Goal: Task Accomplishment & Management: Manage account settings

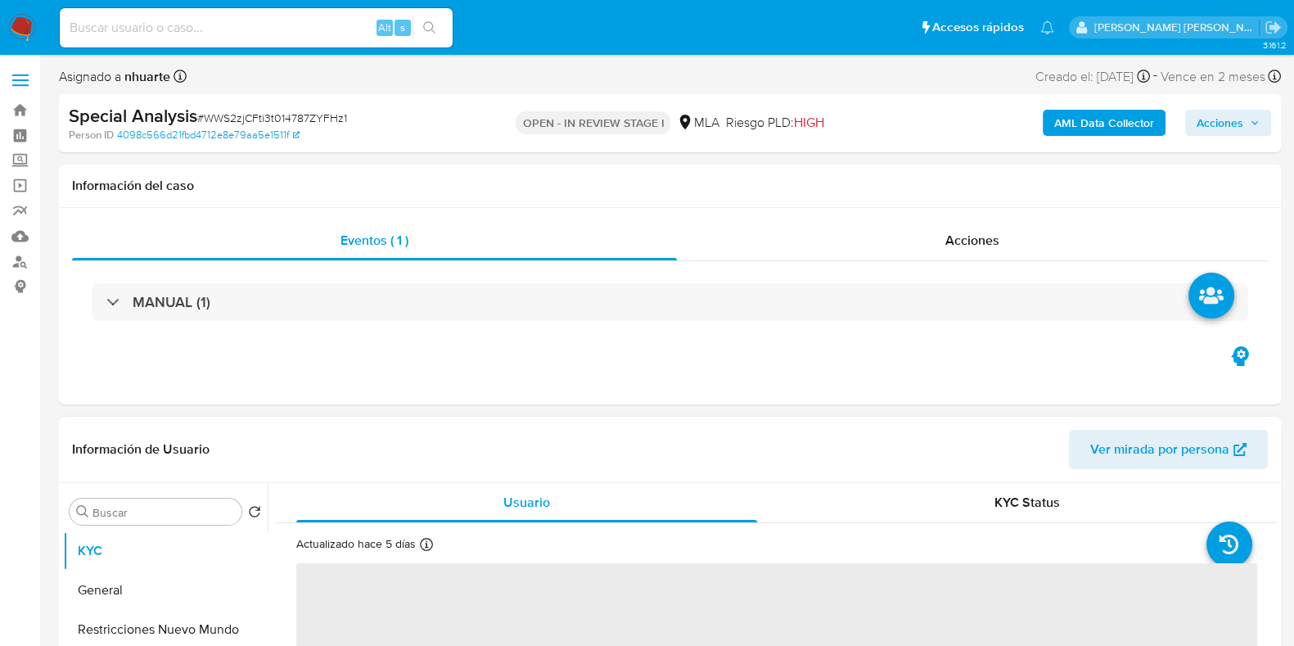
select select "10"
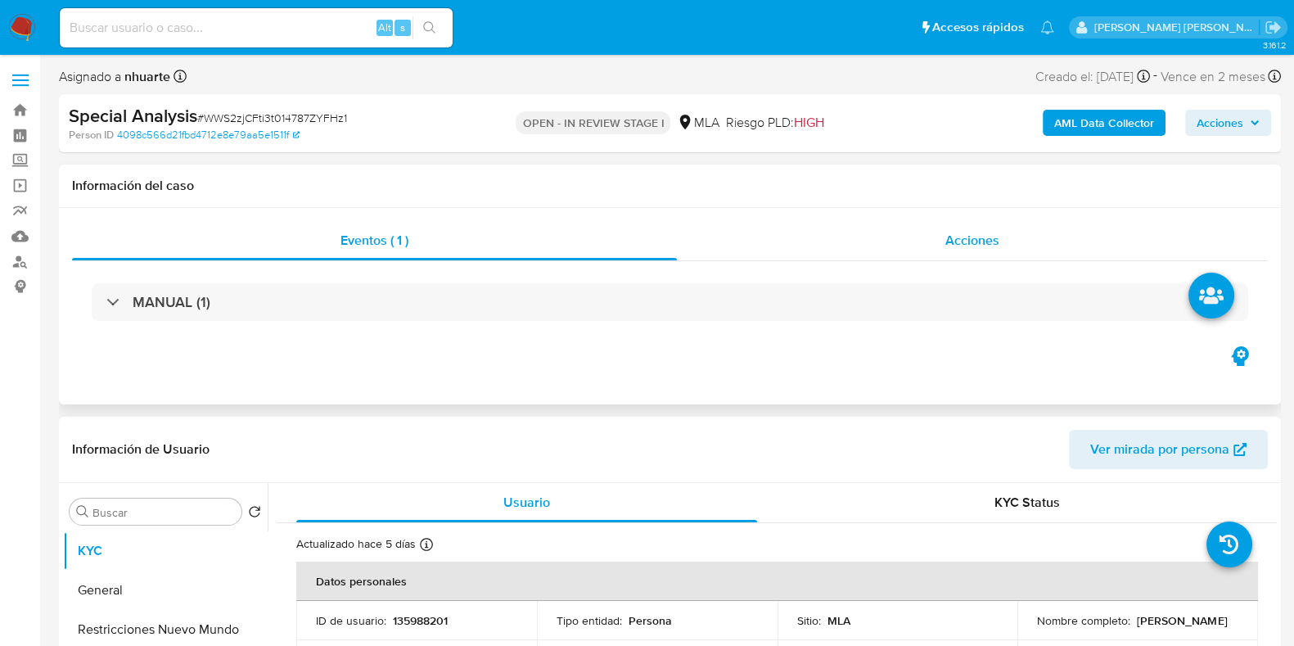
click at [1001, 234] on div "Acciones" at bounding box center [972, 240] width 591 height 39
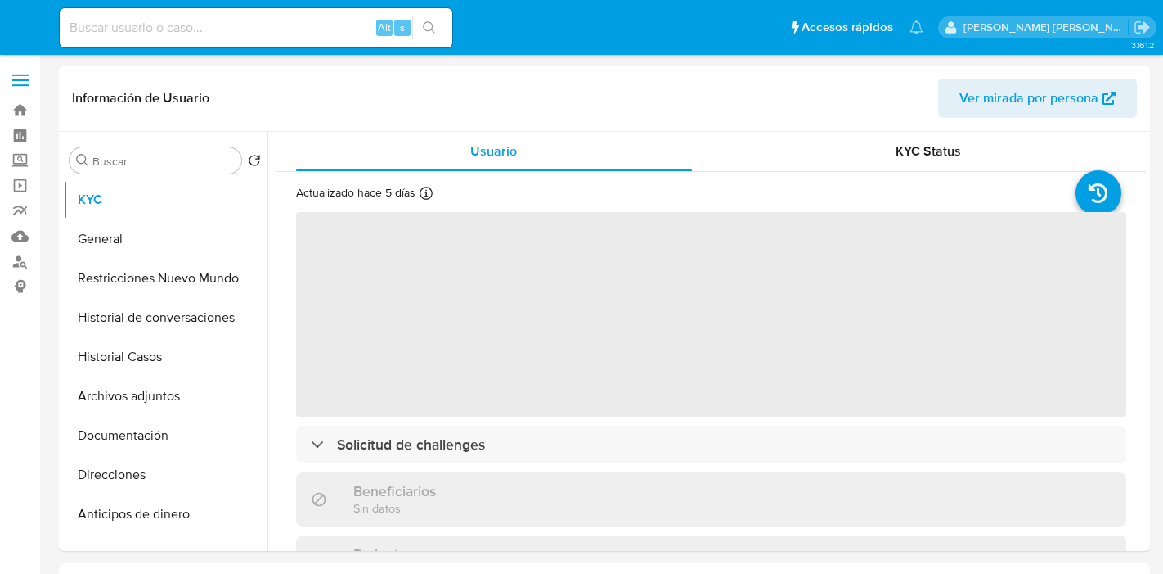
select select "10"
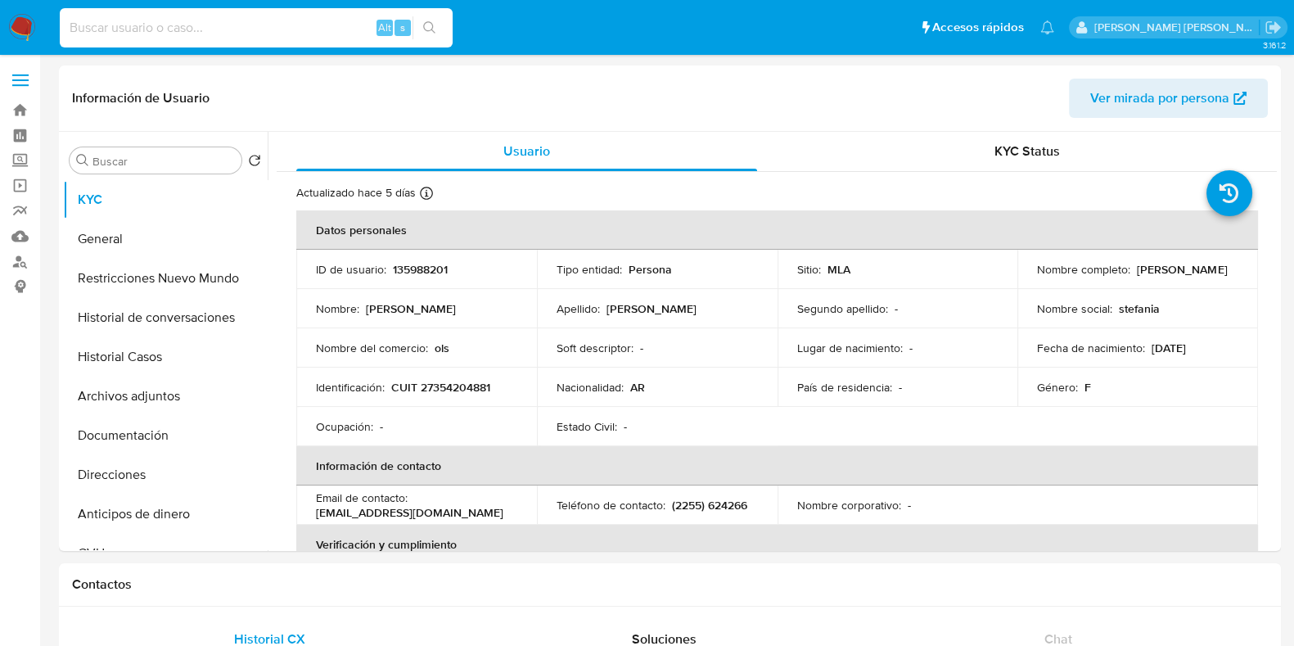
click at [126, 20] on input at bounding box center [256, 27] width 393 height 21
paste input "132606419"
type input "132606419"
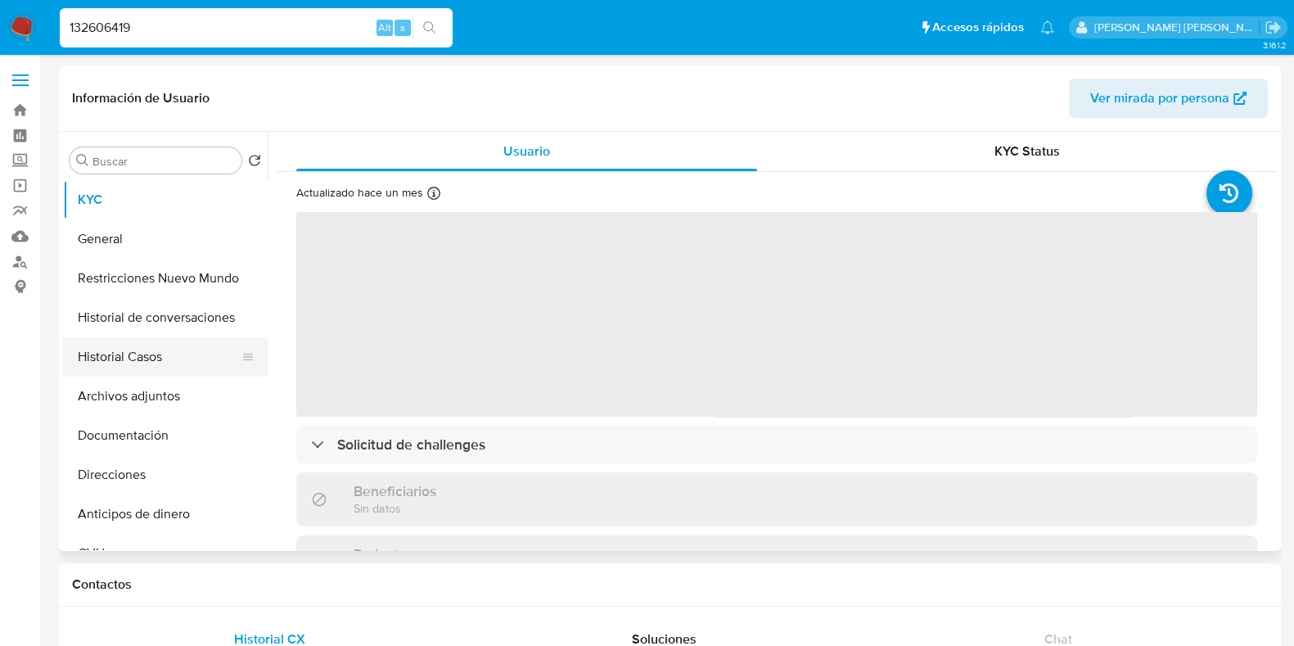
click at [155, 358] on button "Historial Casos" at bounding box center [158, 356] width 191 height 39
select select "10"
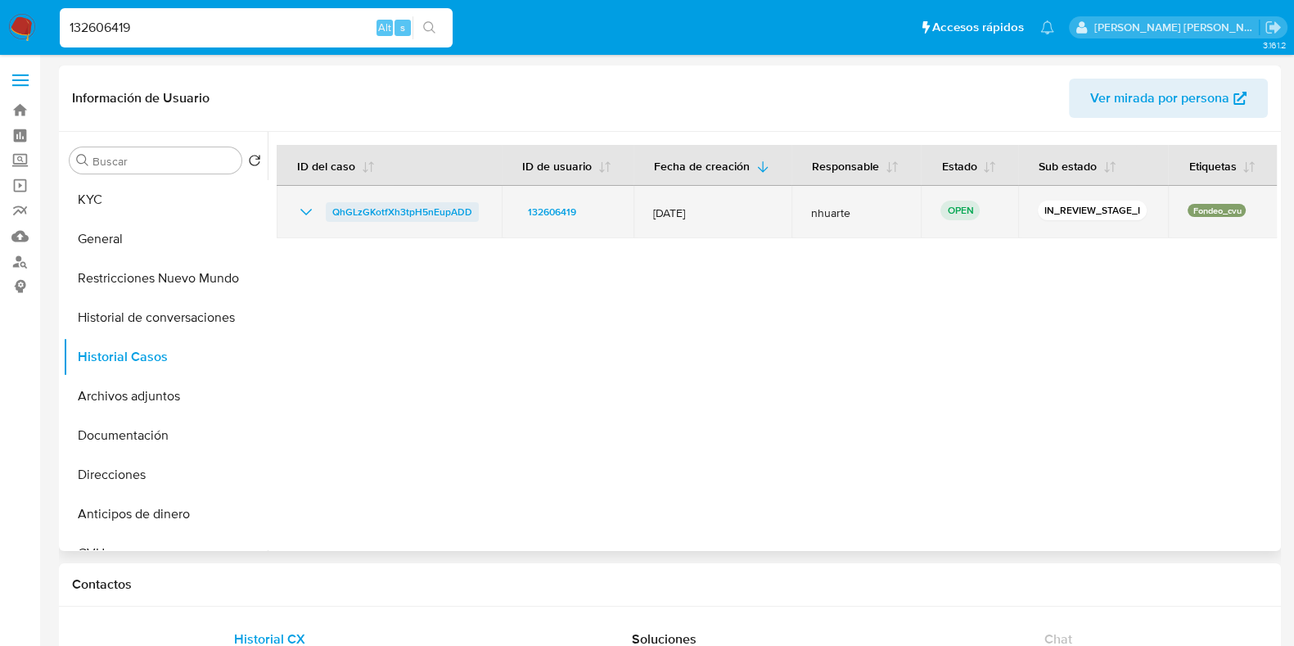
click at [417, 210] on span "QhGLzGKotfXh3tpH5nEupADD" at bounding box center [402, 212] width 140 height 20
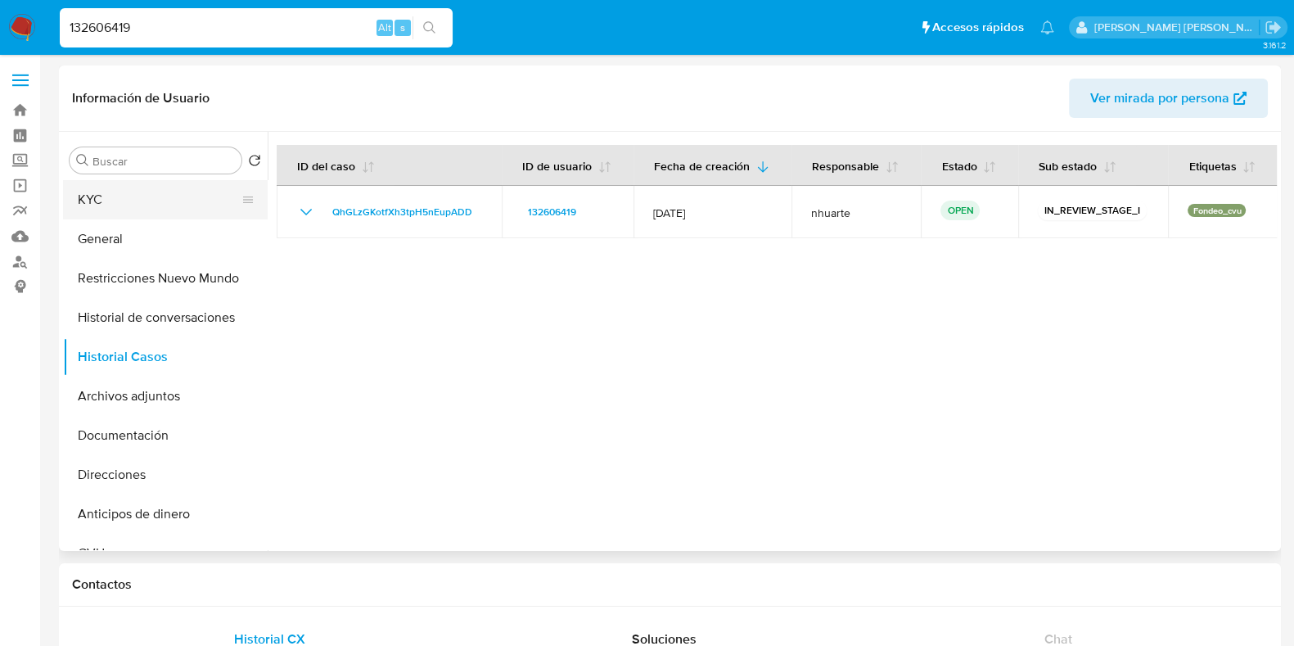
click at [176, 194] on button "KYC" at bounding box center [158, 199] width 191 height 39
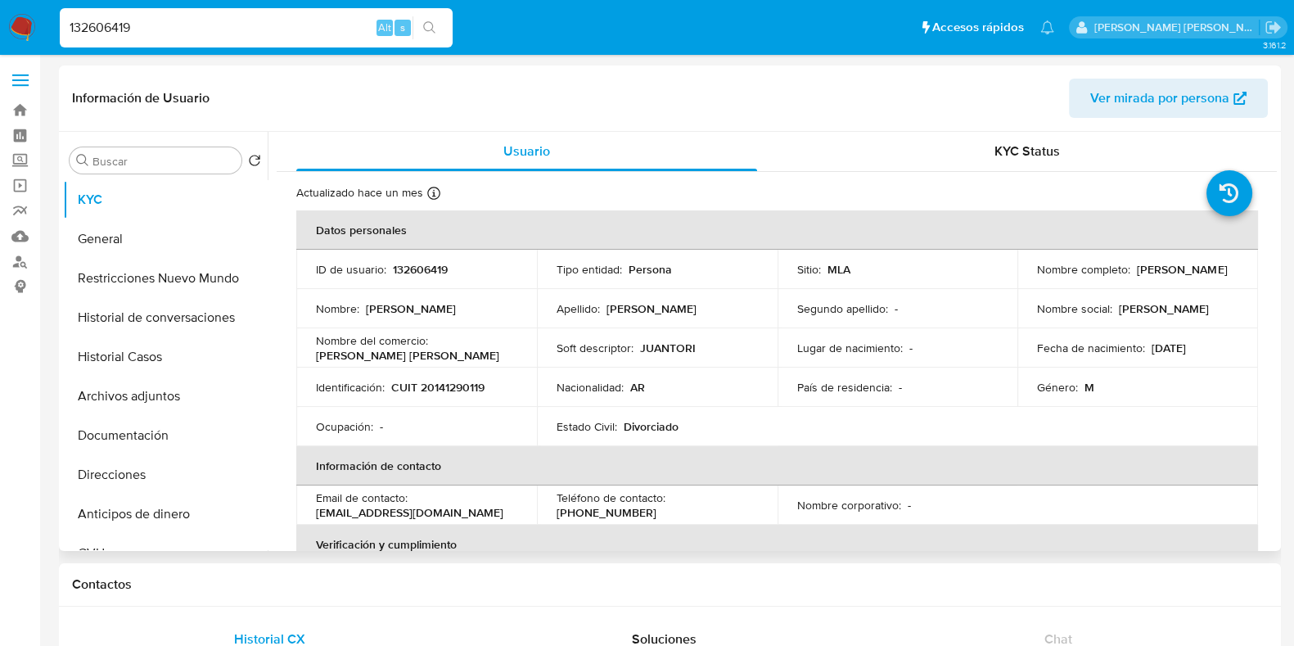
click at [452, 385] on p "CUIT 20141290119" at bounding box center [437, 387] width 93 height 15
copy p "20141290119"
click at [417, 267] on p "132606419" at bounding box center [420, 269] width 55 height 15
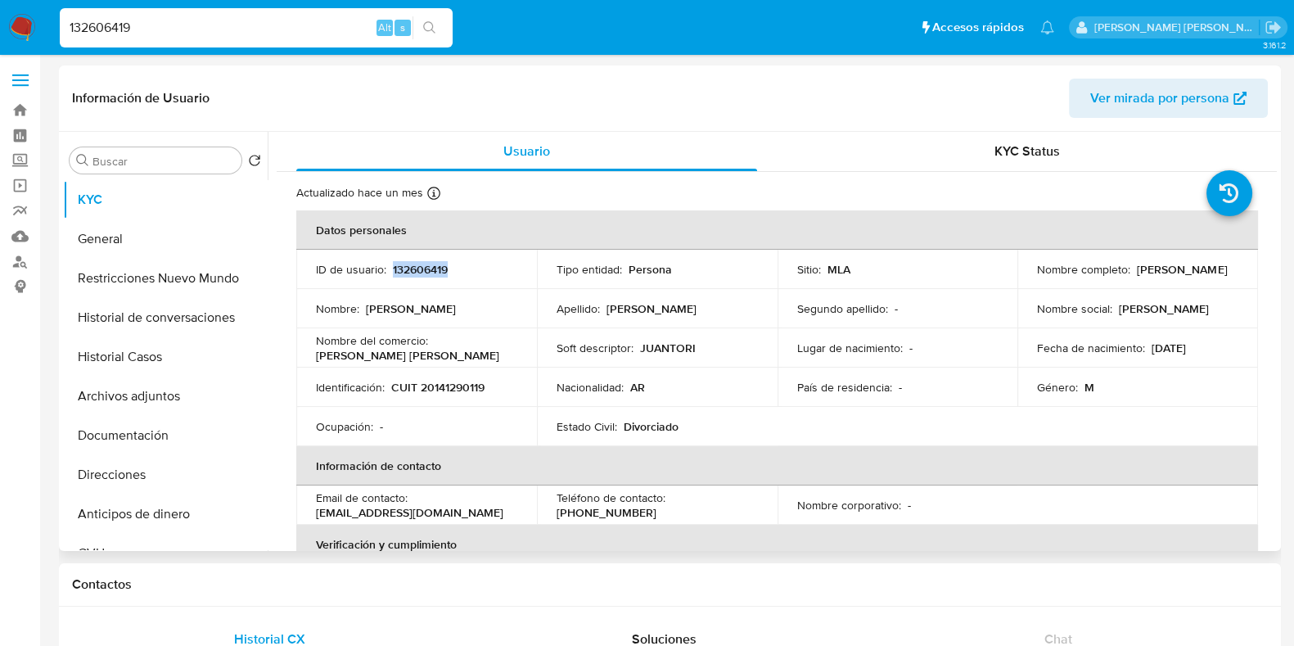
copy p "132606419"
drag, startPoint x: 434, startPoint y: 341, endPoint x: 507, endPoint y: 345, distance: 73.7
click at [507, 345] on div "Nombre del comercio : Juan tori" at bounding box center [416, 347] width 201 height 29
copy p "Juan tori"
click at [201, 299] on button "Historial de conversaciones" at bounding box center [158, 317] width 191 height 39
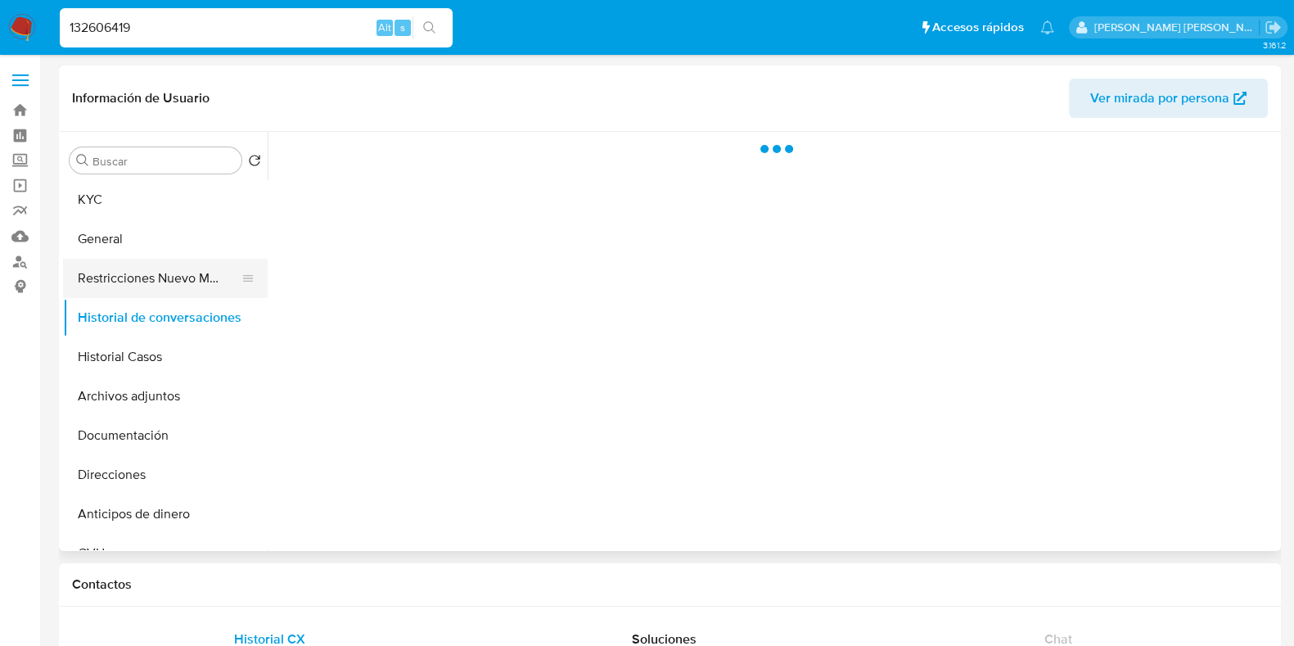
click at [196, 276] on button "Restricciones Nuevo Mundo" at bounding box center [158, 278] width 191 height 39
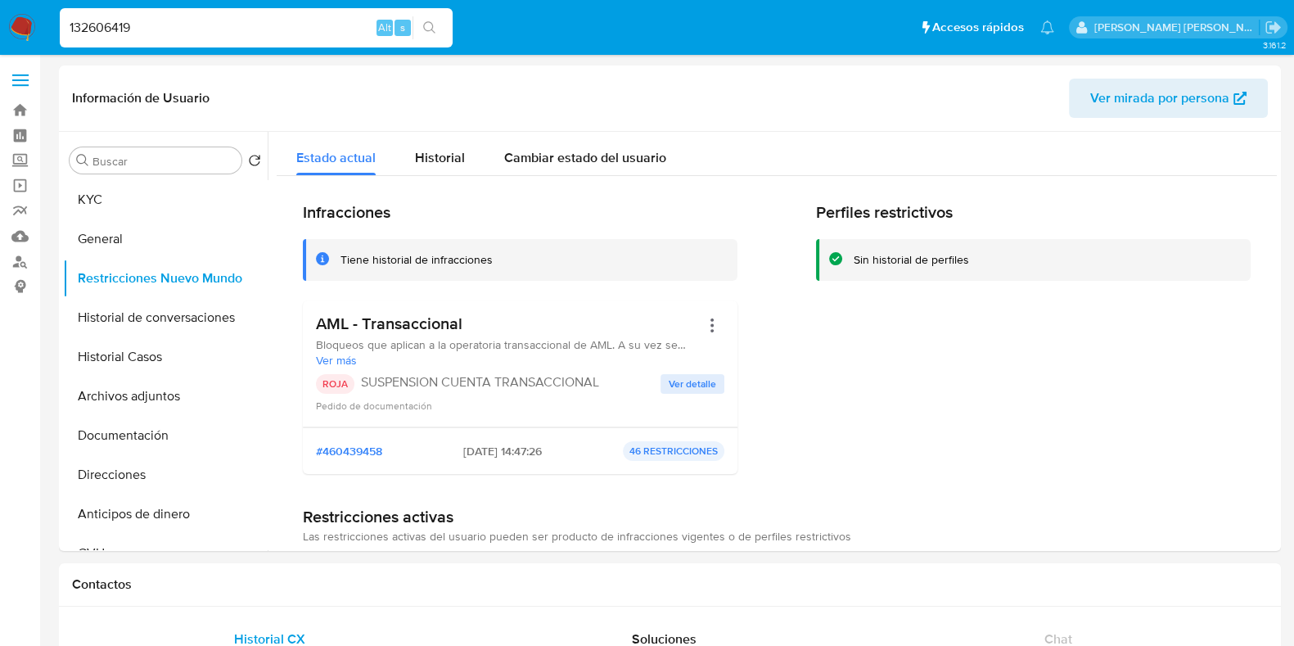
drag, startPoint x: 169, startPoint y: 34, endPoint x: 46, endPoint y: 34, distance: 122.7
click at [46, 34] on nav "Pausado Ver notificaciones 132606419 Alt s Accesos rápidos Presiona las siguien…" at bounding box center [647, 27] width 1294 height 55
paste input "767081232"
type input "1767081232"
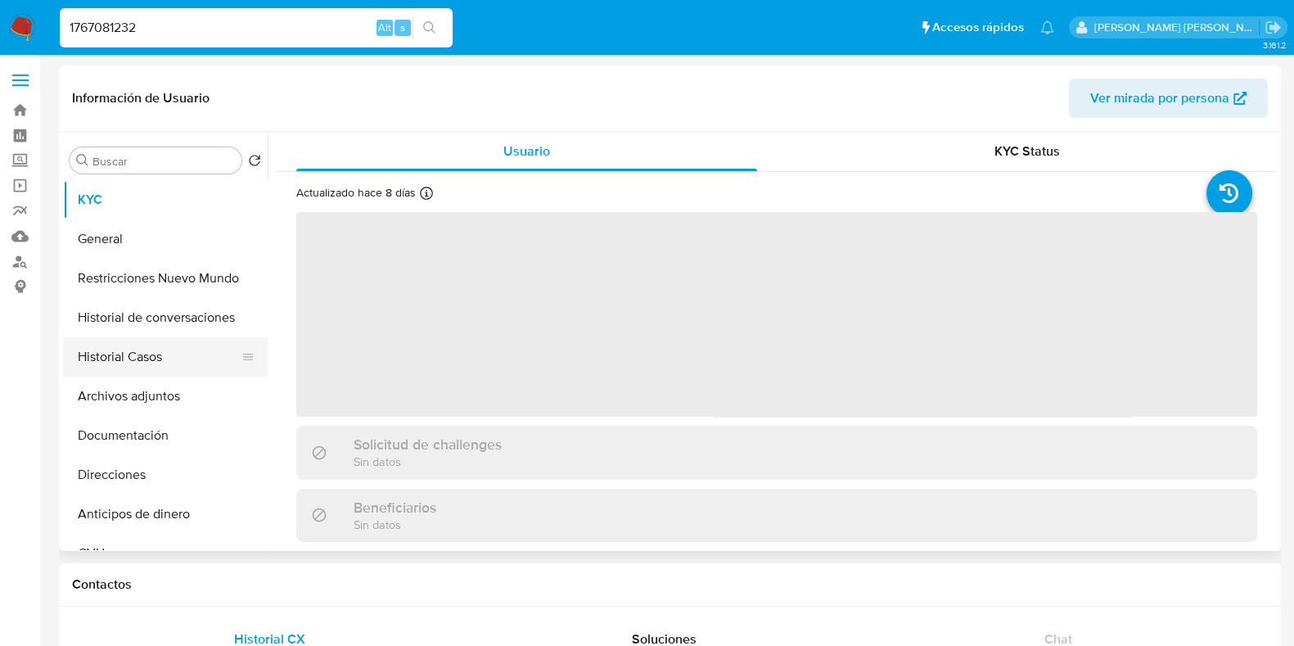
click at [148, 358] on button "Historial Casos" at bounding box center [158, 356] width 191 height 39
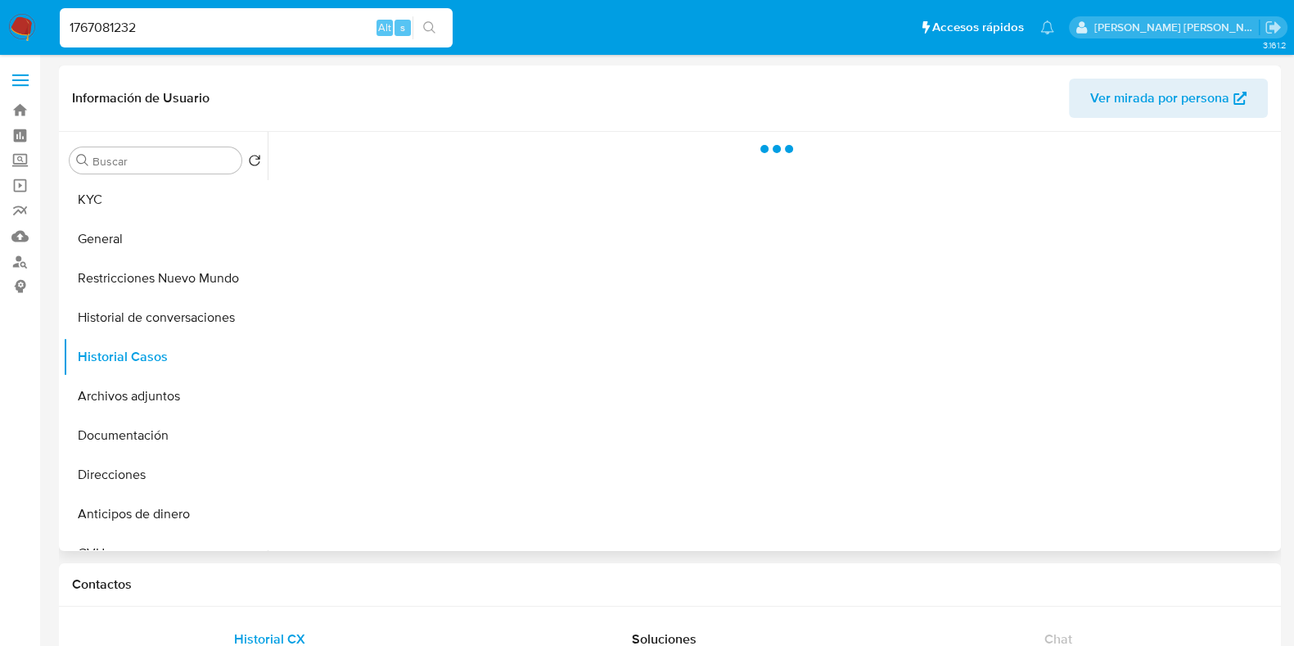
select select "10"
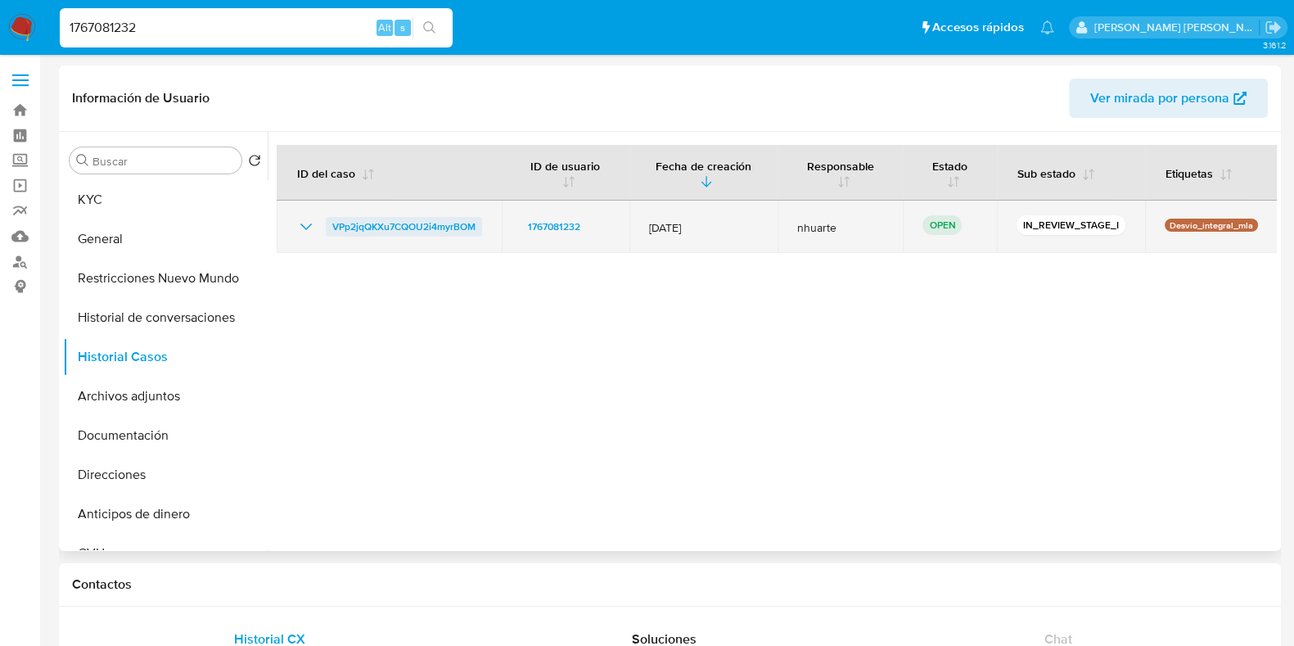
click at [380, 232] on span "VPp2jqQKXu7CQOU2i4myrBOM" at bounding box center [403, 227] width 143 height 20
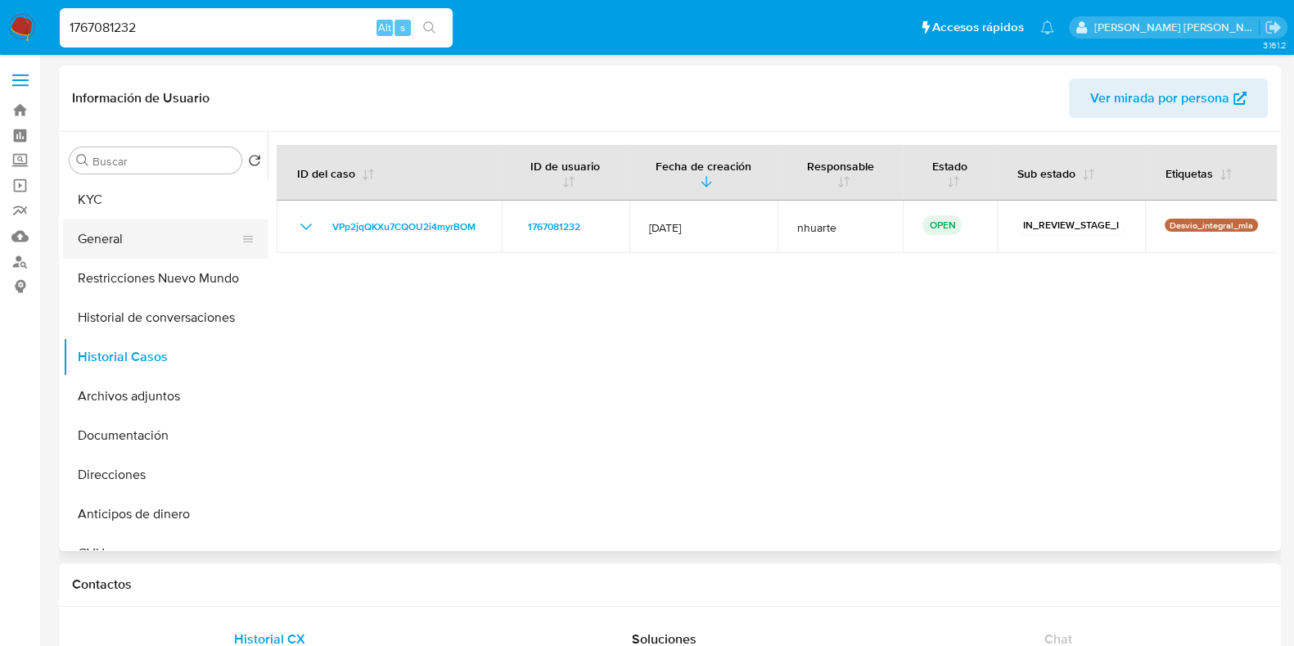
click at [163, 231] on button "General" at bounding box center [158, 238] width 191 height 39
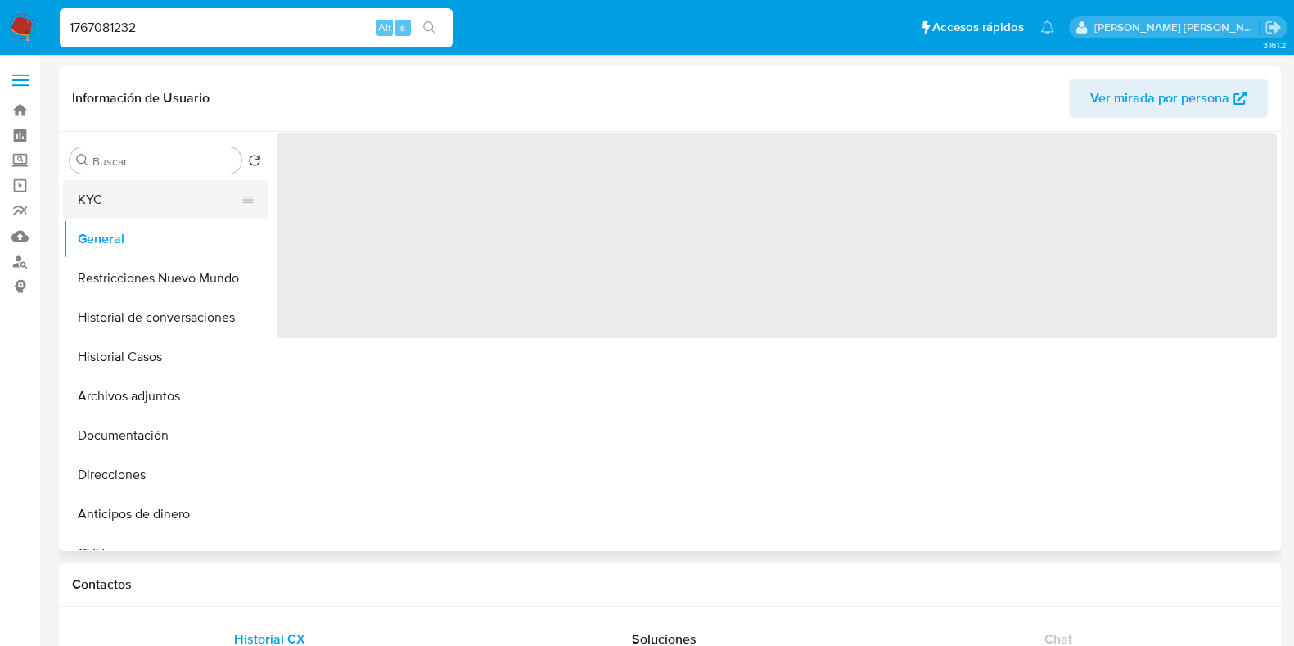
click at [149, 191] on button "KYC" at bounding box center [158, 199] width 191 height 39
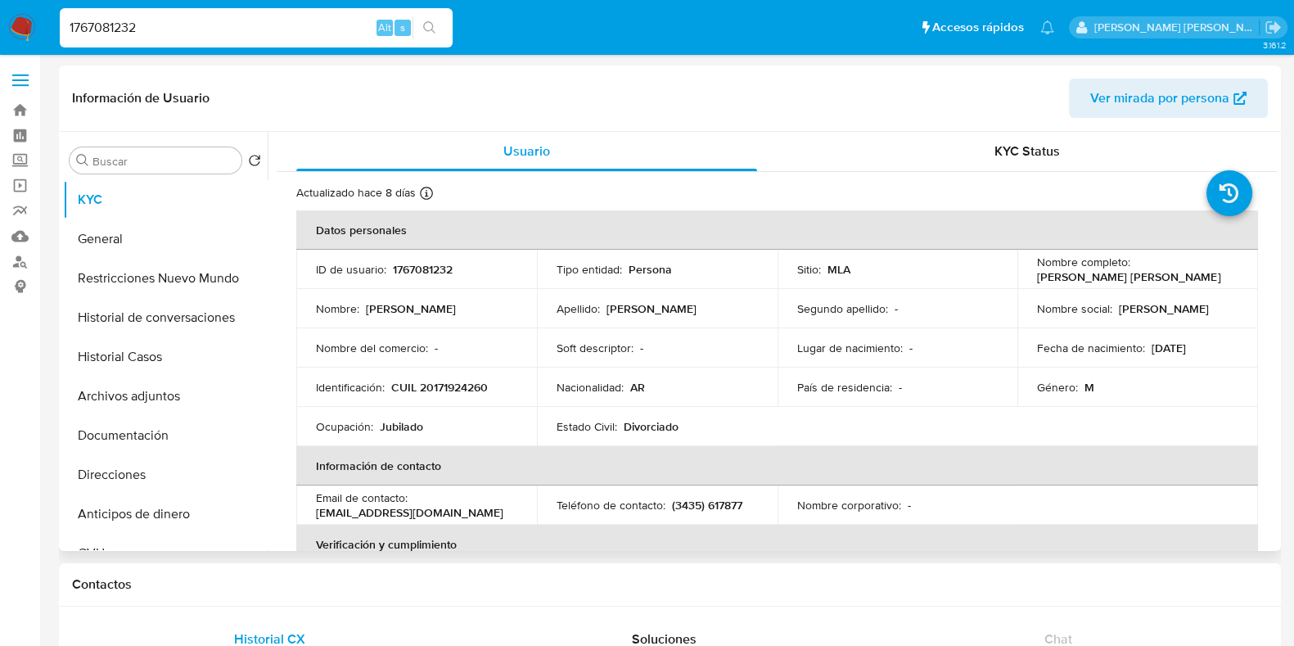
click at [470, 390] on p "CUIL 20171924260" at bounding box center [439, 387] width 97 height 15
copy p "20171924260"
click at [434, 267] on p "1767081232" at bounding box center [423, 269] width 60 height 15
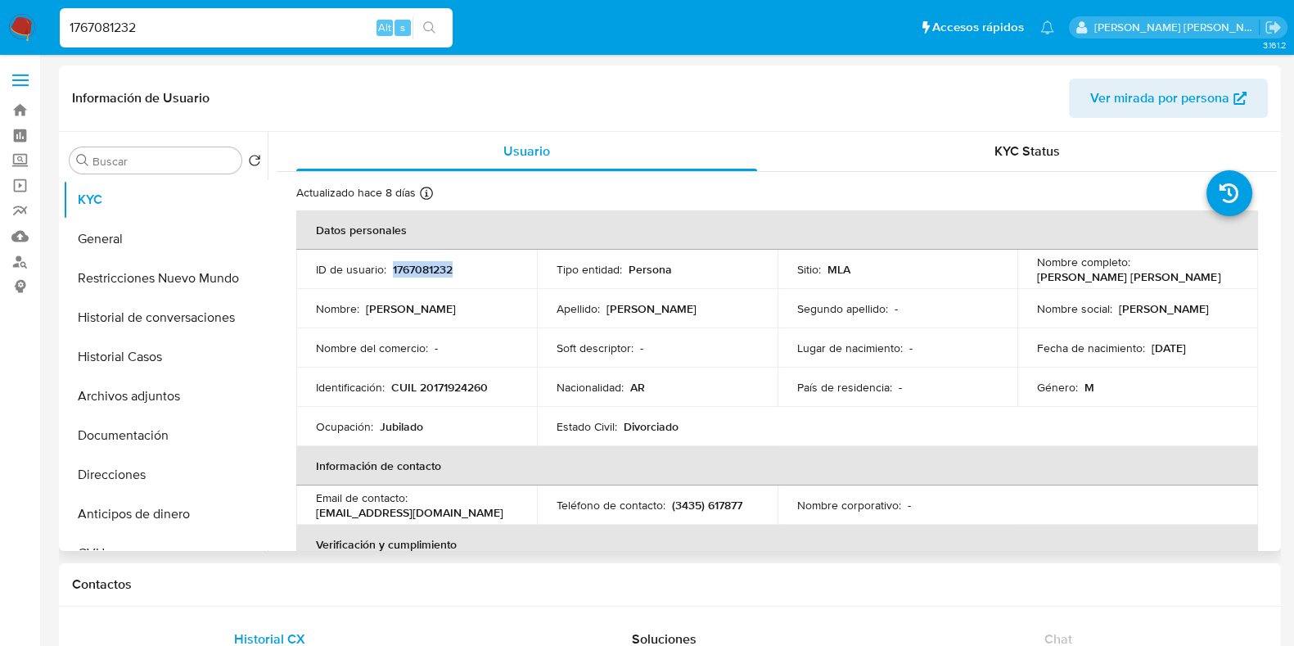
copy p "1767081232"
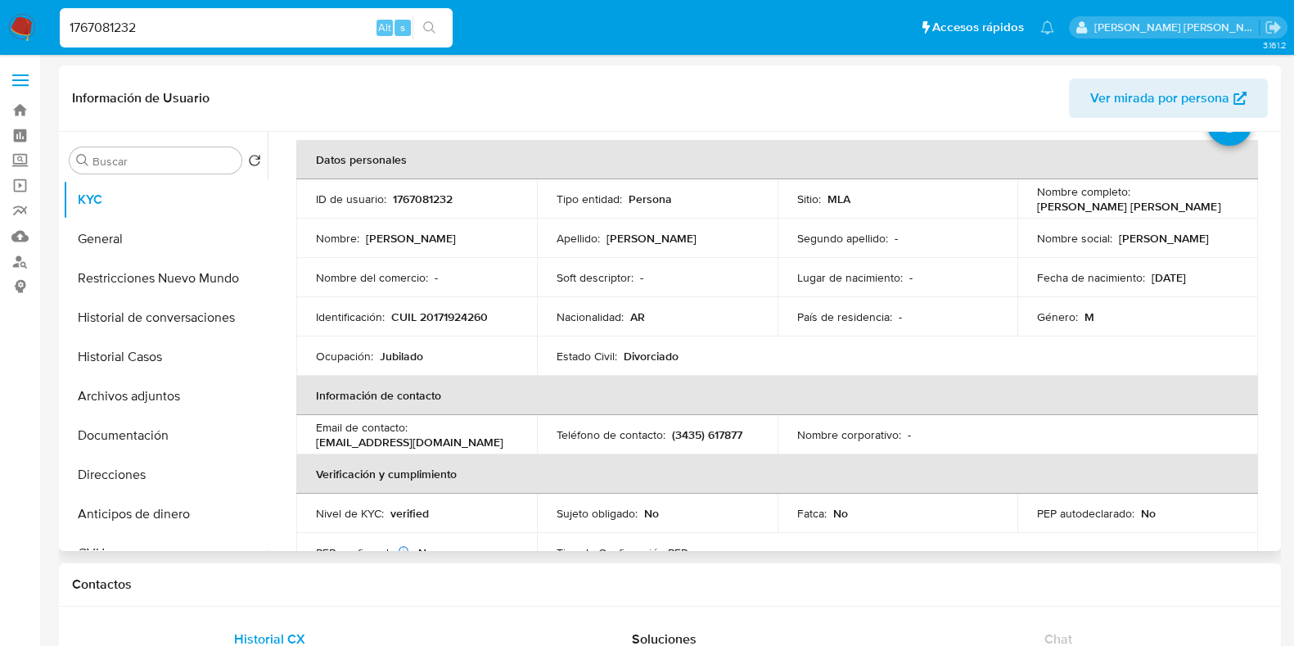
scroll to position [57, 0]
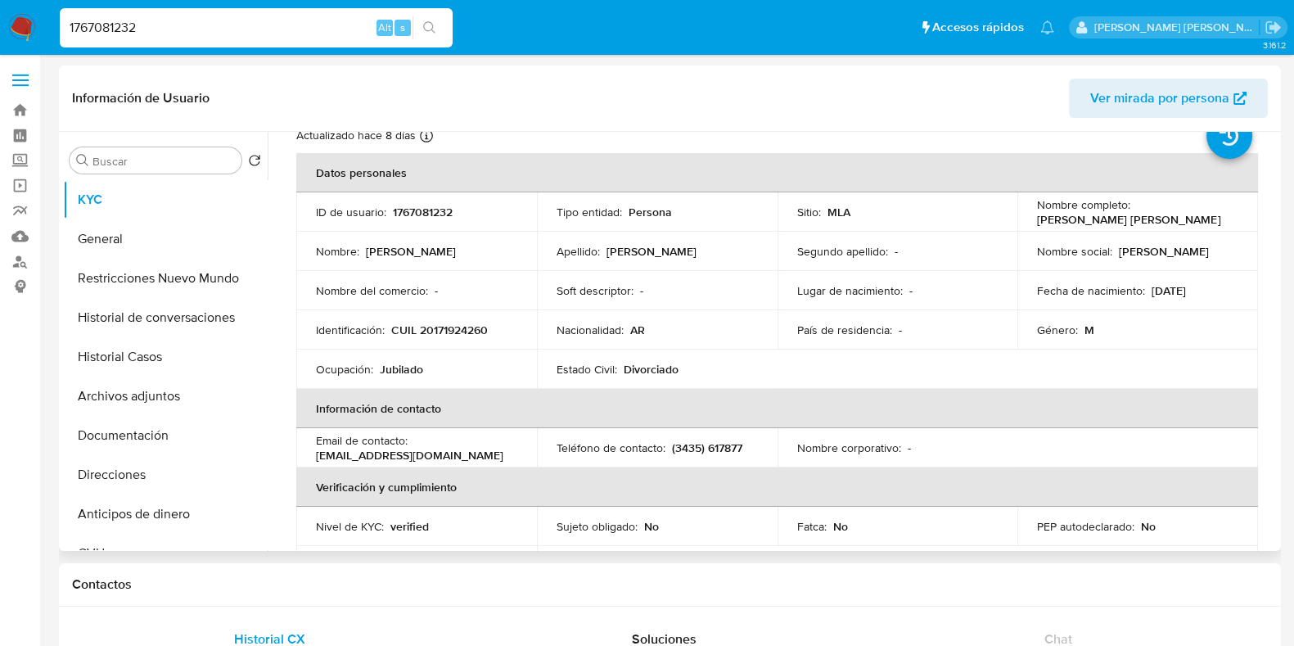
click at [467, 325] on p "CUIL 20171924260" at bounding box center [439, 329] width 97 height 15
copy p "20171924260"
drag, startPoint x: 443, startPoint y: 322, endPoint x: 962, endPoint y: 332, distance: 518.8
click at [962, 332] on div "País de residencia : -" at bounding box center [897, 329] width 201 height 15
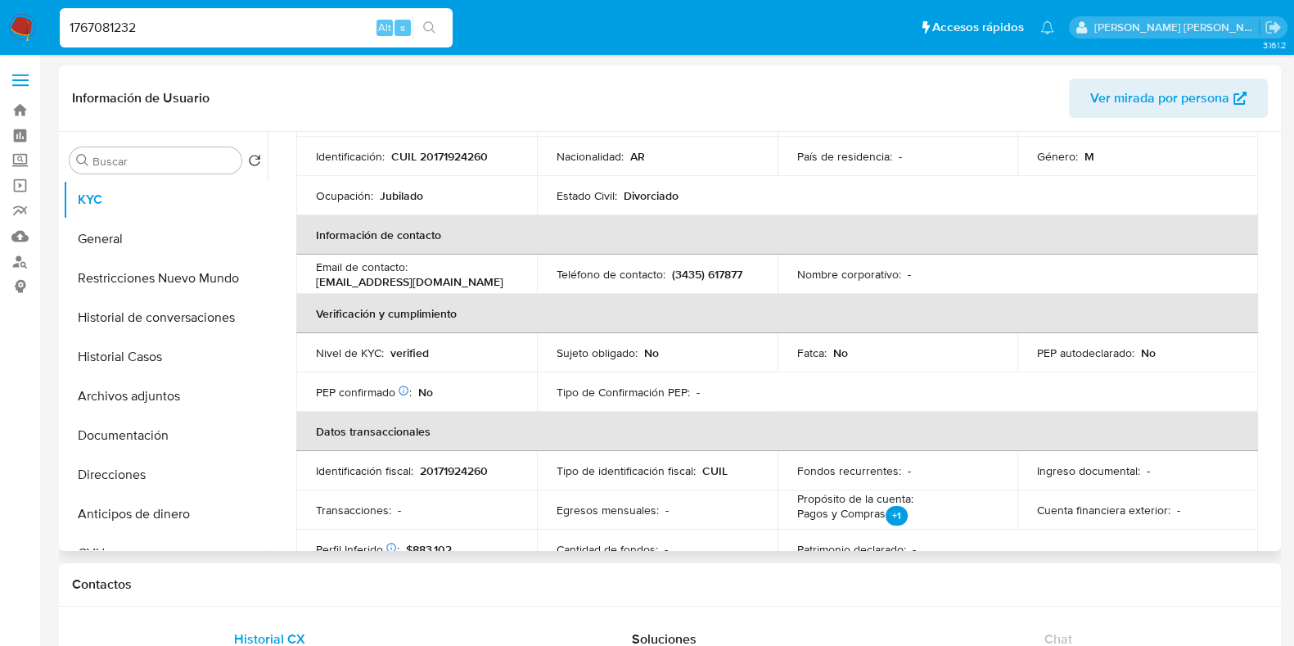
scroll to position [262, 0]
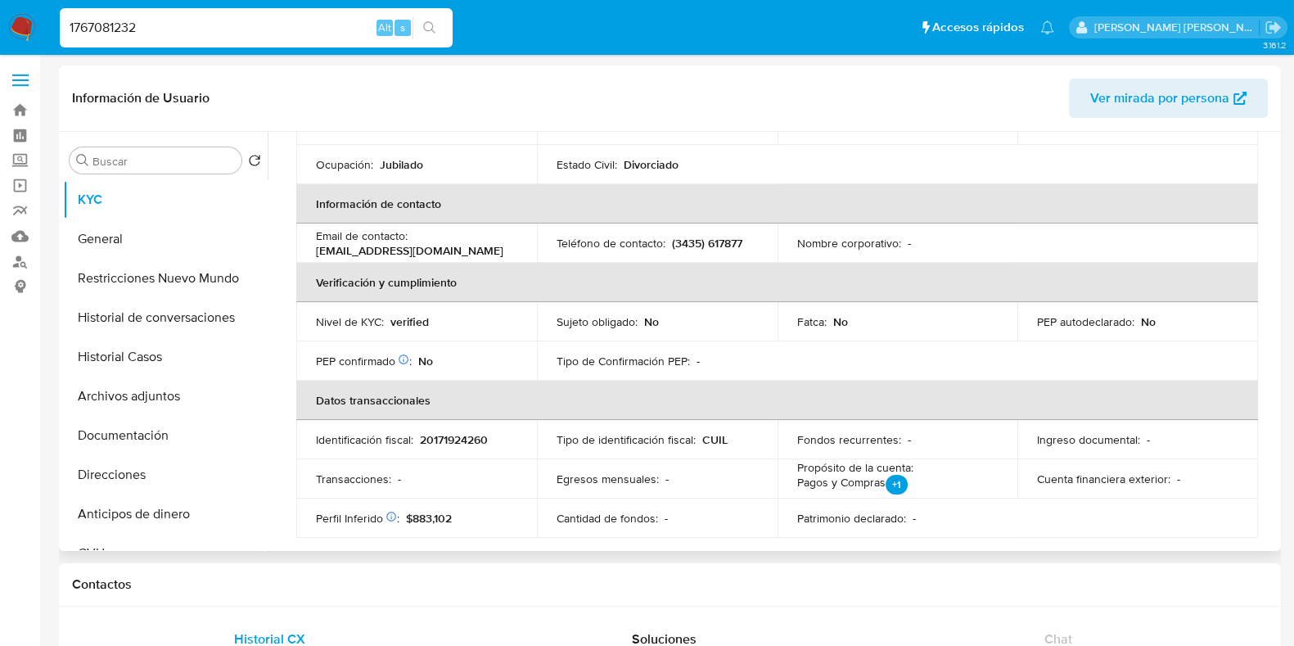
click at [462, 436] on p "20171924260" at bounding box center [454, 439] width 68 height 15
copy p "20171924260"
click at [160, 432] on button "Documentación" at bounding box center [158, 435] width 191 height 39
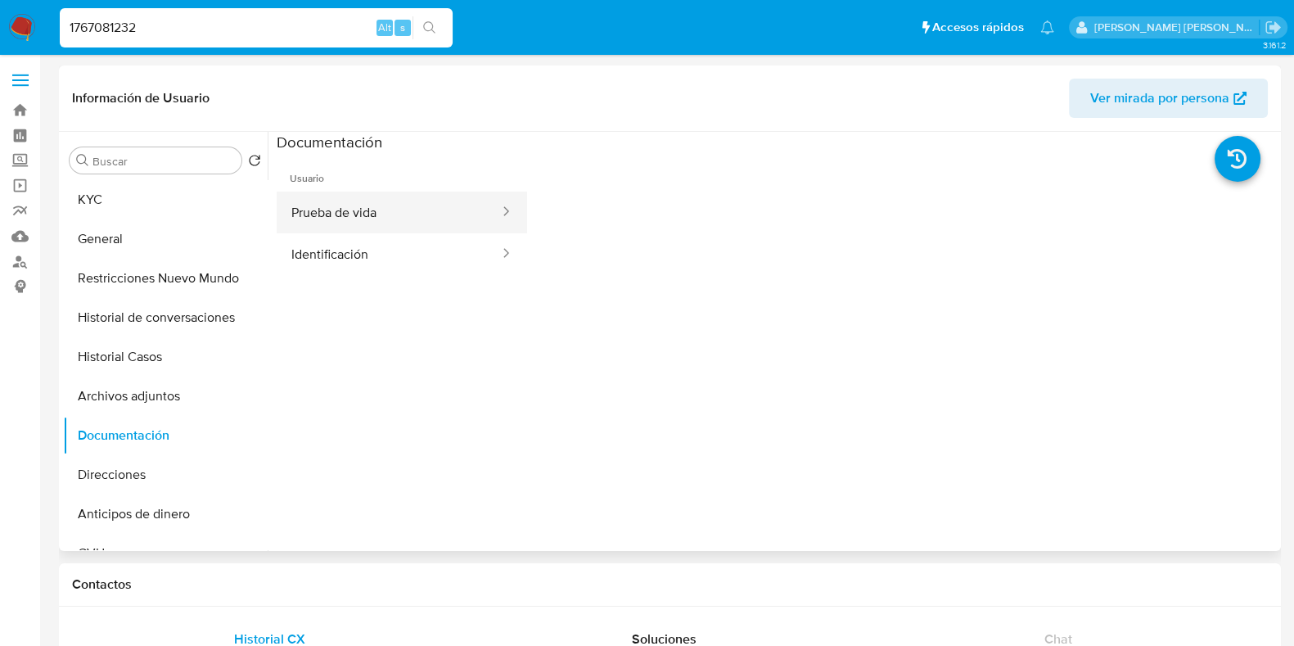
click at [378, 199] on button "Prueba de vida" at bounding box center [389, 212] width 224 height 42
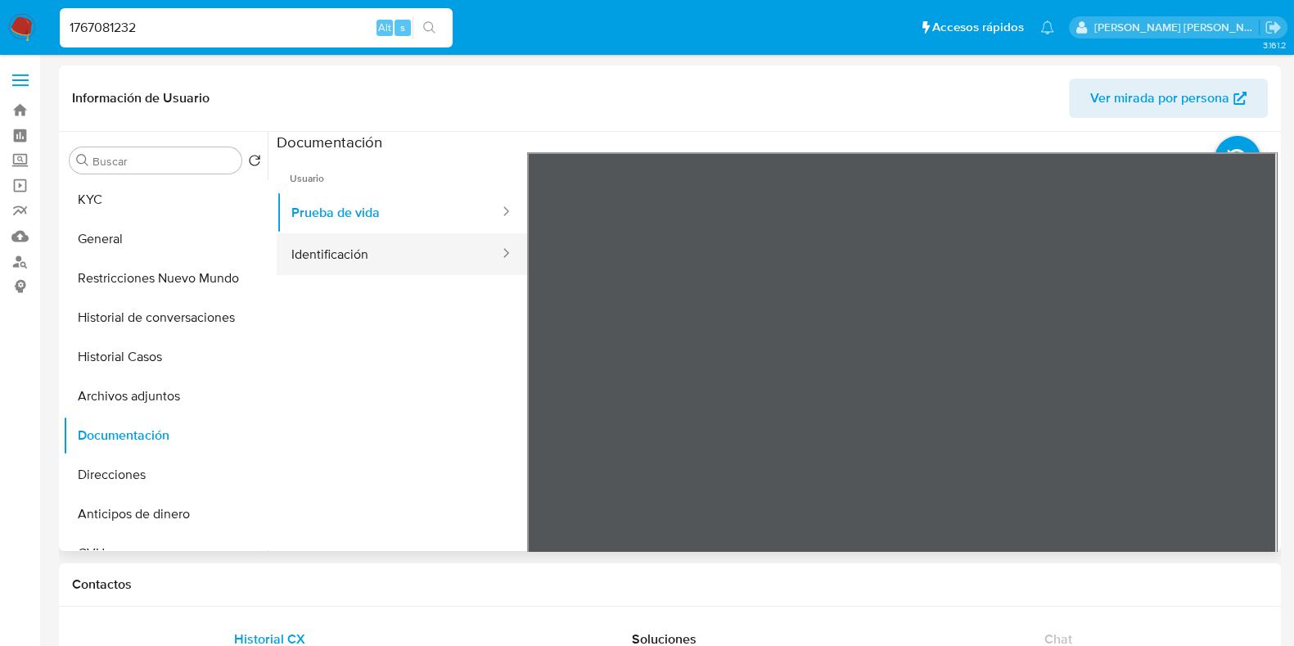
click at [426, 256] on button "Identificación" at bounding box center [389, 254] width 224 height 42
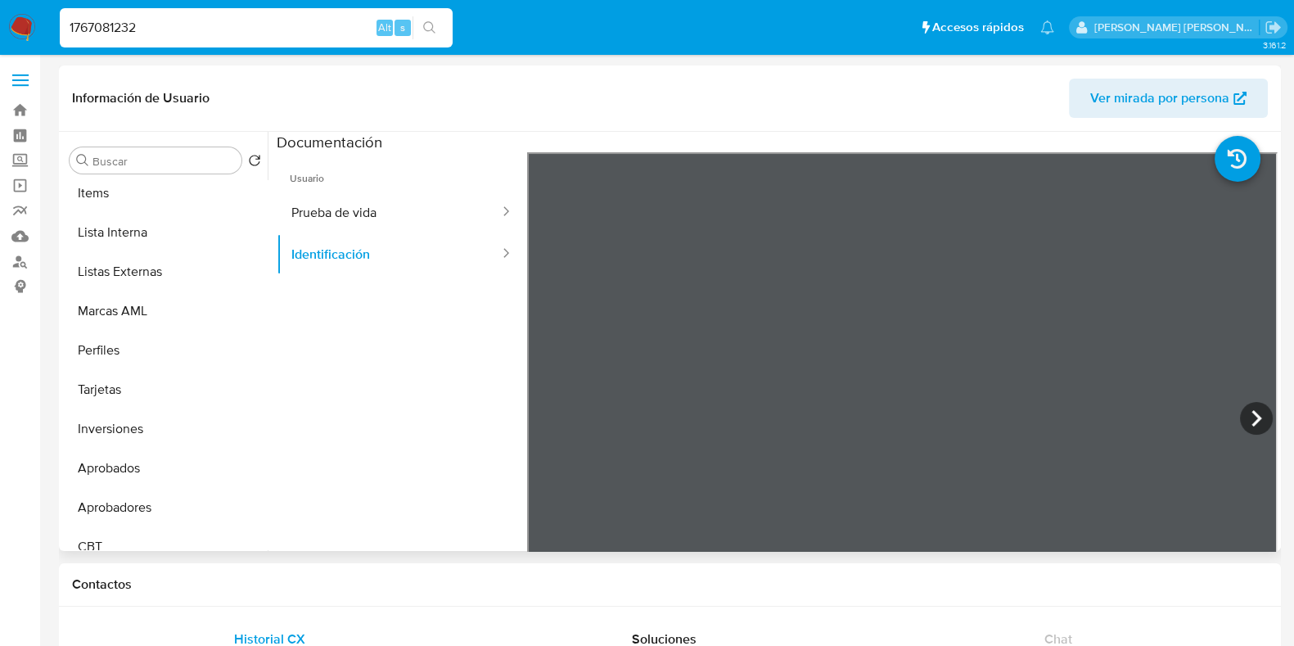
scroll to position [848, 0]
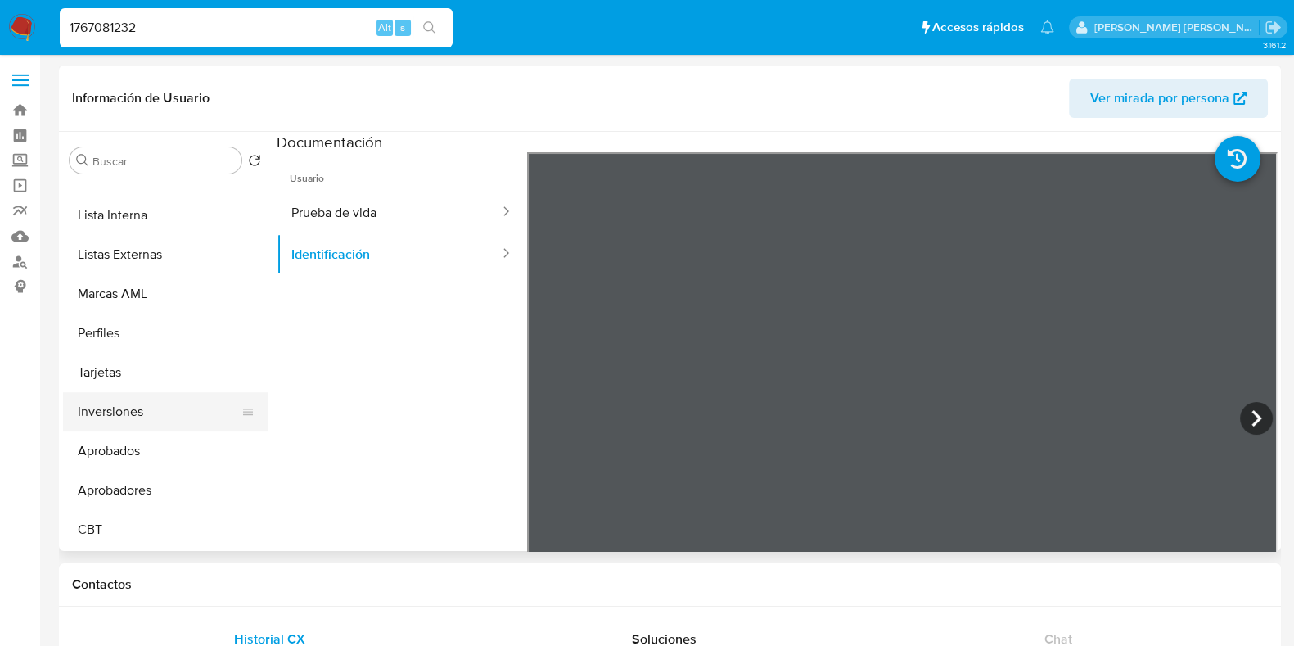
click at [153, 413] on button "Inversiones" at bounding box center [158, 411] width 191 height 39
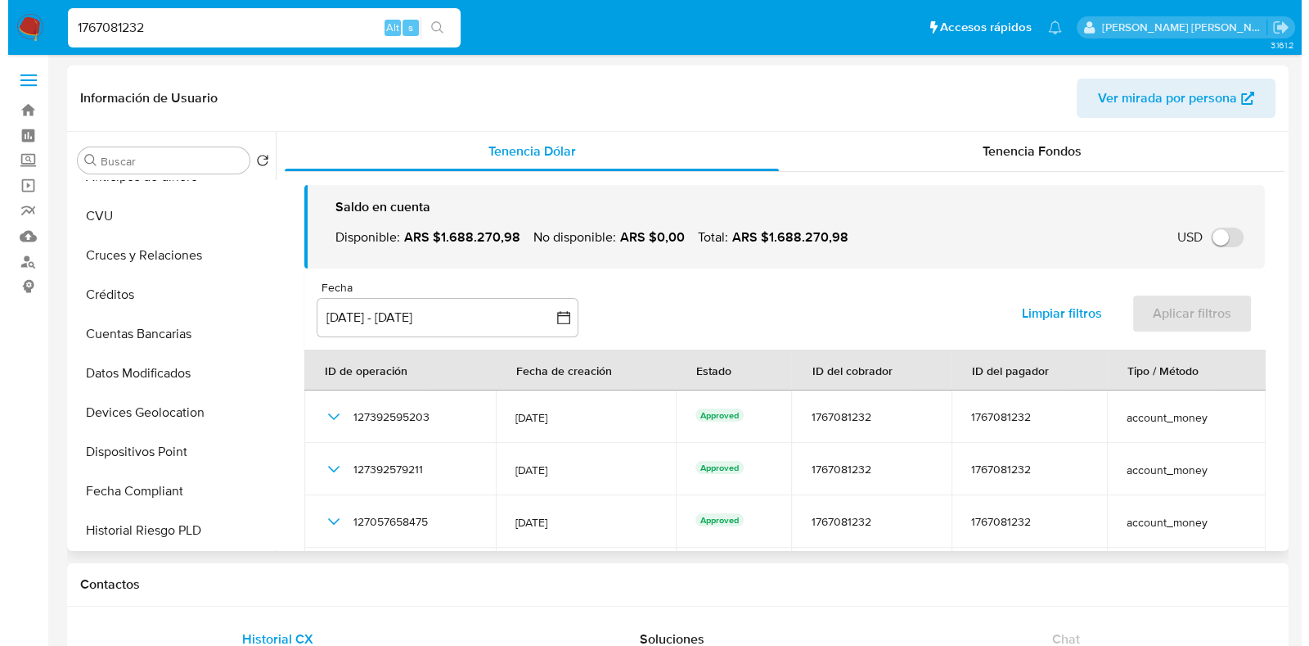
scroll to position [133, 0]
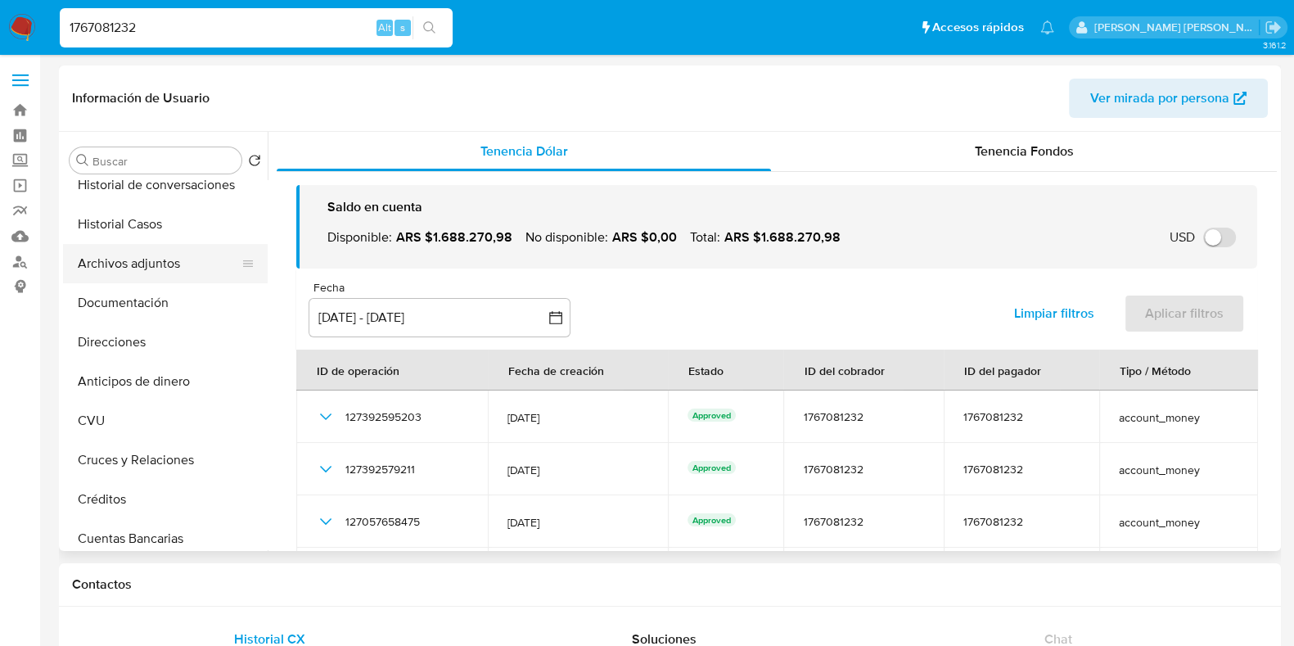
click at [181, 271] on button "Archivos adjuntos" at bounding box center [158, 263] width 191 height 39
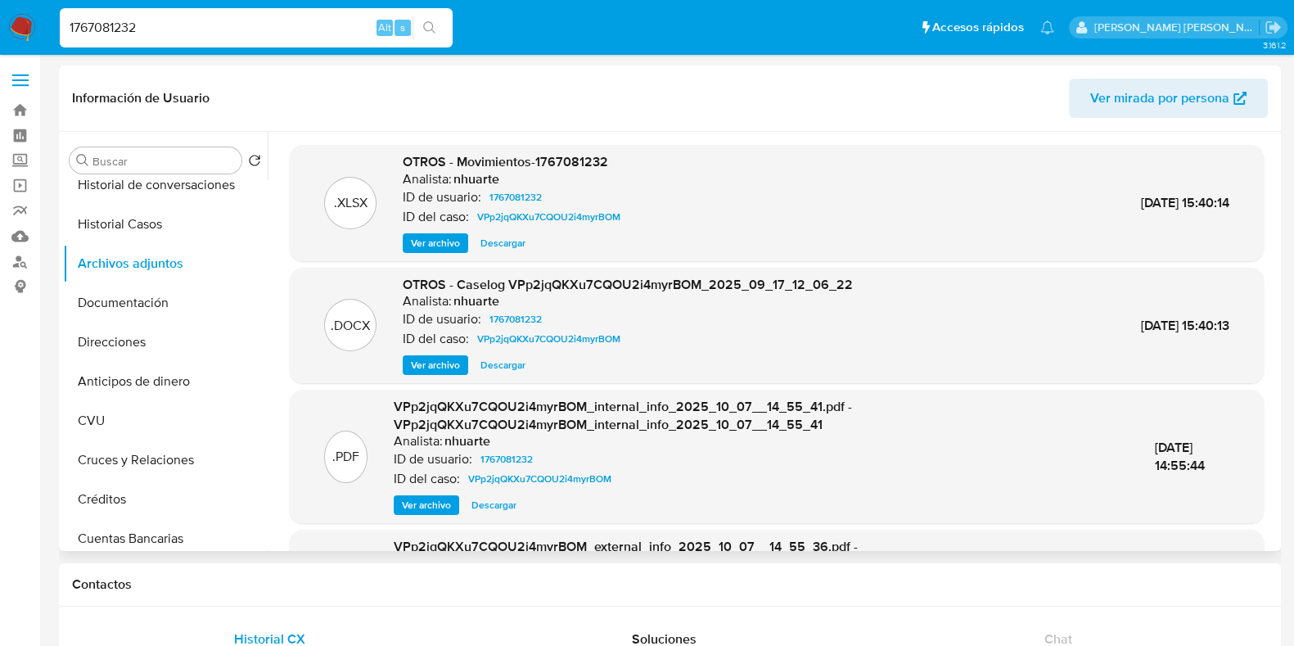
click at [444, 363] on span "Ver archivo" at bounding box center [435, 365] width 49 height 16
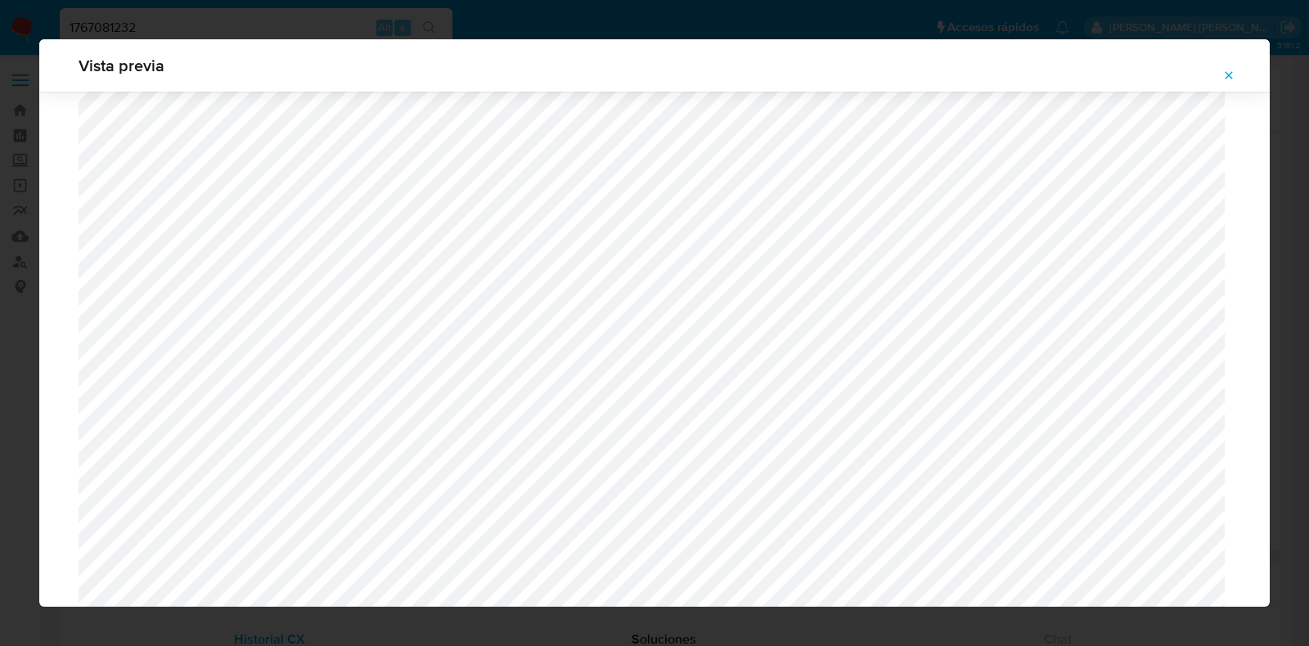
scroll to position [1398, 0]
click at [1163, 82] on span "Attachment preview" at bounding box center [1228, 75] width 13 height 23
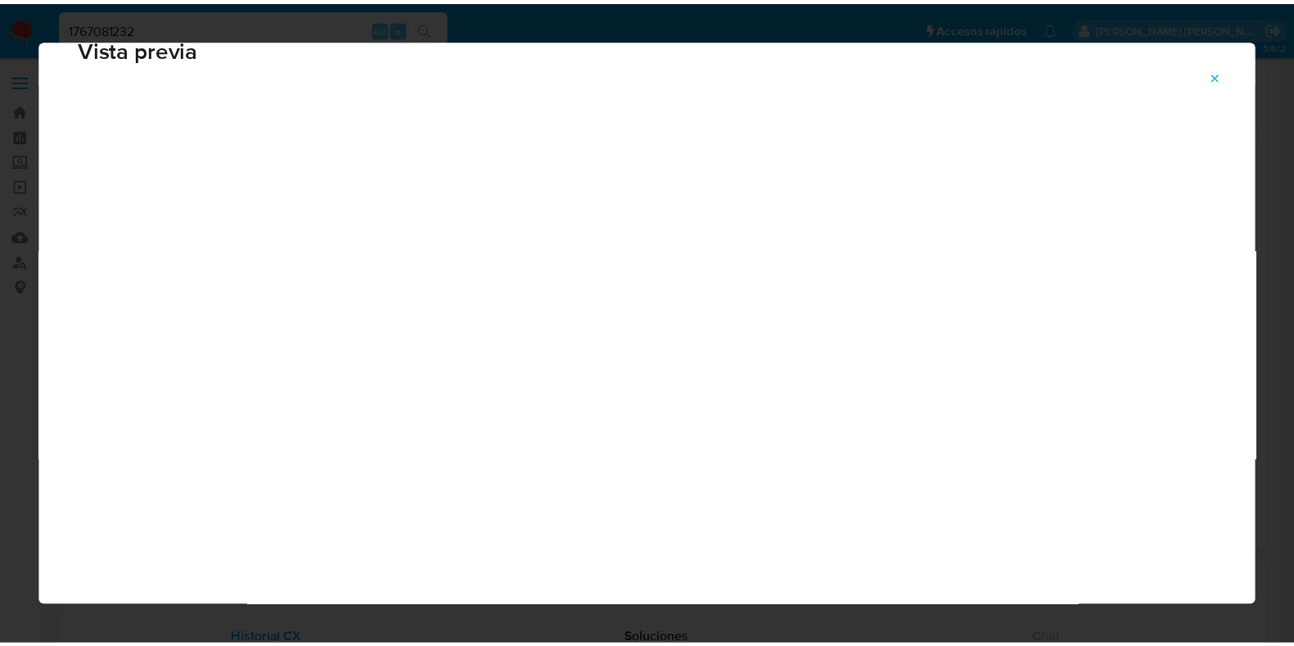
scroll to position [41, 0]
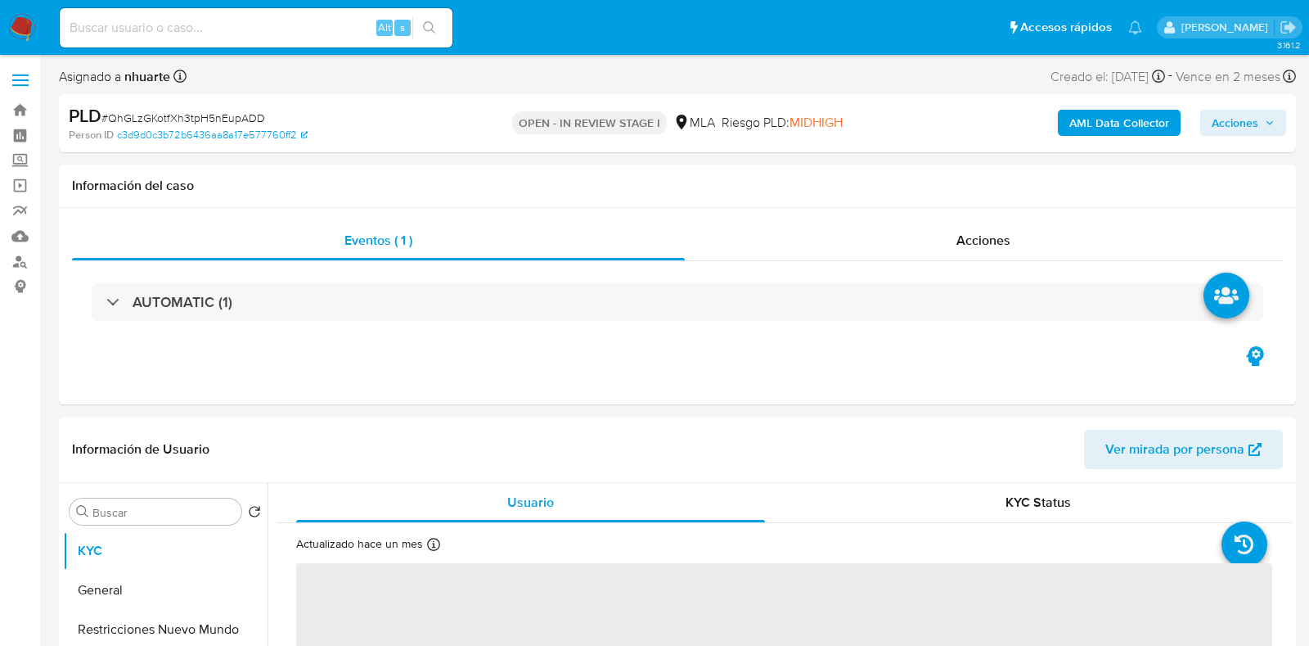
select select "10"
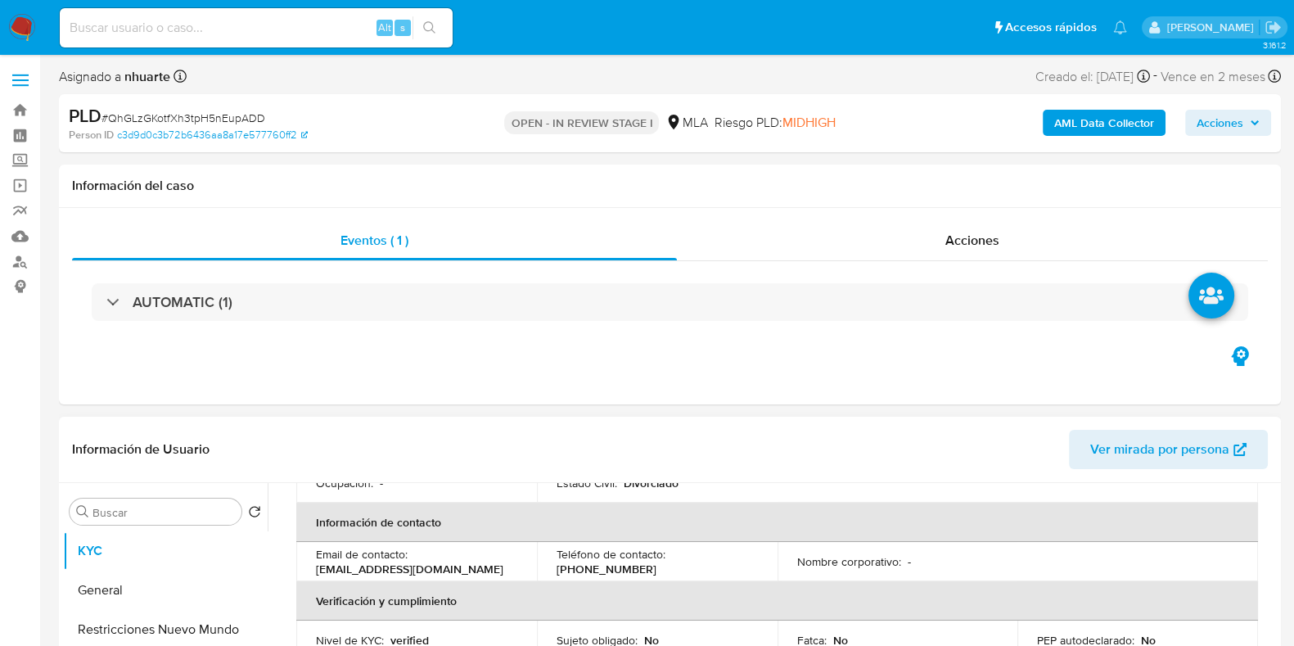
scroll to position [408, 0]
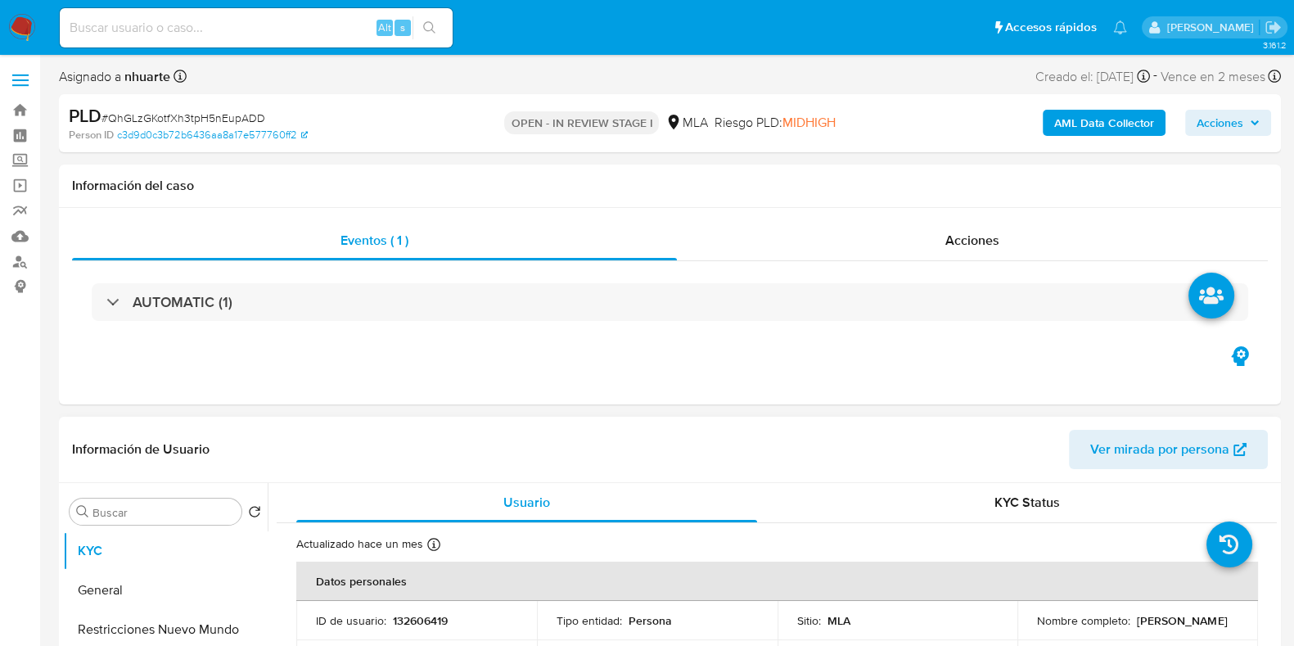
click at [893, 430] on header "Información de Usuario Ver mirada por persona" at bounding box center [669, 449] width 1195 height 39
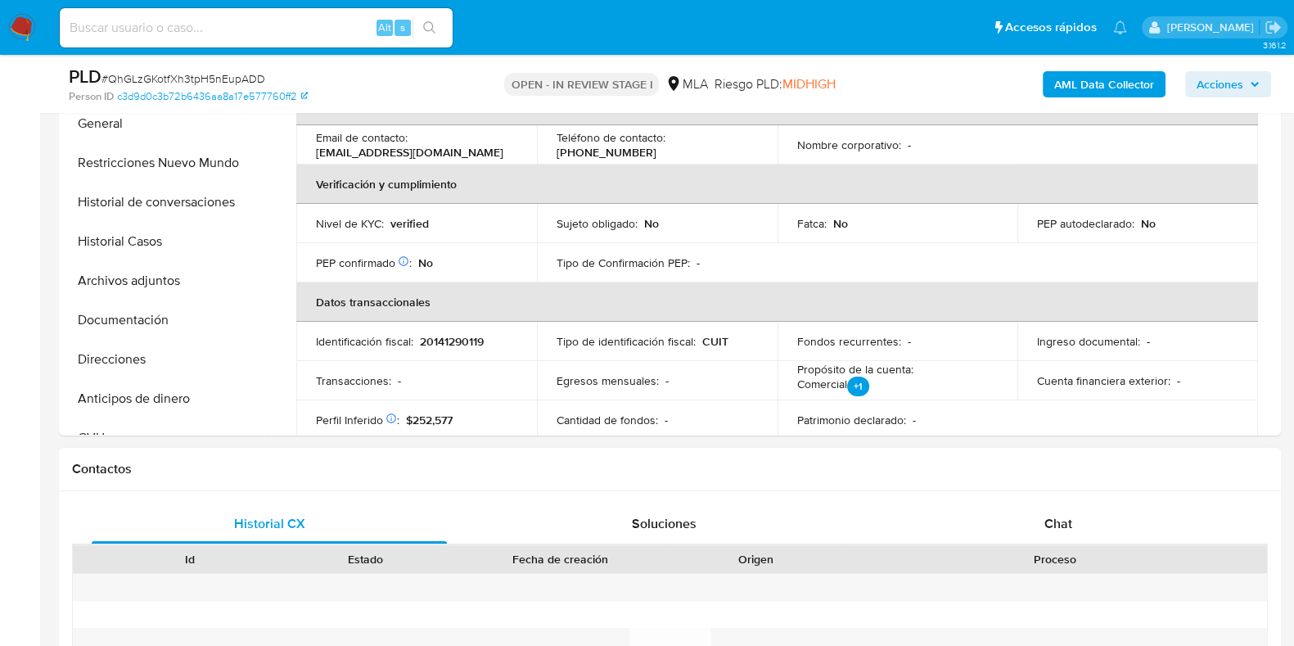
scroll to position [307, 0]
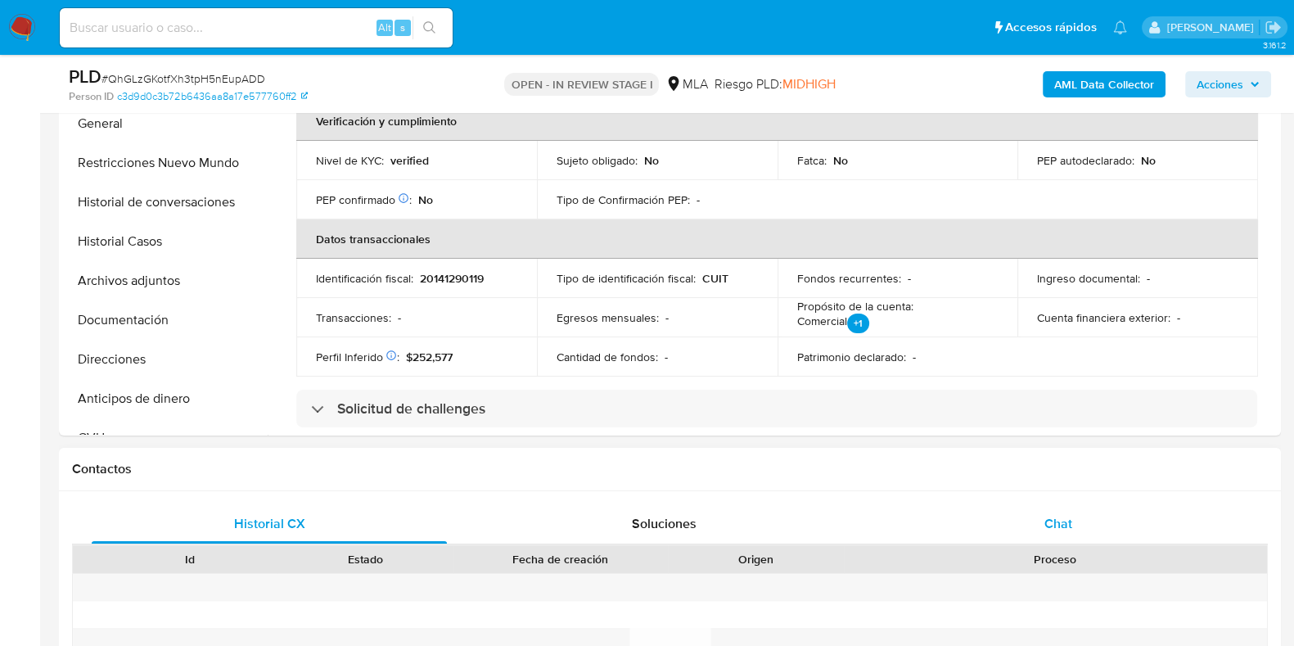
click at [1047, 515] on span "Chat" at bounding box center [1058, 523] width 28 height 19
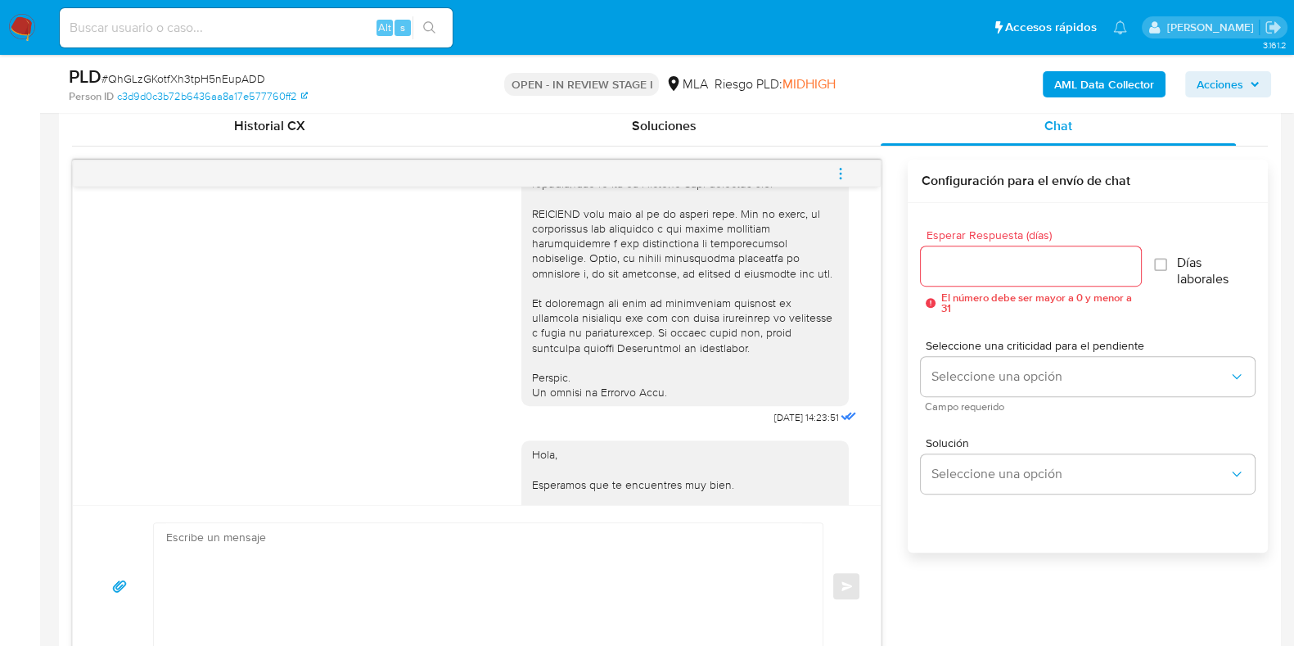
scroll to position [858, 0]
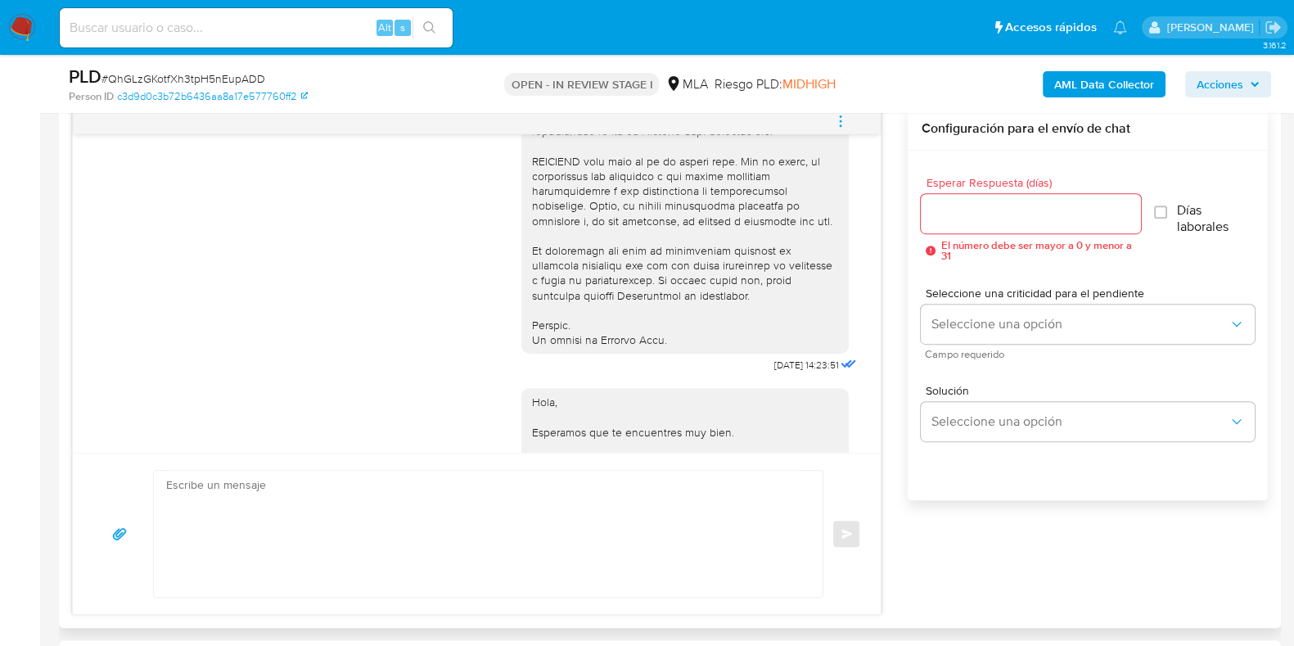
click at [843, 116] on icon "menu-action" at bounding box center [840, 121] width 15 height 15
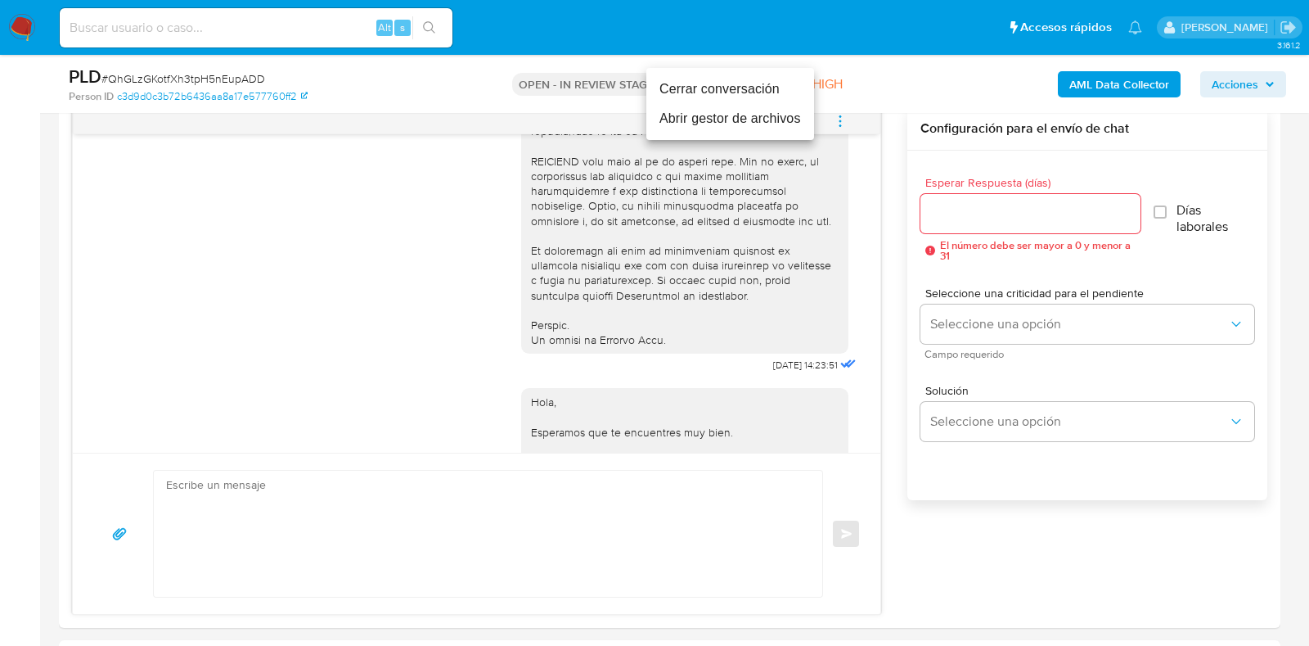
click at [753, 88] on li "Cerrar conversación" at bounding box center [730, 88] width 168 height 29
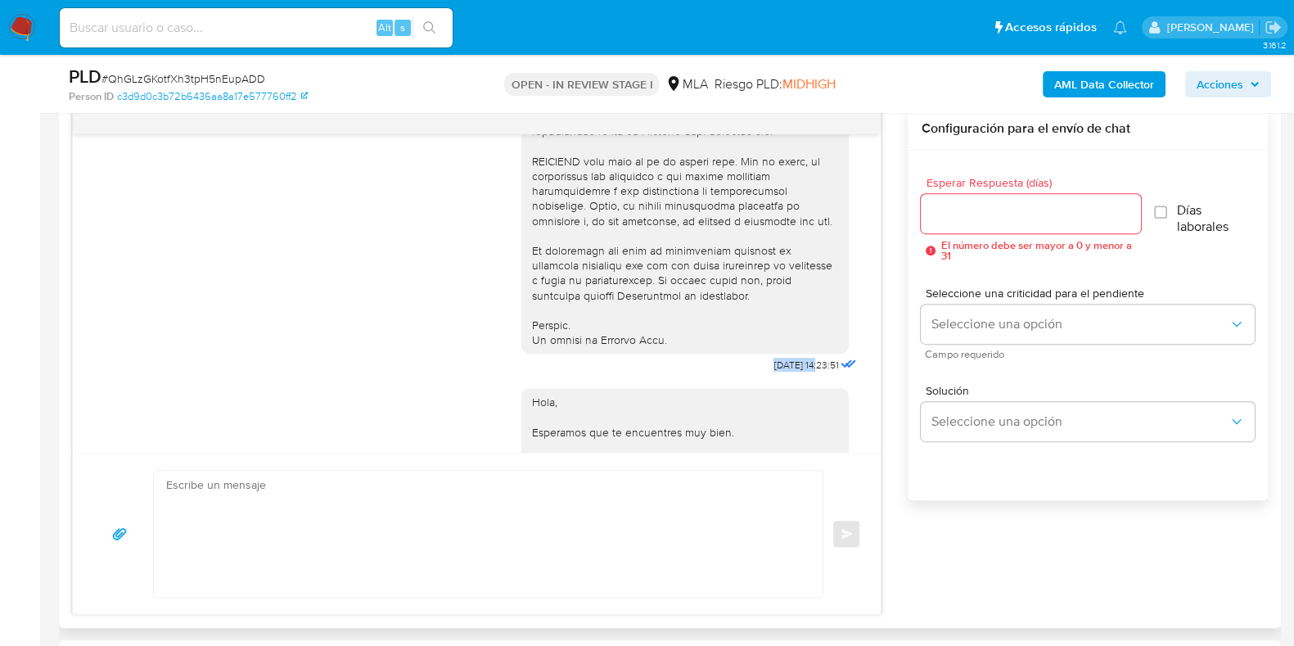
drag, startPoint x: 737, startPoint y: 394, endPoint x: 785, endPoint y: 390, distance: 47.6
copy span "17/09/2025"
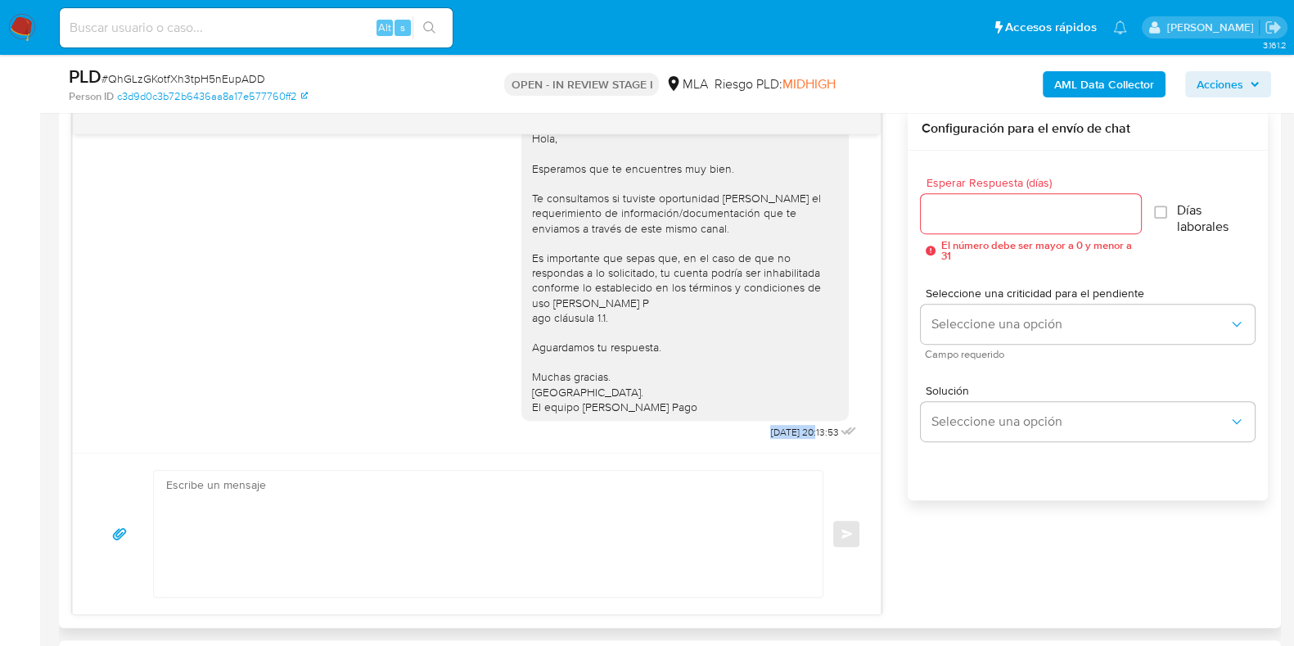
drag, startPoint x: 732, startPoint y: 430, endPoint x: 785, endPoint y: 431, distance: 53.2
click at [785, 431] on span "22/09/2025 20:13:53" at bounding box center [804, 431] width 68 height 13
copy span "22/09/2025"
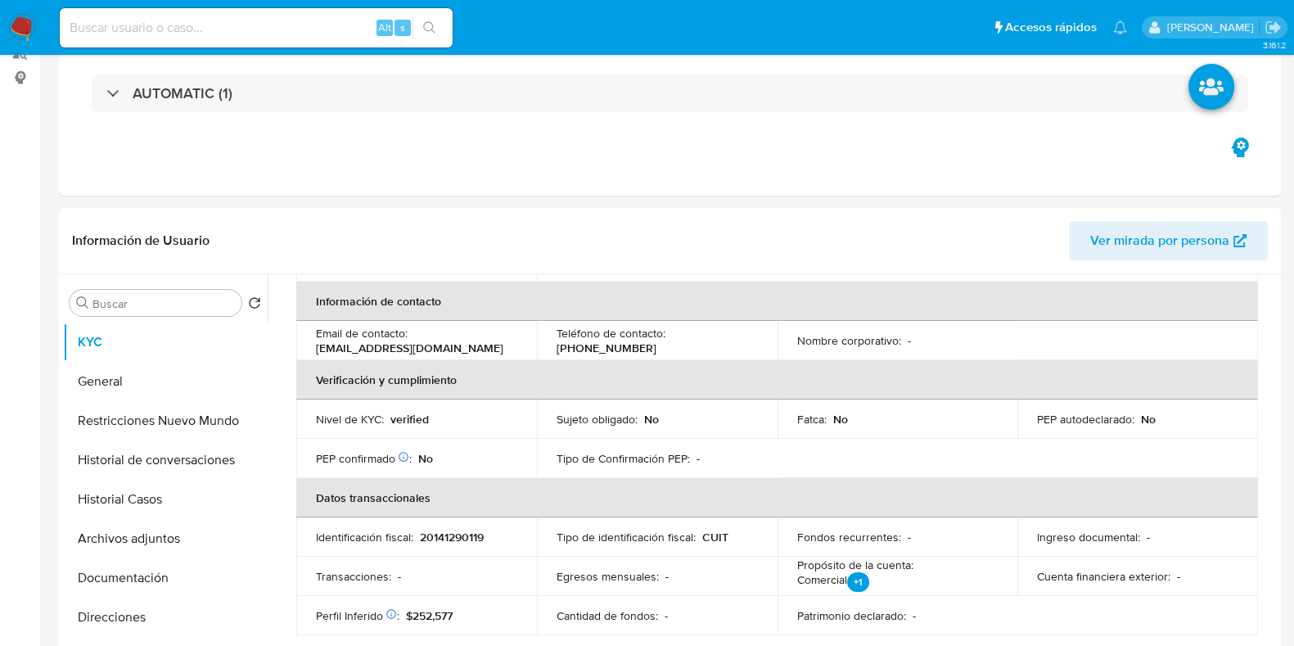
scroll to position [0, 0]
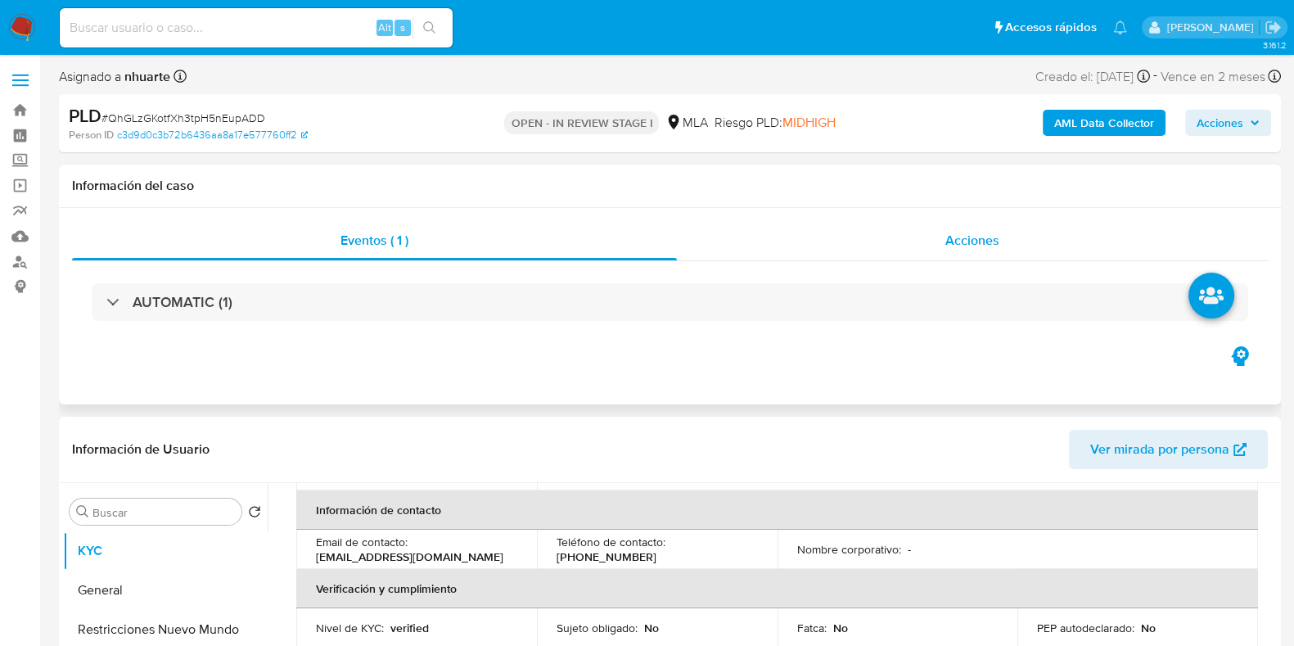
click at [979, 241] on span "Acciones" at bounding box center [972, 240] width 54 height 19
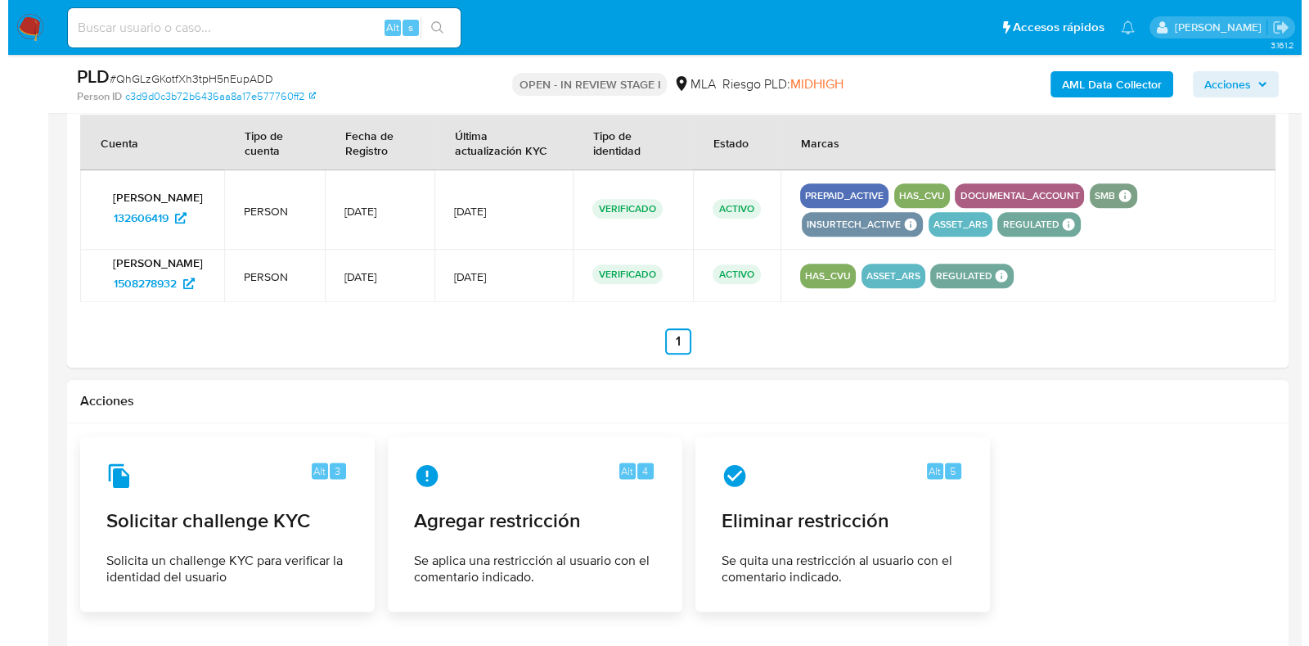
scroll to position [2658, 0]
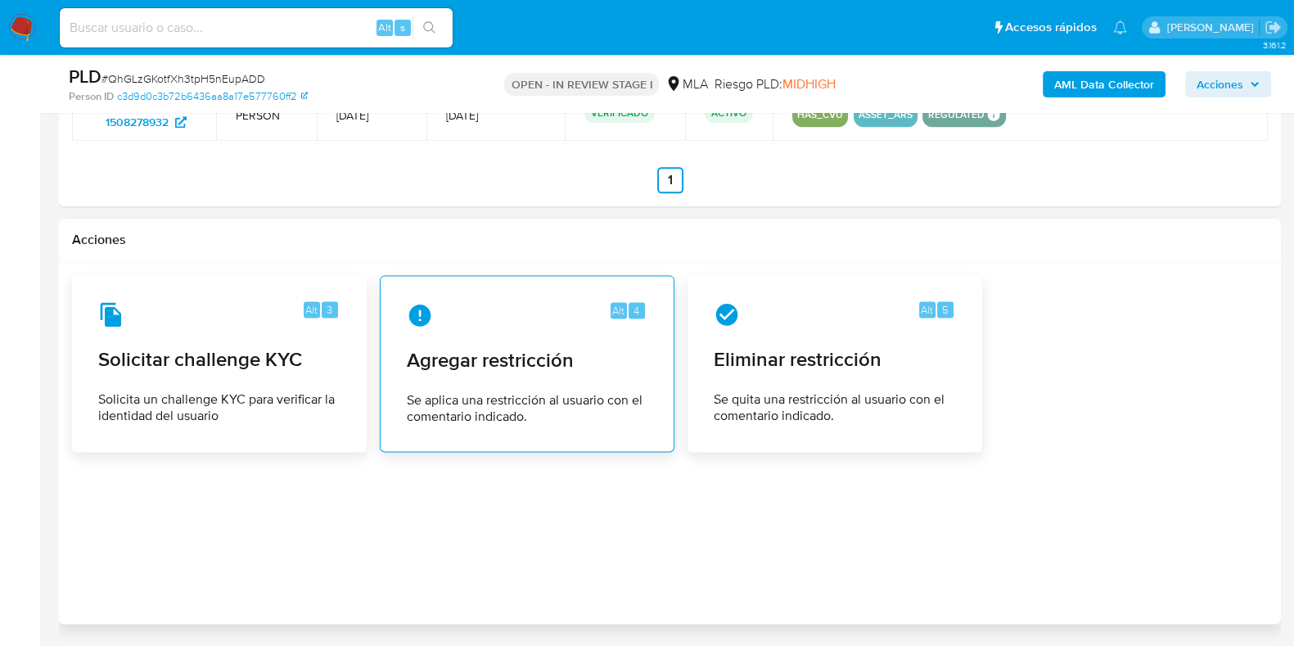
click at [563, 359] on span "Agregar restricción" at bounding box center [527, 360] width 241 height 25
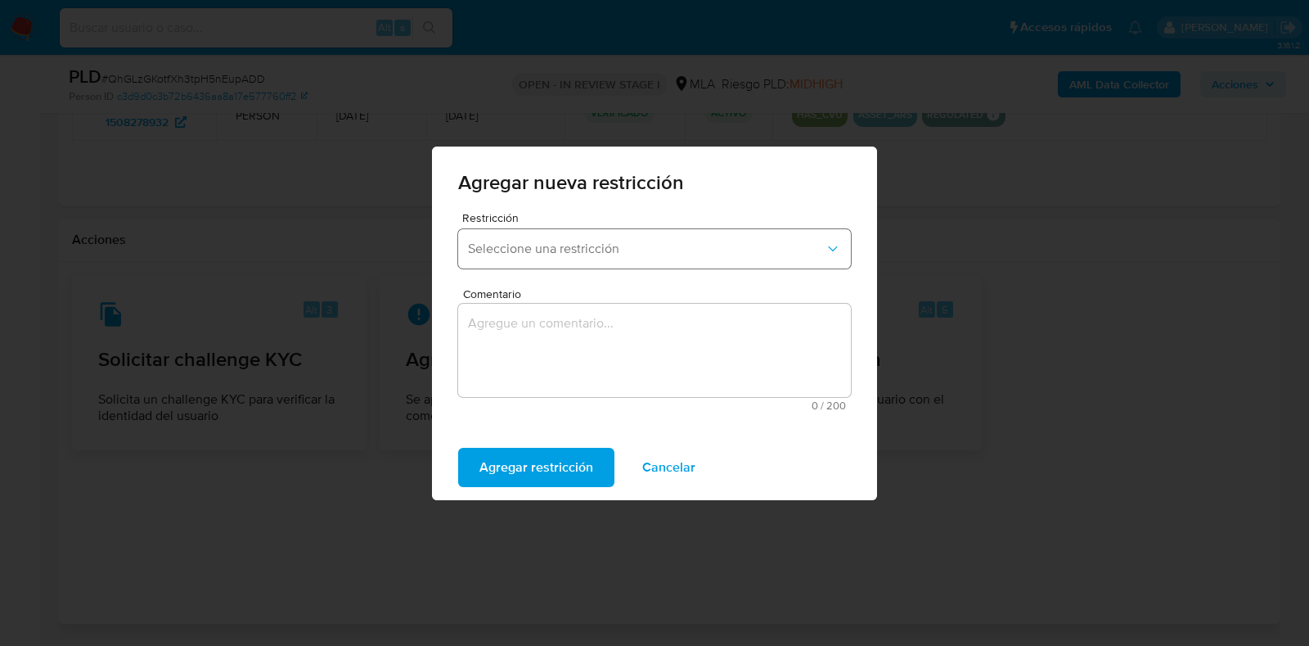
click at [647, 241] on span "Seleccione una restricción" at bounding box center [646, 249] width 357 height 16
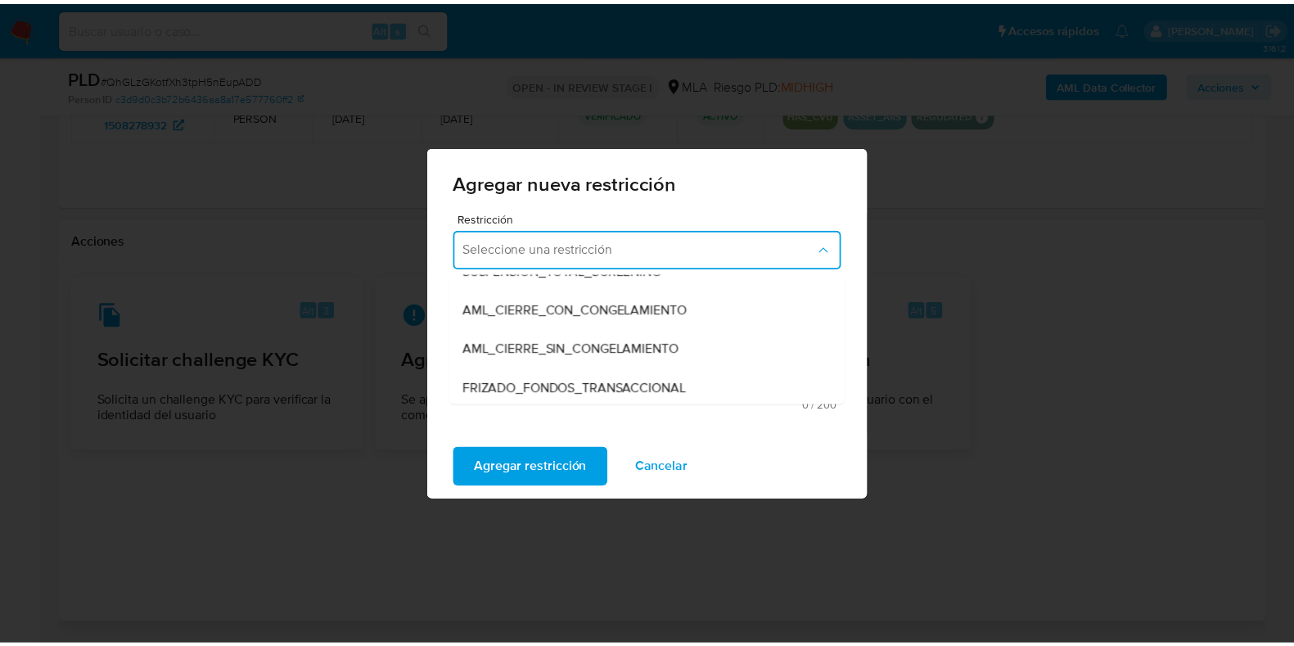
scroll to position [204, 0]
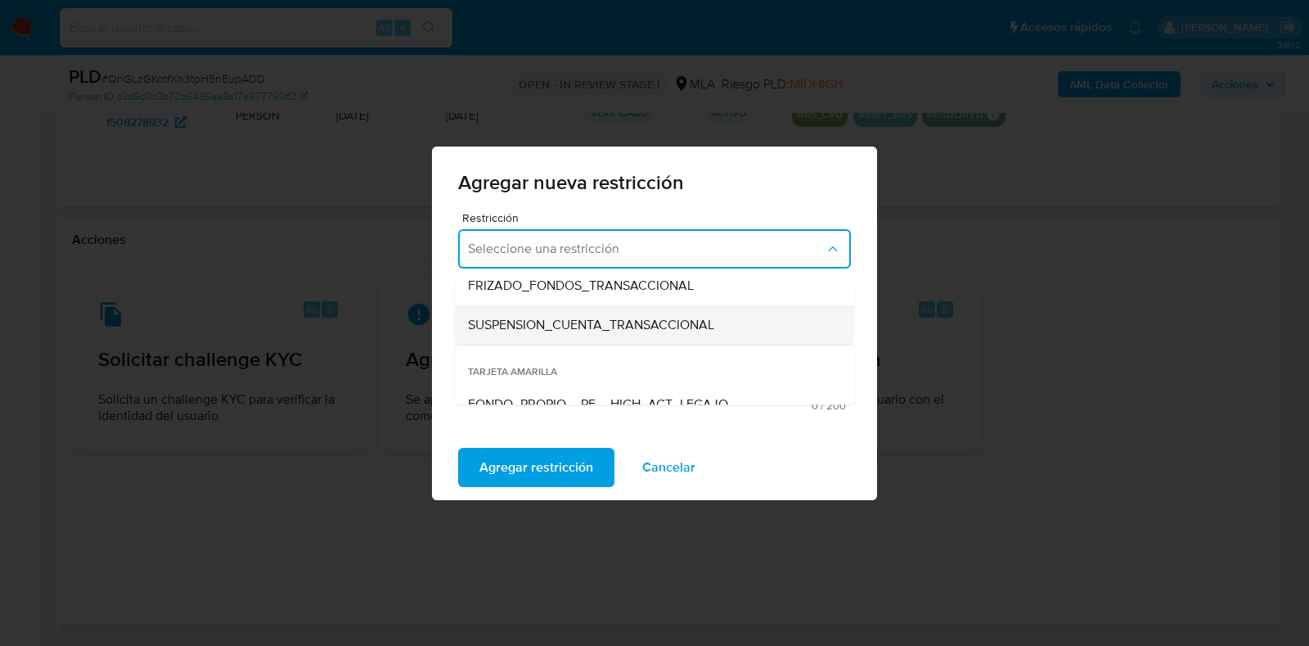
click at [620, 317] on span "SUSPENSION_CUENTA_TRANSACCIONAL" at bounding box center [591, 325] width 246 height 16
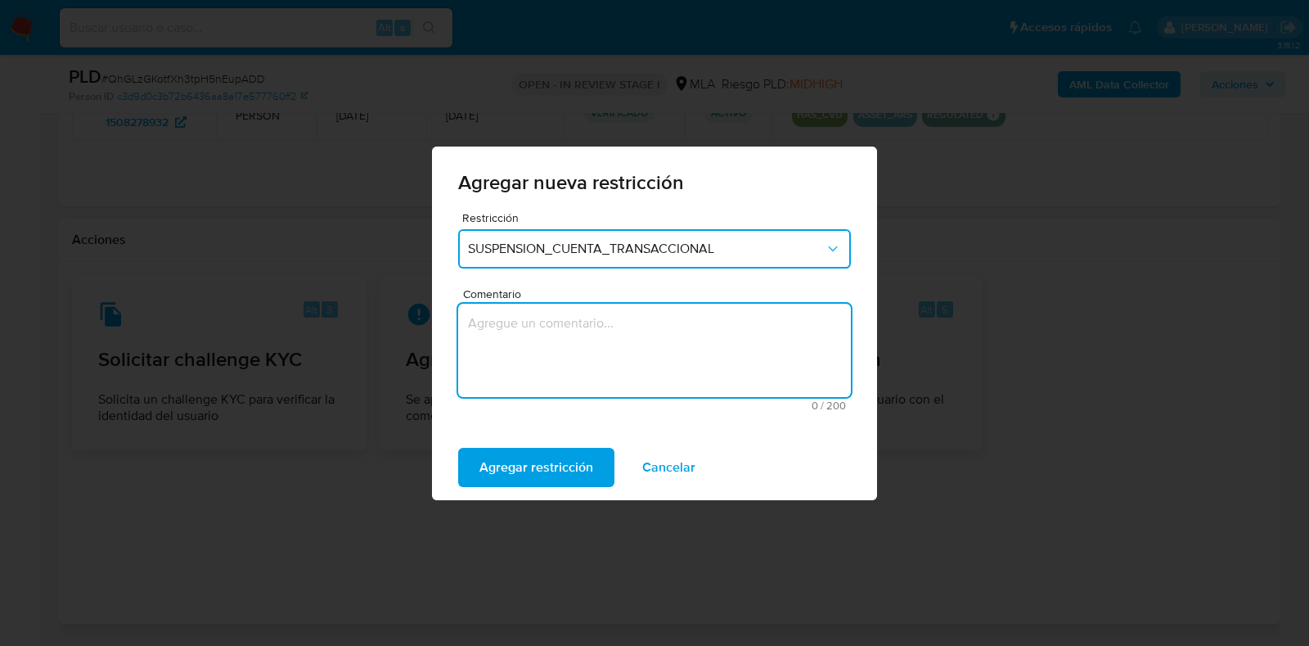
click at [624, 350] on textarea "Comentario" at bounding box center [654, 350] width 393 height 93
type textarea "AML"
click at [569, 475] on span "Agregar restricción" at bounding box center [536, 467] width 114 height 36
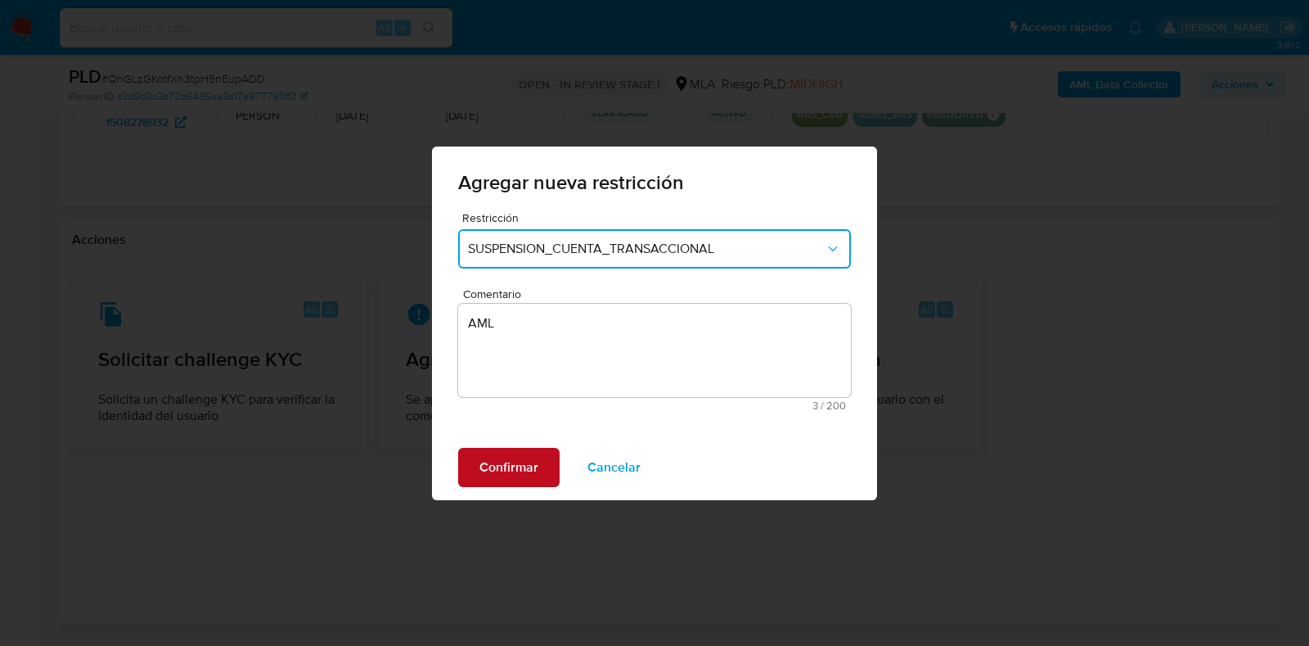
click at [532, 469] on span "Confirmar" at bounding box center [508, 467] width 59 height 36
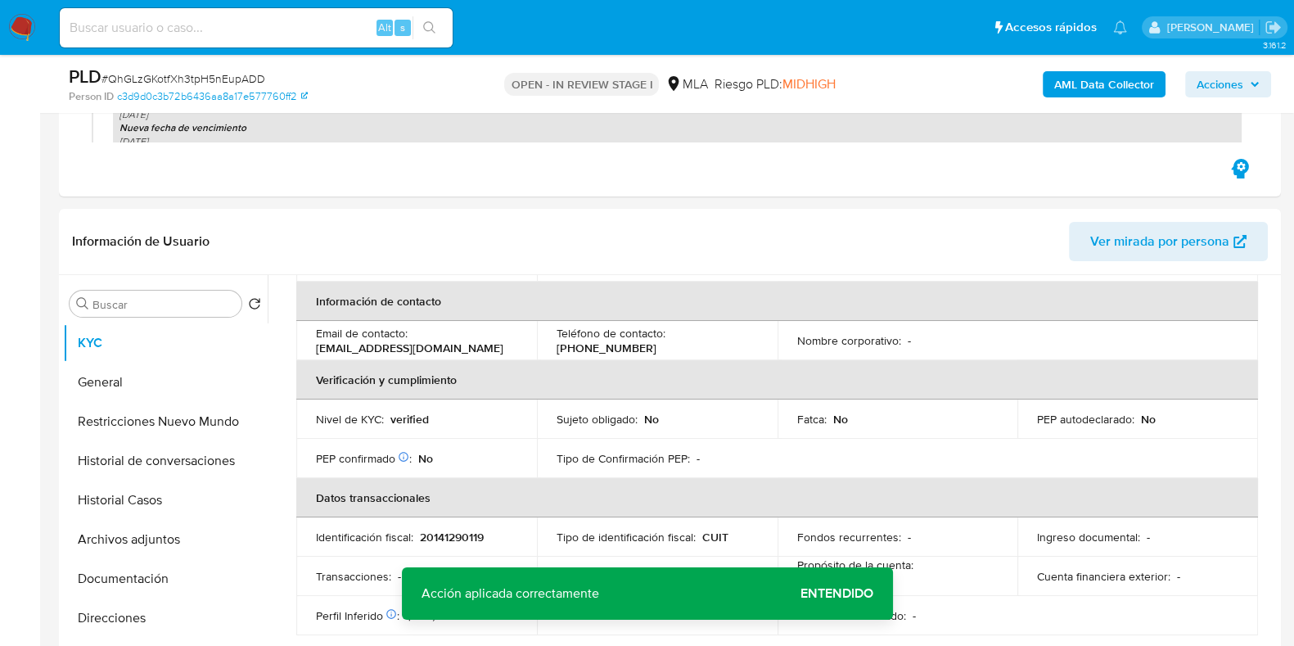
scroll to position [0, 0]
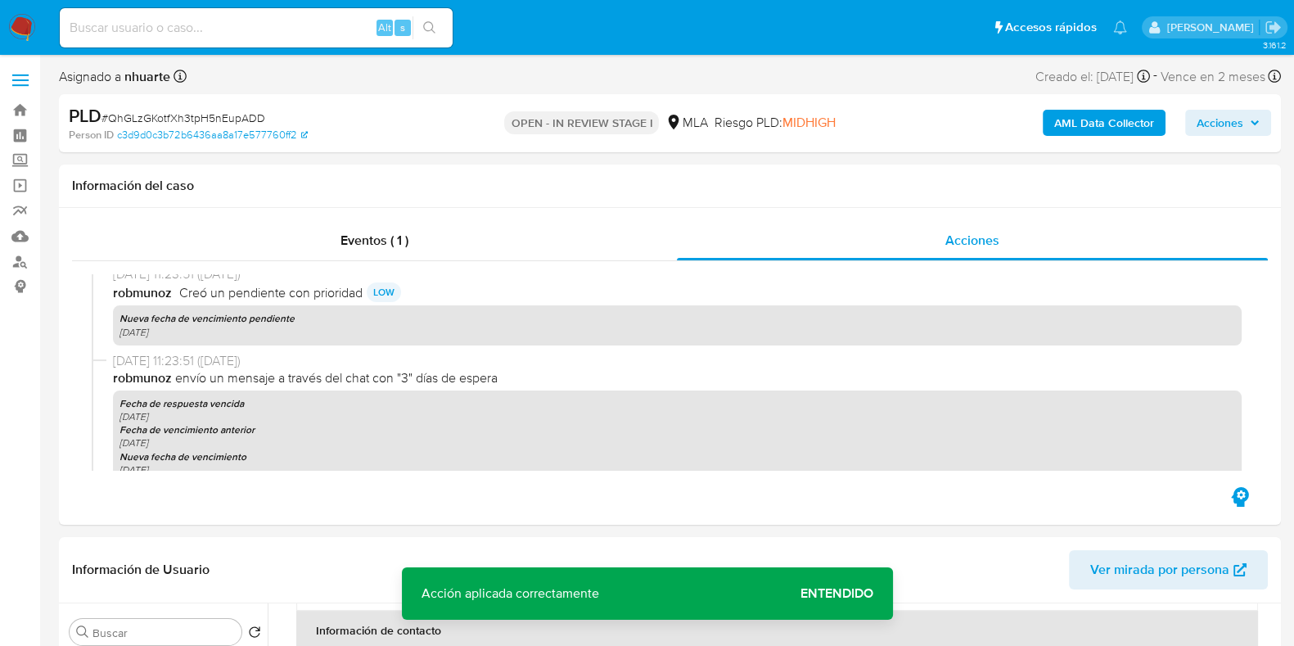
click at [1118, 124] on b "AML Data Collector" at bounding box center [1104, 123] width 100 height 26
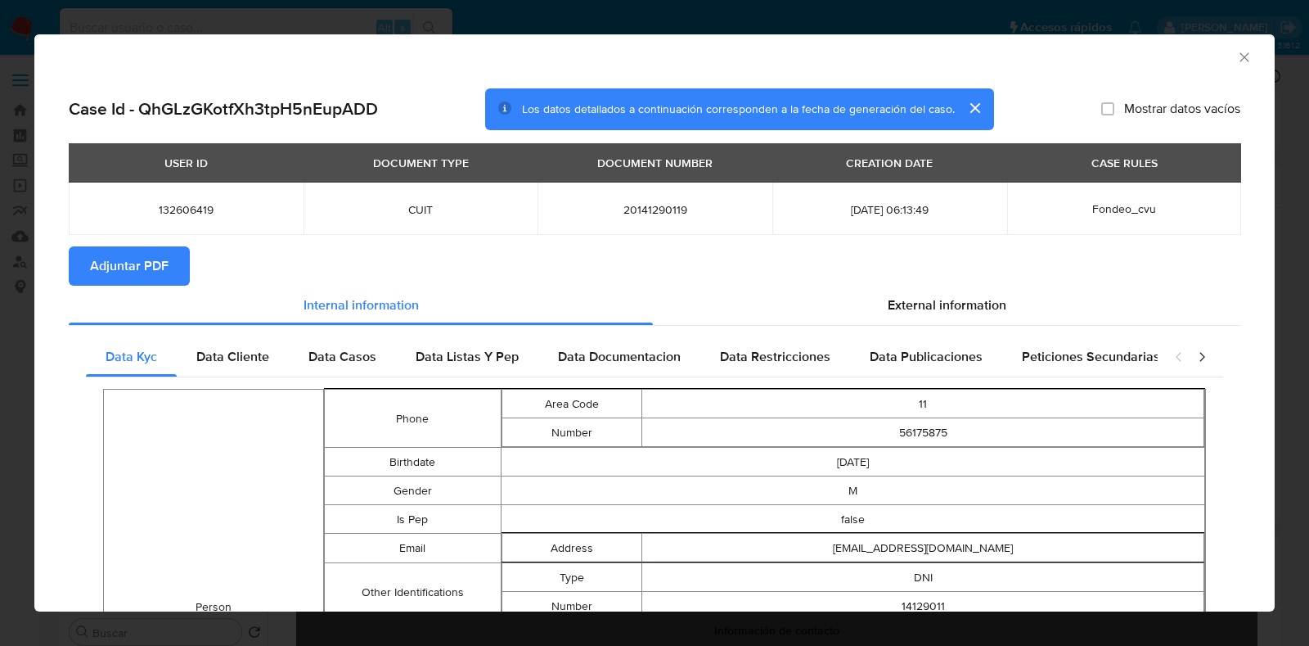
click at [1236, 53] on icon "Cerrar ventana" at bounding box center [1244, 57] width 16 height 16
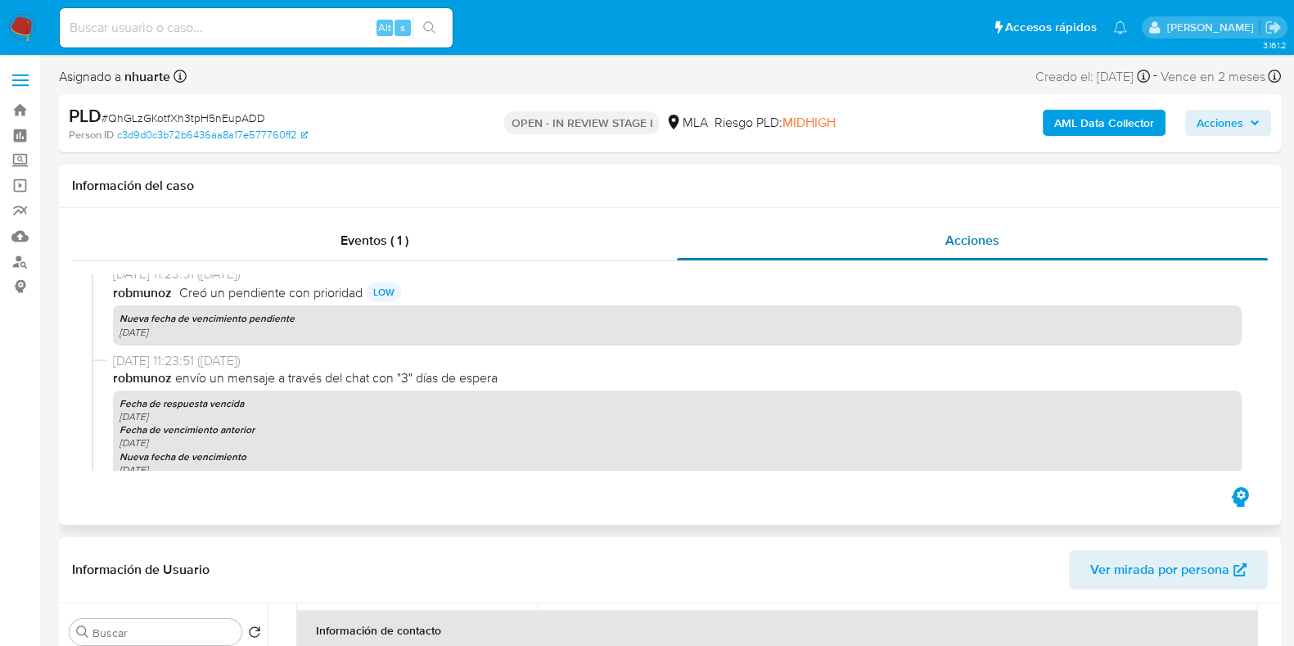
drag, startPoint x: 396, startPoint y: 233, endPoint x: 723, endPoint y: 259, distance: 328.3
click at [396, 233] on span "Eventos ( 1 )" at bounding box center [374, 240] width 68 height 19
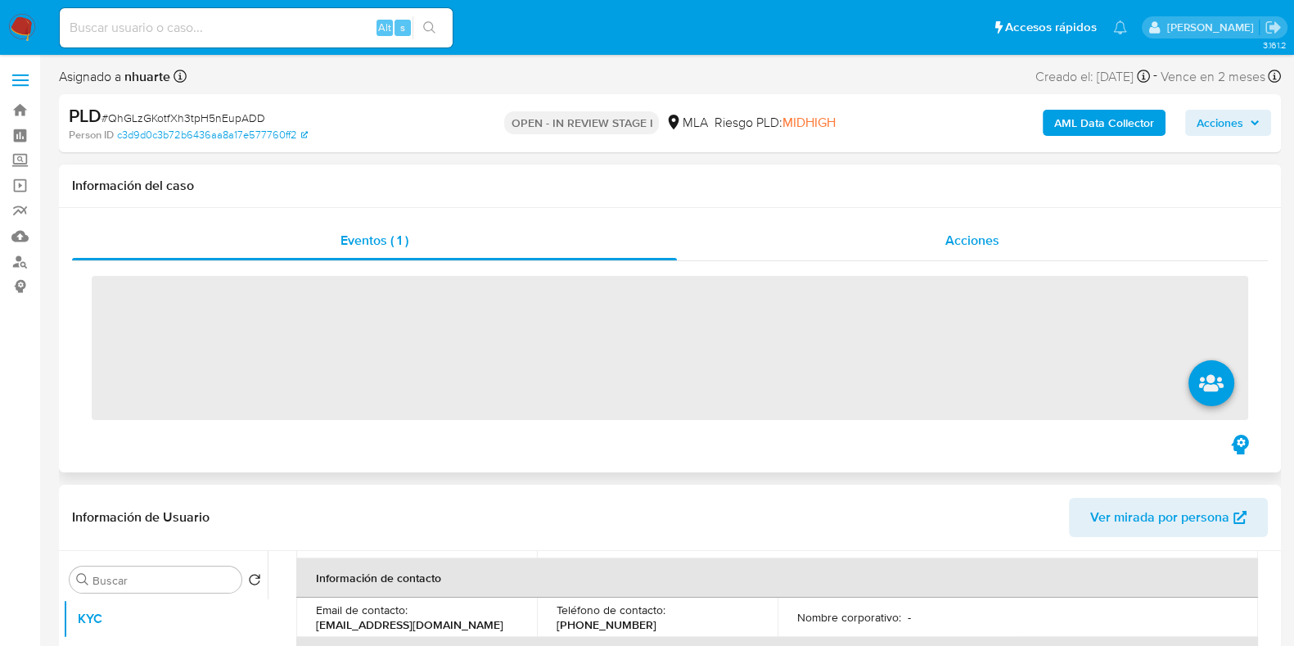
click at [980, 245] on span "Acciones" at bounding box center [972, 240] width 54 height 19
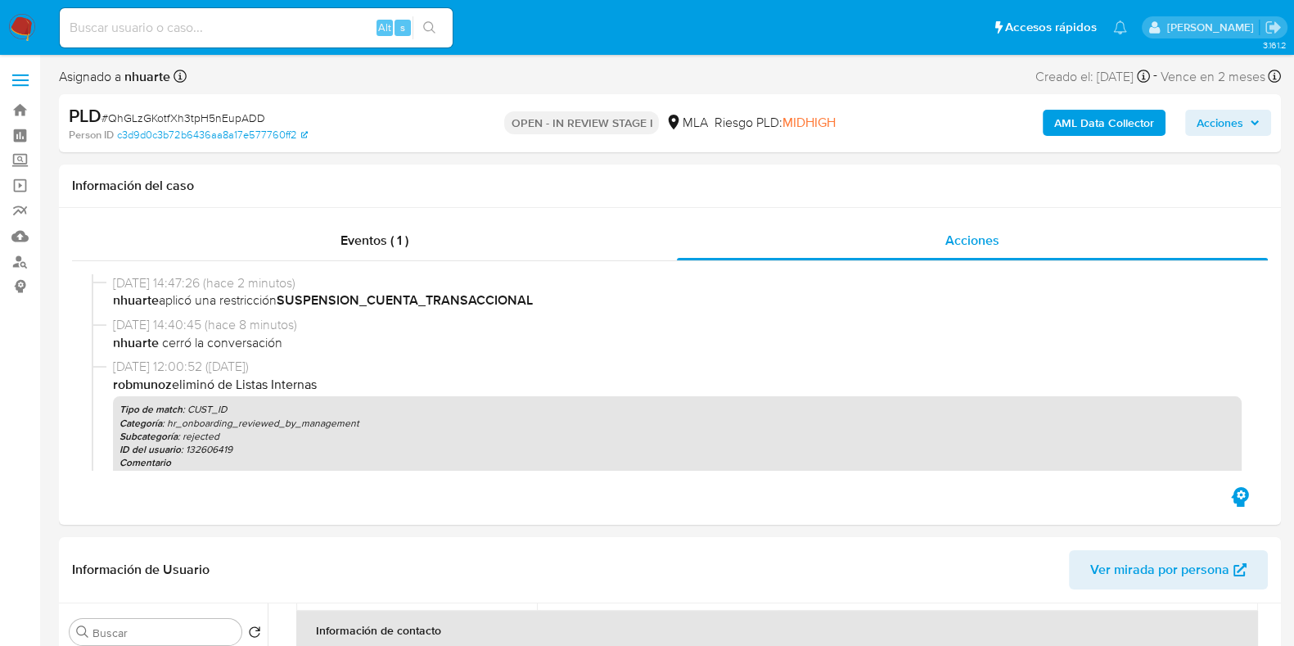
click at [1088, 111] on b "AML Data Collector" at bounding box center [1104, 123] width 100 height 26
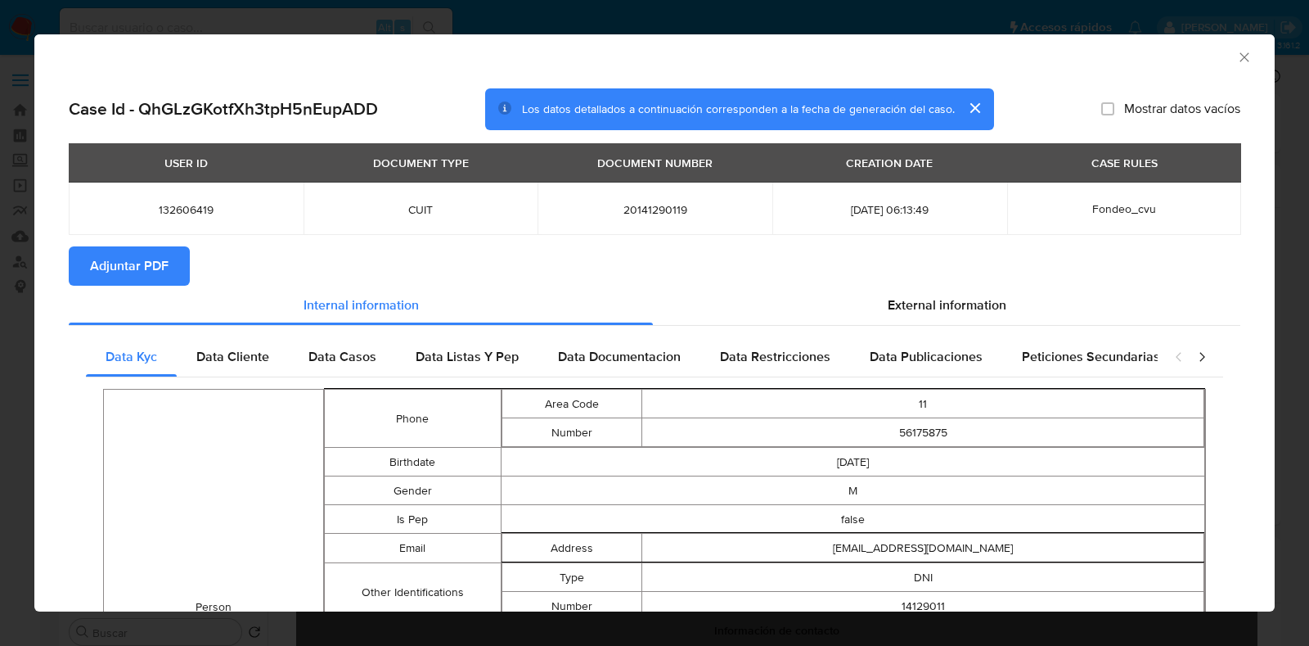
click at [1236, 52] on icon "Cerrar ventana" at bounding box center [1244, 57] width 16 height 16
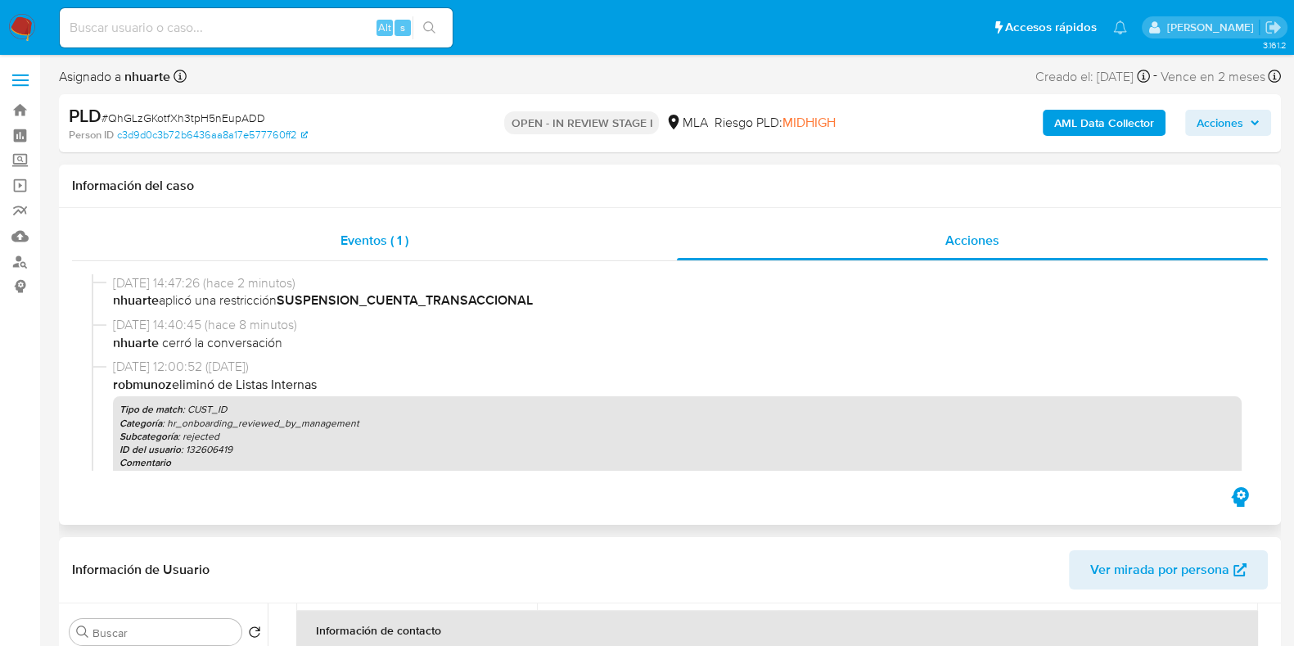
click at [369, 242] on span "Eventos ( 1 )" at bounding box center [374, 240] width 68 height 19
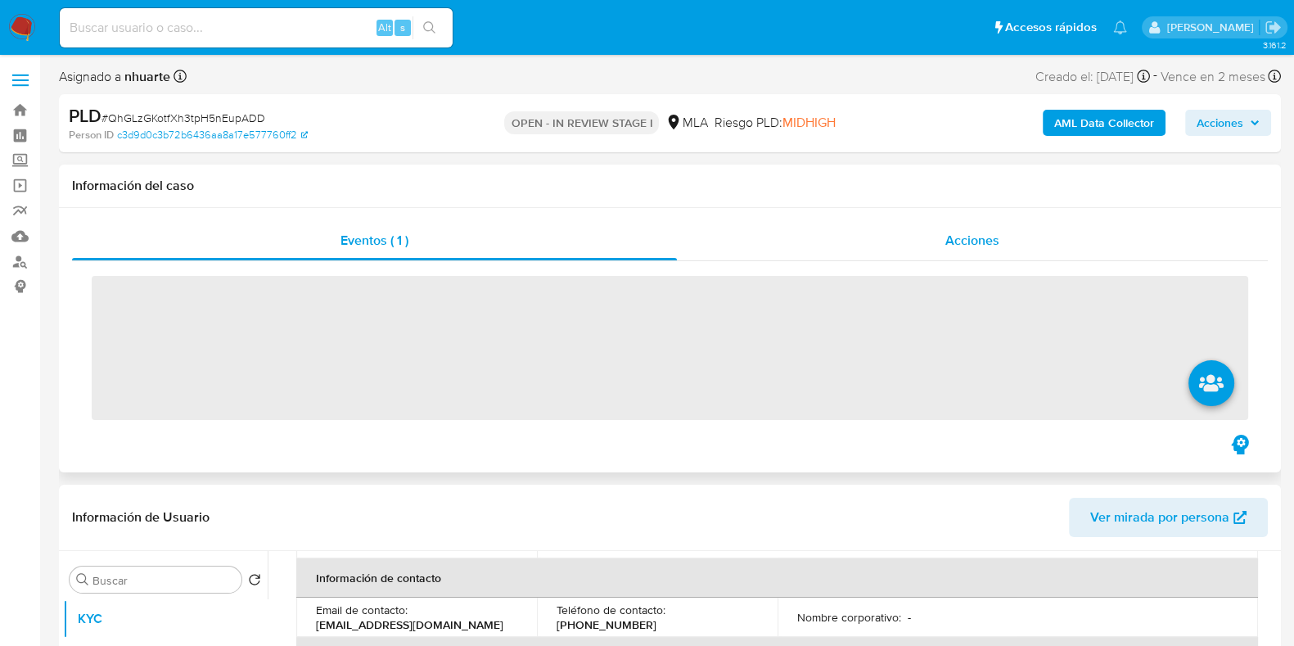
click at [979, 237] on span "Acciones" at bounding box center [972, 240] width 54 height 19
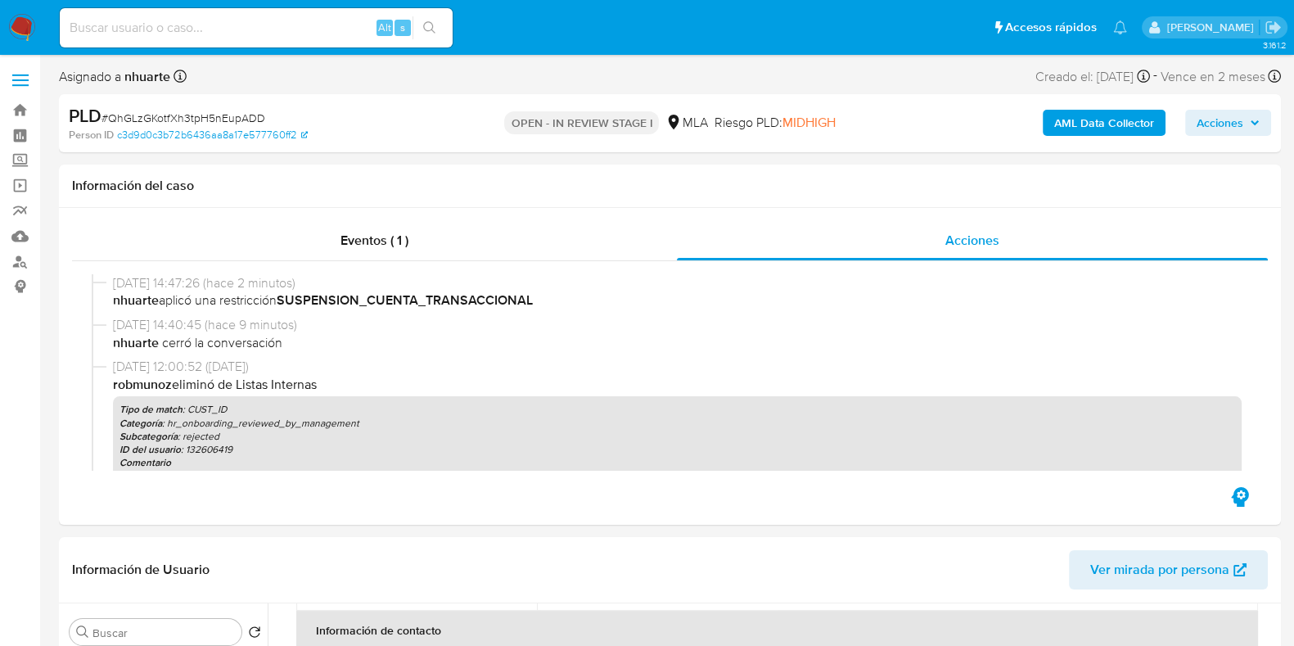
click at [1106, 125] on b "AML Data Collector" at bounding box center [1104, 123] width 100 height 26
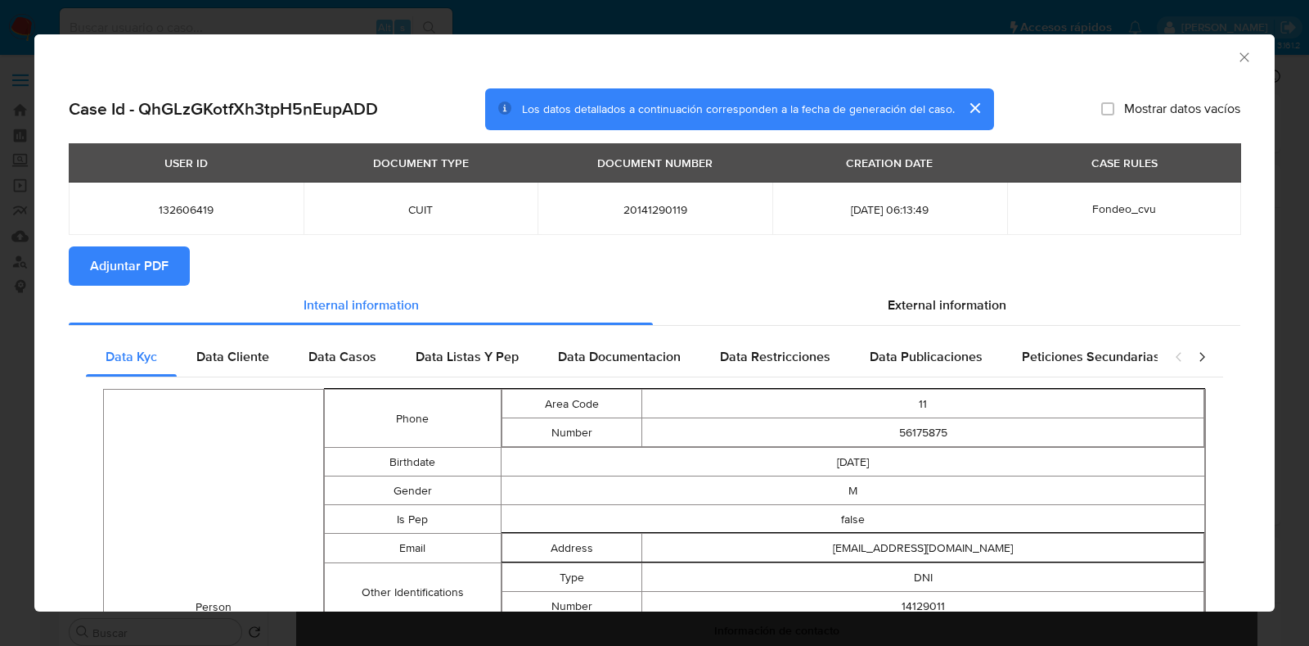
click at [155, 269] on span "Adjuntar PDF" at bounding box center [129, 266] width 79 height 36
click at [1223, 47] on div "AML Data Collector" at bounding box center [654, 54] width 1240 height 41
click at [1236, 52] on icon "Cerrar ventana" at bounding box center [1244, 57] width 16 height 16
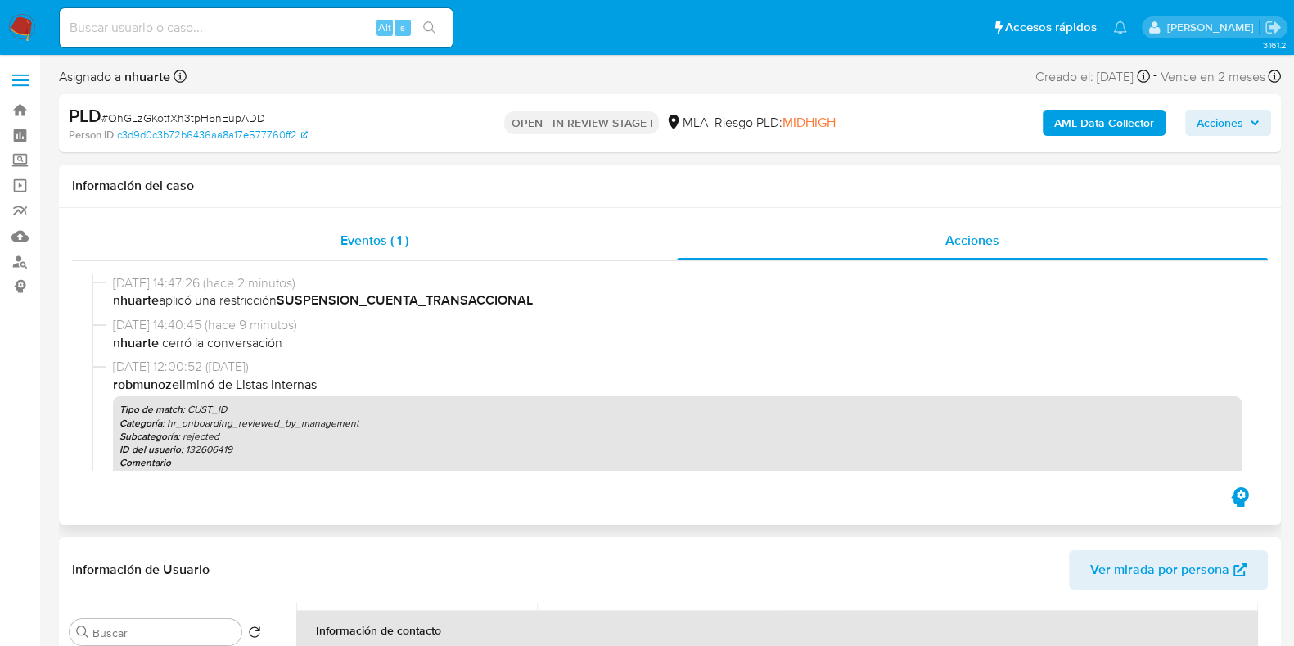
click at [371, 232] on span "Eventos ( 1 )" at bounding box center [374, 240] width 68 height 19
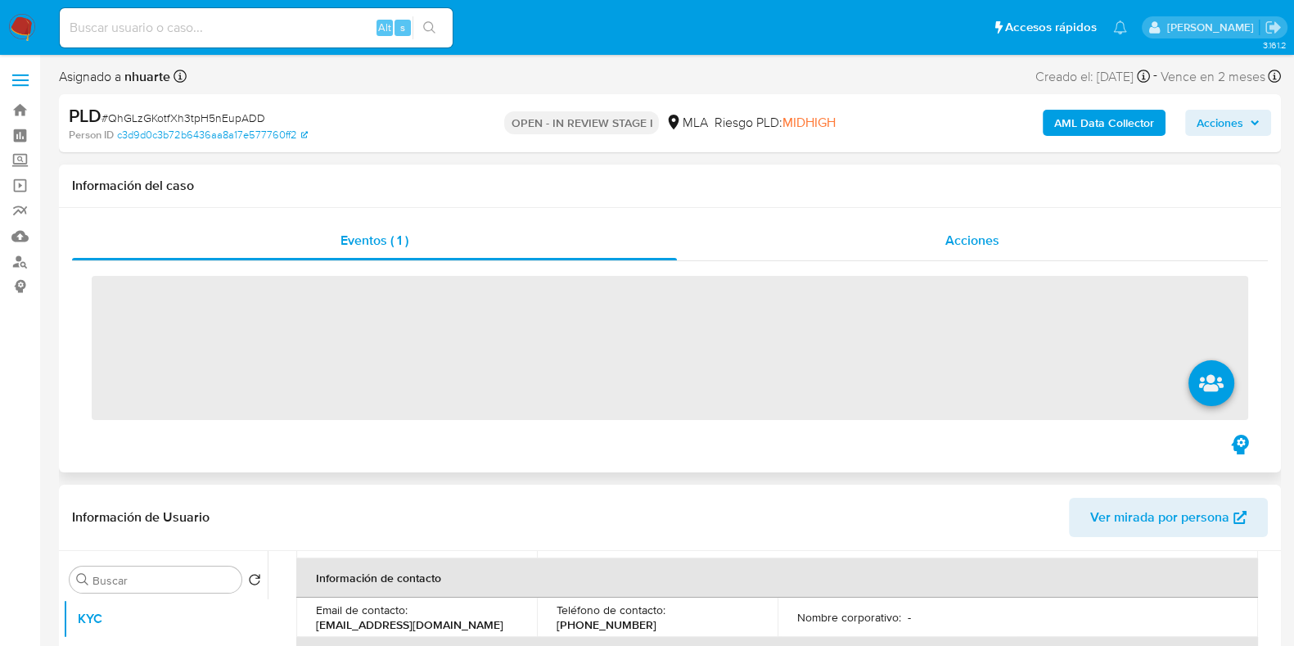
click at [990, 246] on span "Acciones" at bounding box center [972, 240] width 54 height 19
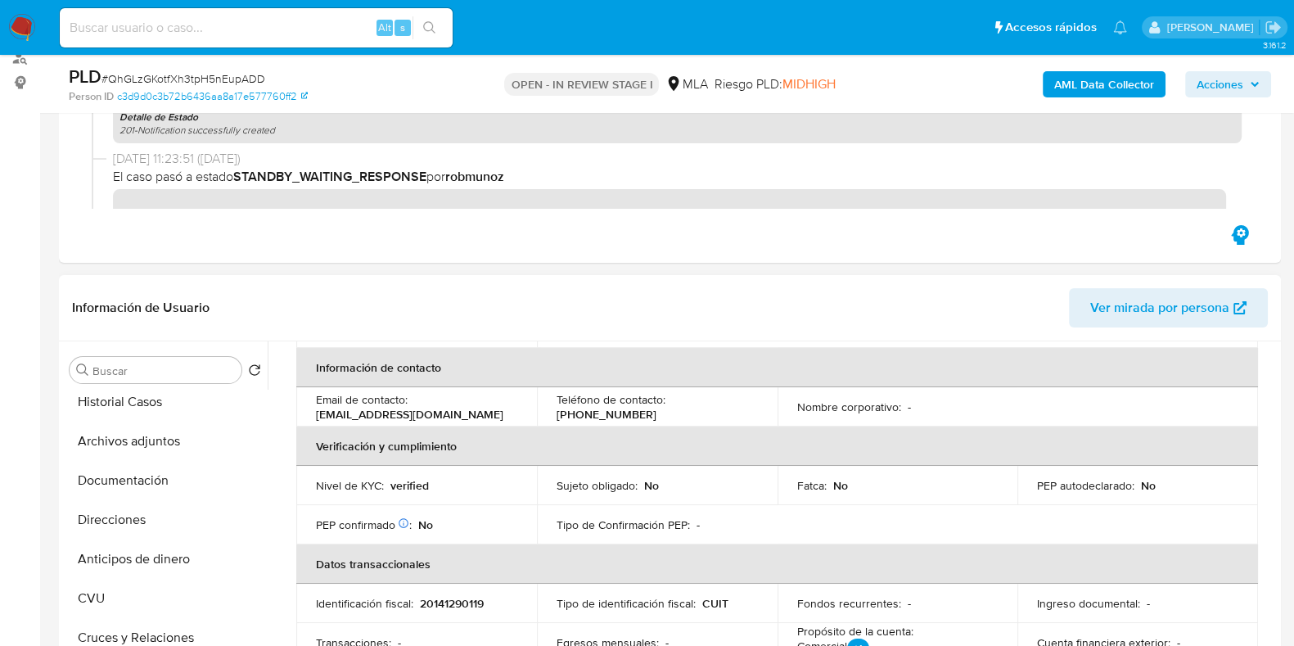
scroll to position [307, 0]
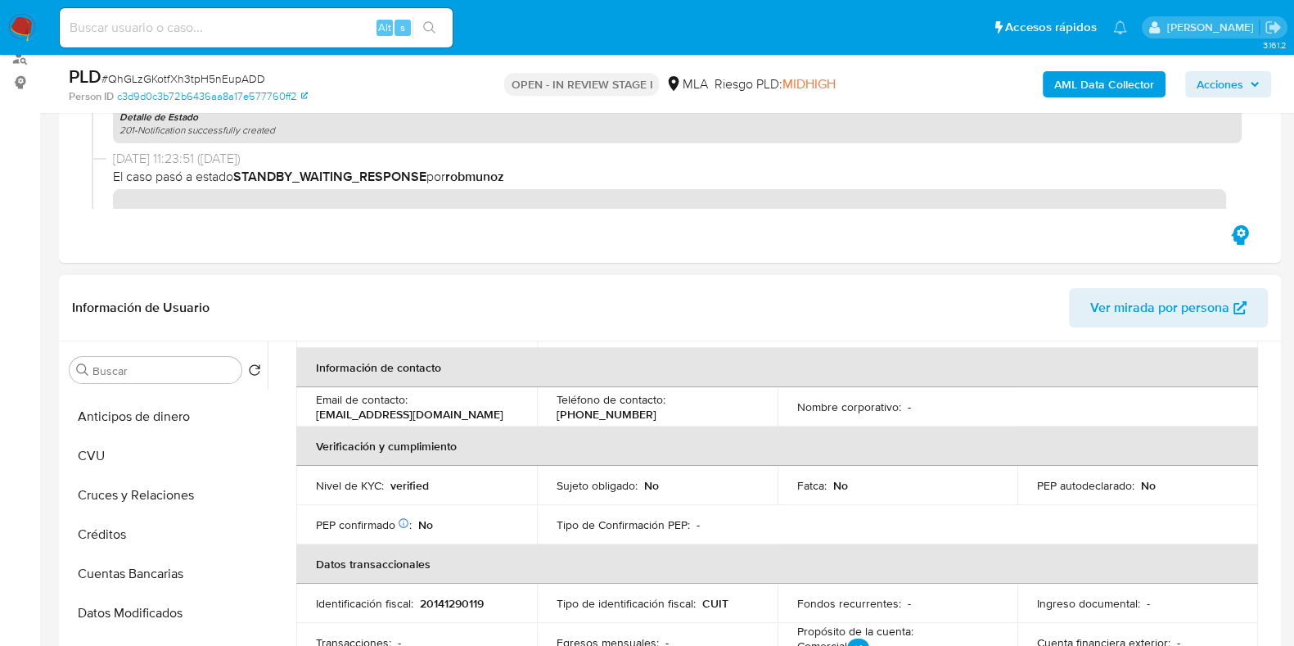
click at [344, 296] on header "Información de Usuario Ver mirada por persona" at bounding box center [669, 307] width 1195 height 39
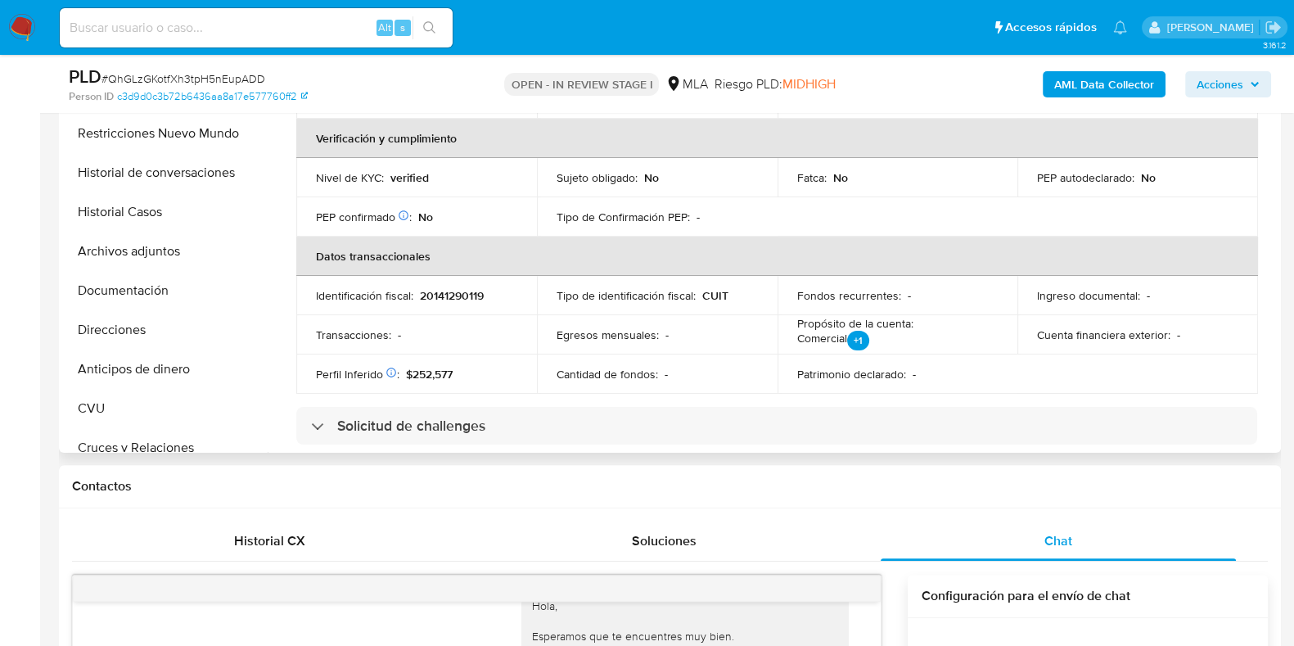
scroll to position [0, 0]
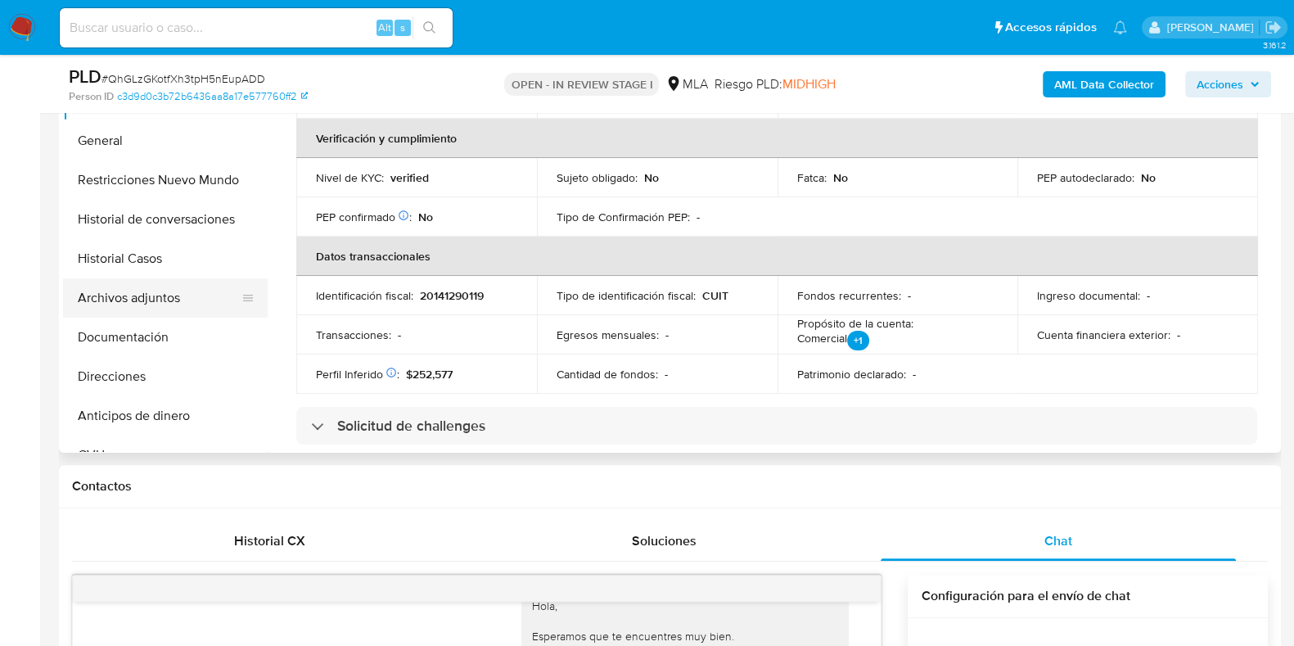
click at [185, 294] on button "Archivos adjuntos" at bounding box center [158, 297] width 191 height 39
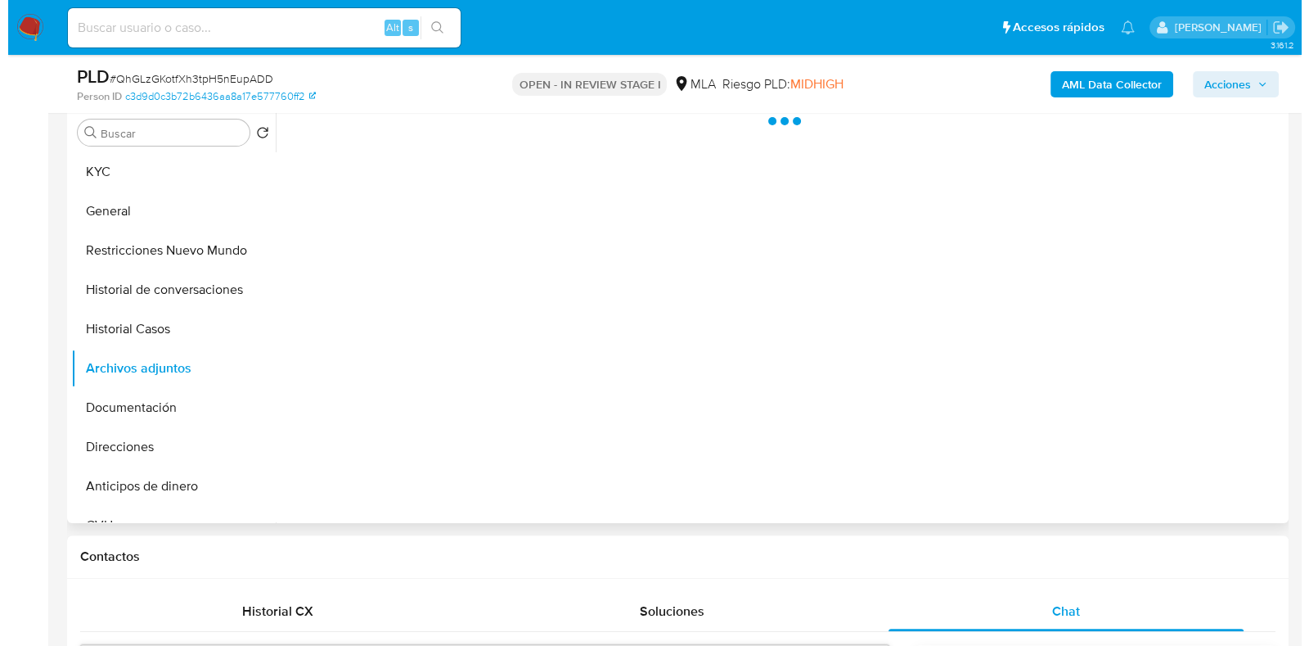
scroll to position [408, 0]
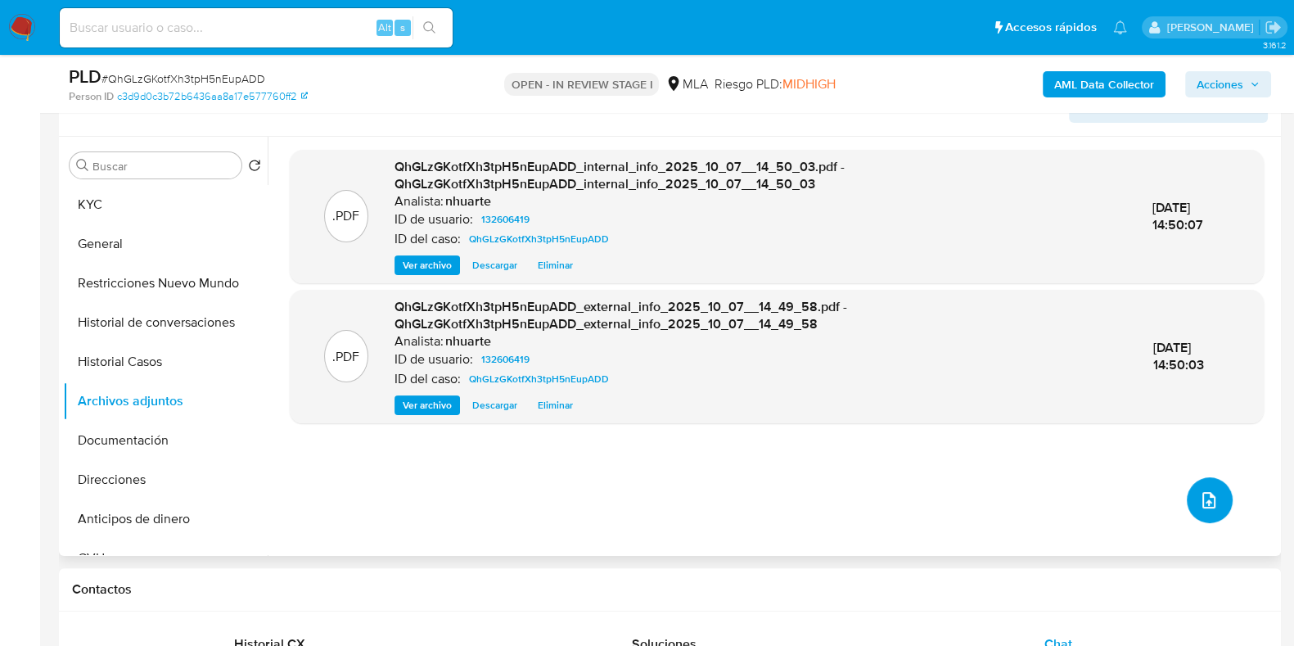
click at [1208, 497] on icon "upload-file" at bounding box center [1209, 500] width 20 height 20
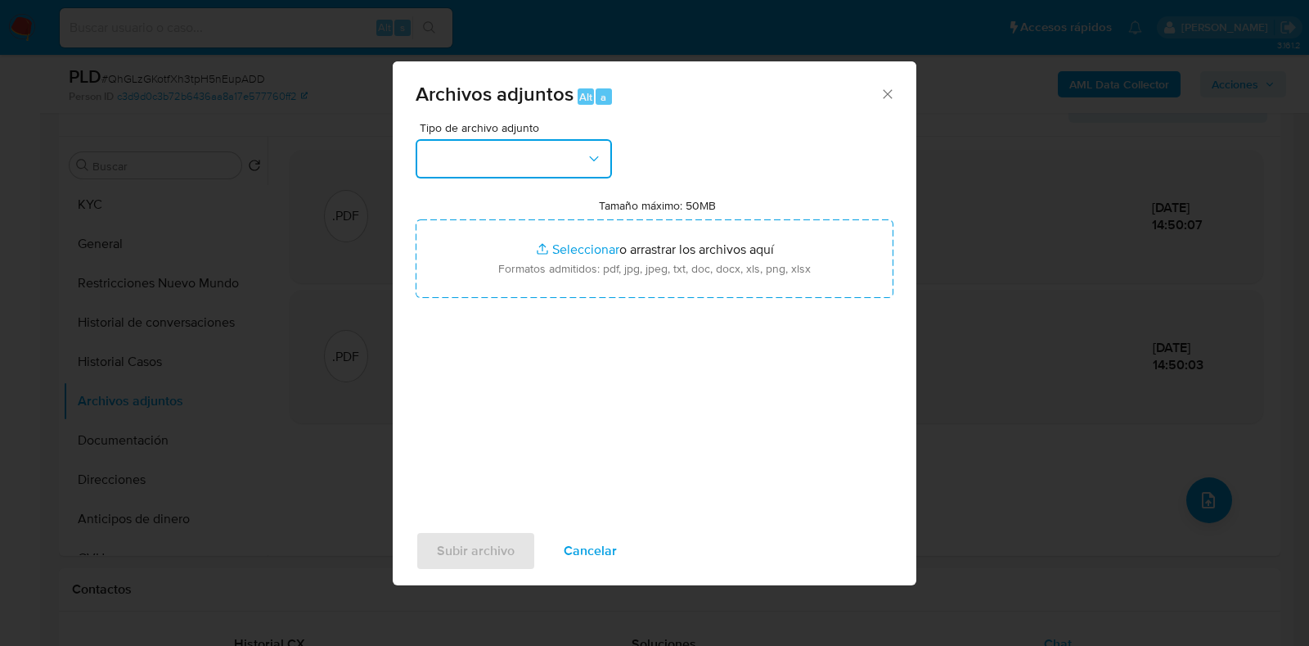
click at [599, 166] on icon "button" at bounding box center [594, 159] width 16 height 16
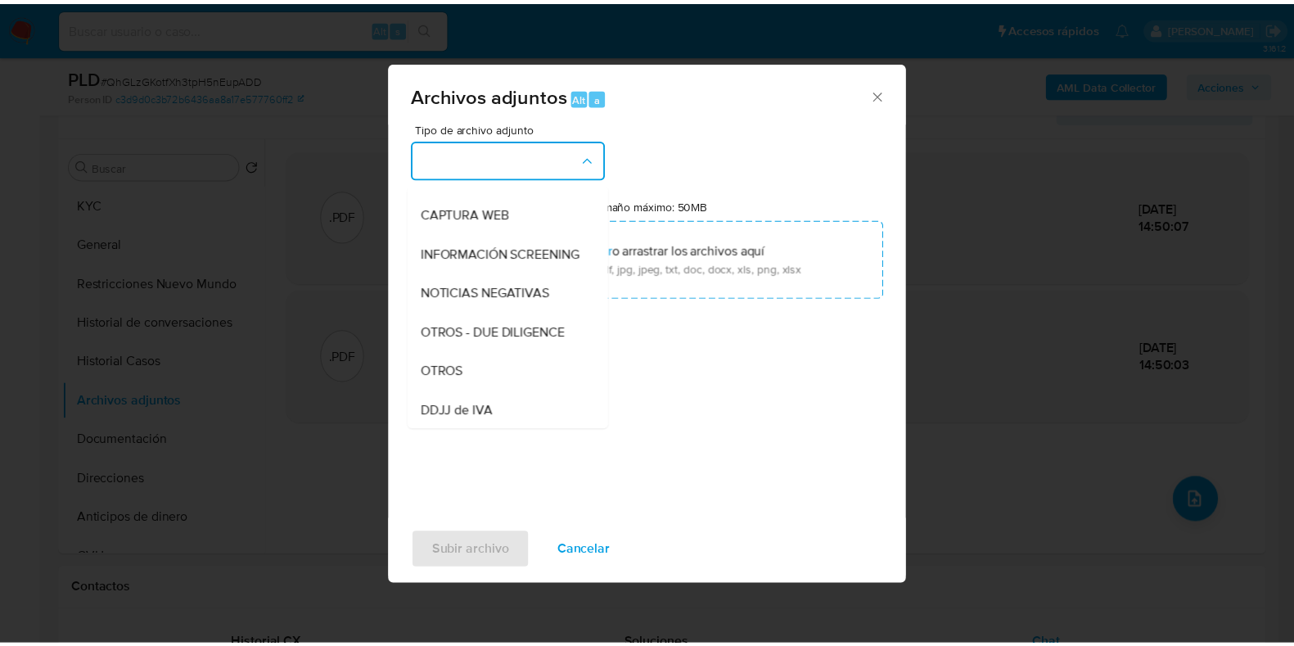
scroll to position [171, 0]
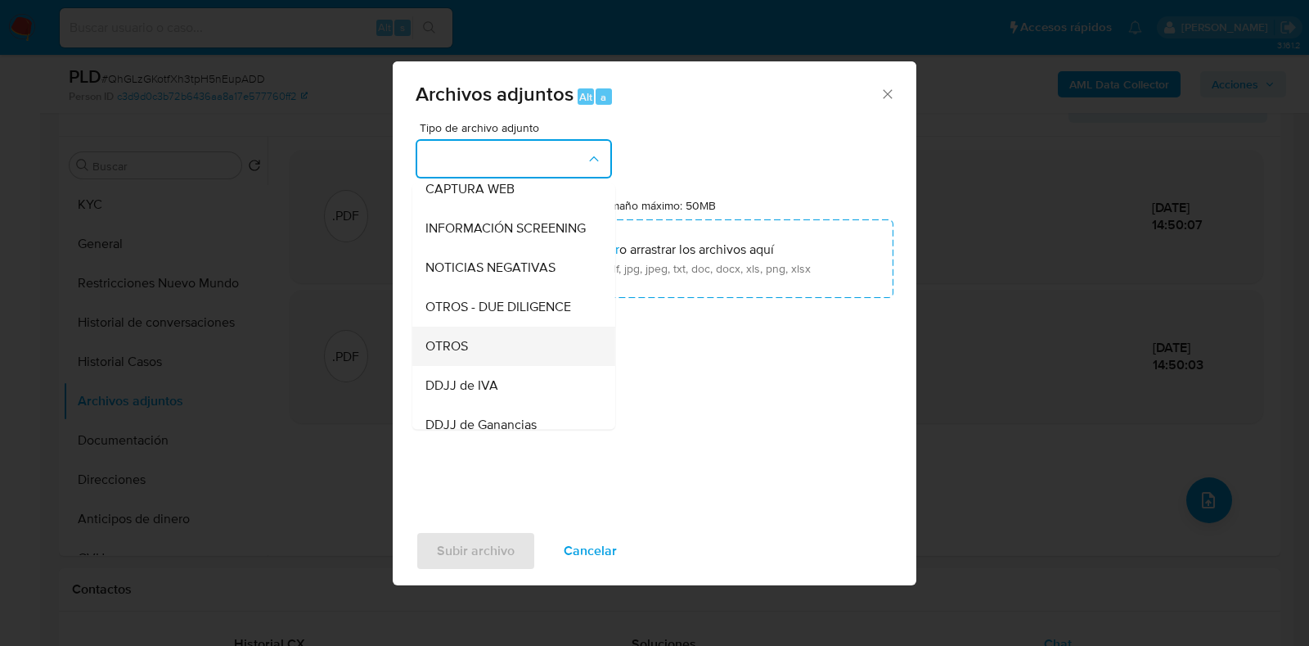
click at [545, 366] on div "OTROS" at bounding box center [508, 345] width 167 height 39
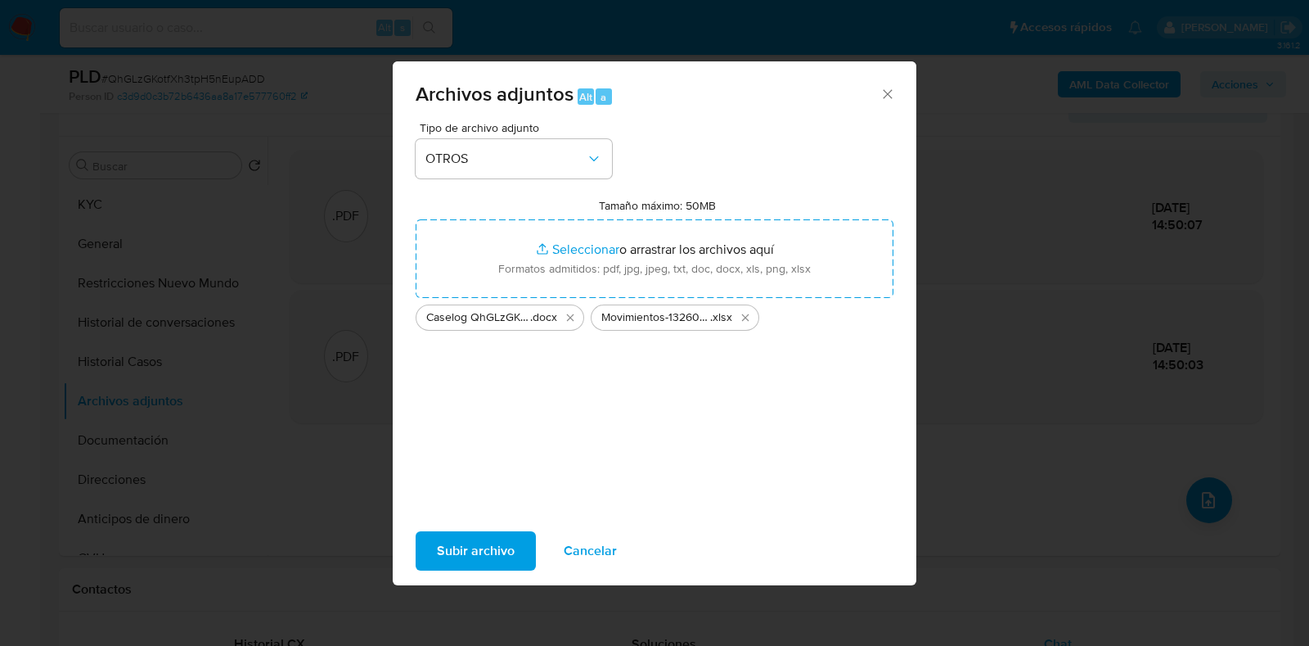
click at [478, 554] on span "Subir archivo" at bounding box center [476, 551] width 78 height 36
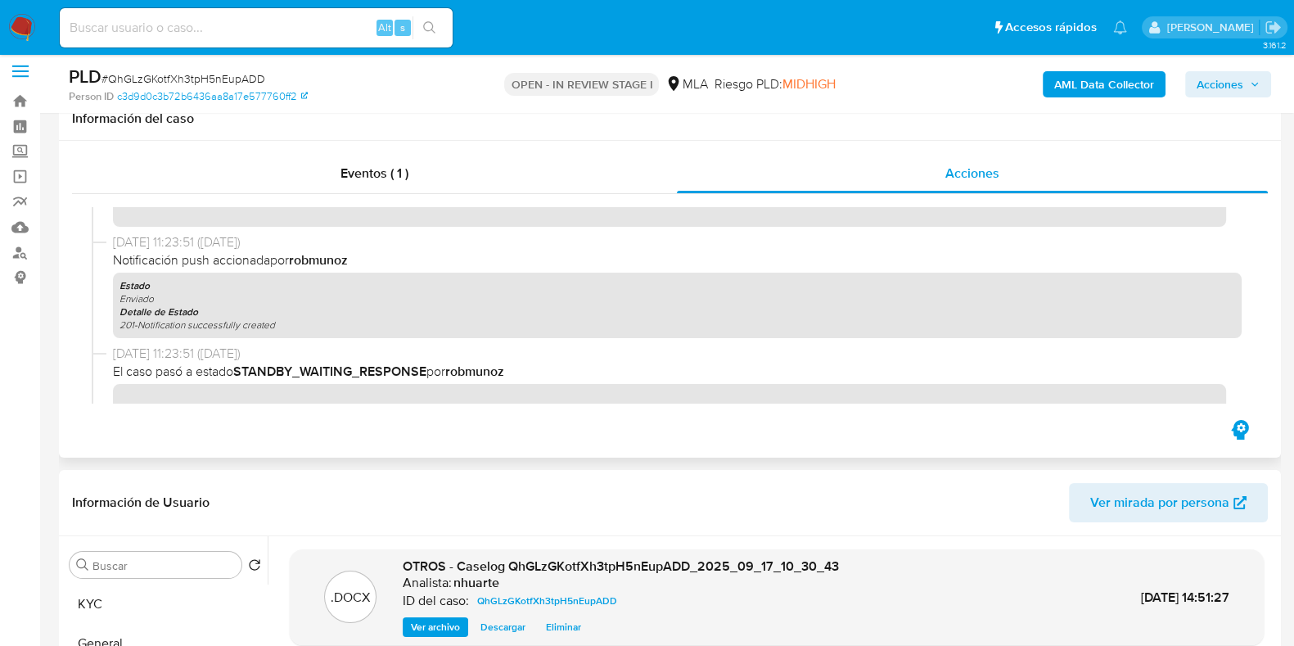
scroll to position [0, 0]
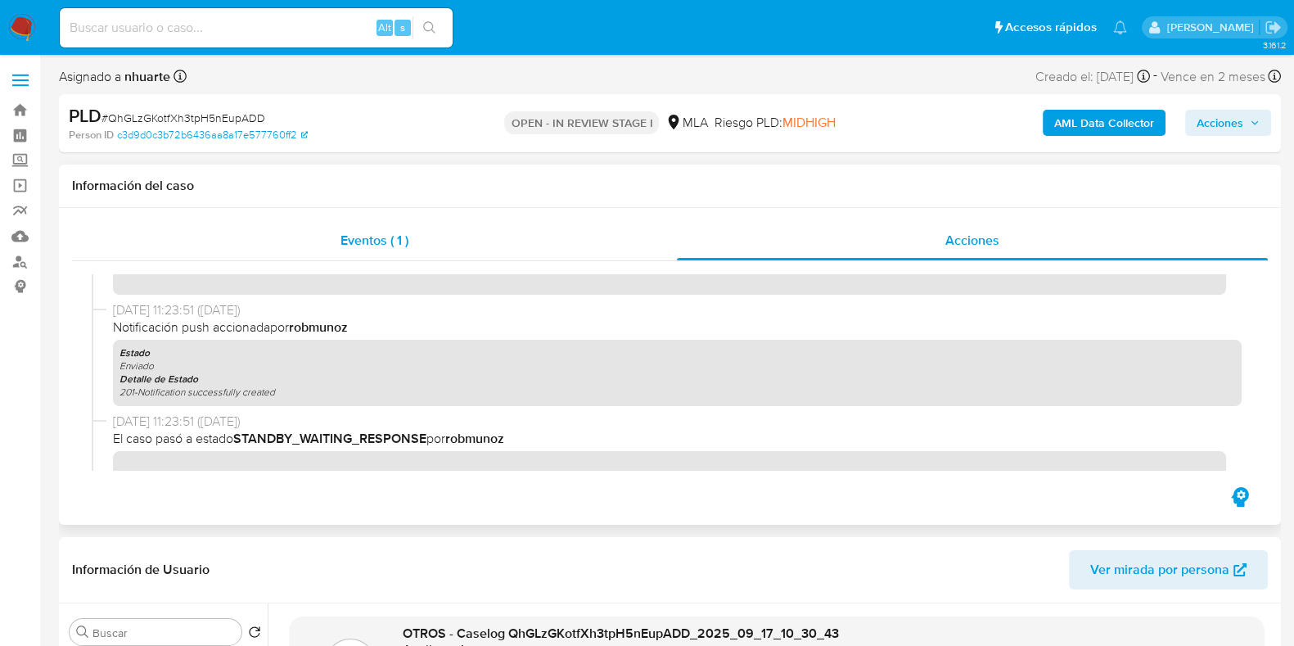
click at [340, 226] on div "Eventos ( 1 )" at bounding box center [374, 240] width 605 height 39
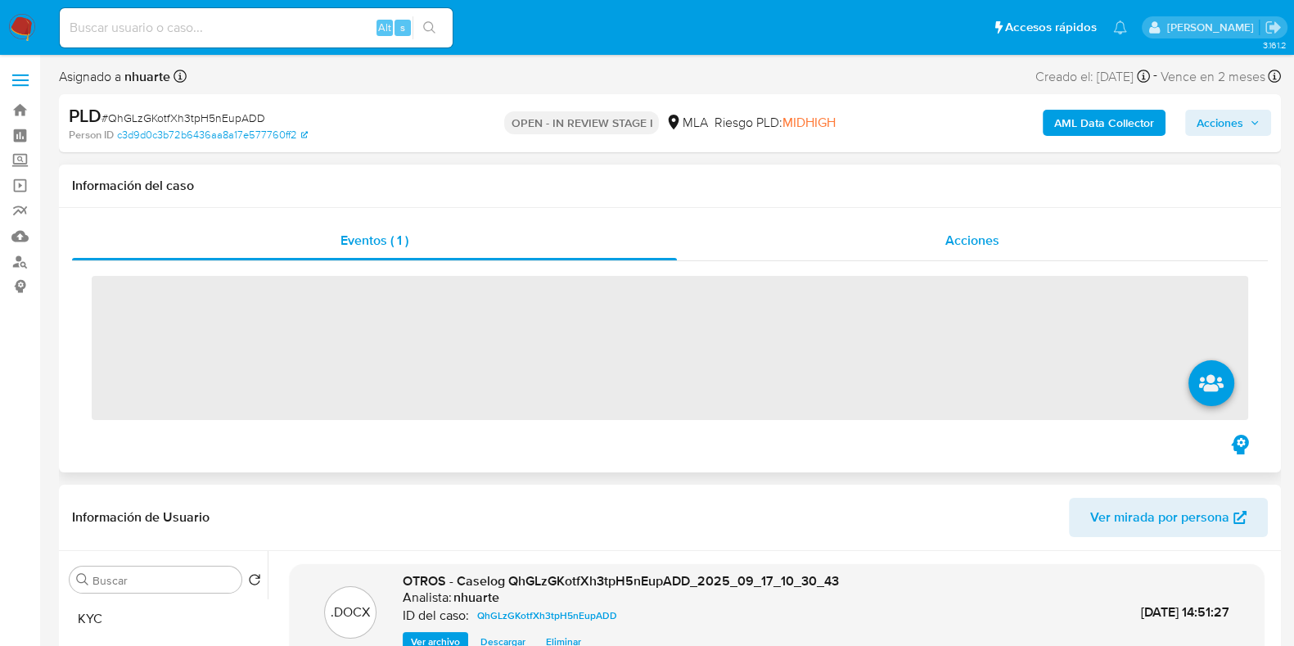
click at [948, 254] on div "Acciones" at bounding box center [972, 240] width 591 height 39
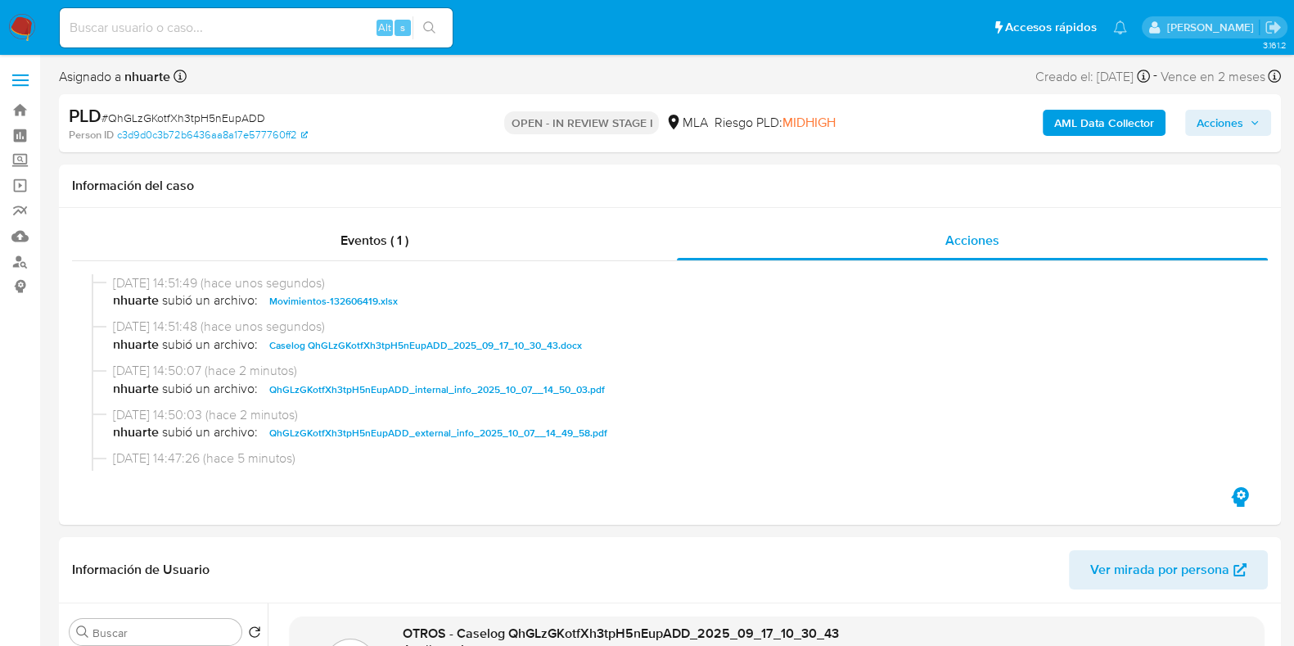
scroll to position [101, 0]
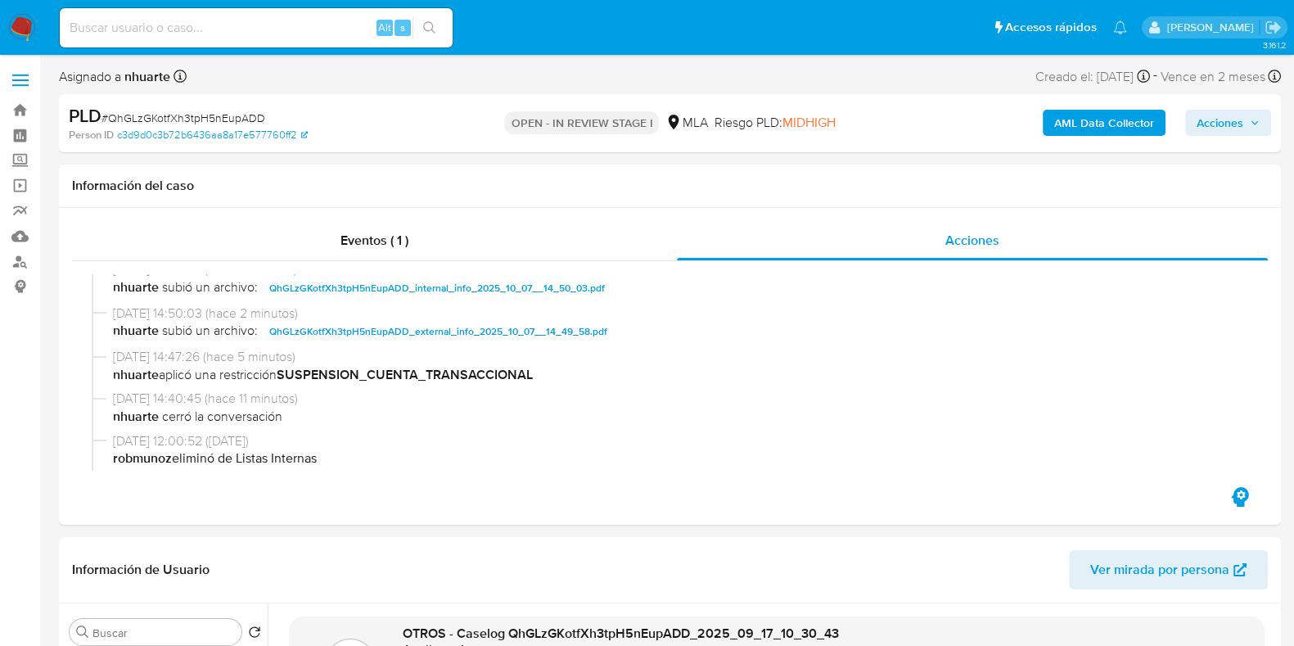
click at [1213, 123] on span "Acciones" at bounding box center [1219, 123] width 47 height 26
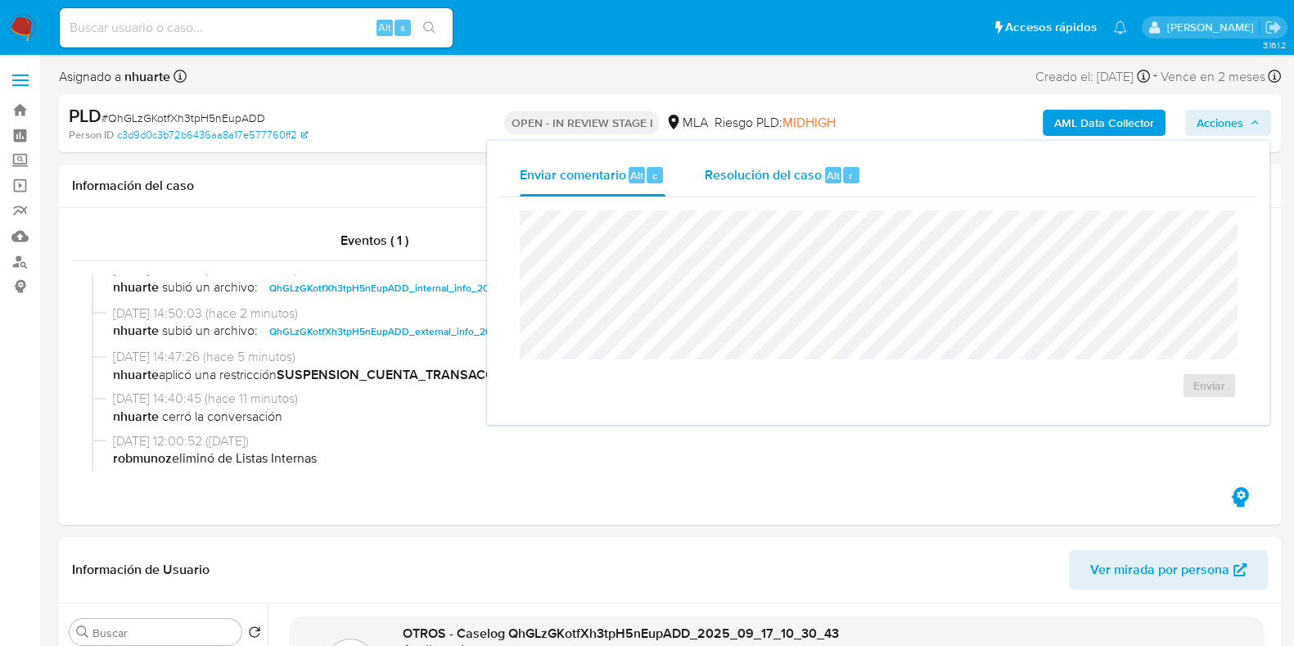
click at [857, 171] on div "Resolución del caso Alt r" at bounding box center [782, 175] width 156 height 43
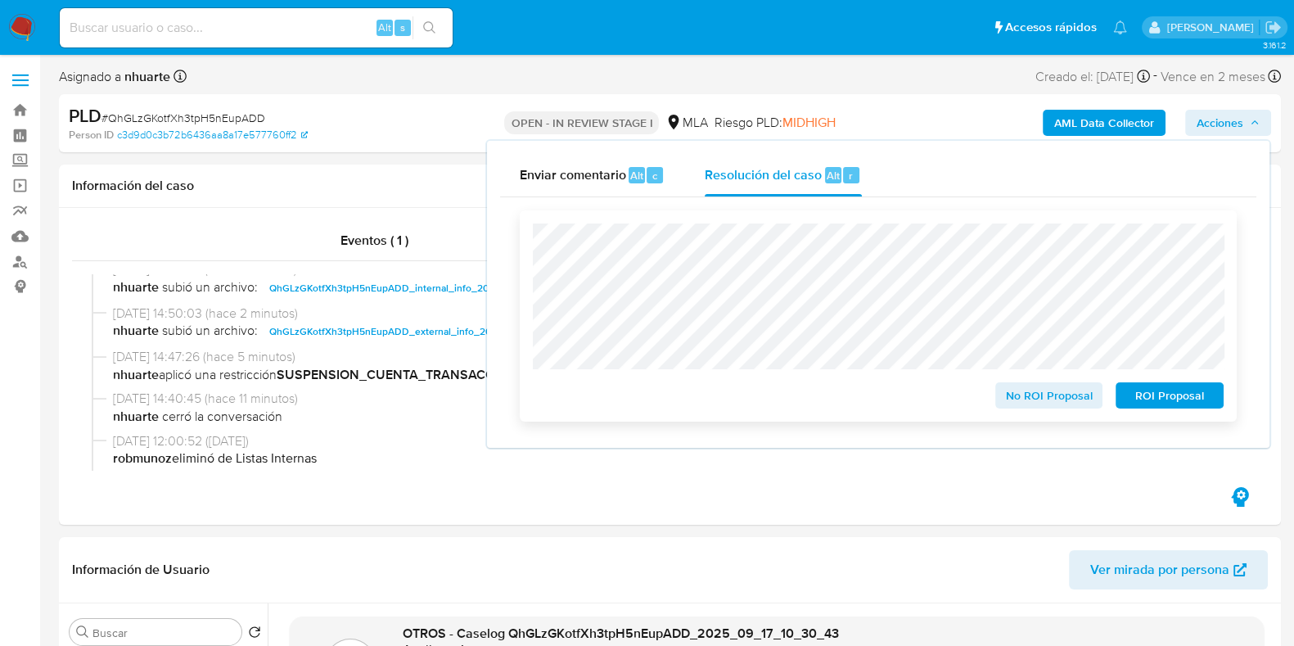
click at [1145, 398] on span "ROI Proposal" at bounding box center [1169, 395] width 85 height 23
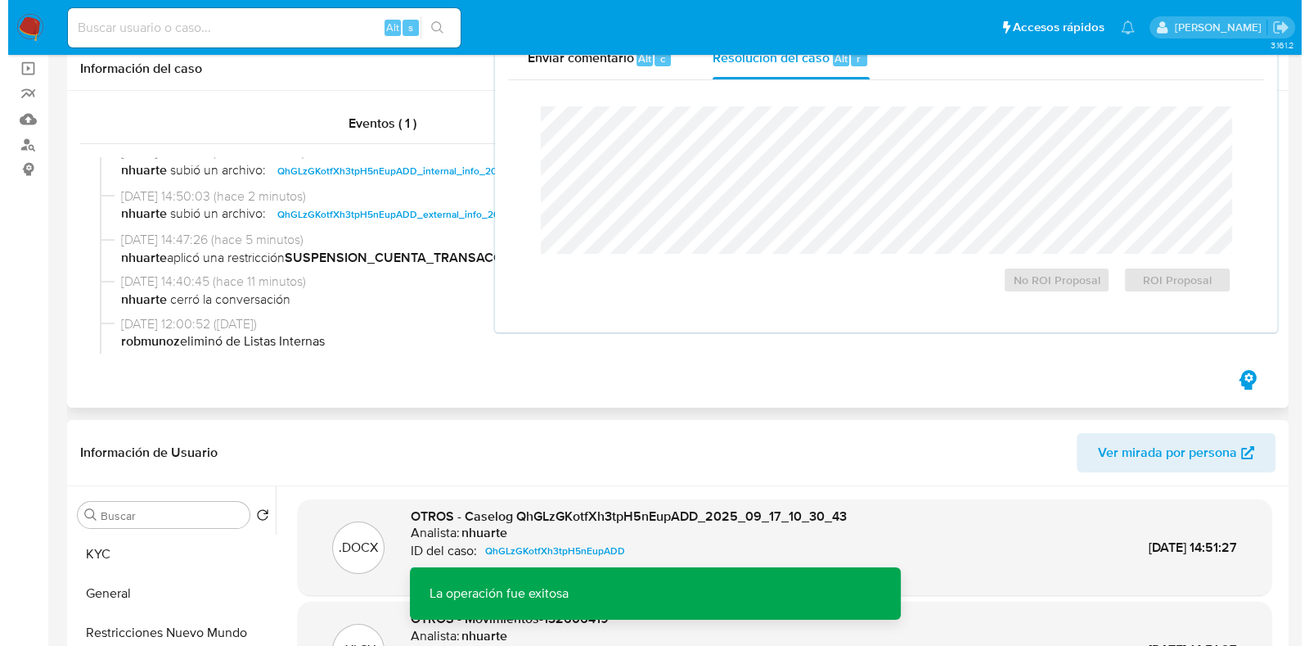
scroll to position [307, 0]
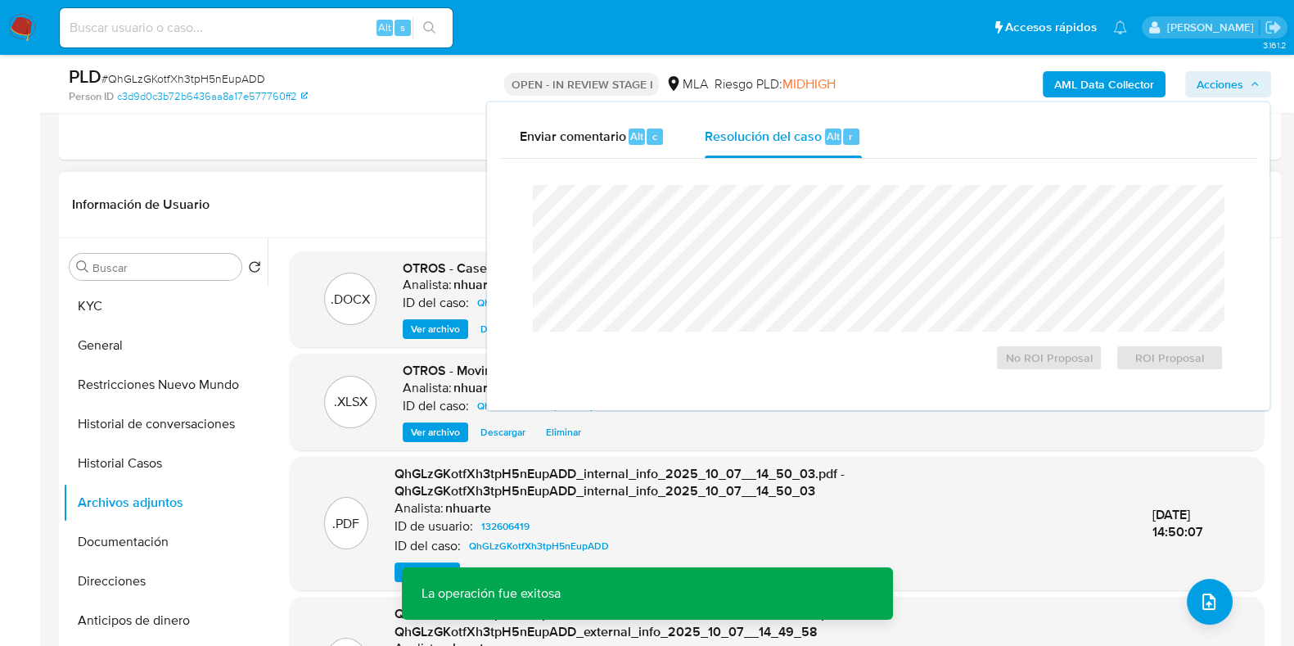
click at [434, 331] on span "Ver archivo" at bounding box center [435, 329] width 49 height 16
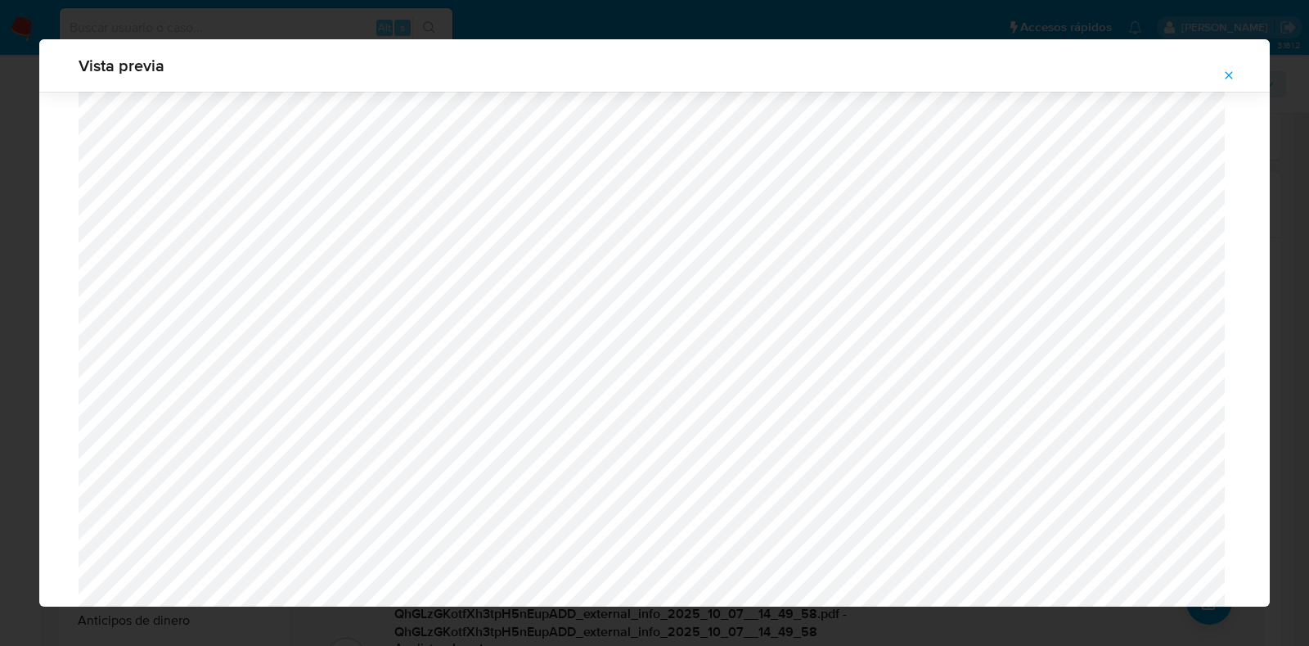
scroll to position [1706, 0]
click at [1229, 72] on icon "Attachment preview" at bounding box center [1228, 75] width 13 height 13
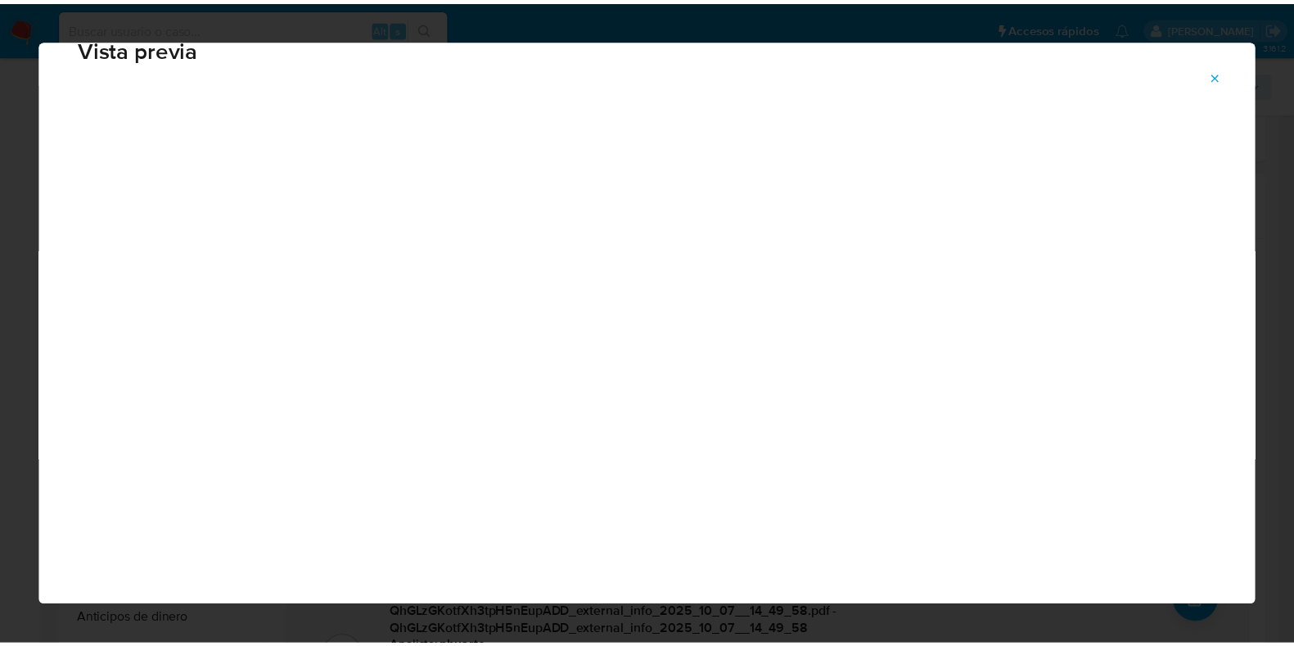
scroll to position [41, 0]
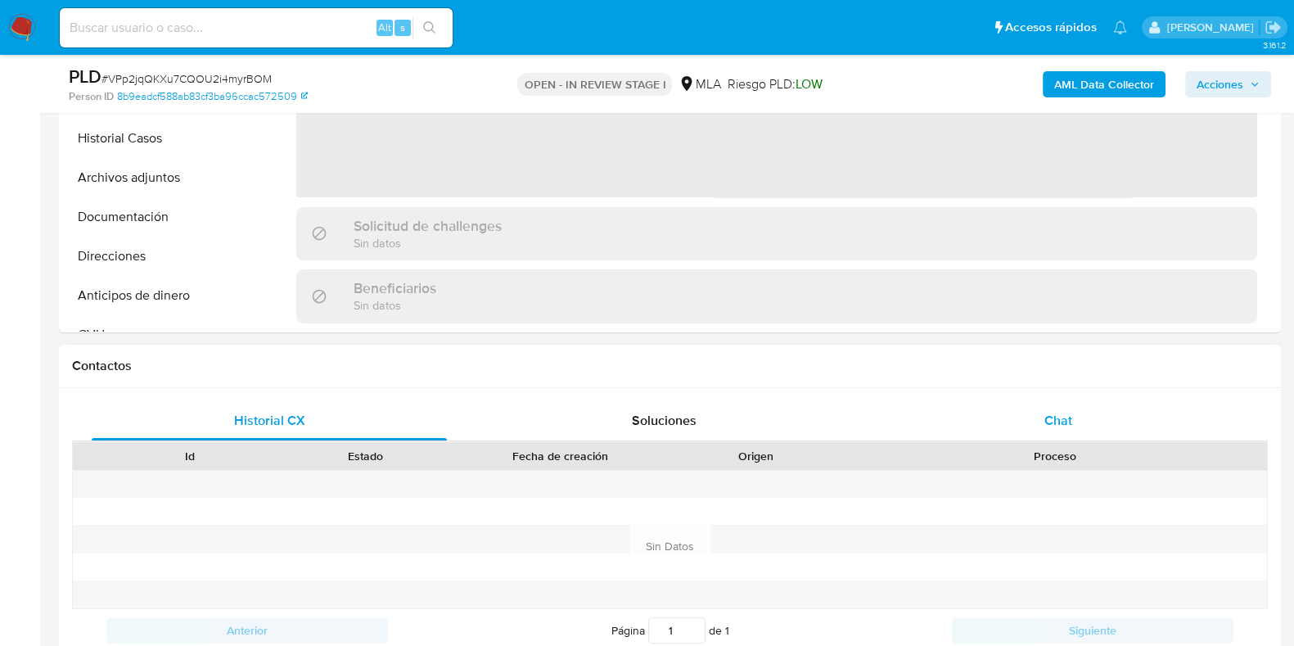
select select "10"
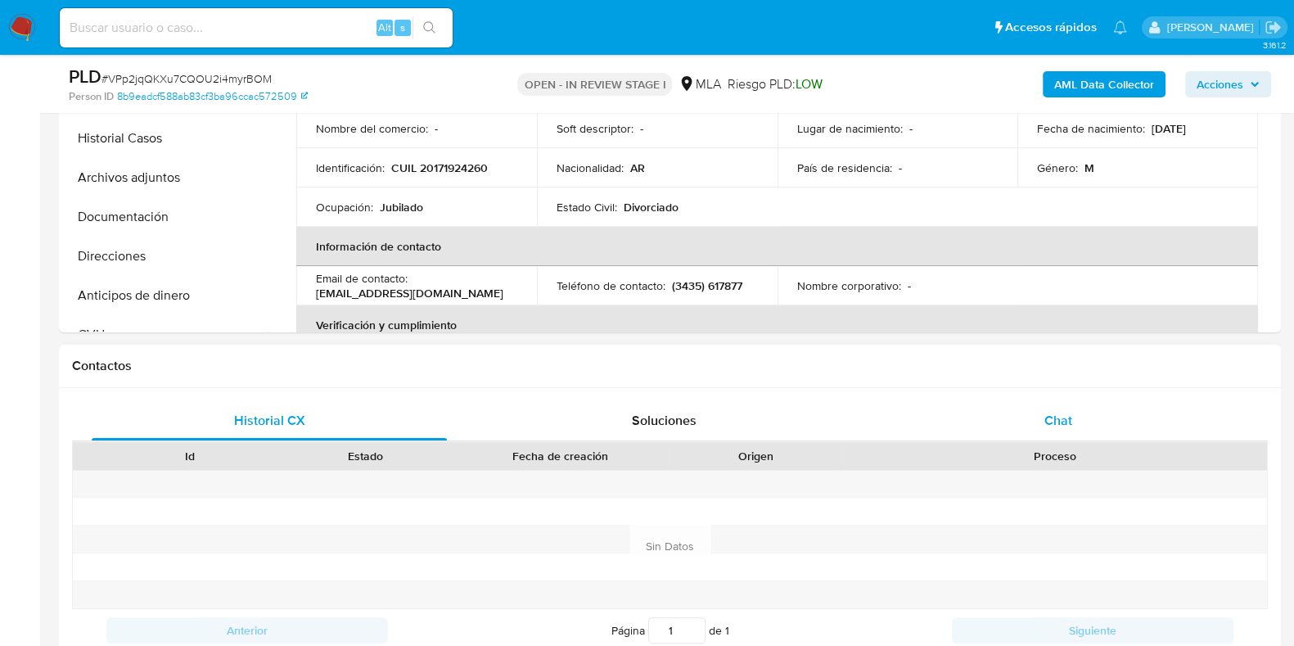
click at [1055, 415] on span "Chat" at bounding box center [1058, 420] width 28 height 19
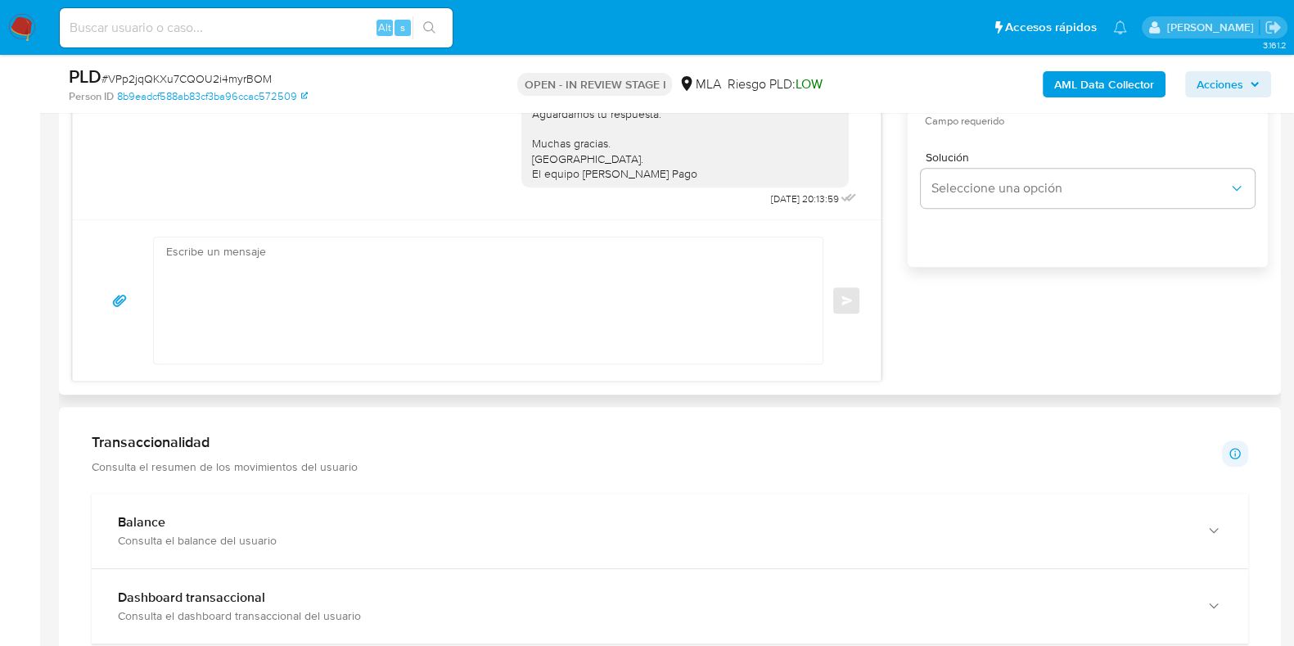
scroll to position [715, 0]
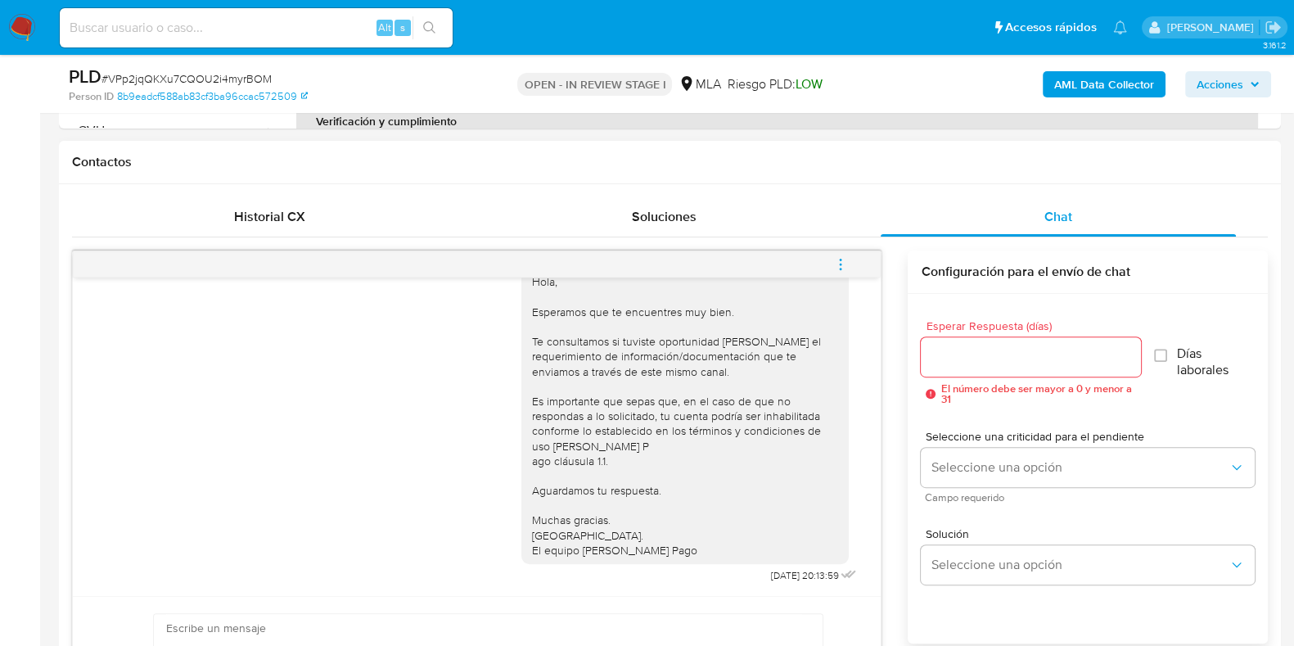
click at [848, 256] on button "menu-action" at bounding box center [840, 264] width 54 height 39
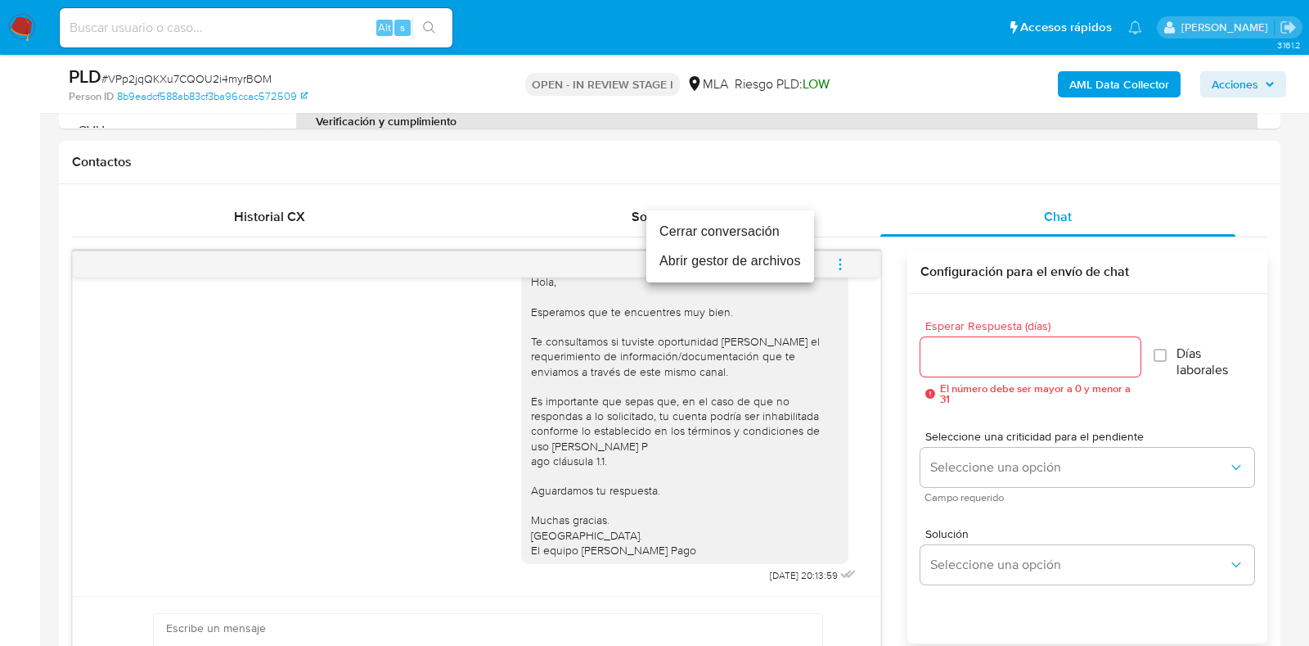
click at [763, 217] on li "Cerrar conversación" at bounding box center [730, 231] width 168 height 29
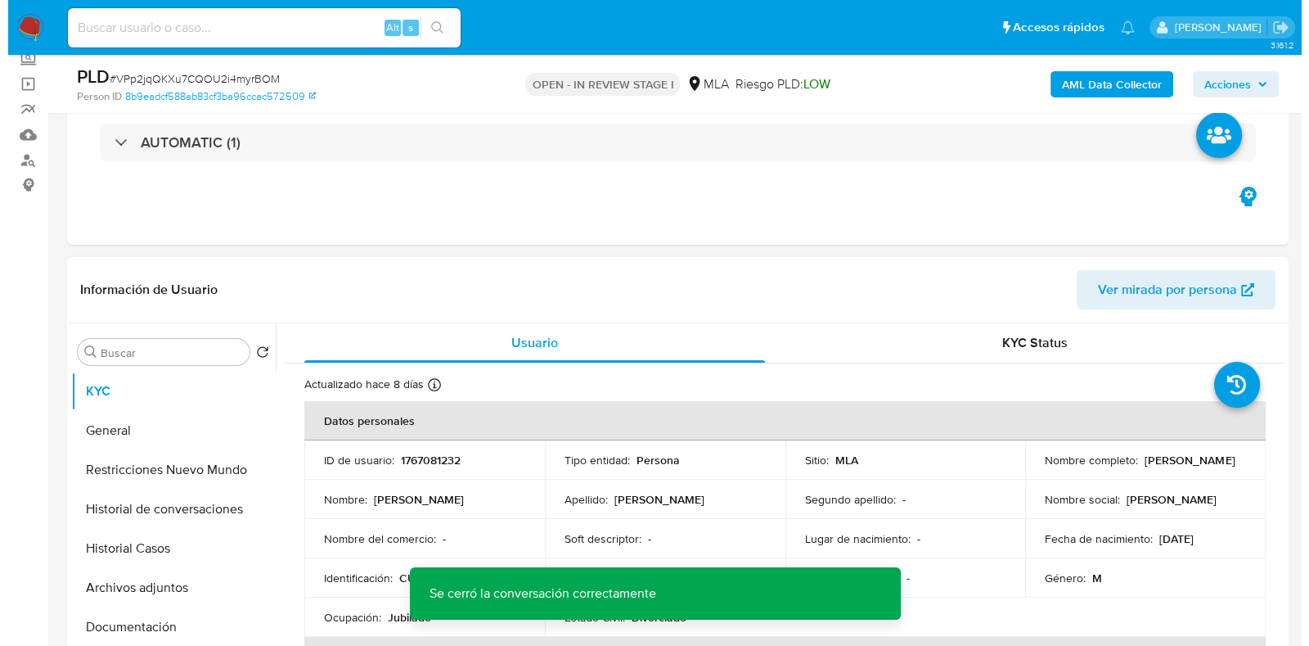
scroll to position [0, 0]
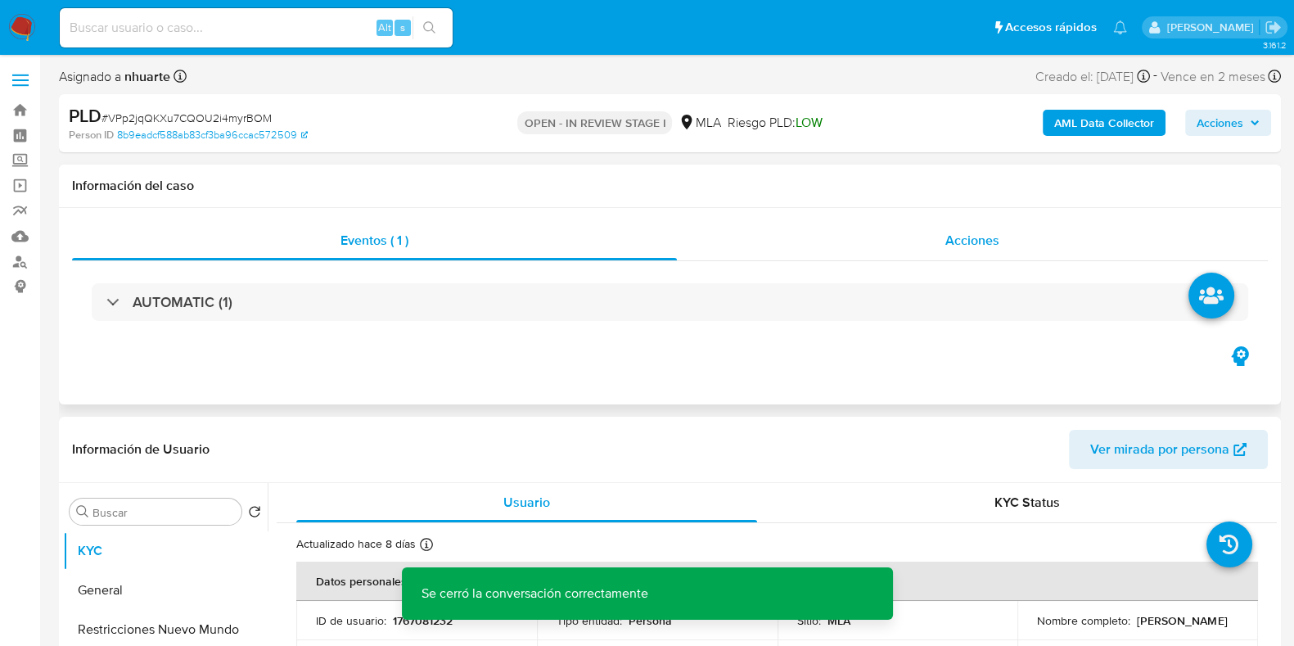
click at [974, 247] on span "Acciones" at bounding box center [972, 240] width 54 height 19
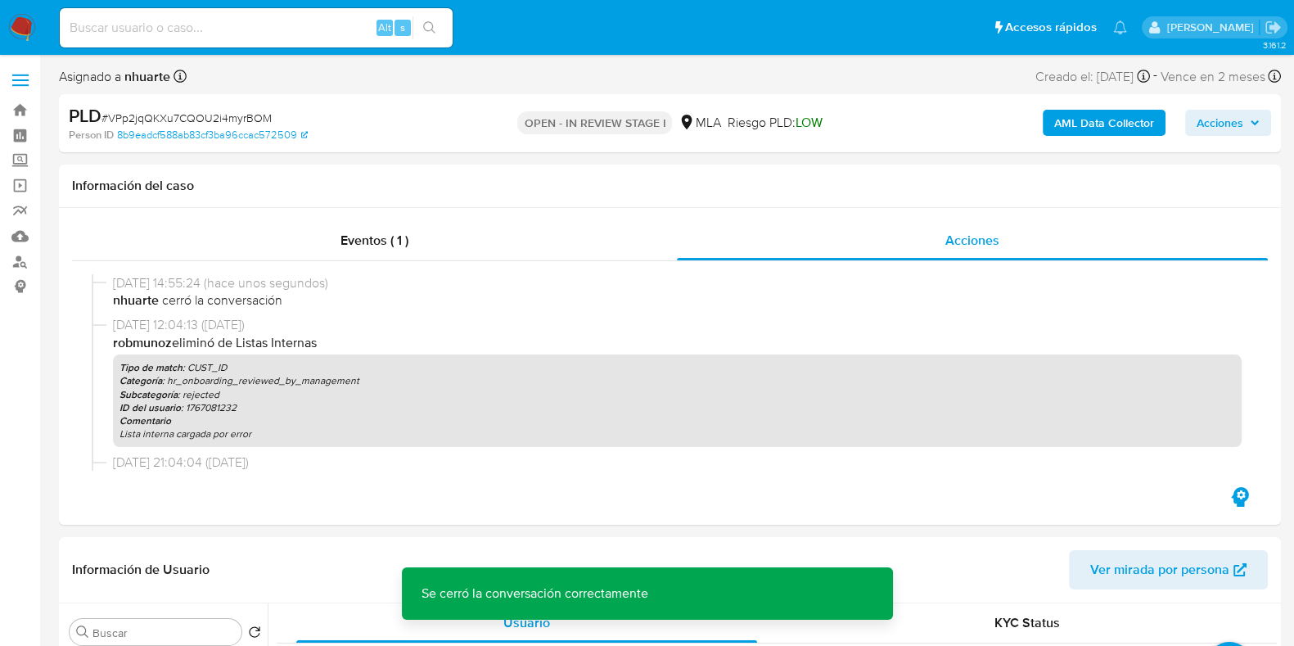
click at [1088, 122] on b "AML Data Collector" at bounding box center [1104, 123] width 100 height 26
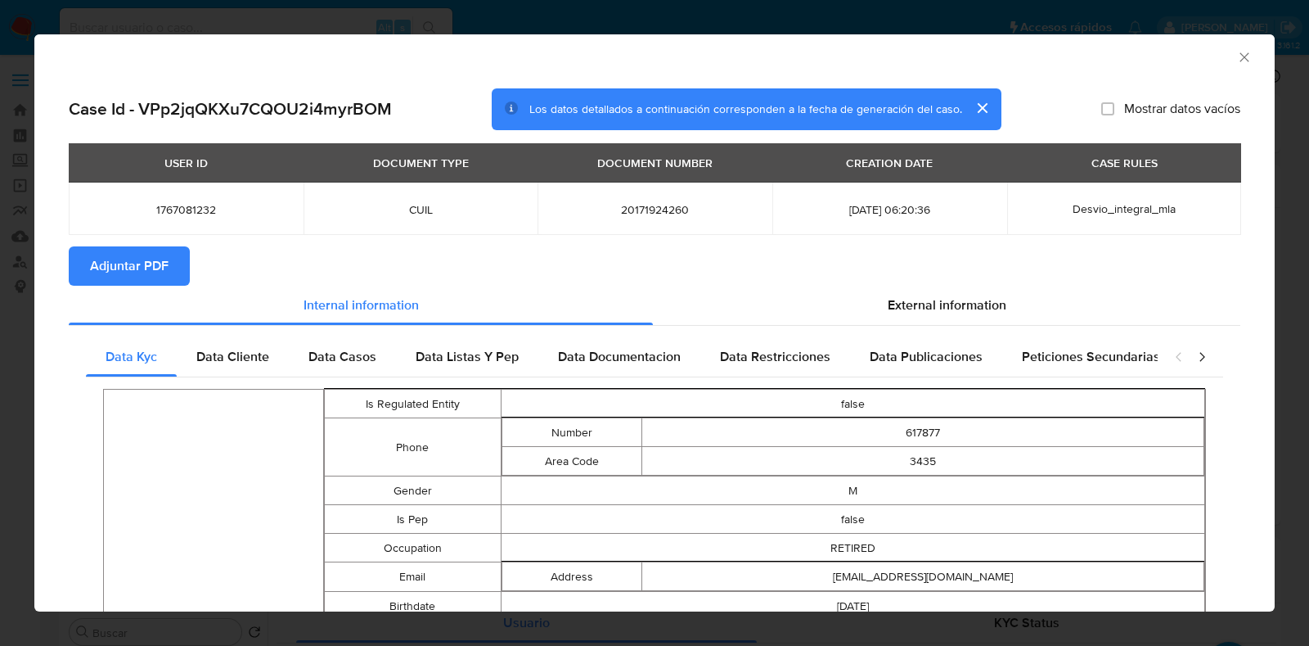
click at [159, 272] on span "Adjuntar PDF" at bounding box center [129, 266] width 79 height 36
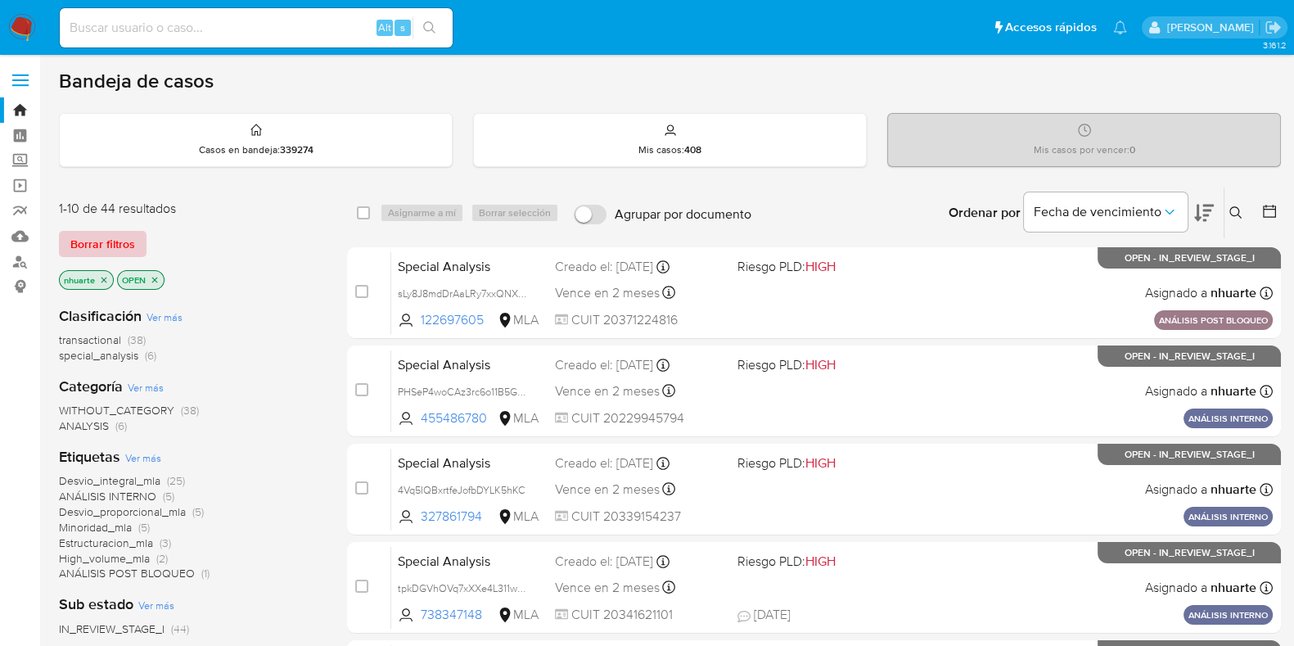
click at [132, 243] on span "Borrar filtros" at bounding box center [102, 243] width 65 height 23
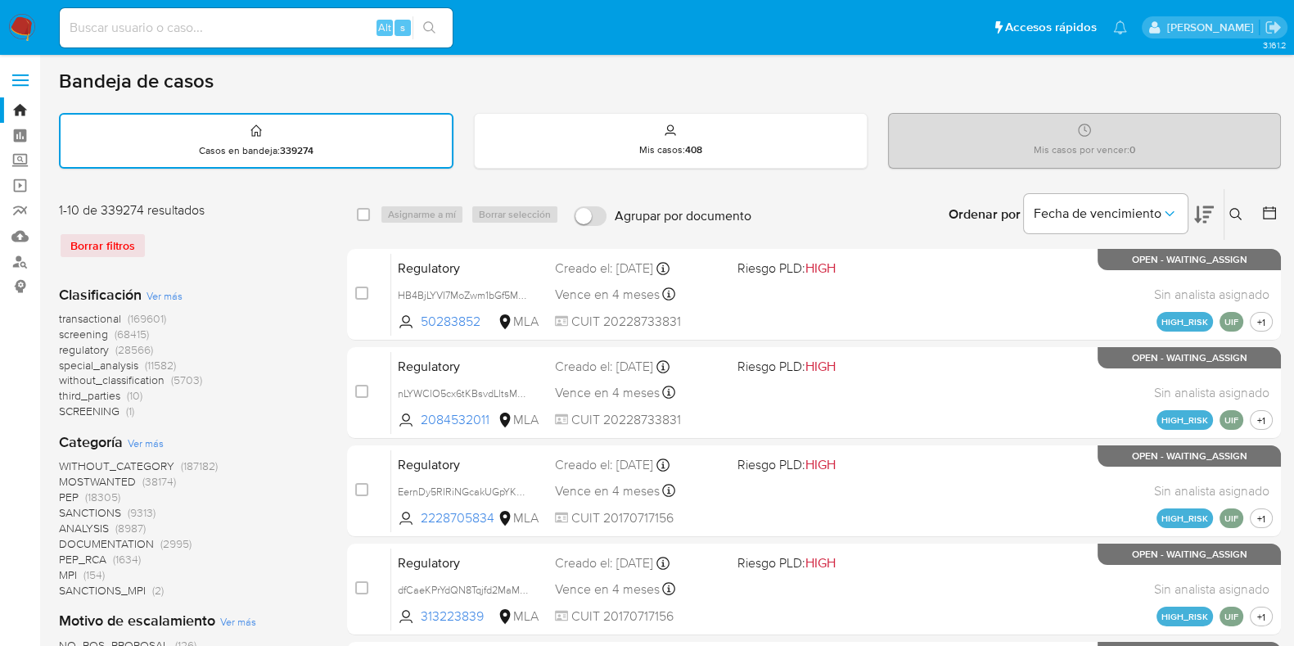
click at [1235, 209] on icon at bounding box center [1235, 214] width 13 height 13
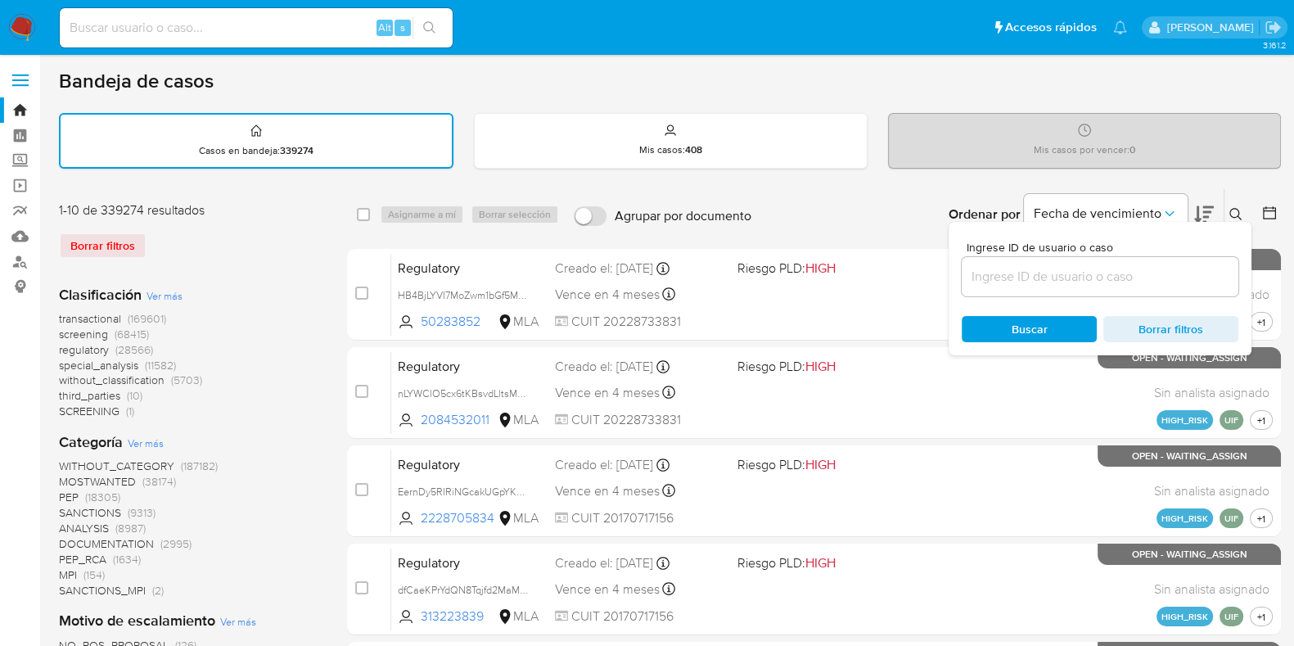
click at [1140, 276] on input at bounding box center [1099, 276] width 277 height 21
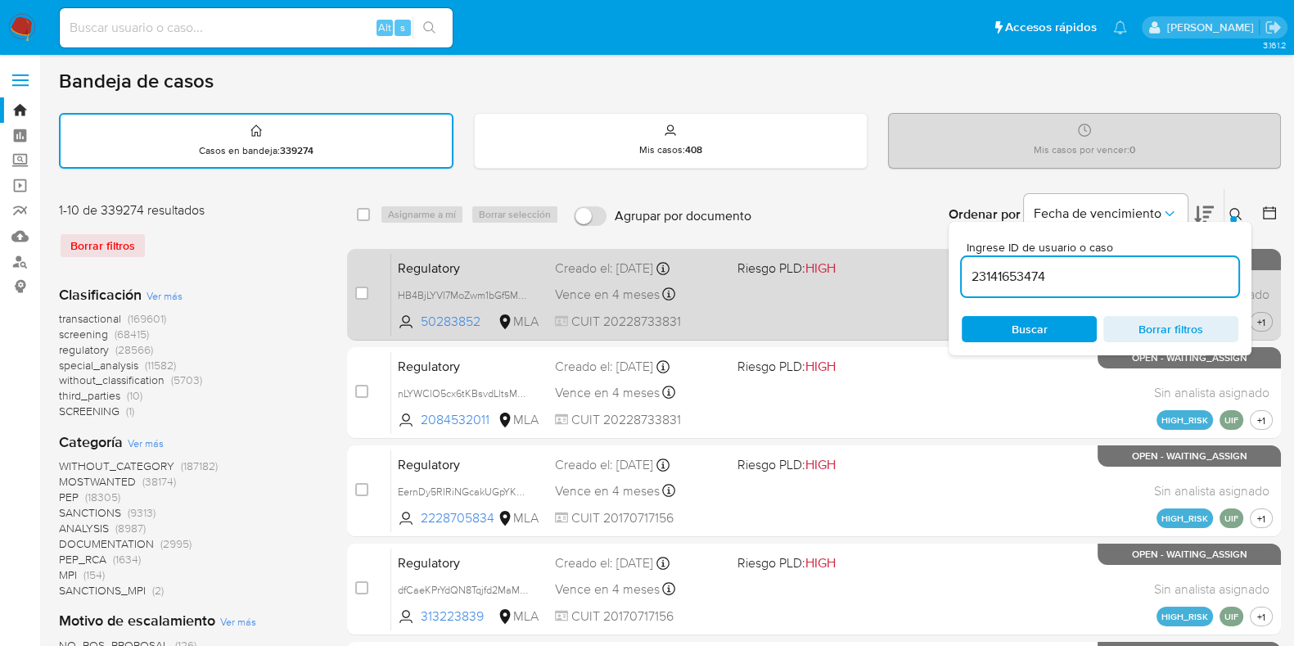
type input "23141653474"
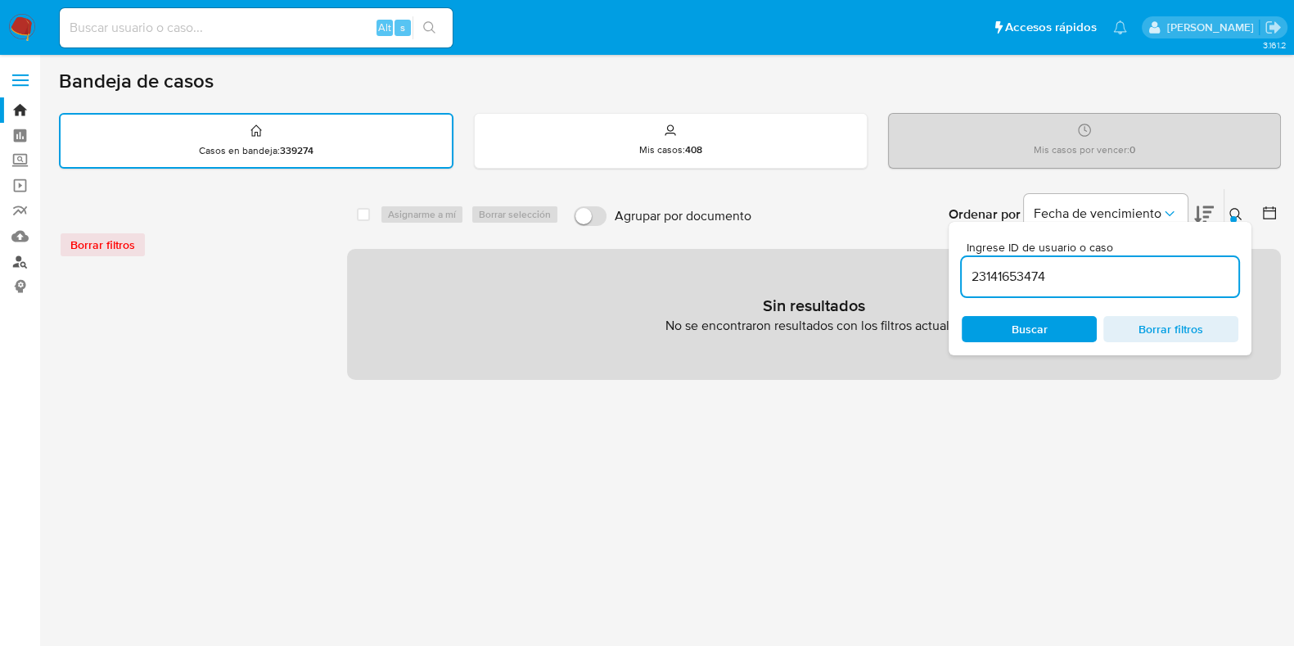
click at [20, 267] on link "Buscador de personas" at bounding box center [97, 261] width 195 height 25
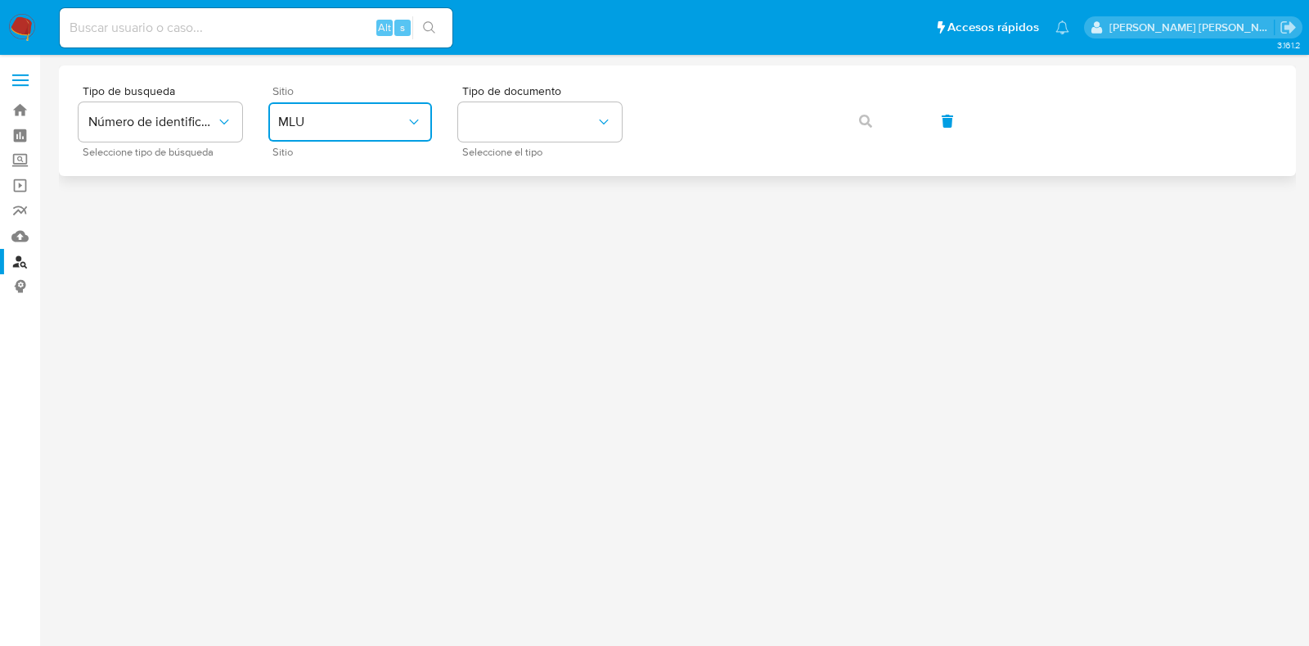
click at [389, 128] on span "MLU" at bounding box center [342, 122] width 128 height 16
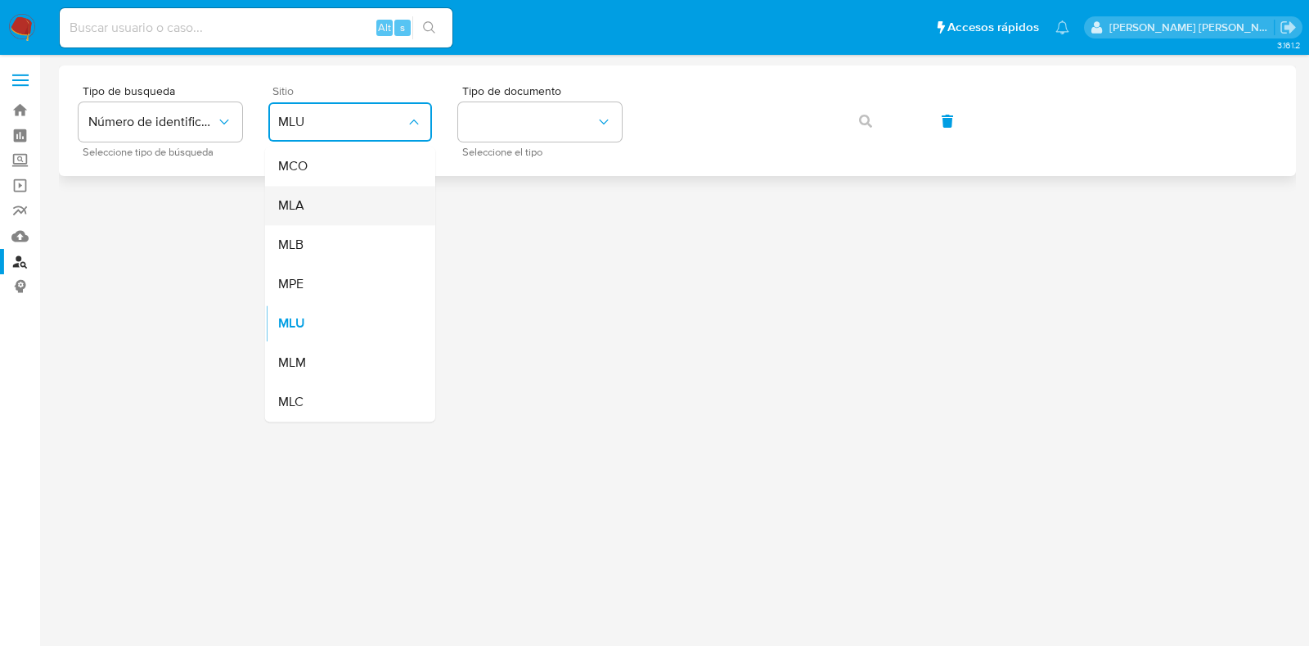
click at [382, 200] on div "MLA" at bounding box center [345, 205] width 134 height 39
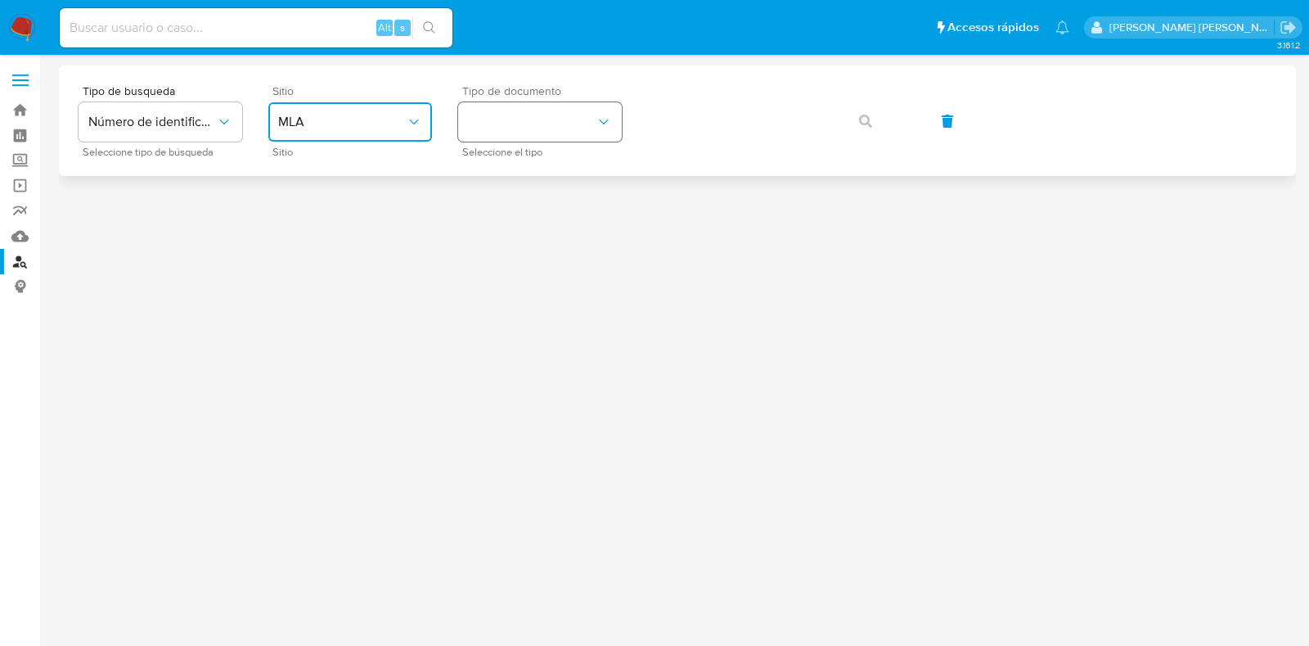
click at [537, 120] on button "identificationType" at bounding box center [540, 121] width 164 height 39
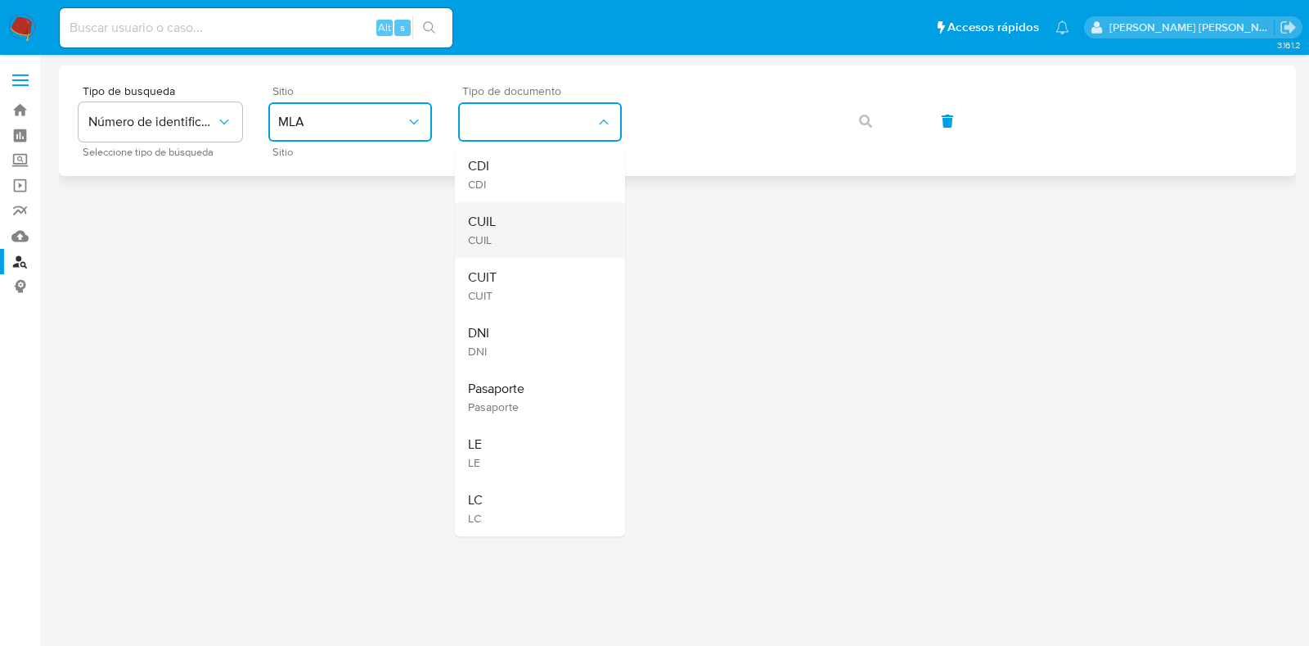
click at [519, 214] on div "CUIL CUIL" at bounding box center [535, 230] width 134 height 56
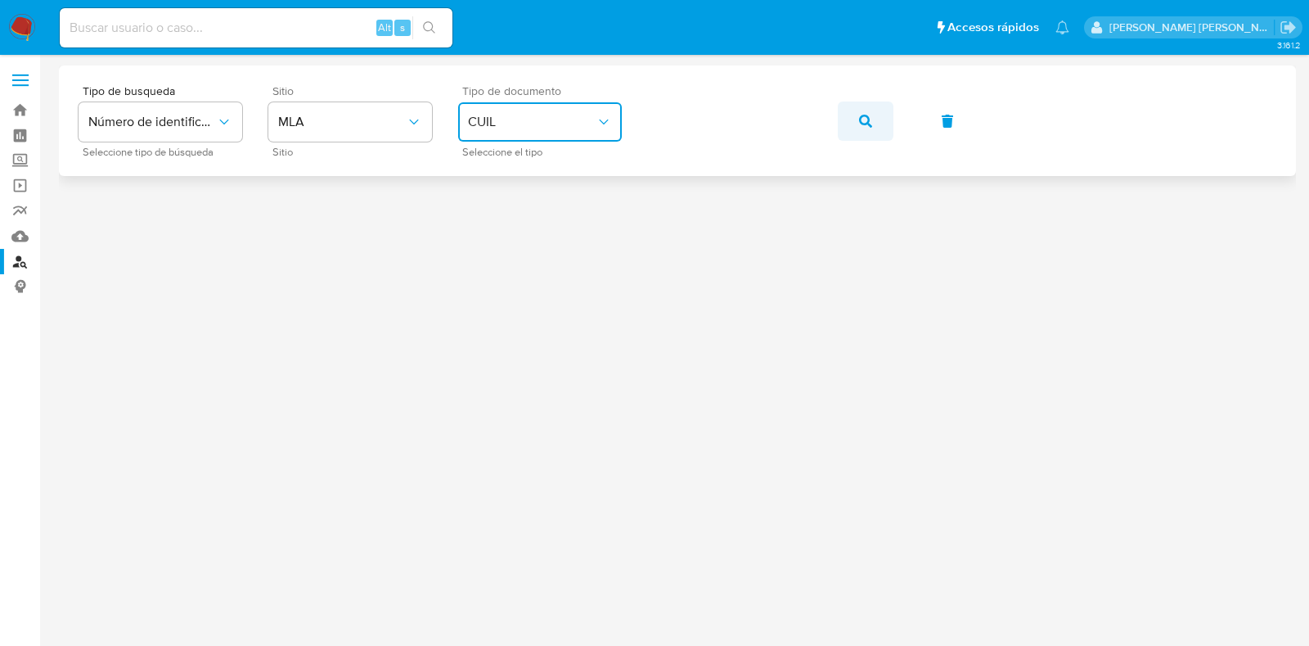
click at [871, 118] on icon "button" at bounding box center [865, 121] width 13 height 13
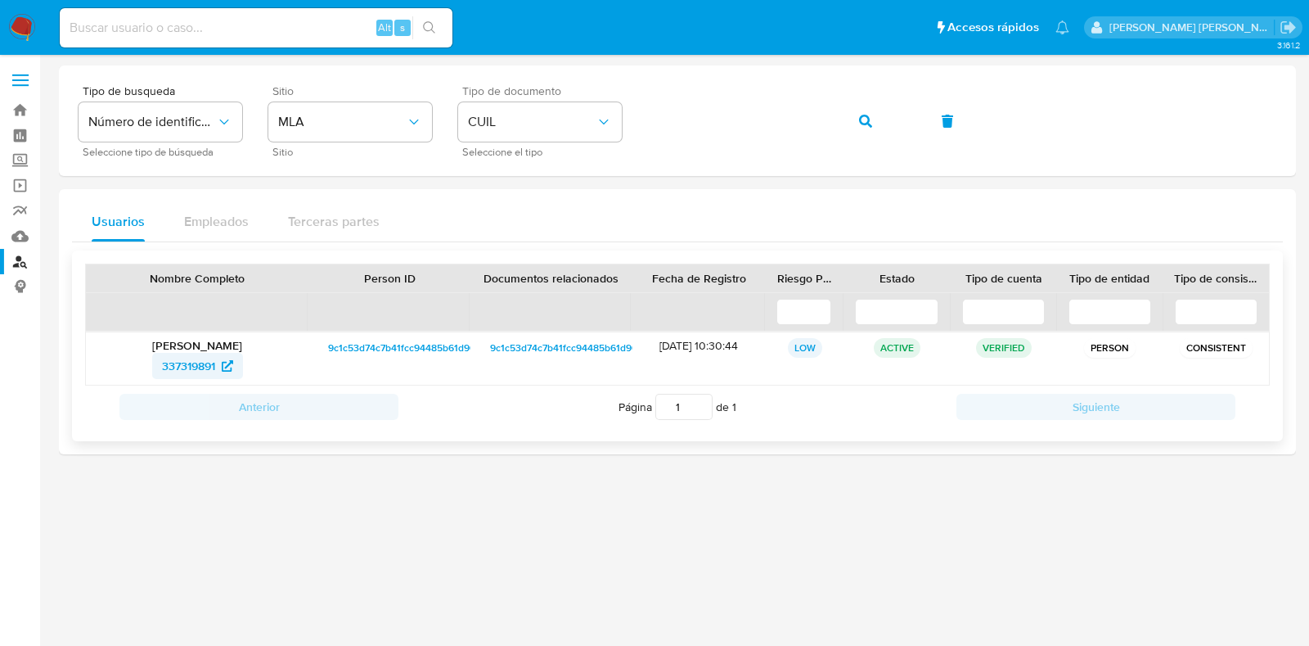
click at [201, 368] on span "337319891" at bounding box center [188, 366] width 53 height 26
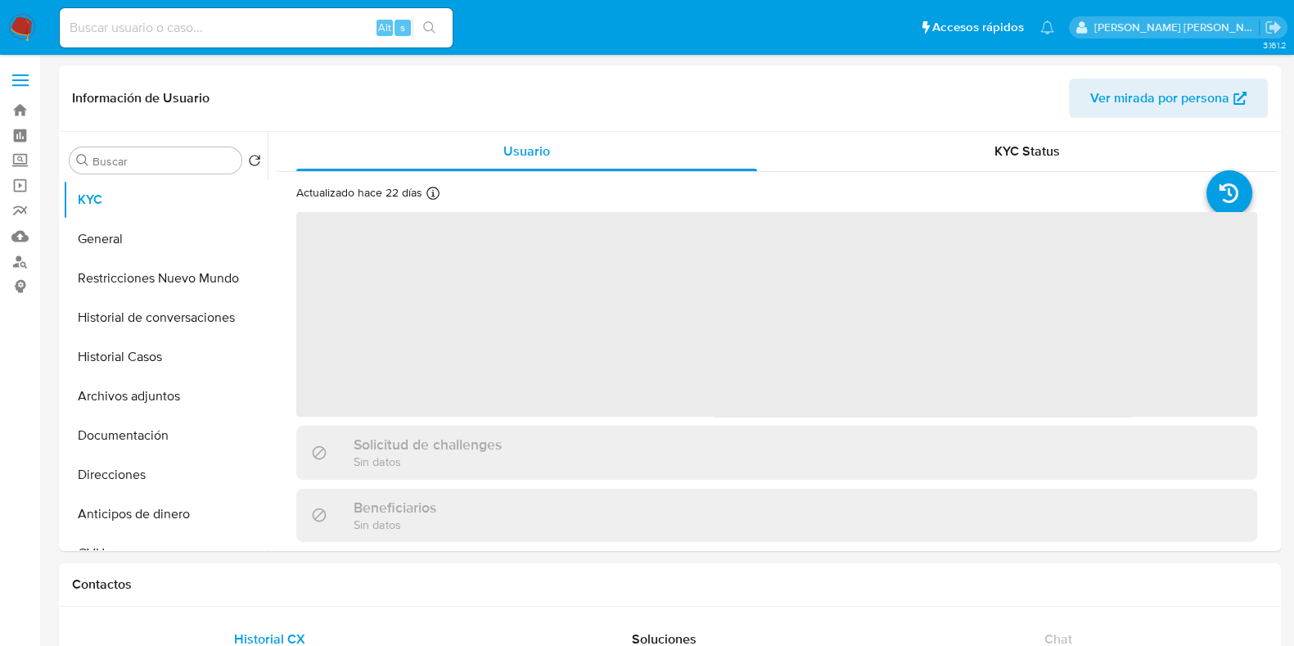
select select "10"
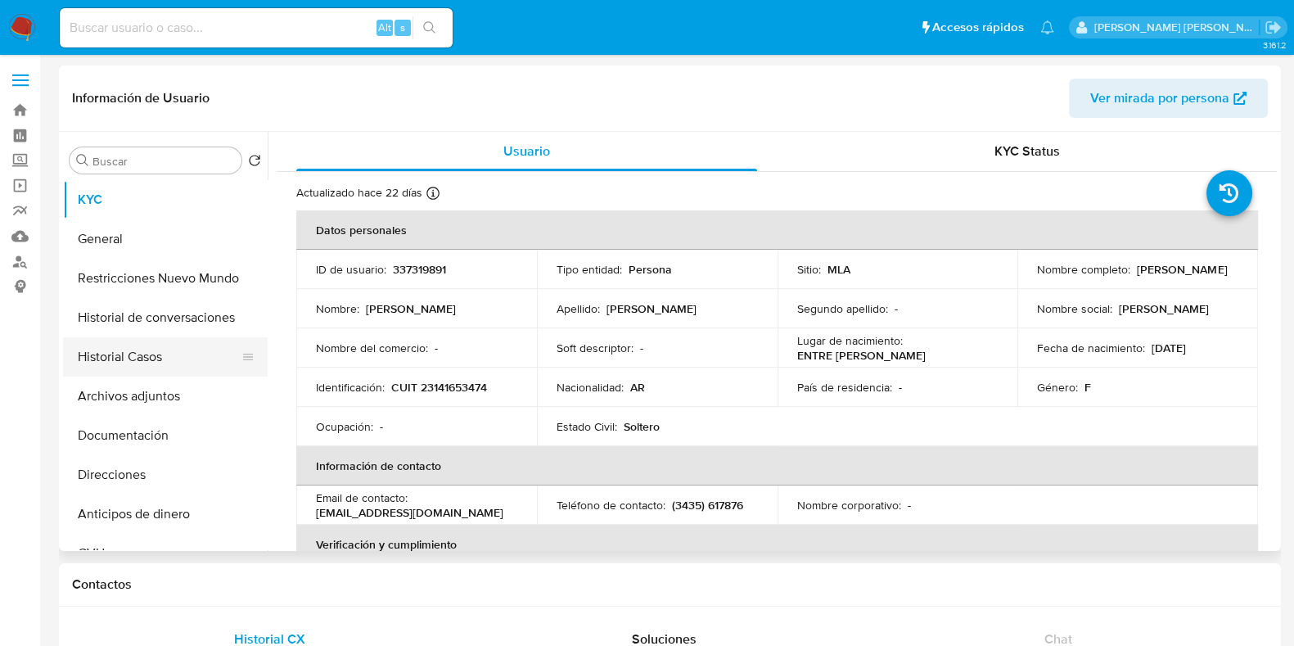
click at [155, 364] on button "Historial Casos" at bounding box center [158, 356] width 191 height 39
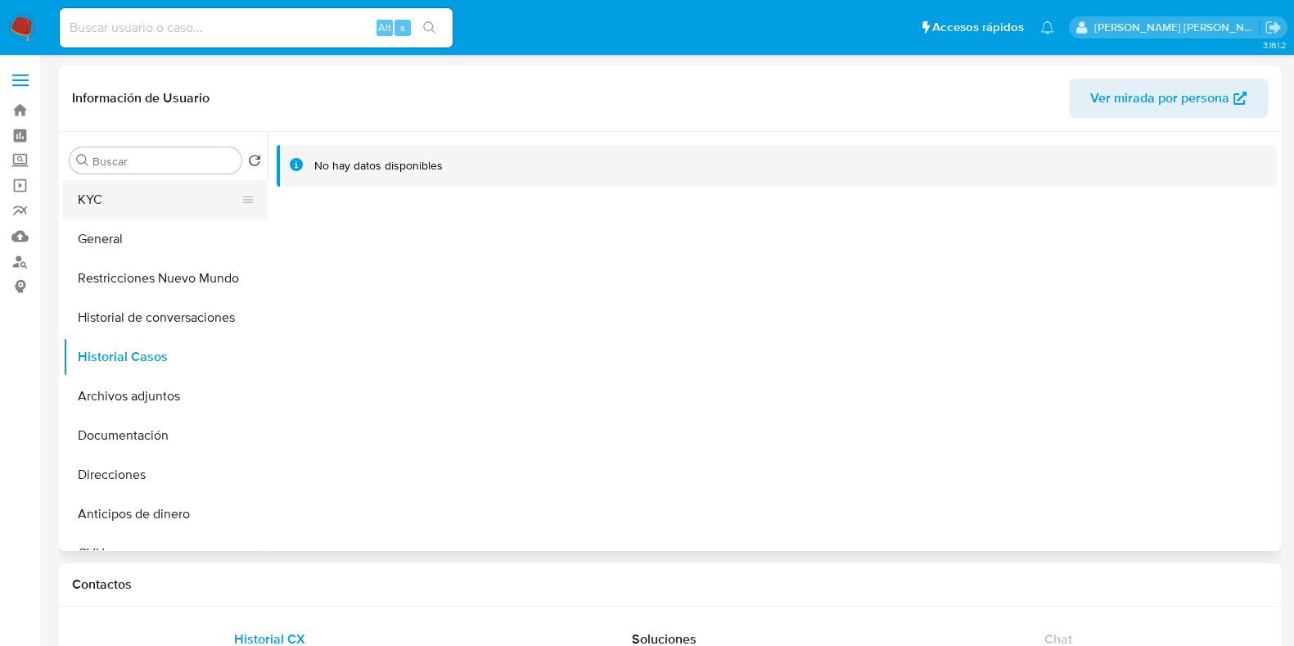
click at [164, 195] on button "KYC" at bounding box center [158, 199] width 191 height 39
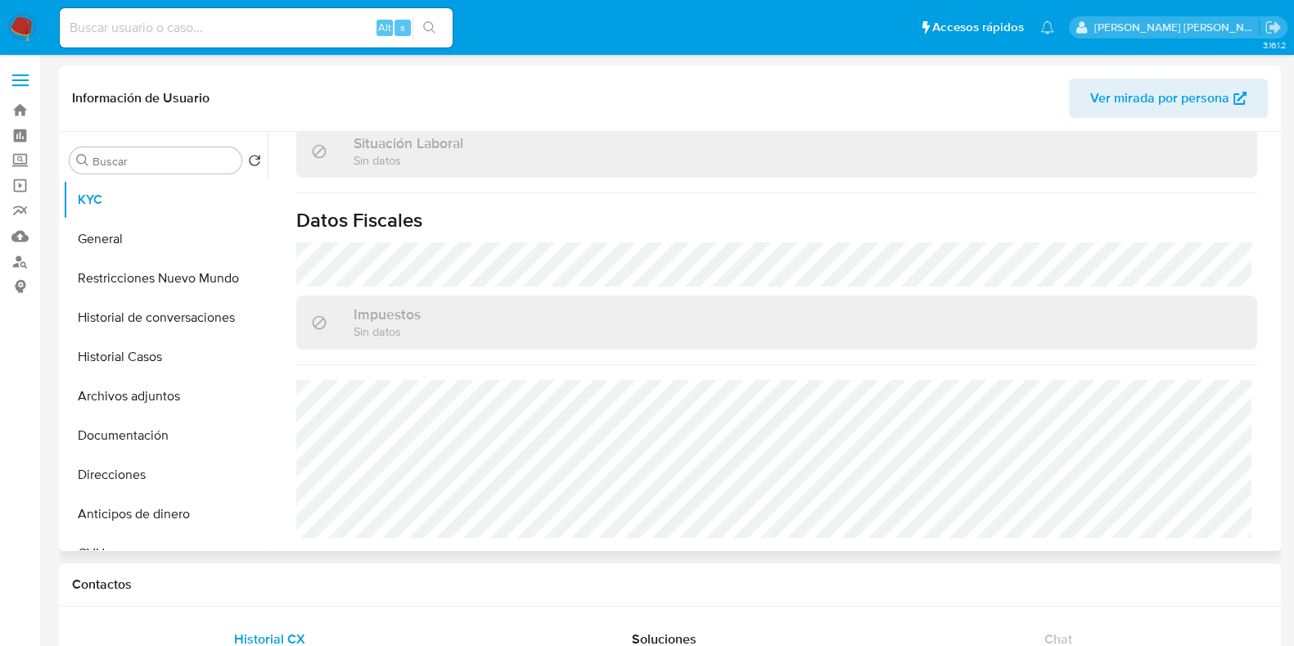
scroll to position [875, 0]
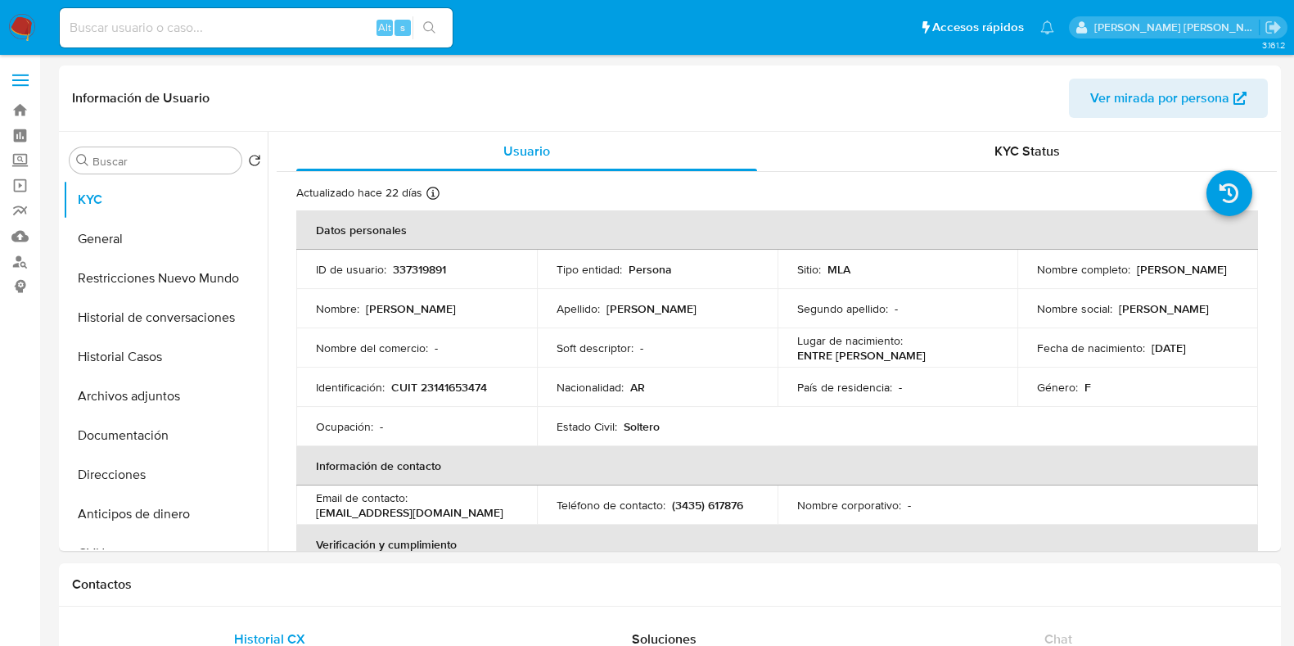
select select "10"
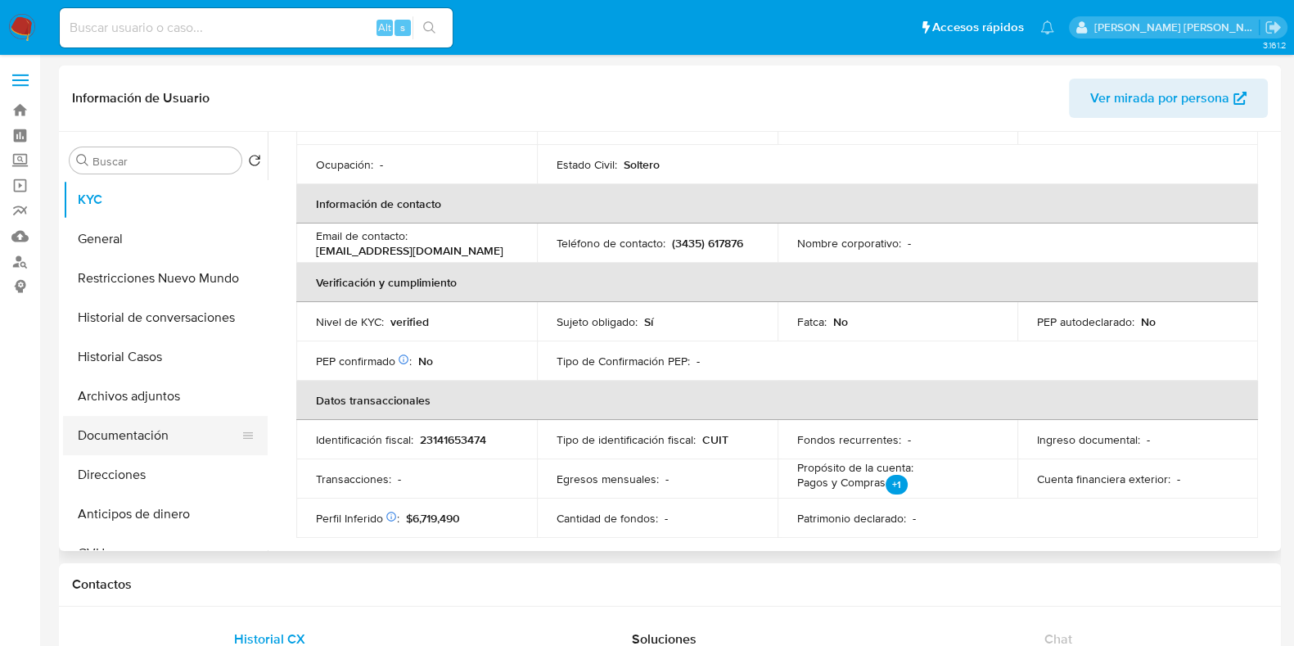
click at [160, 444] on button "Documentación" at bounding box center [158, 435] width 191 height 39
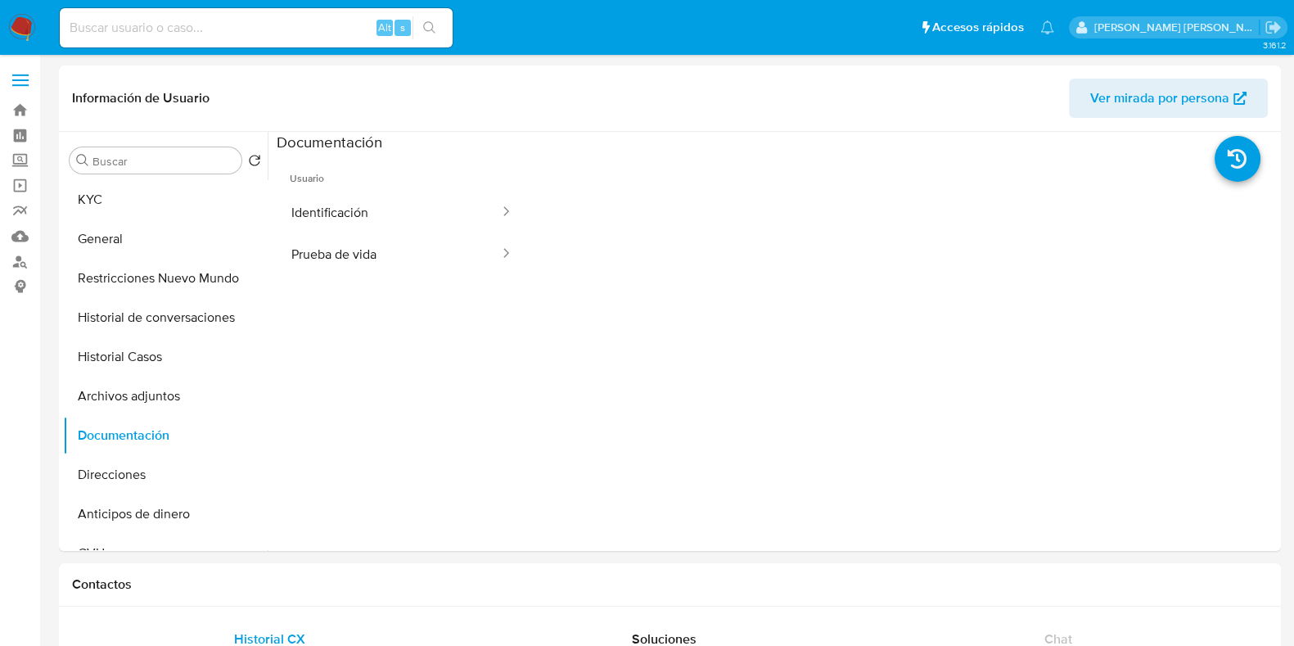
click at [395, 214] on button "Identificación" at bounding box center [389, 212] width 224 height 42
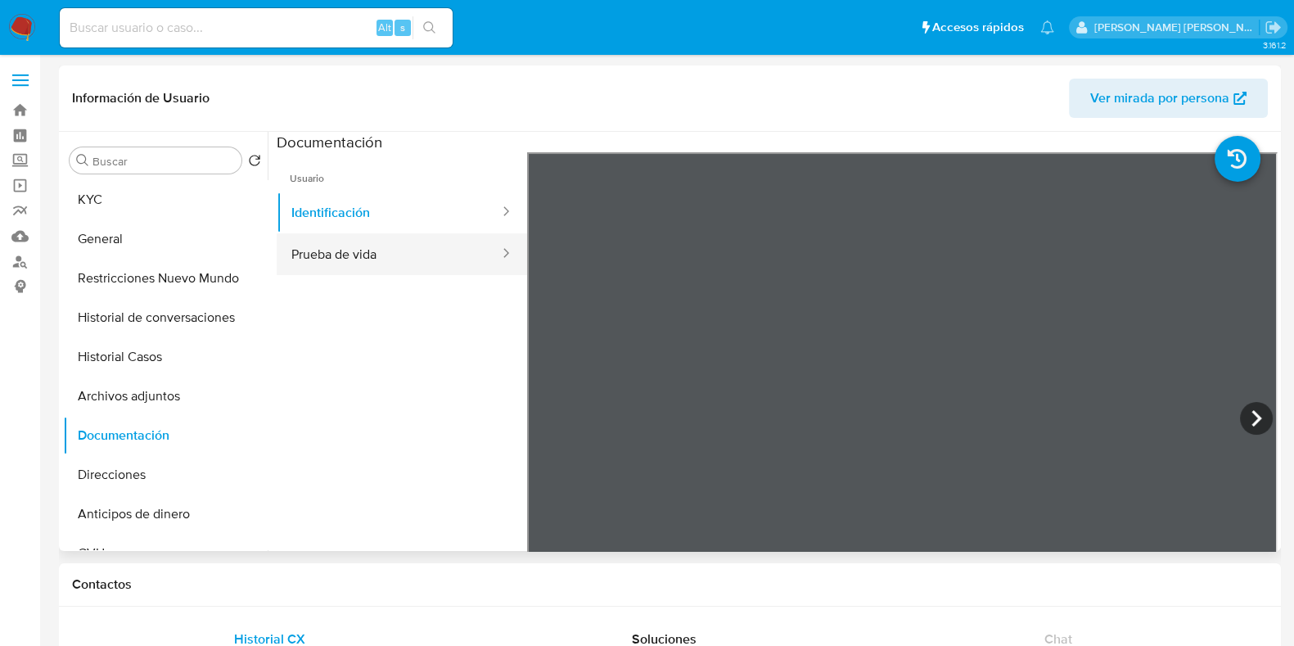
click at [434, 259] on button "Prueba de vida" at bounding box center [389, 254] width 224 height 42
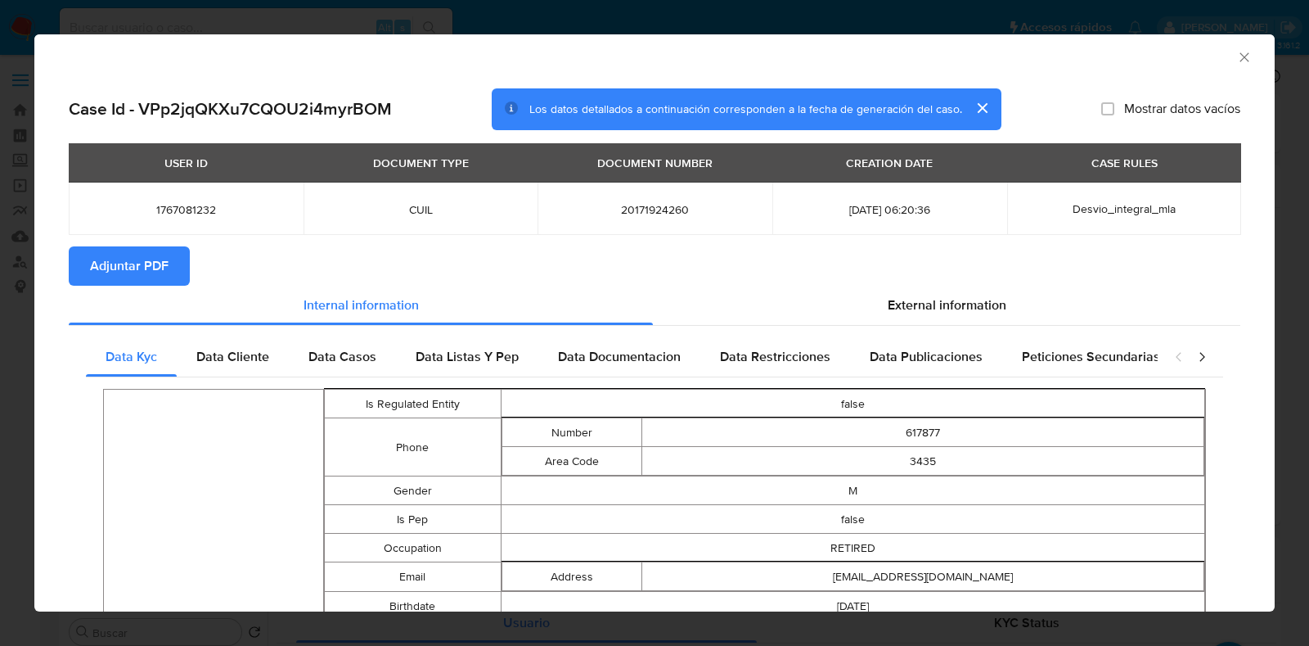
select select "10"
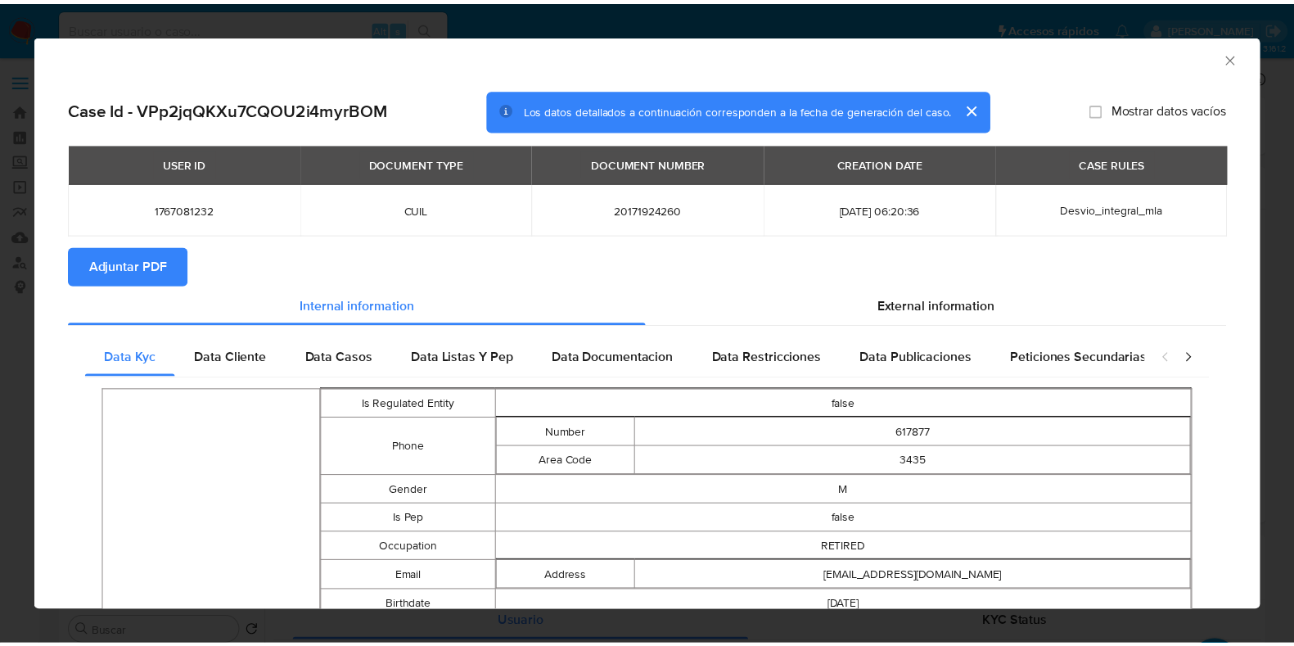
scroll to position [968, 0]
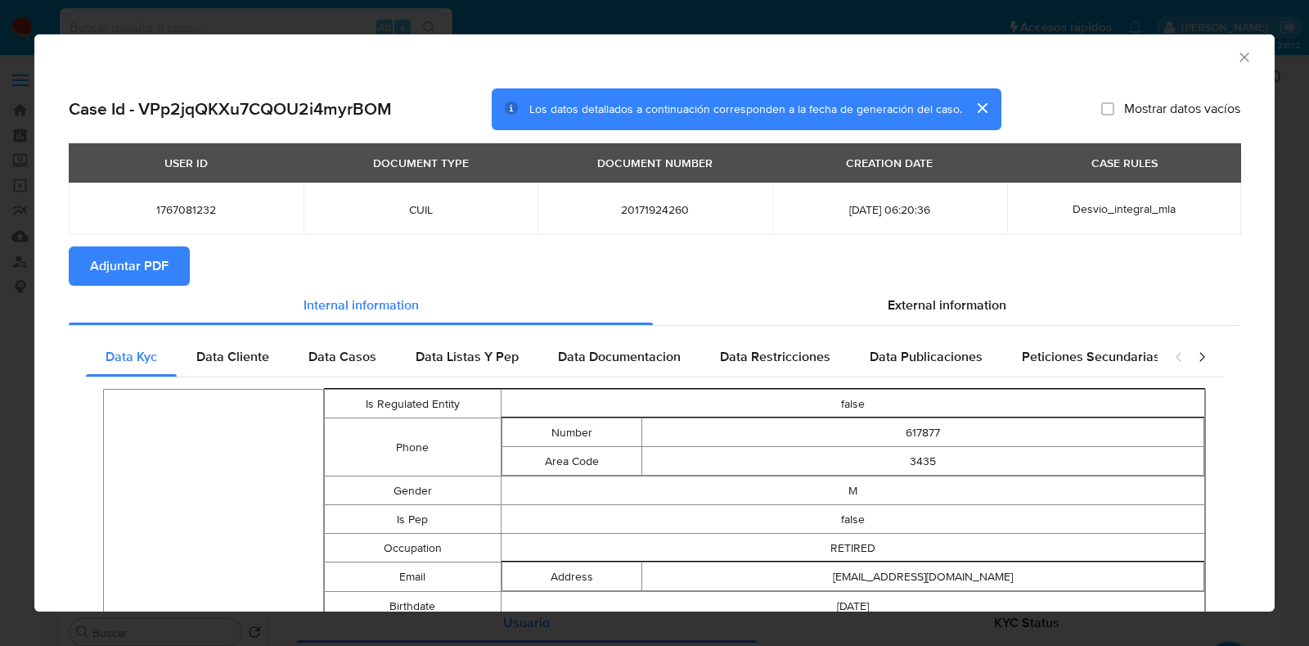
click at [1236, 56] on icon "Cerrar ventana" at bounding box center [1244, 57] width 16 height 16
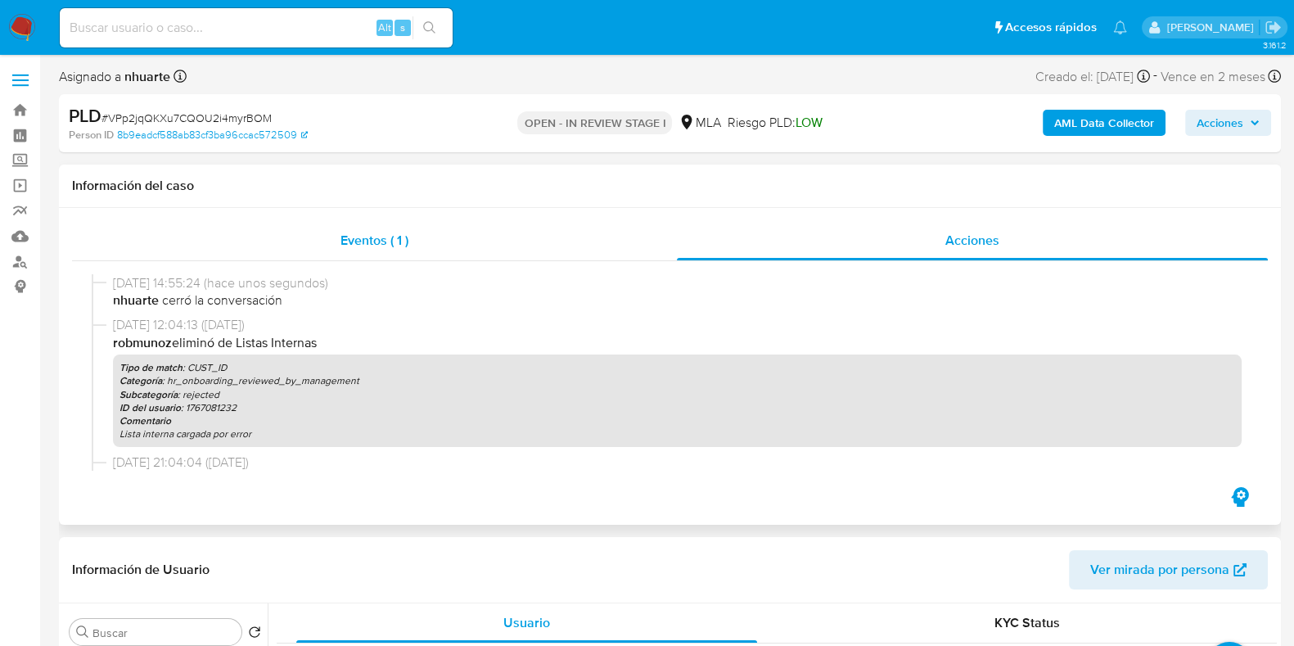
click at [370, 235] on span "Eventos ( 1 )" at bounding box center [374, 240] width 68 height 19
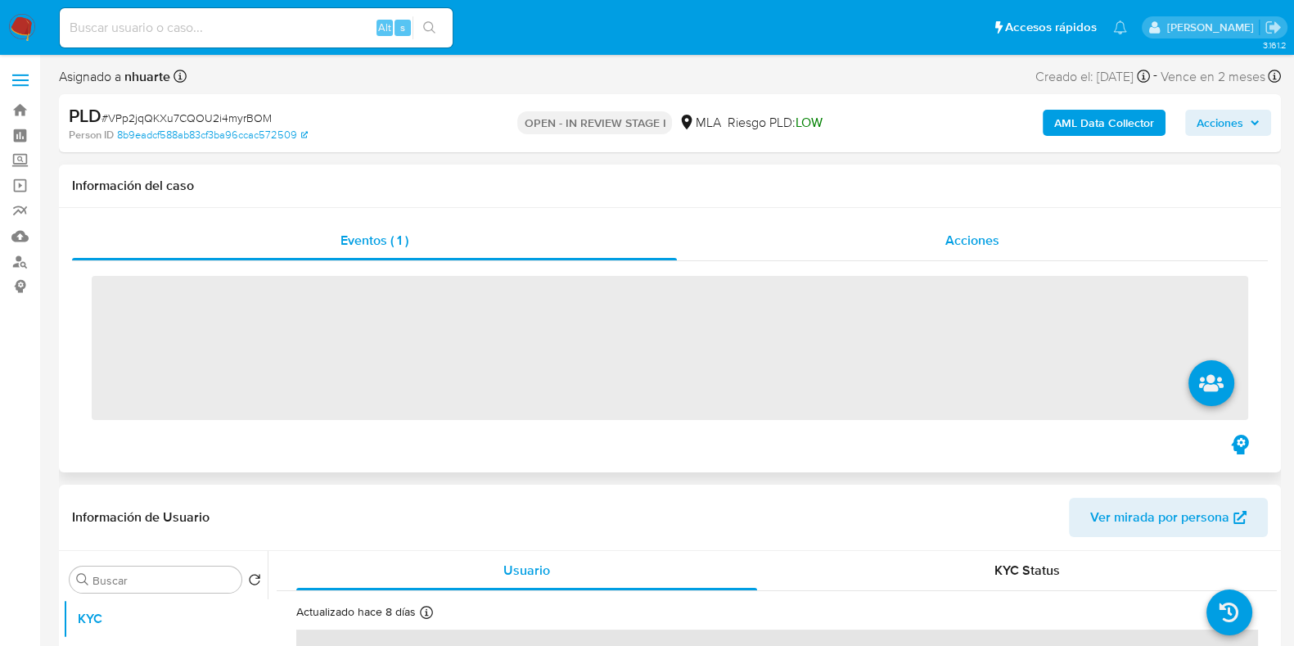
click at [1001, 232] on div "Acciones" at bounding box center [972, 240] width 591 height 39
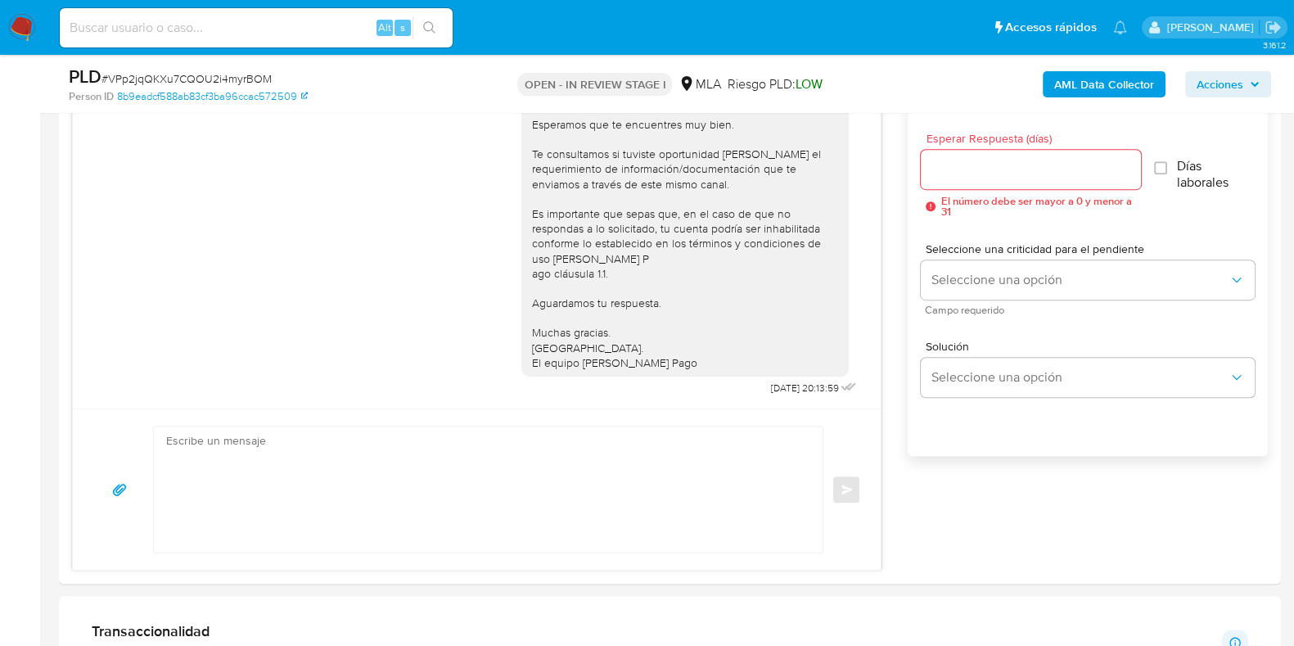
drag, startPoint x: 536, startPoint y: 465, endPoint x: 453, endPoint y: 336, distance: 152.7
click at [425, 308] on div "Hola, Esperamos que te encuentres muy bien. Te consultamos si tuviste oportunid…" at bounding box center [476, 234] width 767 height 331
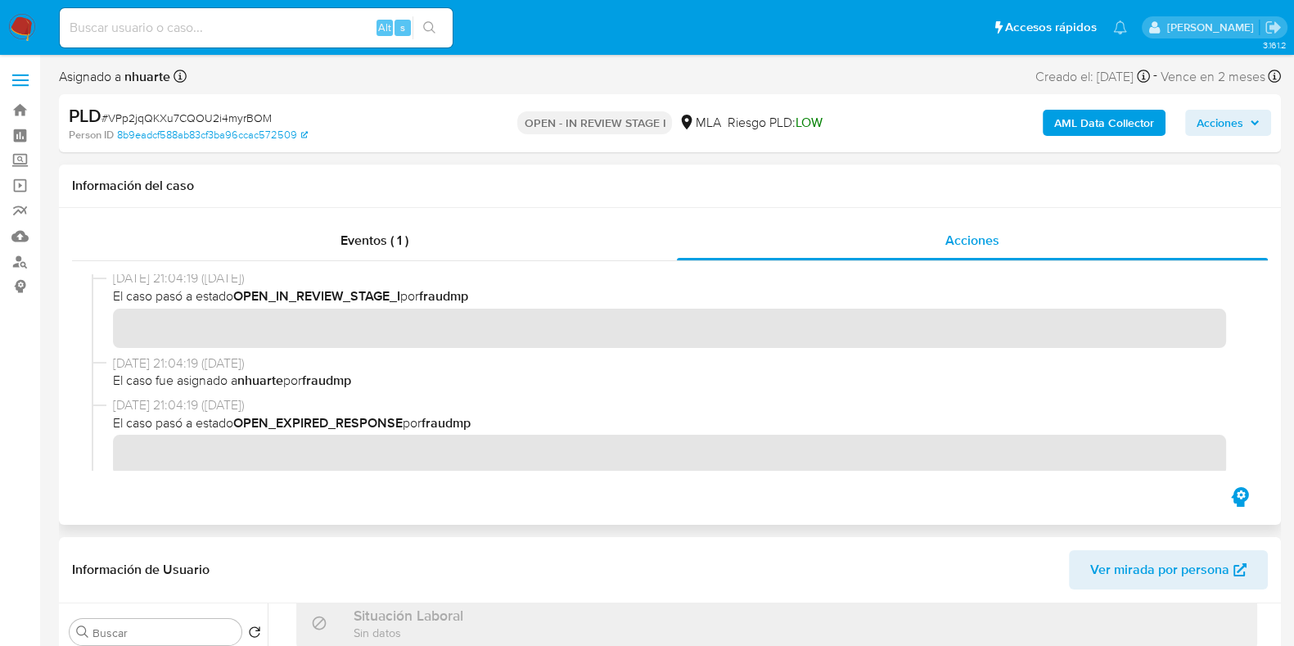
scroll to position [614, 0]
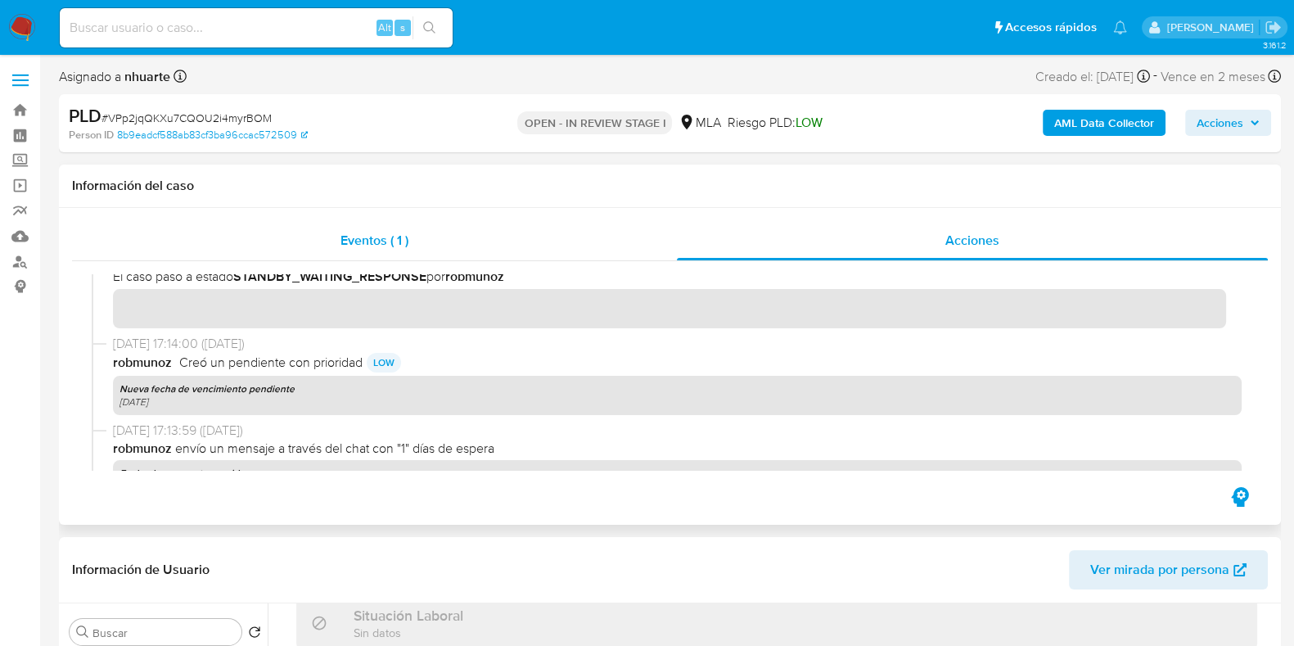
click at [408, 234] on span "Eventos ( 1 )" at bounding box center [374, 240] width 68 height 19
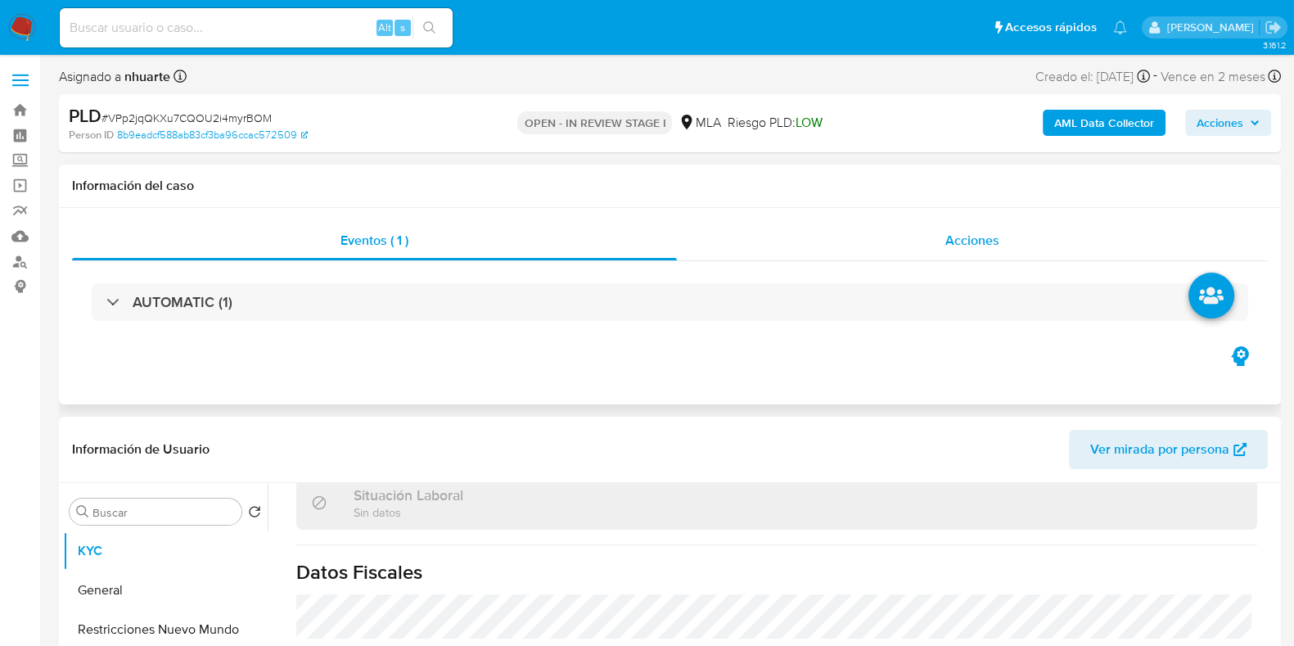
click at [982, 251] on div "Acciones" at bounding box center [972, 240] width 591 height 39
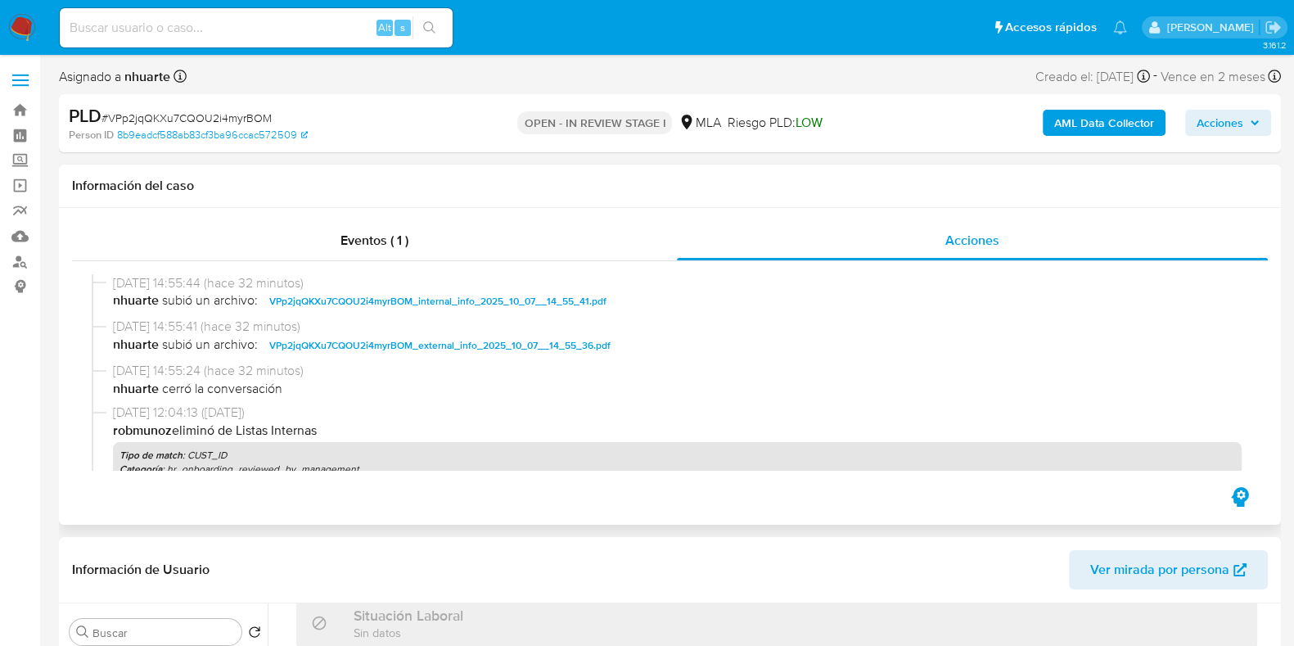
click at [239, 390] on span "nhuarte cerró la conversación" at bounding box center [677, 389] width 1128 height 18
drag, startPoint x: 239, startPoint y: 390, endPoint x: 222, endPoint y: 390, distance: 17.2
click at [222, 390] on span "nhuarte cerró la conversación" at bounding box center [677, 389] width 1128 height 18
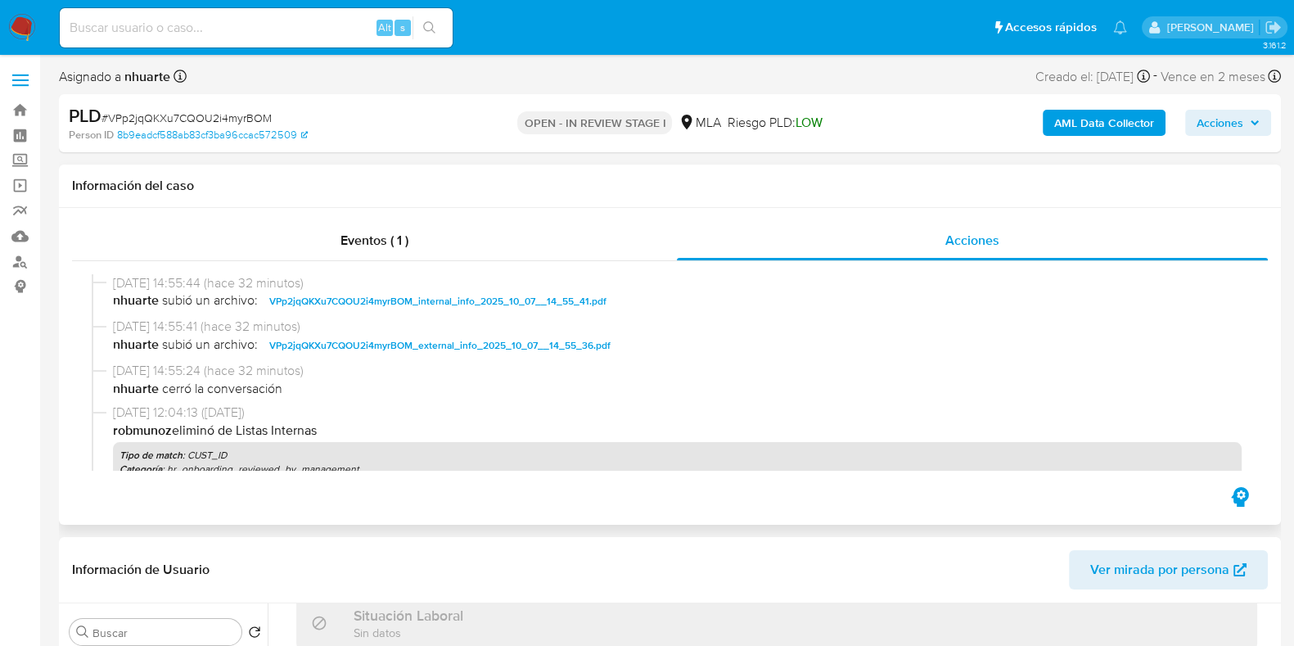
drag, startPoint x: 162, startPoint y: 385, endPoint x: 288, endPoint y: 389, distance: 126.0
click at [288, 389] on span "nhuarte cerró la conversación" at bounding box center [677, 389] width 1128 height 18
click at [185, 116] on span "# VPp2jqQKXu7CQOU2i4myrBOM" at bounding box center [186, 118] width 170 height 16
copy span "VPp2jqQKXu7CQOU2i4myrBOM"
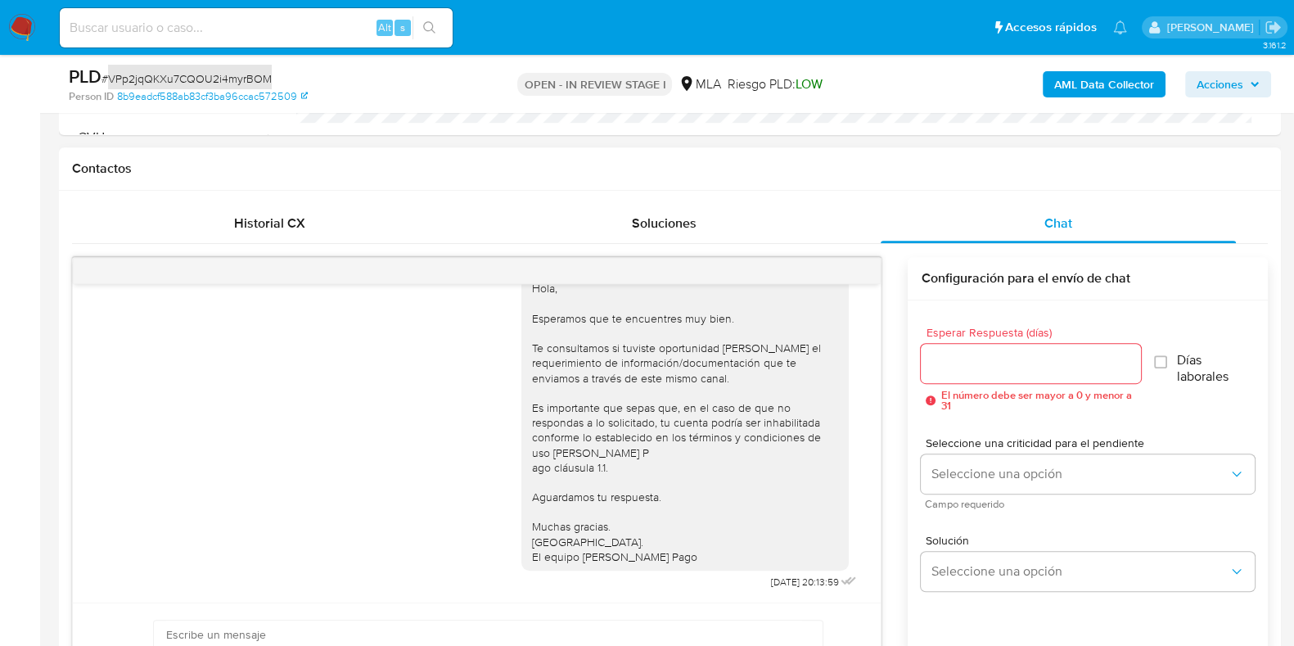
scroll to position [920, 0]
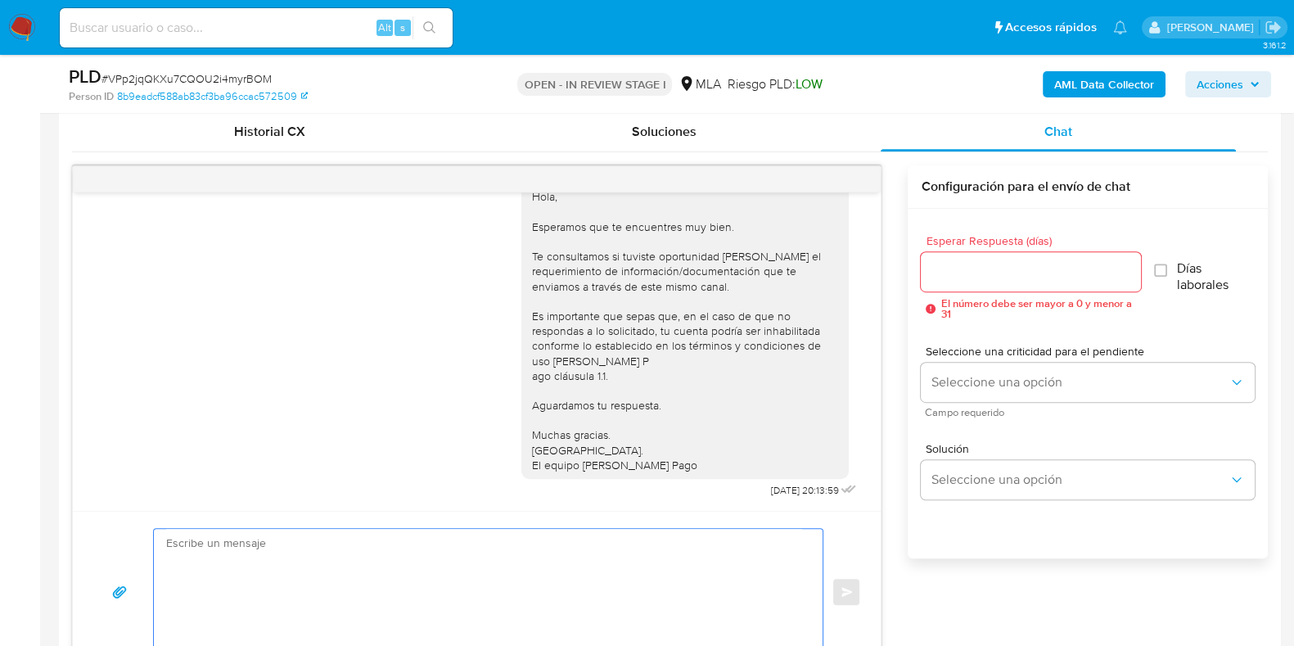
click at [687, 575] on textarea at bounding box center [484, 592] width 636 height 126
paste textarea "Buen día: Hemos identificado un desvío entre la facturación bruta máxima estima…"
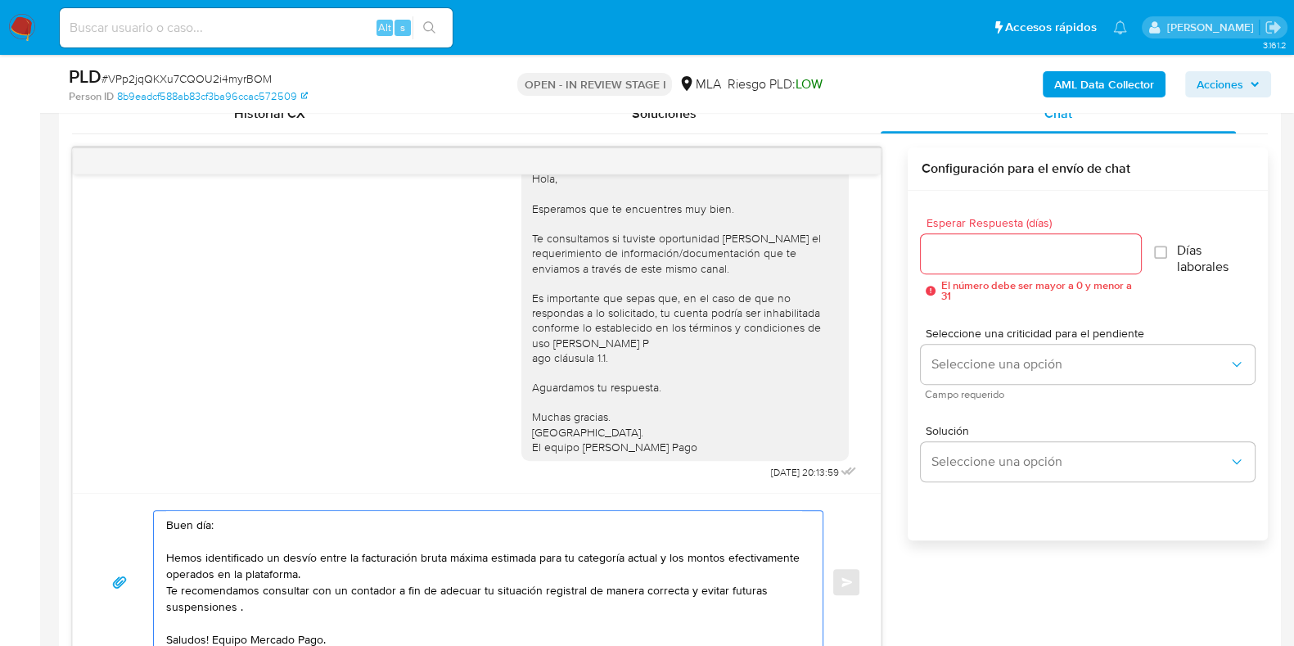
scroll to position [1143, 0]
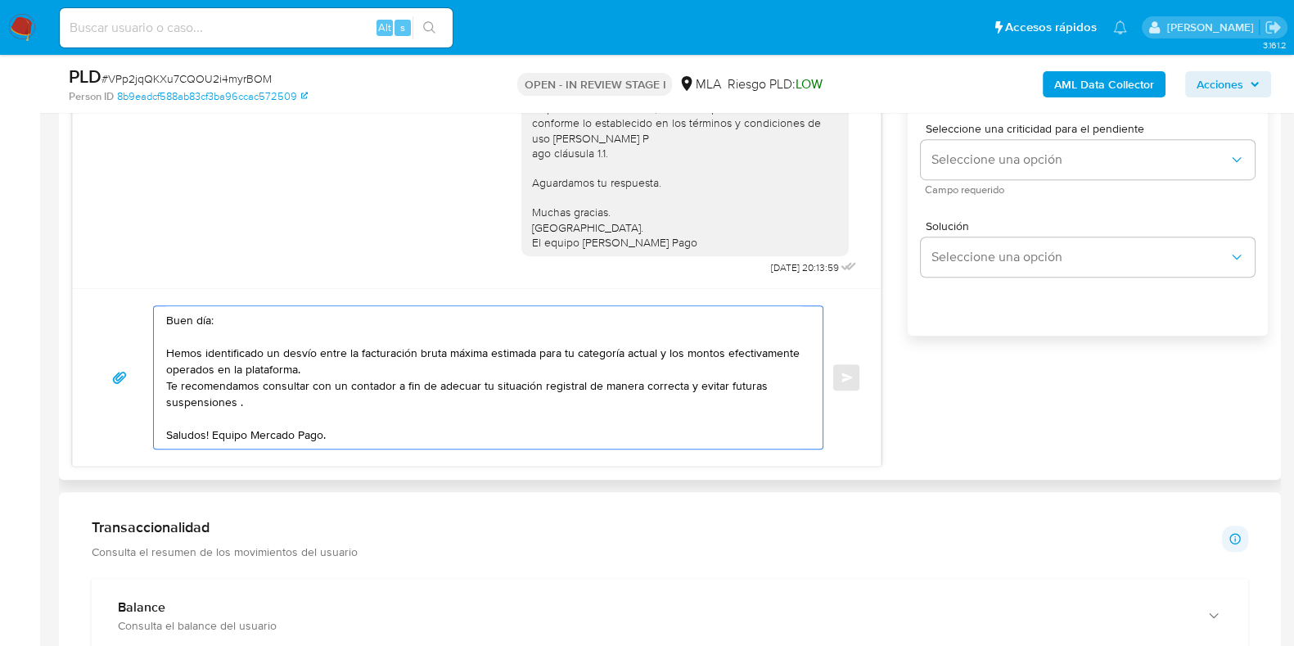
drag, startPoint x: 268, startPoint y: 353, endPoint x: 313, endPoint y: 364, distance: 46.4
click at [313, 364] on textarea "Buen día: Hemos identificado un desvío entre la facturación bruta máxima estima…" at bounding box center [484, 377] width 636 height 142
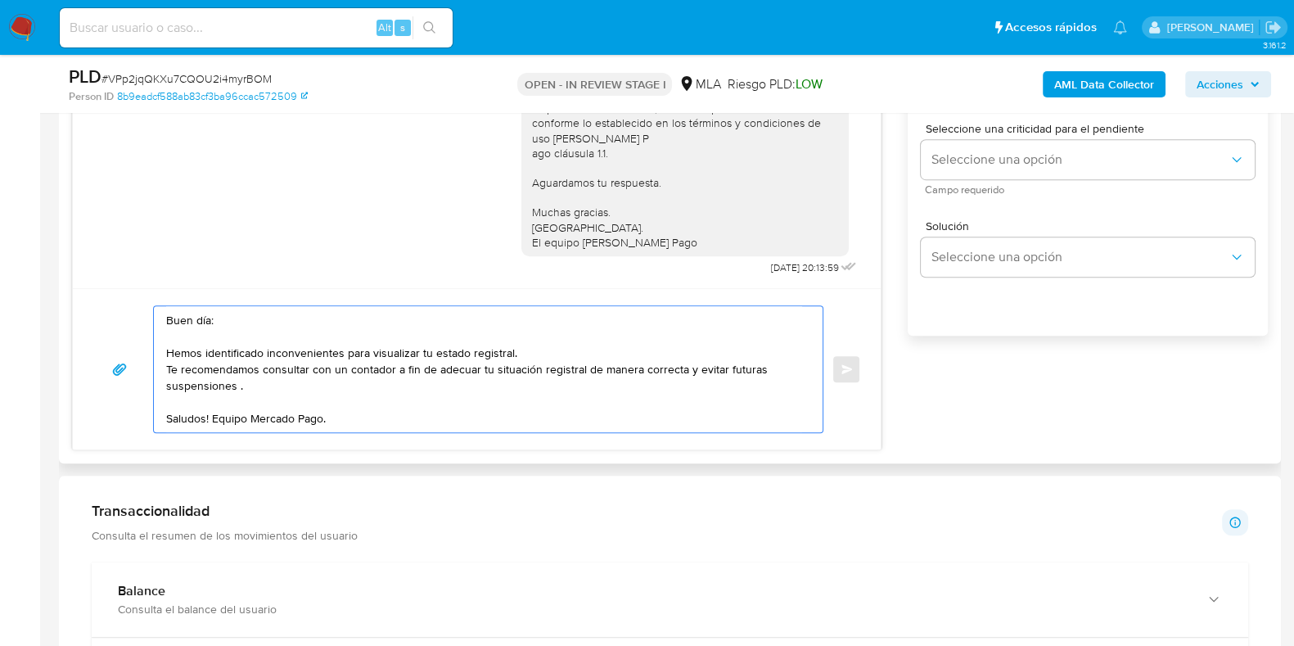
drag, startPoint x: 166, startPoint y: 352, endPoint x: 574, endPoint y: 351, distance: 408.3
click at [574, 351] on textarea "Buen día: Hemos identificado inconvenientes para visualizar tu estado registral…" at bounding box center [484, 369] width 636 height 126
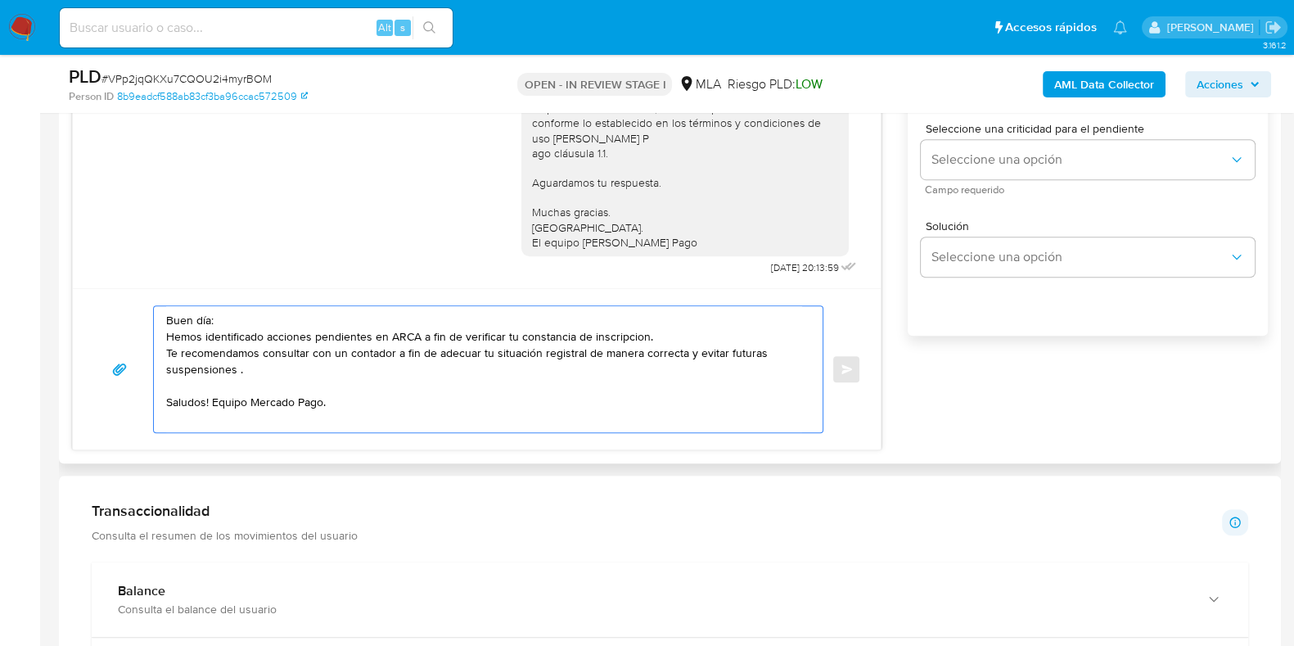
drag, startPoint x: 629, startPoint y: 342, endPoint x: 618, endPoint y: 333, distance: 14.6
drag, startPoint x: 169, startPoint y: 313, endPoint x: 351, endPoint y: 398, distance: 201.0
click at [351, 398] on textarea "Buen día: Hemos identificado acciones pendientes en ARCA a fin de verificar tu …" at bounding box center [484, 369] width 636 height 126
click at [691, 349] on textarea "Buen día: Hemos identificado acciones pendientes en ARCA a fin de verificar tu …" at bounding box center [484, 369] width 636 height 126
drag, startPoint x: 395, startPoint y: 349, endPoint x: 419, endPoint y: 349, distance: 23.7
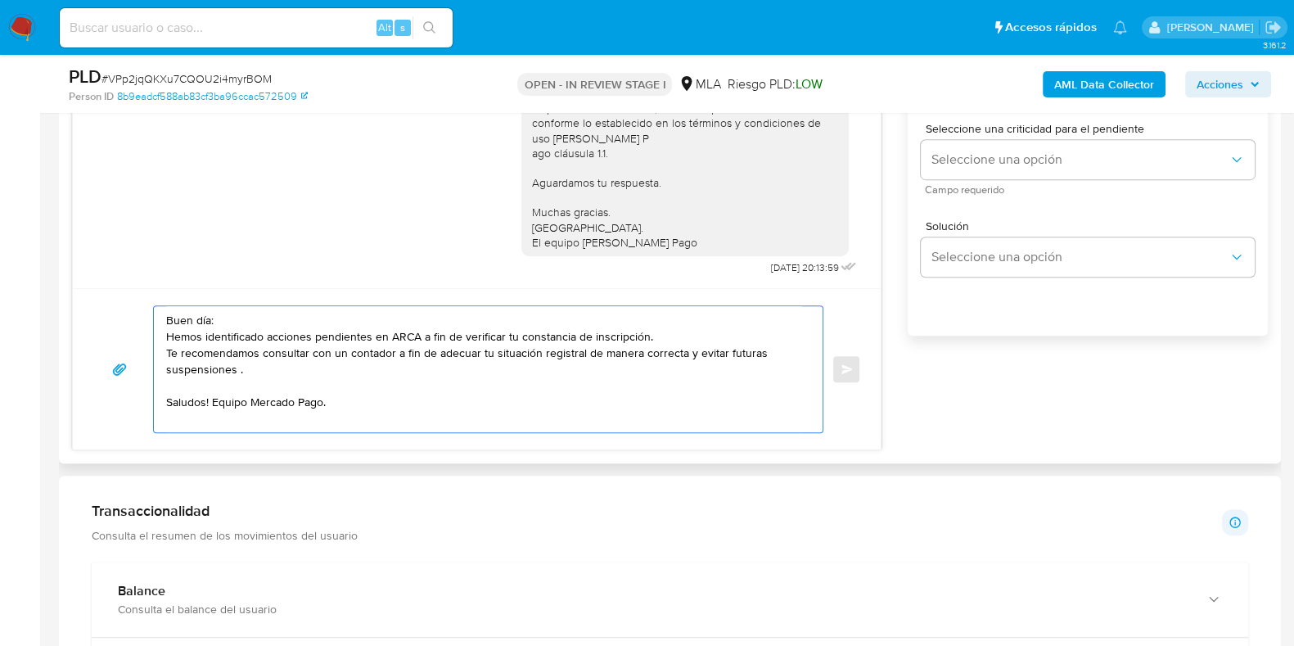
click at [419, 349] on textarea "Buen día: Hemos identificado acciones pendientes en ARCA a fin de verificar tu …" at bounding box center [484, 369] width 636 height 126
click at [661, 349] on textarea "Buen día: Hemos identificado acciones pendientes en ARCA a fin de verificar tu …" at bounding box center [484, 369] width 636 height 126
type textarea "Buen día: Hemos identificado acciones pendientes en ARCA a fin de verificar tu …"
drag, startPoint x: 360, startPoint y: 407, endPoint x: 134, endPoint y: 280, distance: 259.4
click at [134, 280] on div "17/09/2025 14:24:17 Hola, Esperamos que te encuentres muy bien. Te consultamos …" at bounding box center [476, 196] width 809 height 507
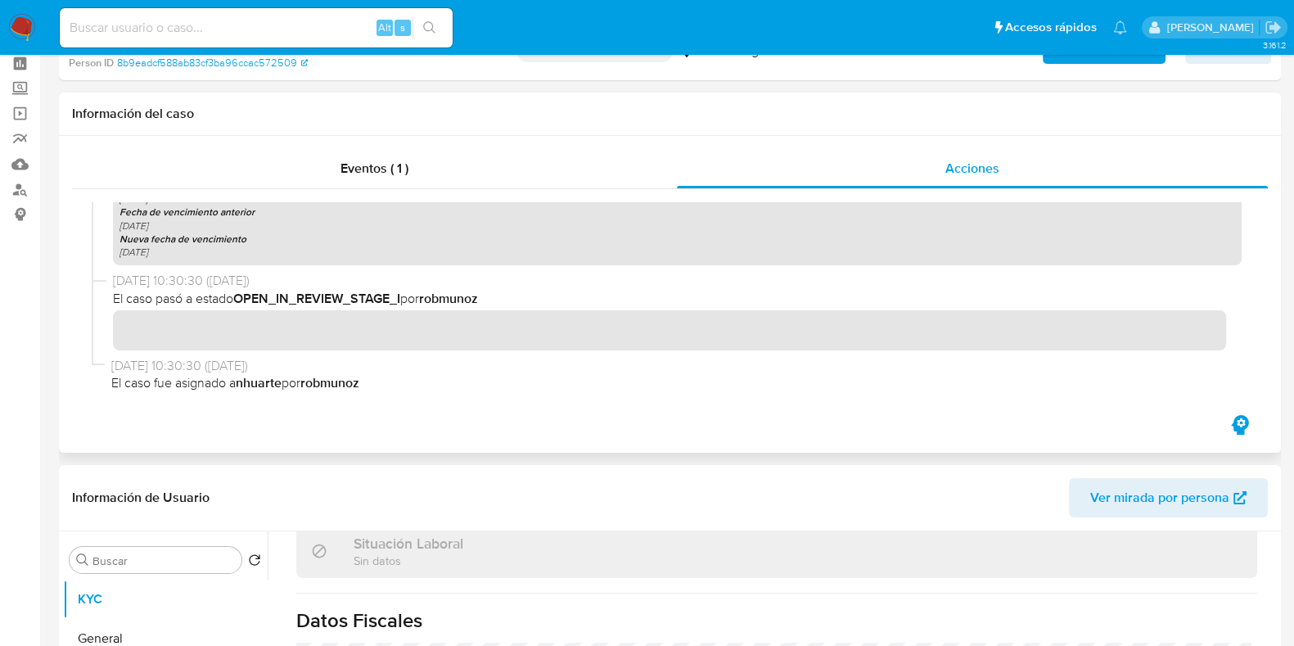
scroll to position [0, 0]
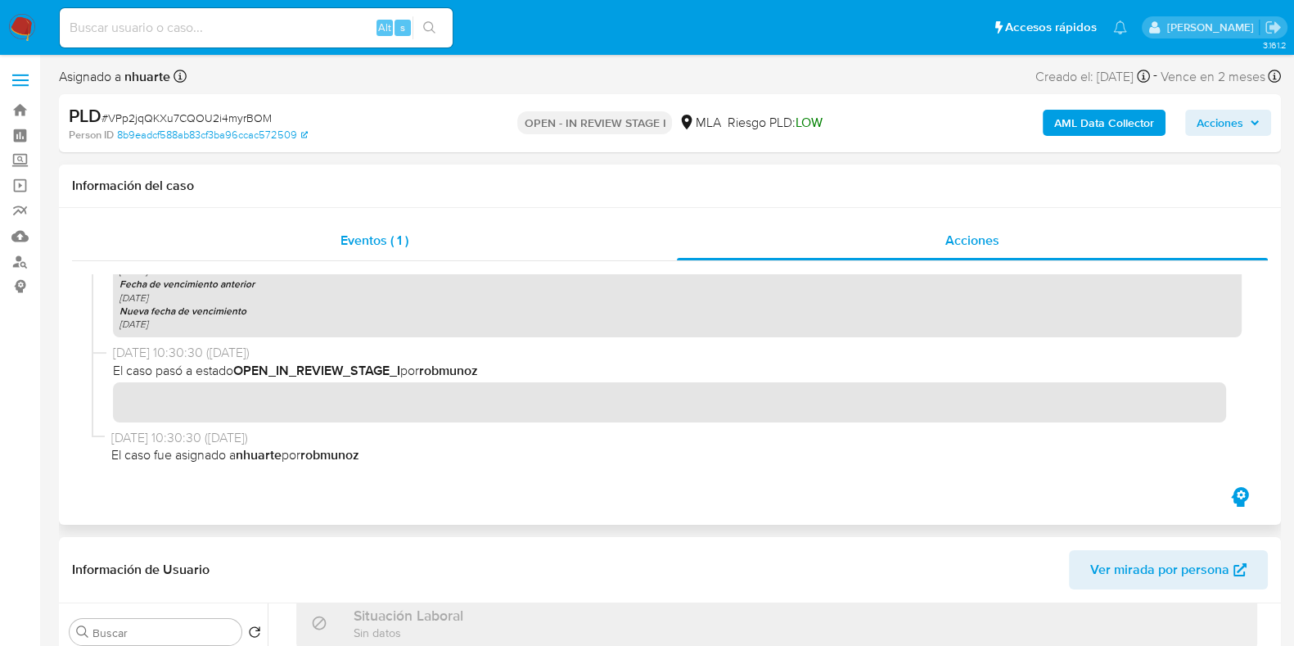
click at [353, 241] on span "Eventos ( 1 )" at bounding box center [374, 240] width 68 height 19
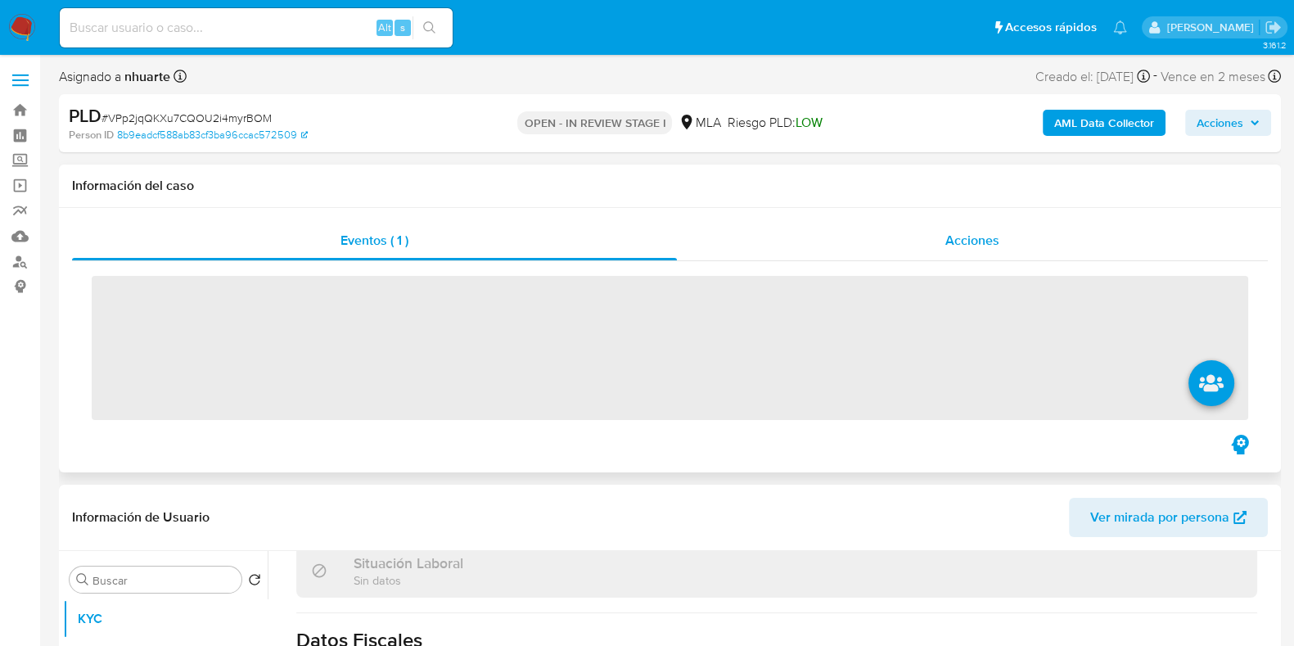
click at [1008, 231] on div "Acciones" at bounding box center [972, 240] width 591 height 39
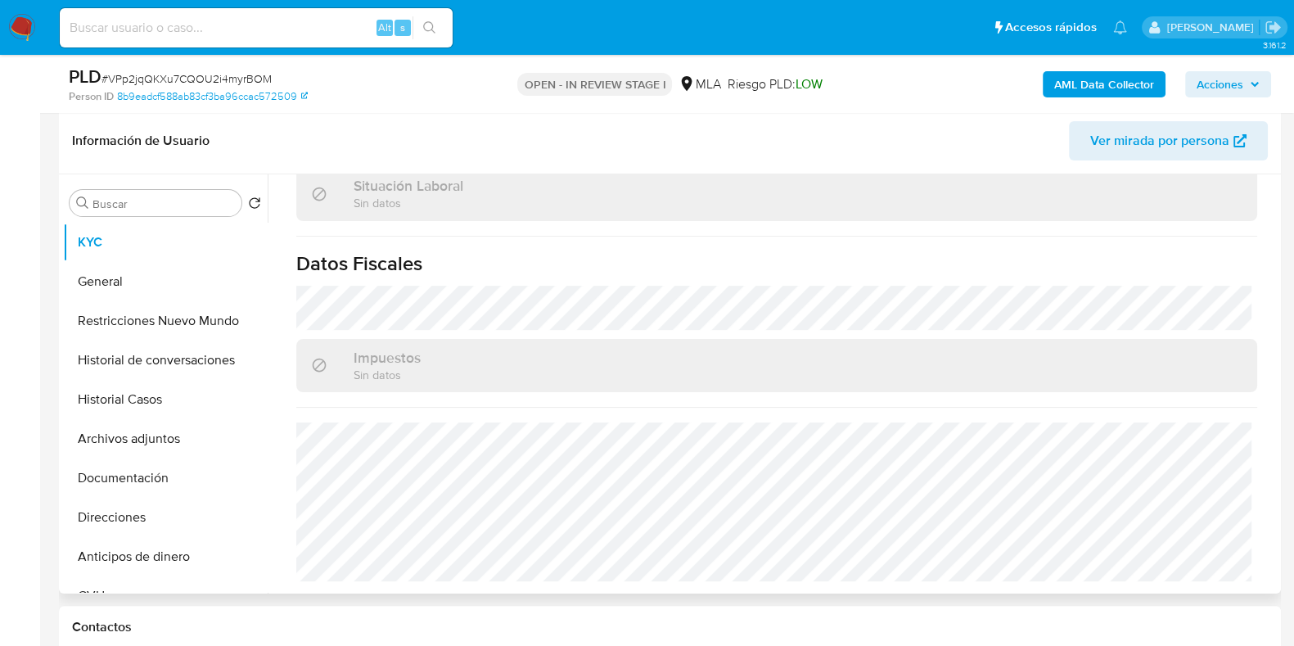
scroll to position [408, 0]
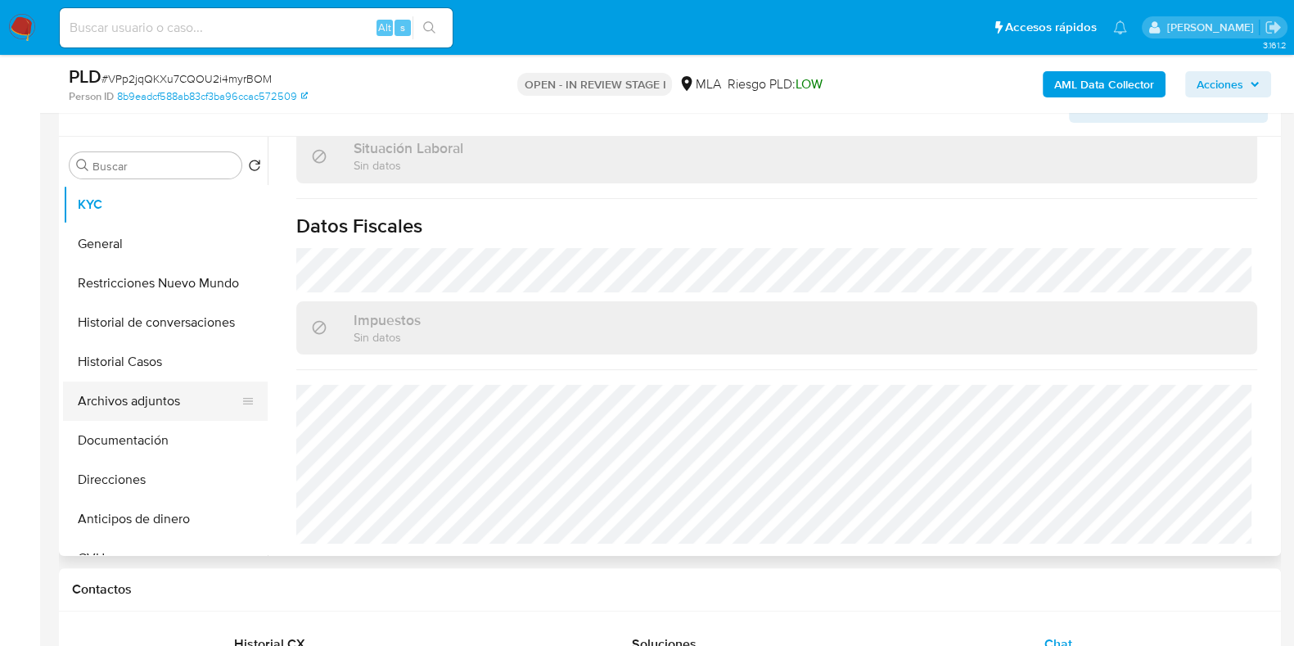
click at [130, 389] on button "Archivos adjuntos" at bounding box center [158, 400] width 191 height 39
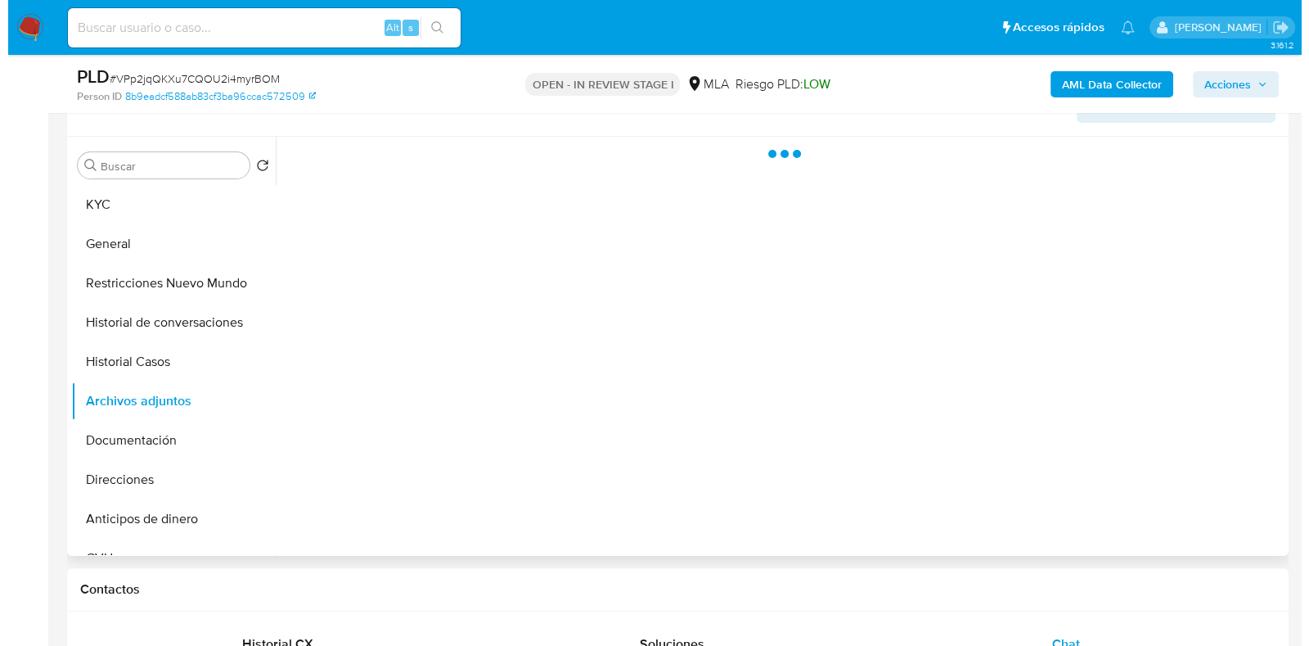
scroll to position [0, 0]
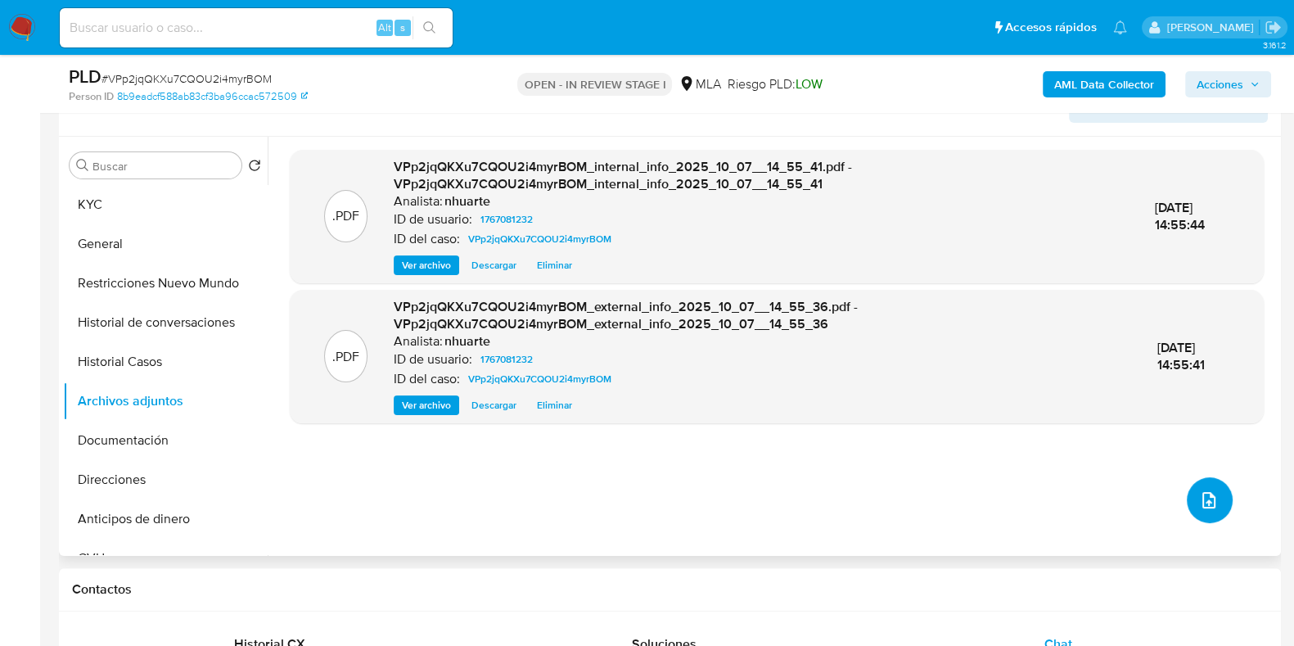
click at [1211, 497] on icon "upload-file" at bounding box center [1209, 500] width 20 height 20
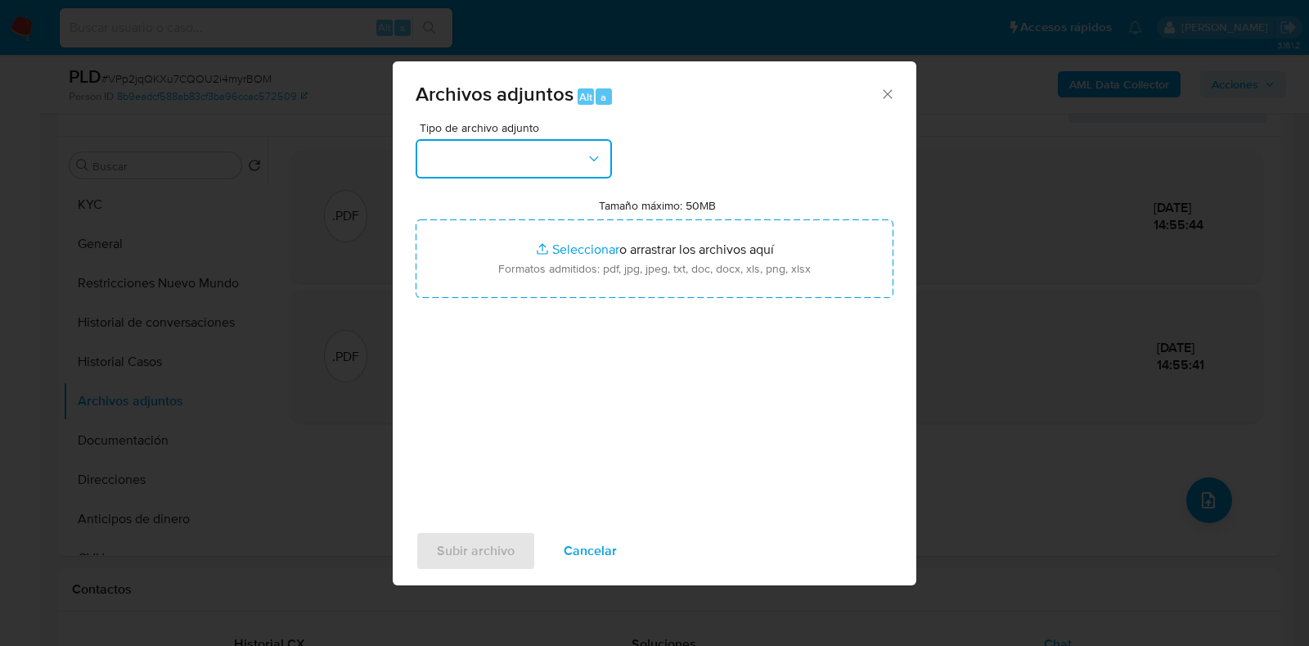
click at [606, 153] on button "button" at bounding box center [514, 158] width 196 height 39
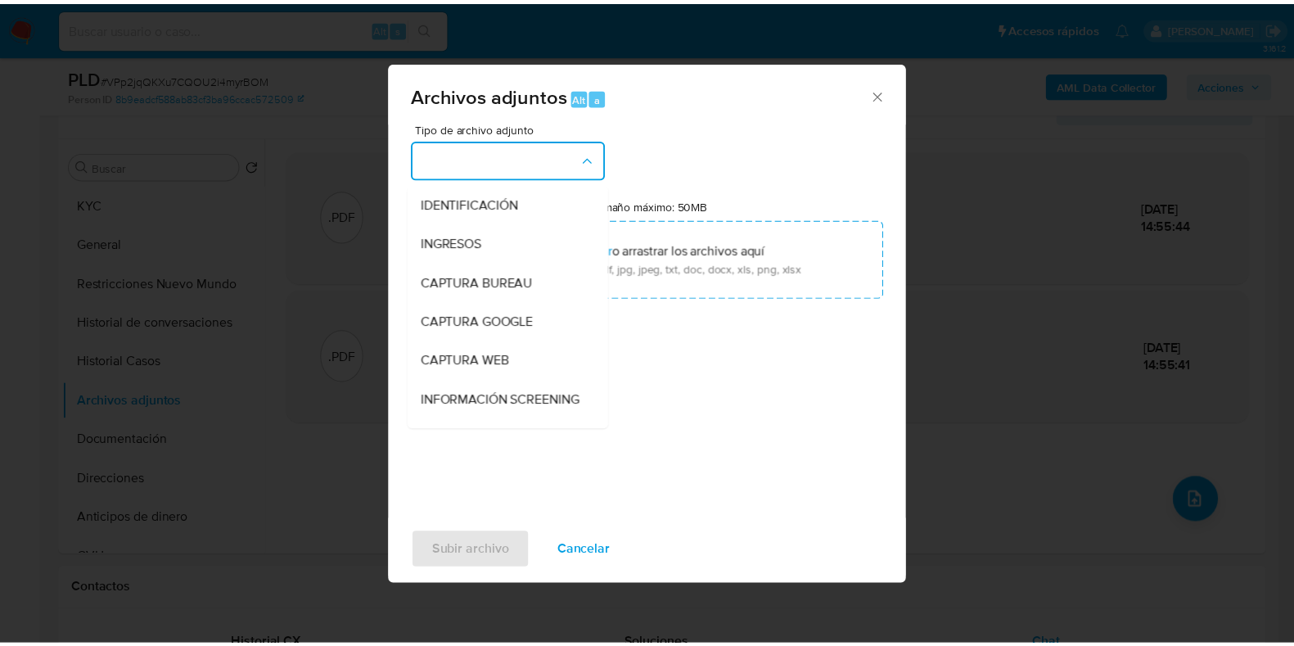
scroll to position [175, 0]
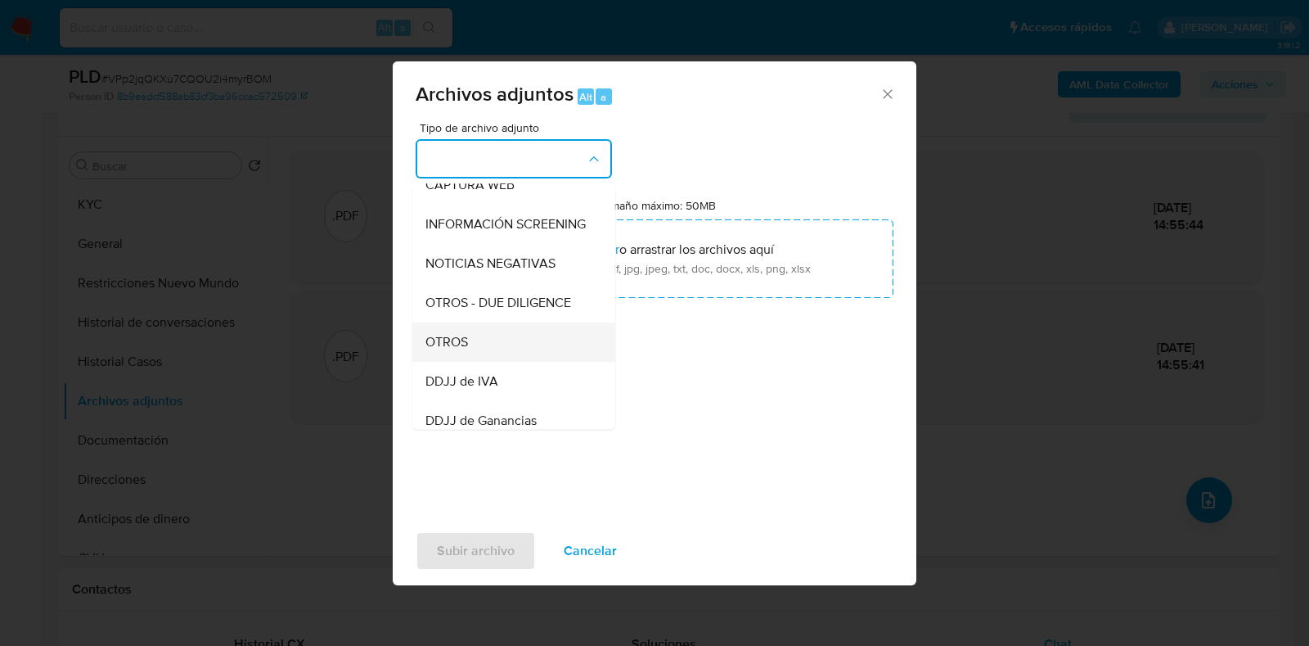
click at [493, 362] on div "OTROS" at bounding box center [508, 341] width 167 height 39
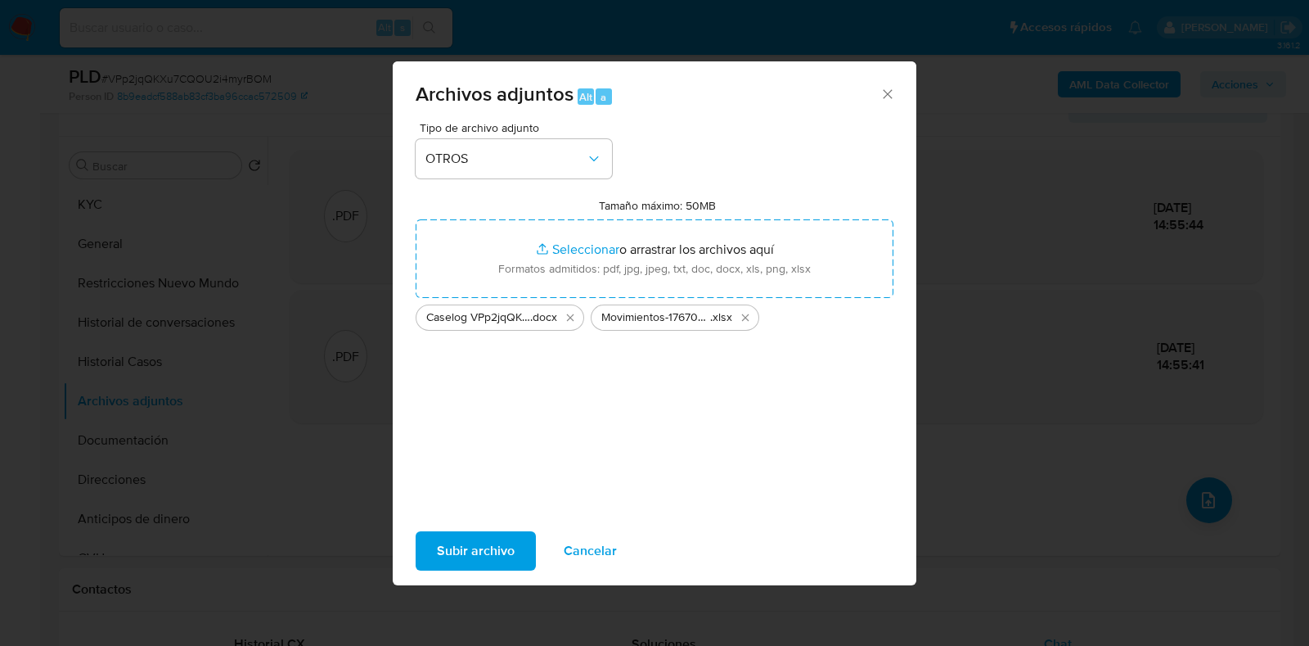
click at [492, 538] on span "Subir archivo" at bounding box center [476, 551] width 78 height 36
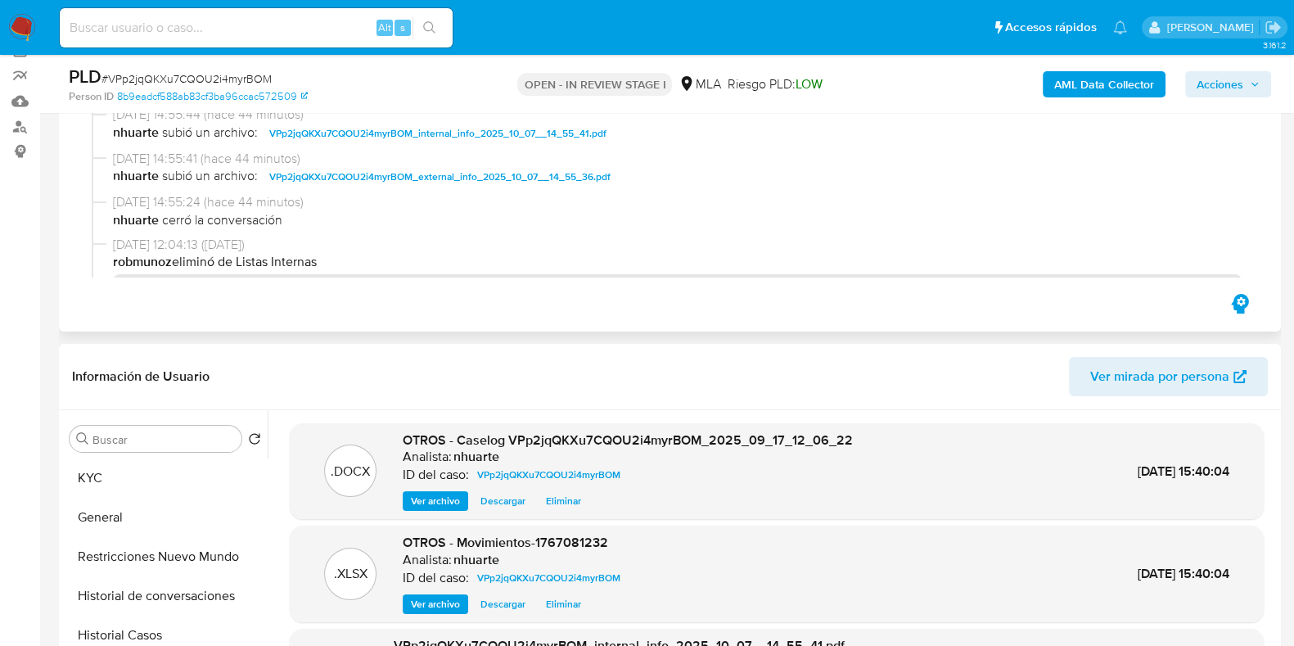
scroll to position [0, 0]
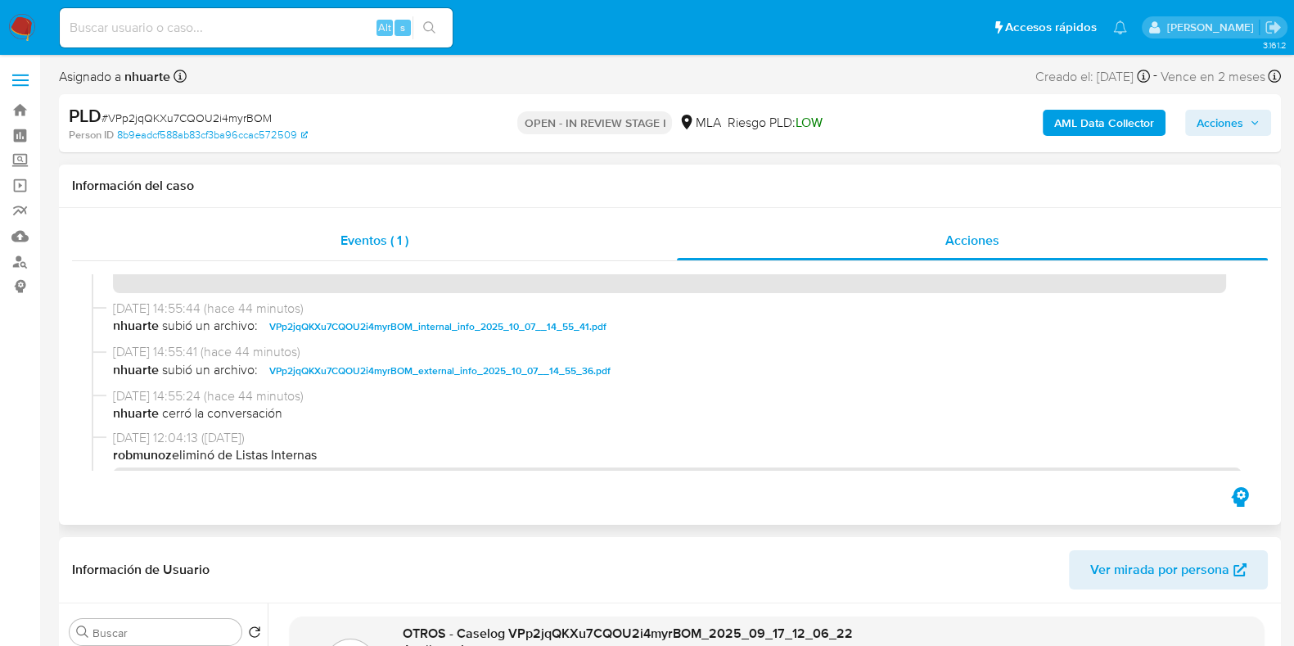
drag, startPoint x: 405, startPoint y: 247, endPoint x: 568, endPoint y: 247, distance: 162.8
click at [405, 247] on span "Eventos ( 1 )" at bounding box center [374, 240] width 68 height 19
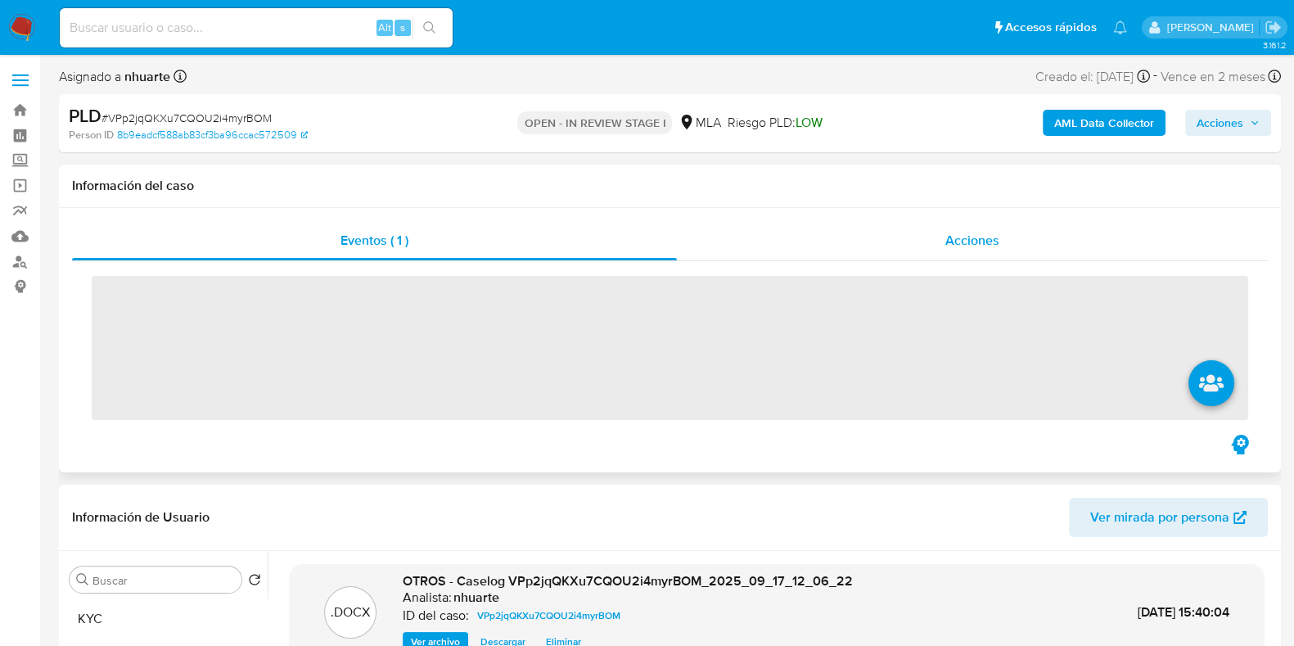
click at [986, 236] on span "Acciones" at bounding box center [972, 240] width 54 height 19
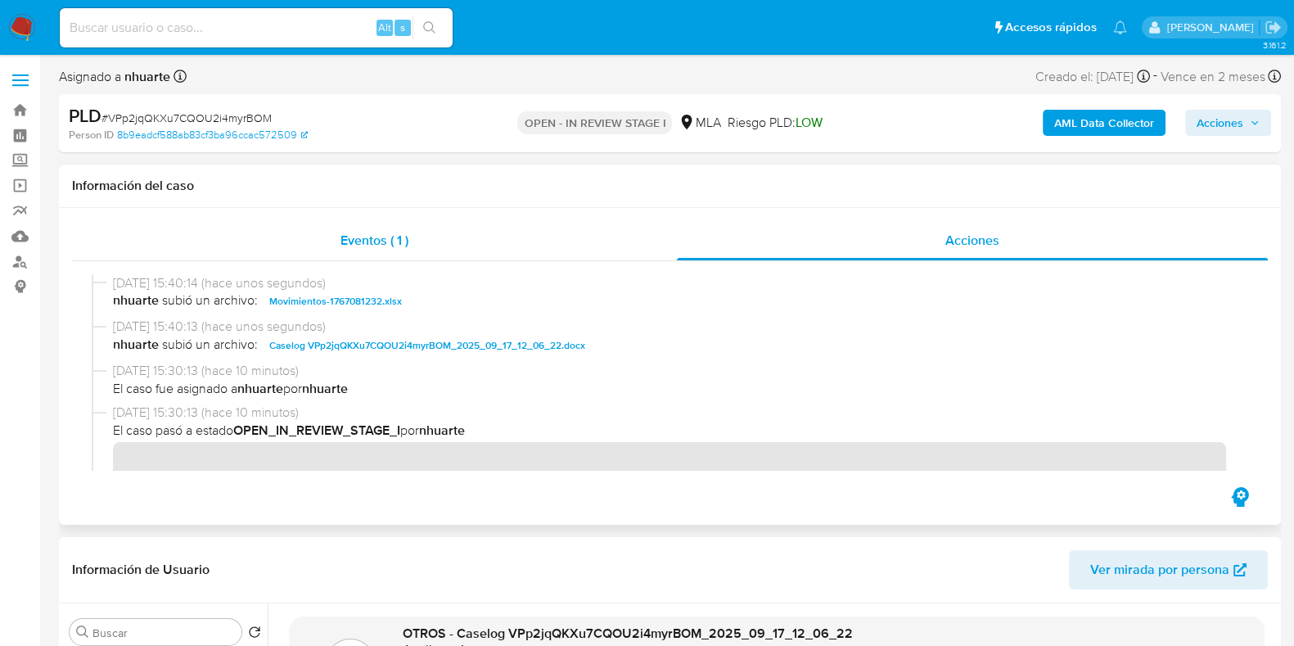
click at [402, 234] on span "Eventos ( 1 )" at bounding box center [374, 240] width 68 height 19
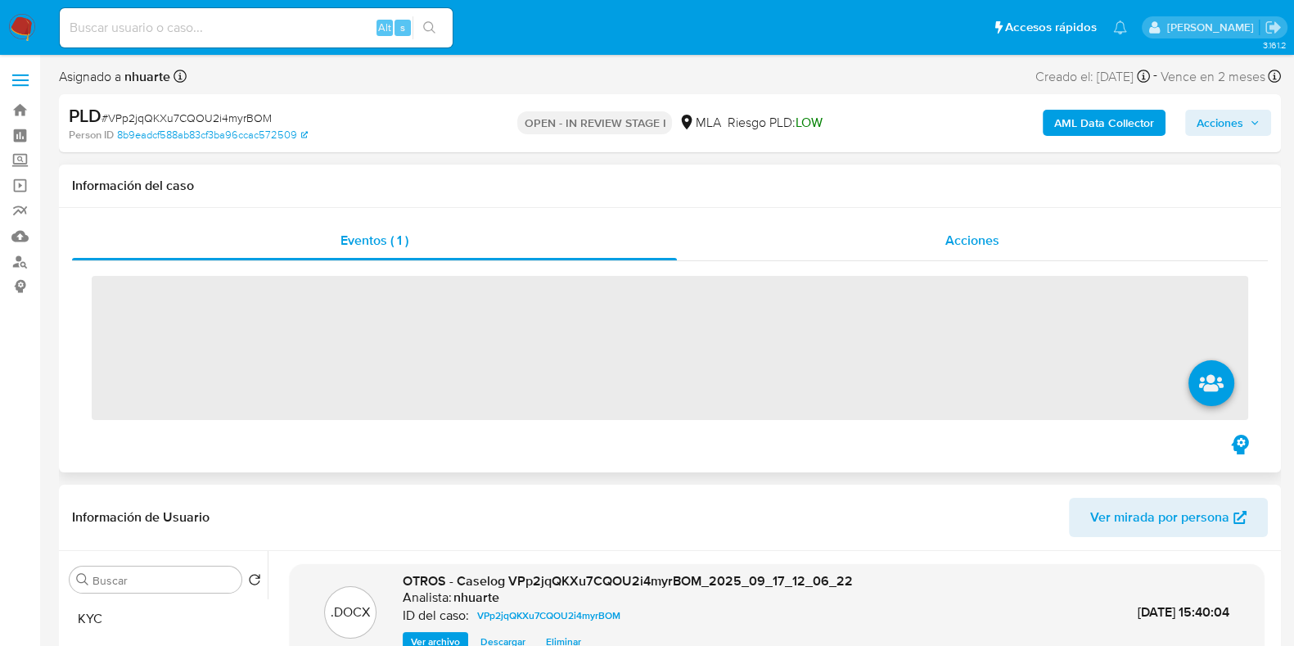
click at [949, 225] on div "Acciones" at bounding box center [972, 240] width 591 height 39
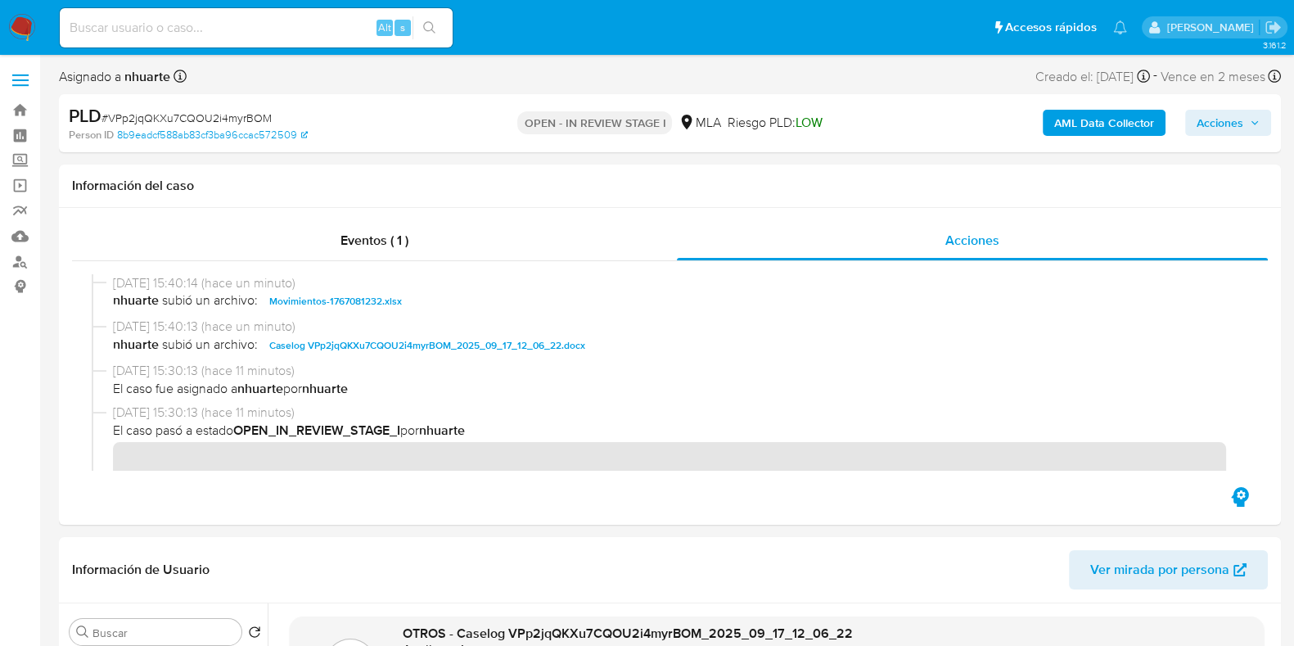
click at [1106, 122] on b "AML Data Collector" at bounding box center [1104, 123] width 100 height 26
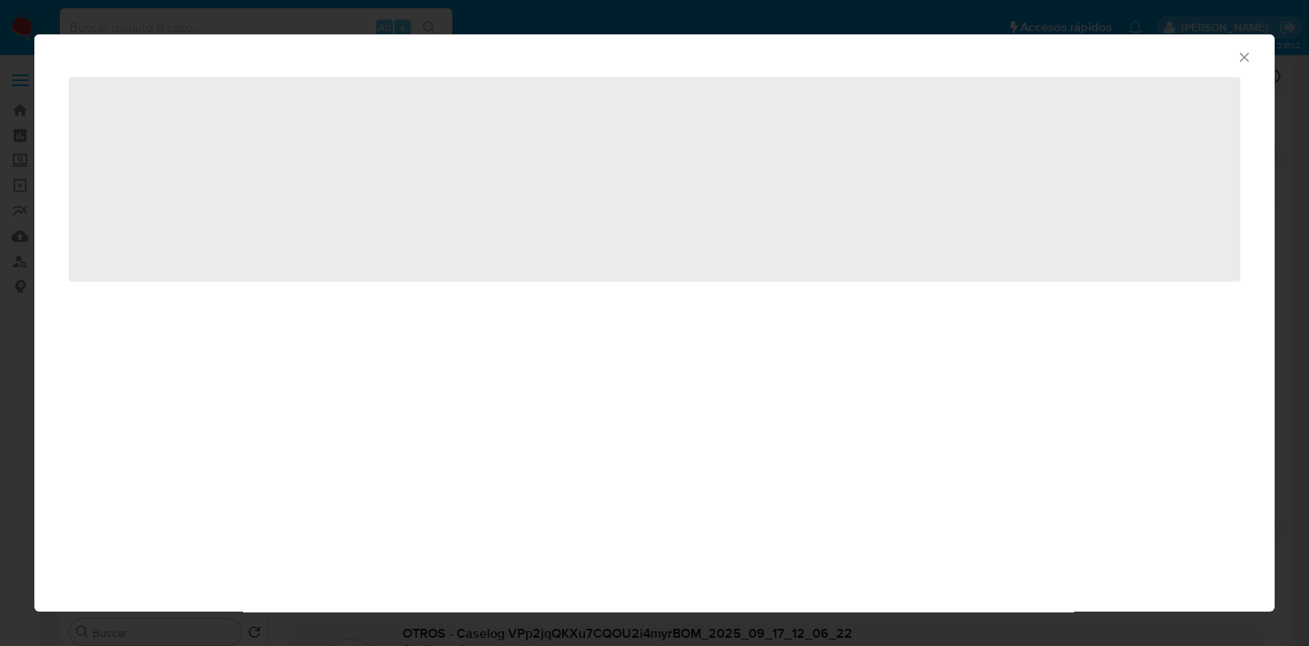
click at [1244, 57] on icon "Cerrar ventana" at bounding box center [1244, 56] width 9 height 9
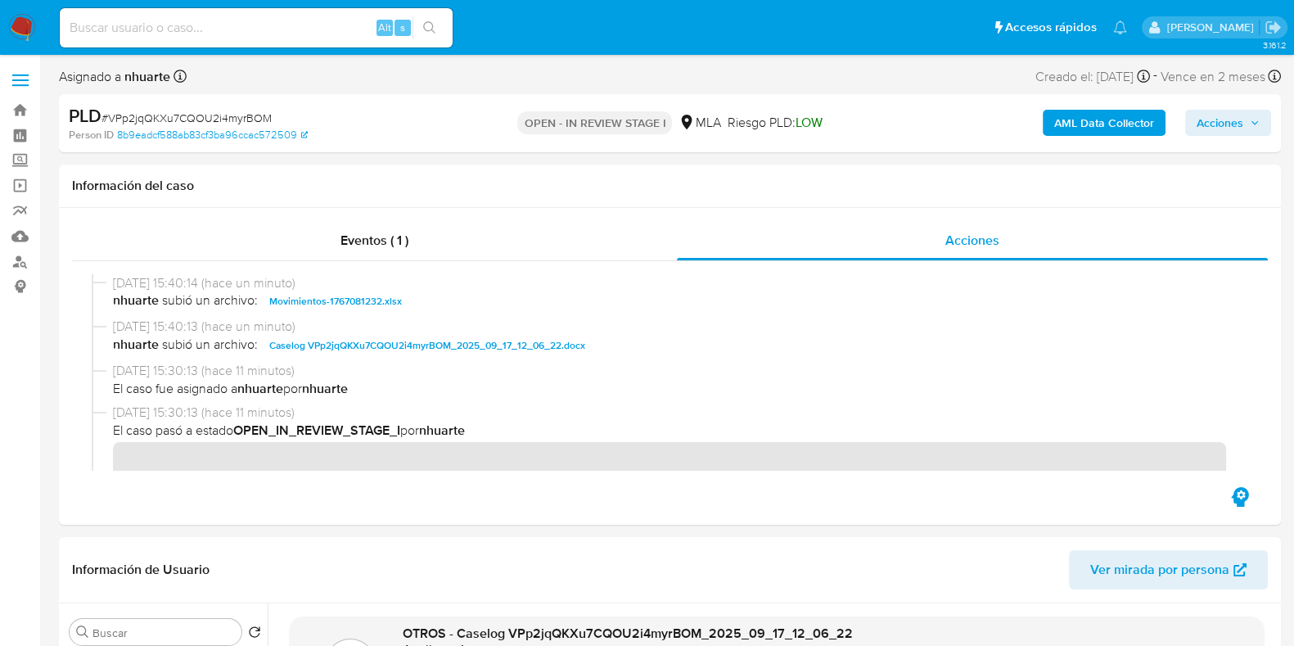
click at [1242, 117] on span "Acciones" at bounding box center [1219, 123] width 47 height 26
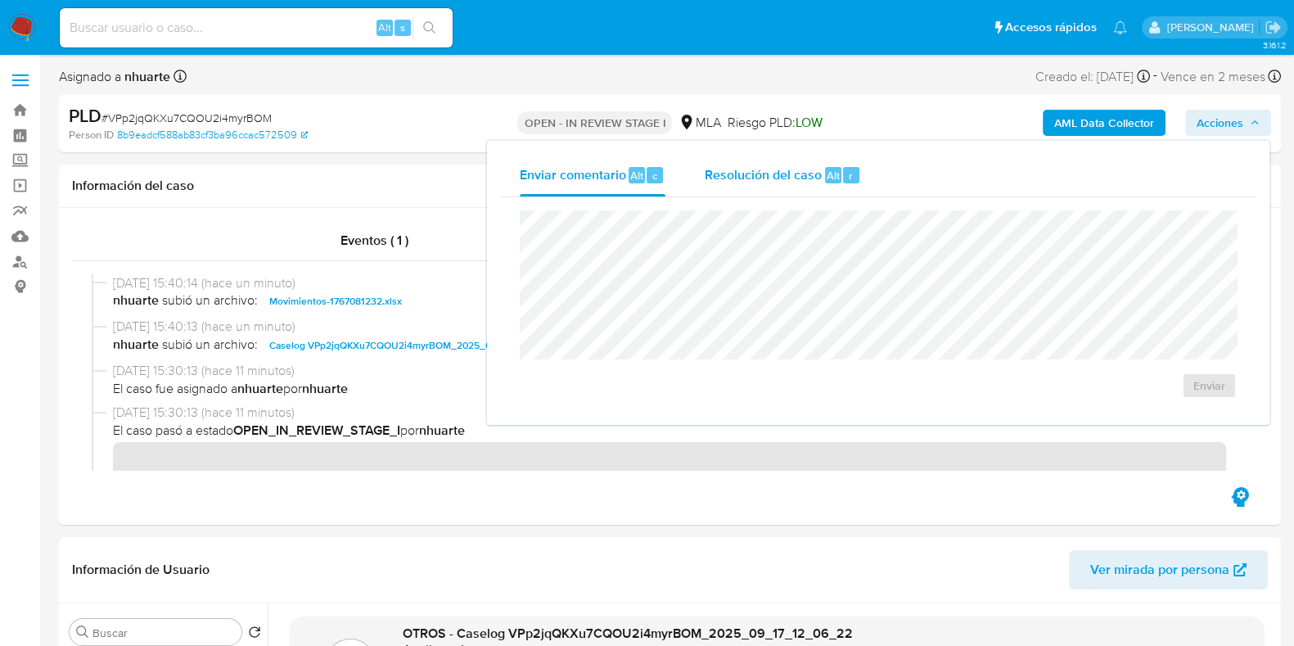
click at [742, 186] on div "Resolución del caso Alt r" at bounding box center [782, 175] width 156 height 43
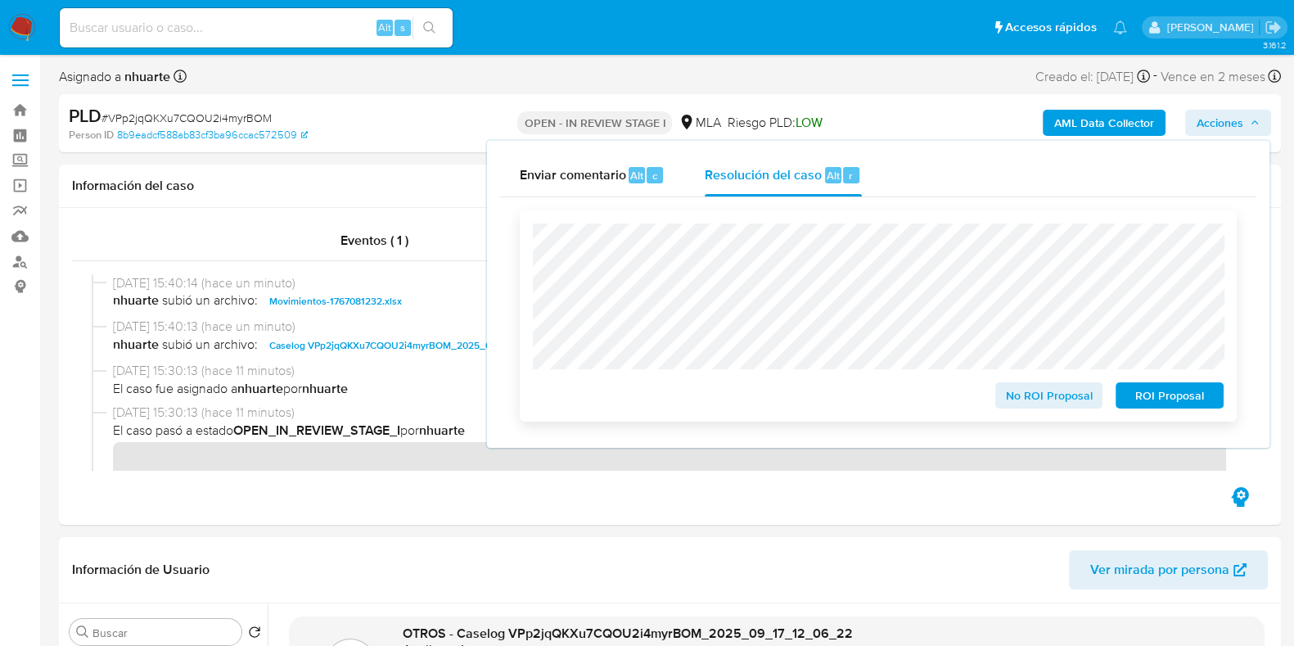
click at [1031, 403] on span "No ROI Proposal" at bounding box center [1048, 395] width 85 height 23
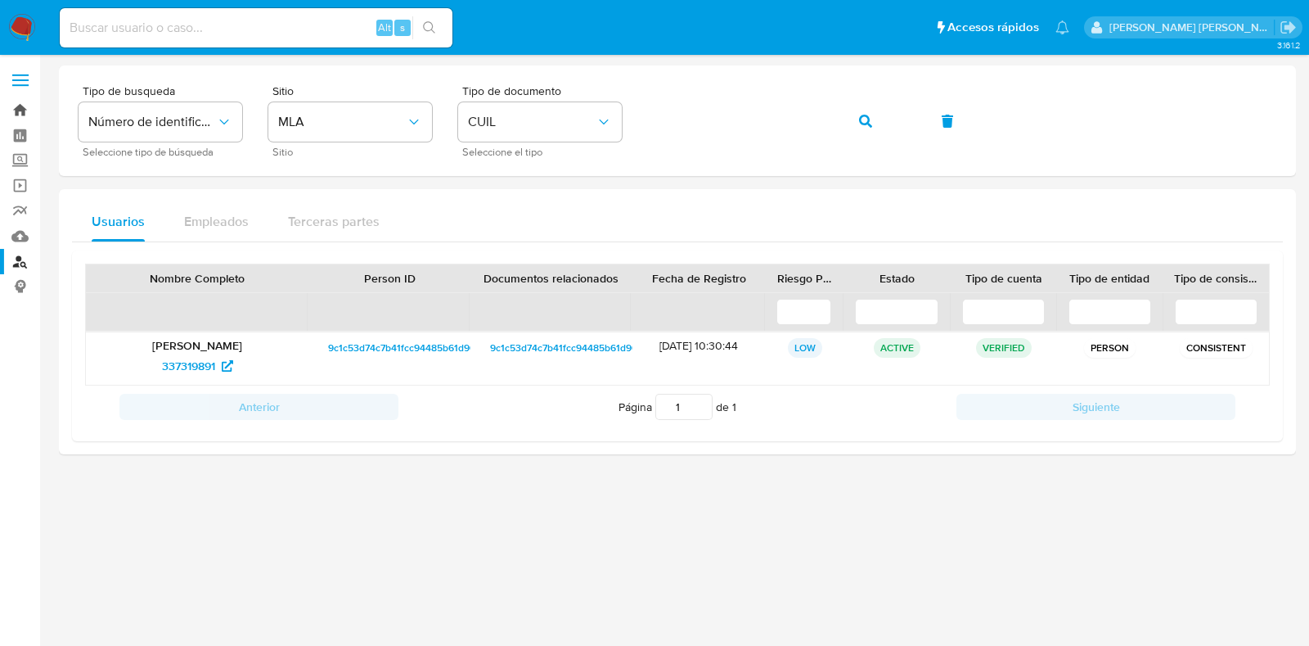
click at [12, 110] on link "Bandeja" at bounding box center [97, 109] width 195 height 25
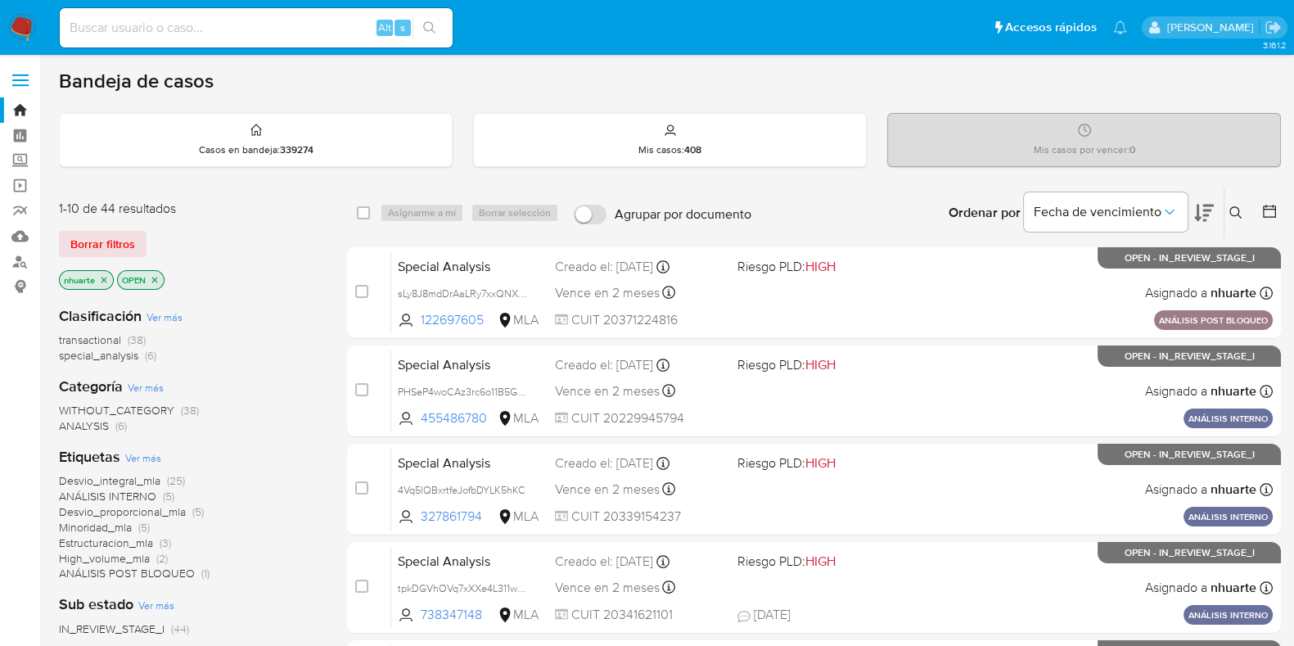
click at [1235, 206] on icon at bounding box center [1235, 212] width 12 height 12
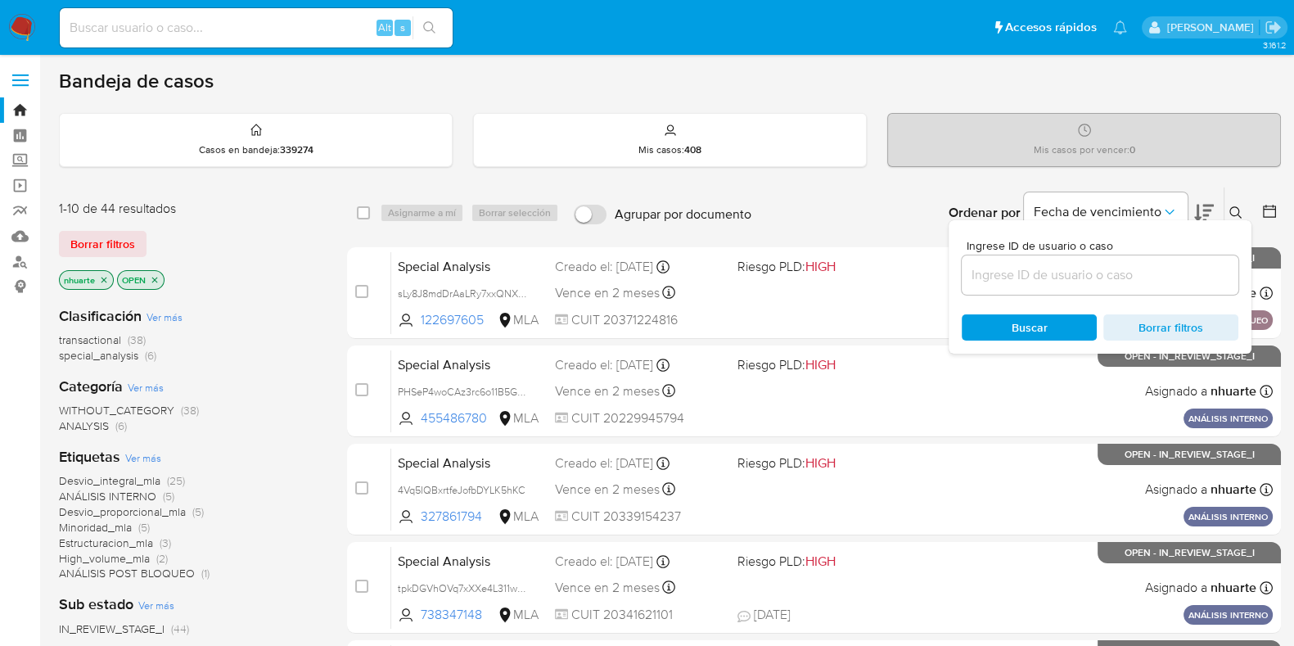
click at [1113, 277] on input at bounding box center [1099, 274] width 277 height 21
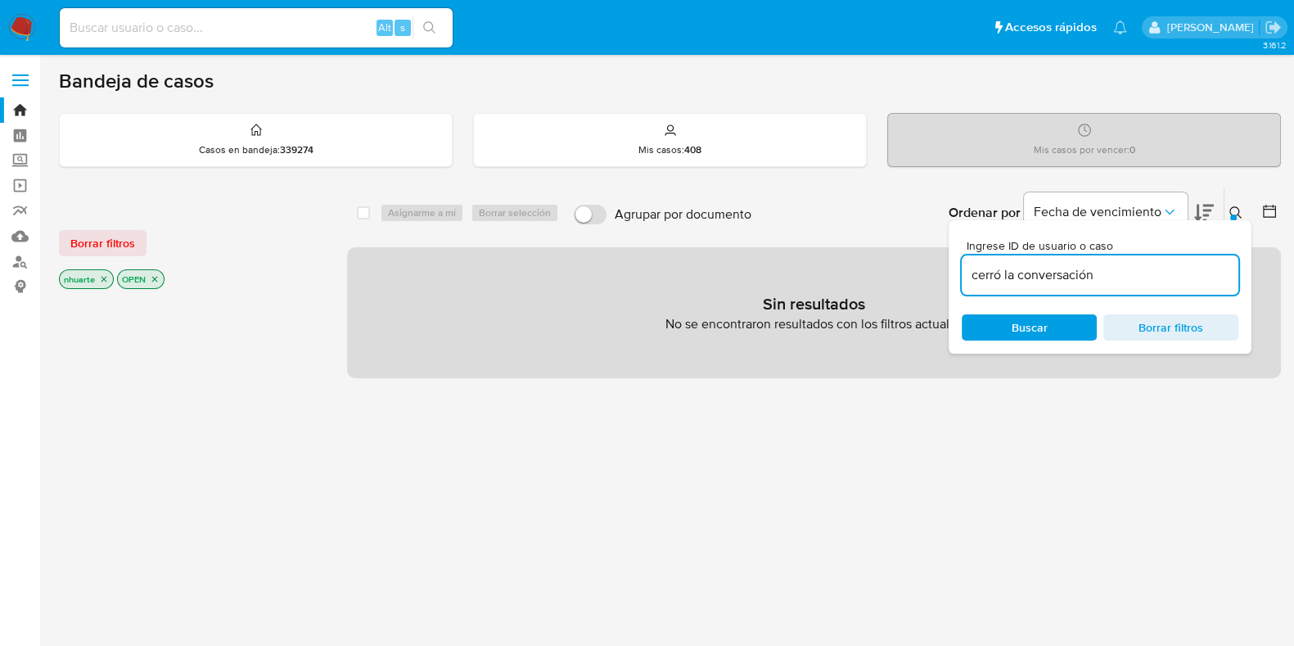
drag, startPoint x: 1123, startPoint y: 267, endPoint x: 961, endPoint y: 272, distance: 162.1
click at [961, 272] on input "cerró la conversación" at bounding box center [1099, 274] width 277 height 21
paste input "VPp2jqQKXu7CQOU2i4myrBOM"
type input "VPp2jqQKXu7CQOU2i4myrBOM"
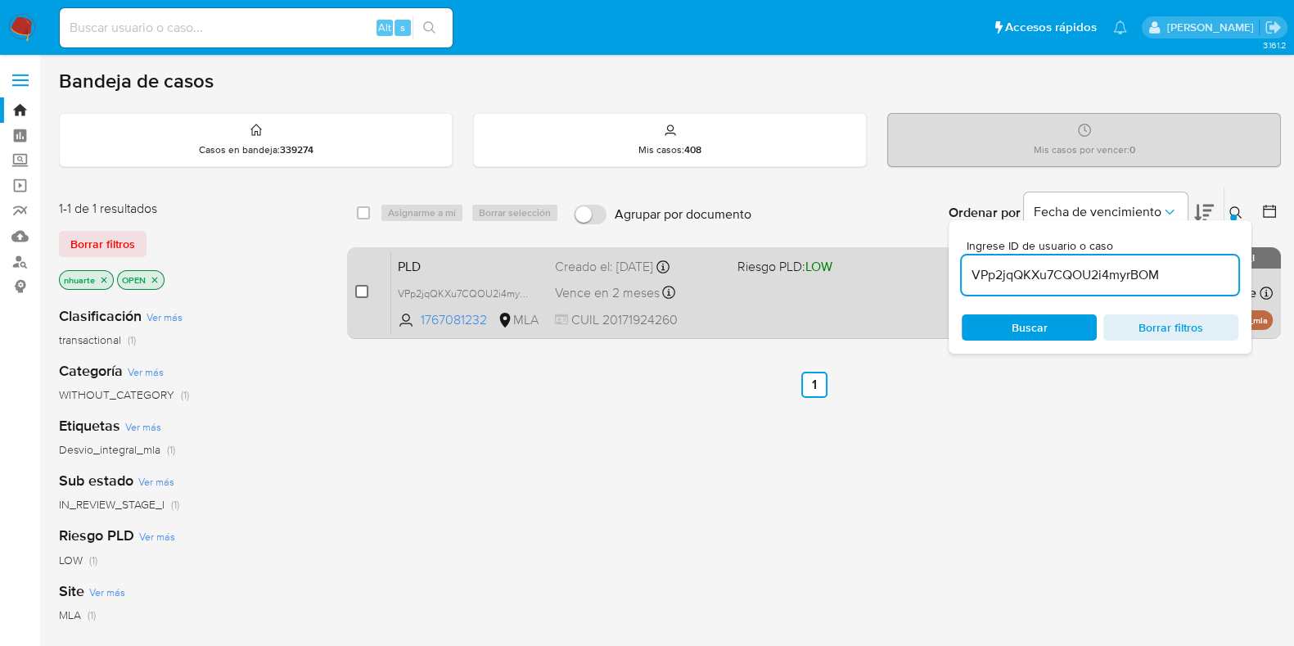
click at [356, 287] on input "checkbox" at bounding box center [361, 291] width 13 height 13
checkbox input "true"
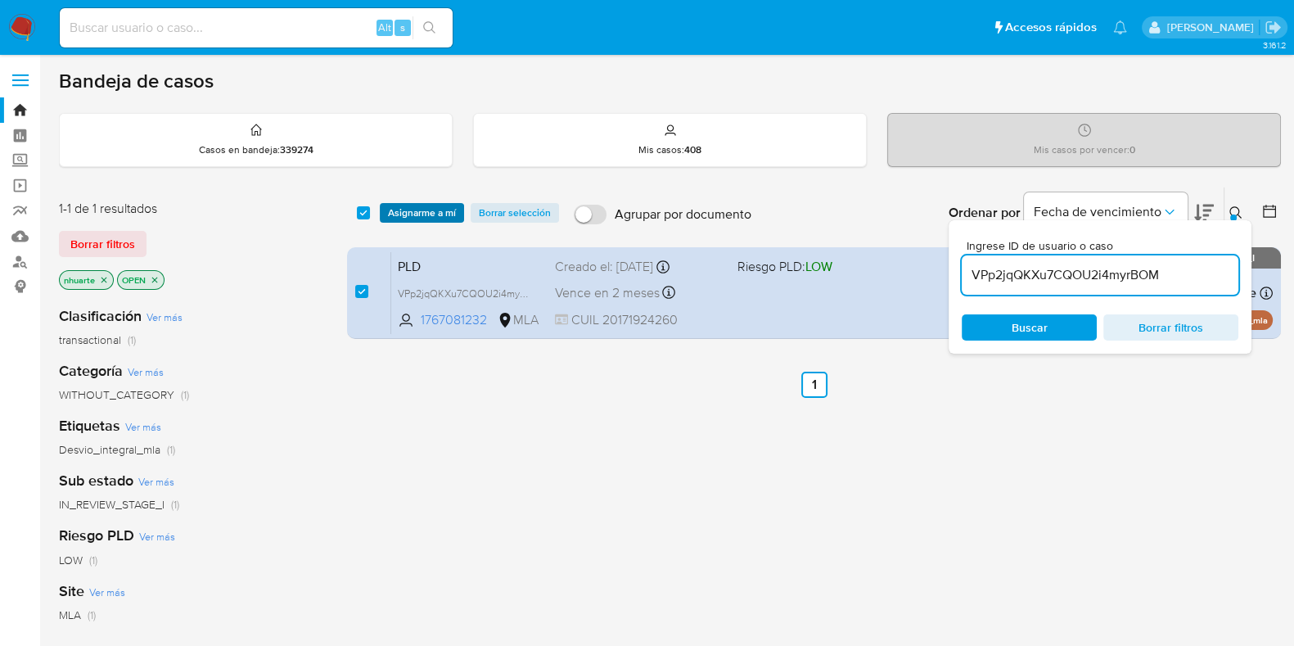
click at [419, 214] on span "Asignarme a mí" at bounding box center [422, 213] width 68 height 16
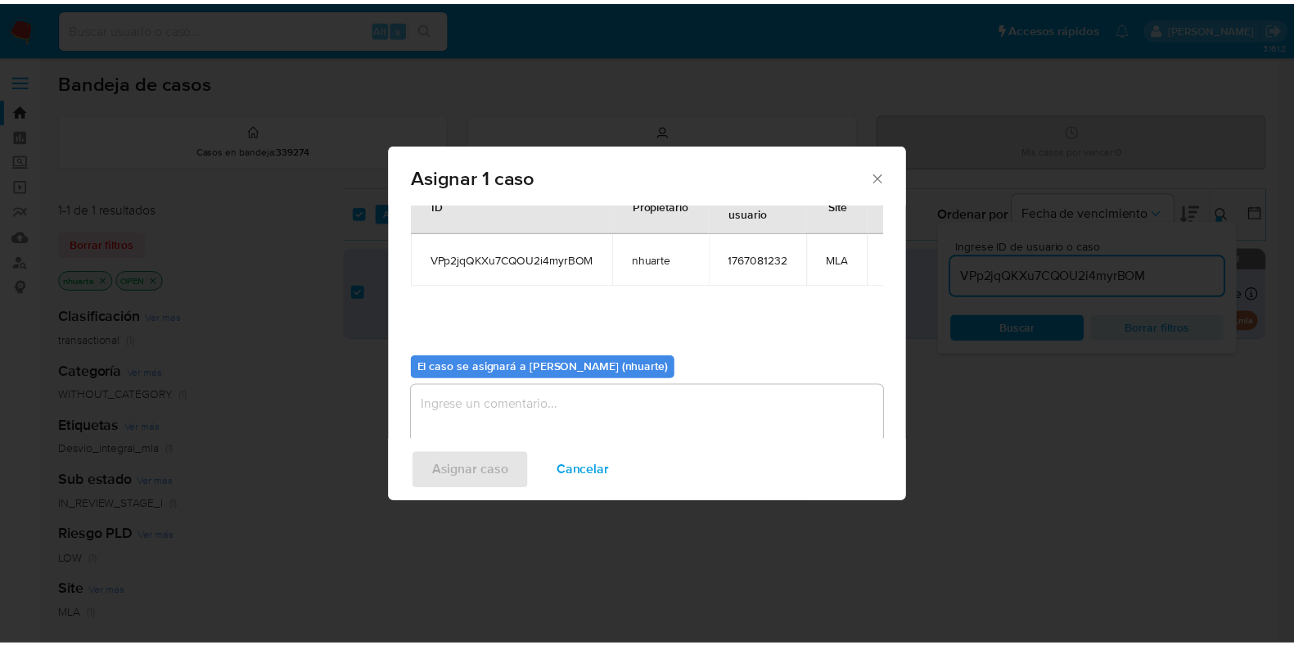
scroll to position [84, 0]
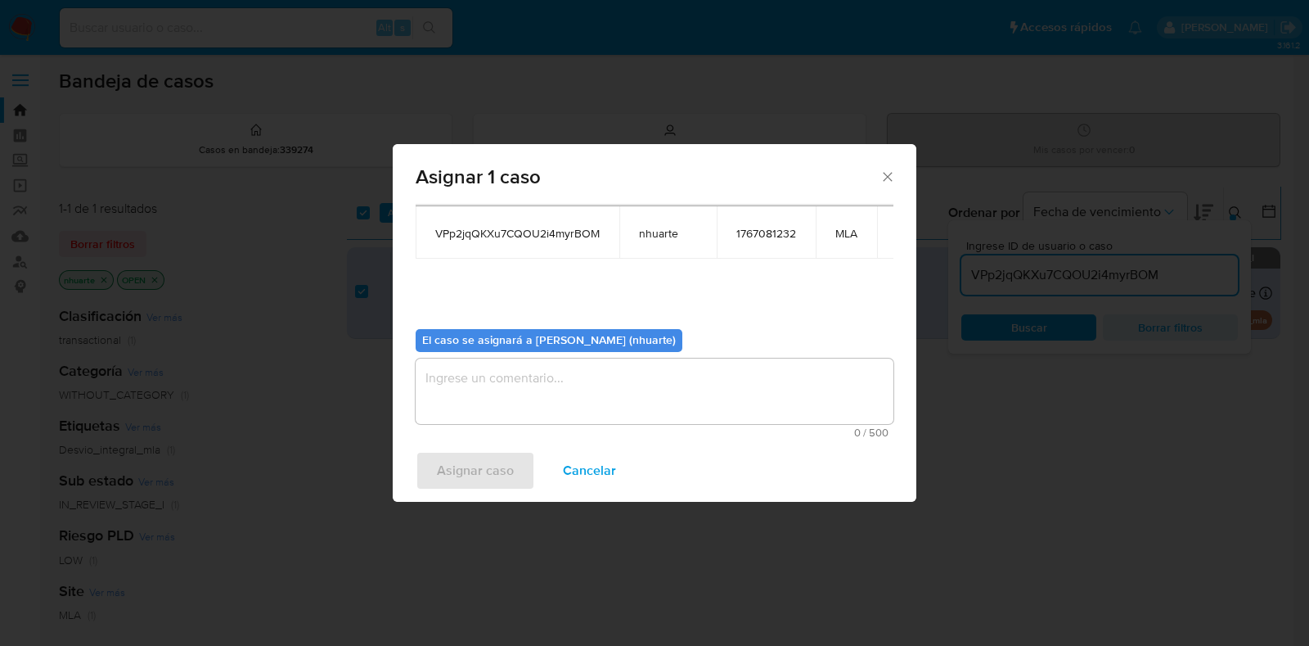
click at [587, 411] on textarea "assign-modal" at bounding box center [655, 390] width 478 height 65
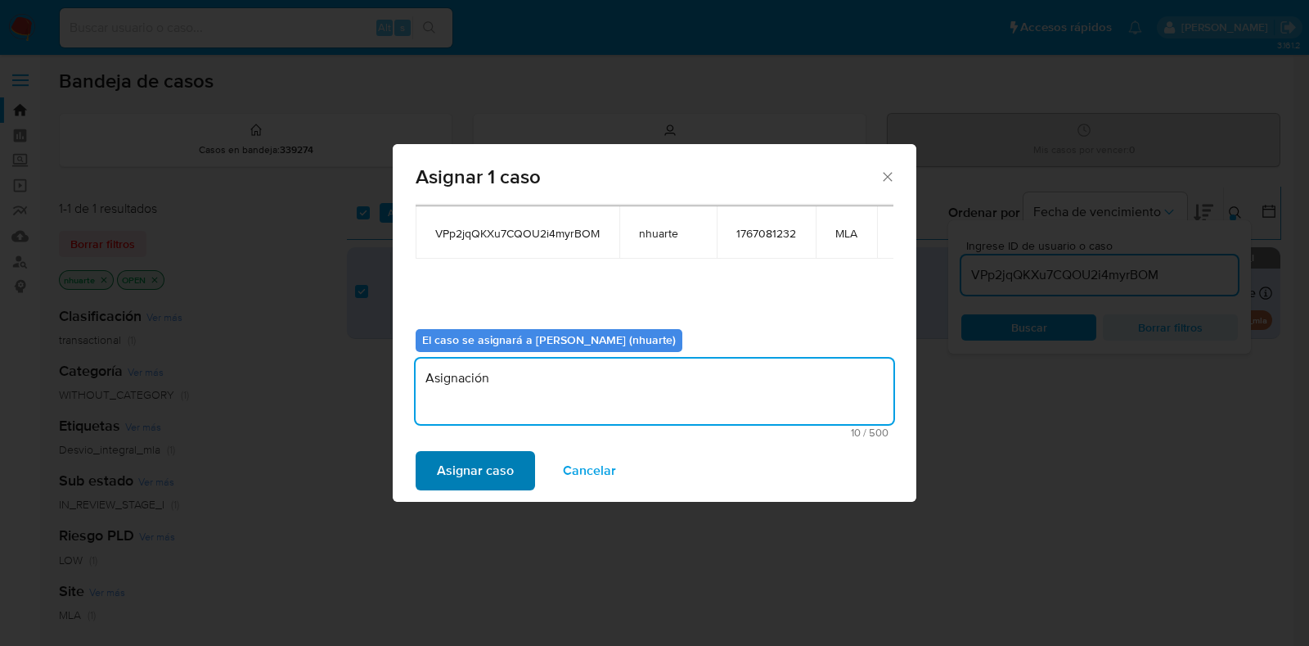
type textarea "Asignación"
click at [523, 460] on button "Asignar caso" at bounding box center [475, 470] width 119 height 39
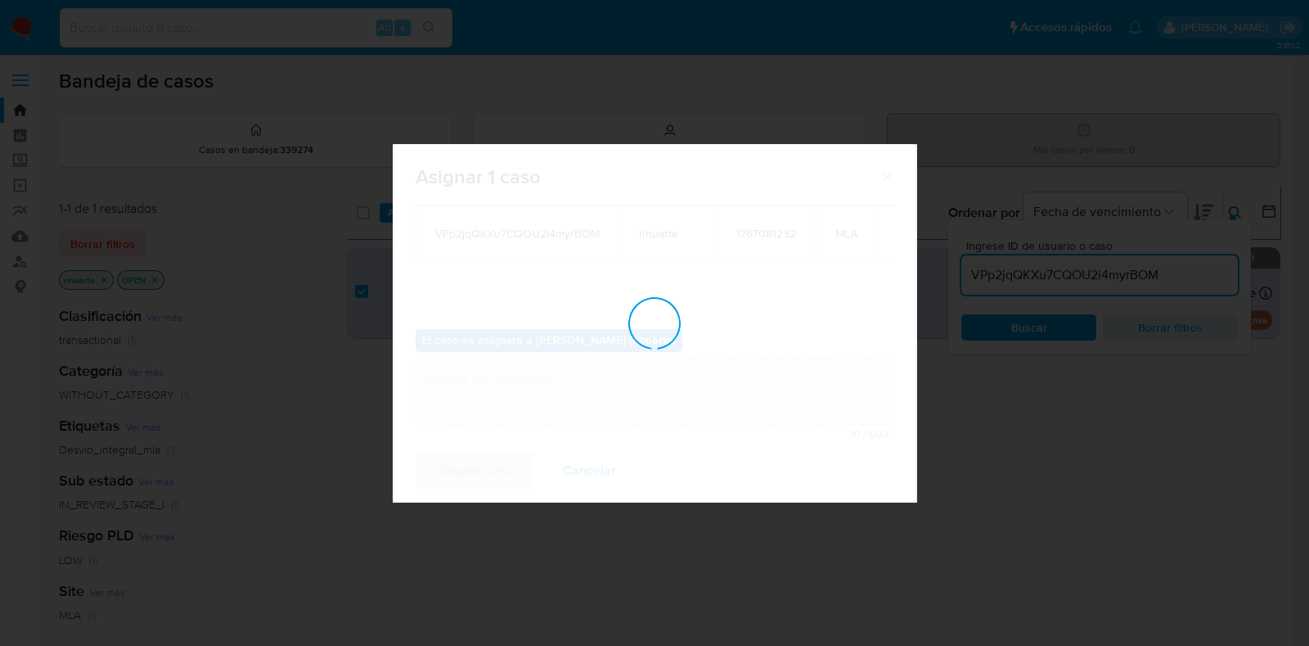
checkbox input "false"
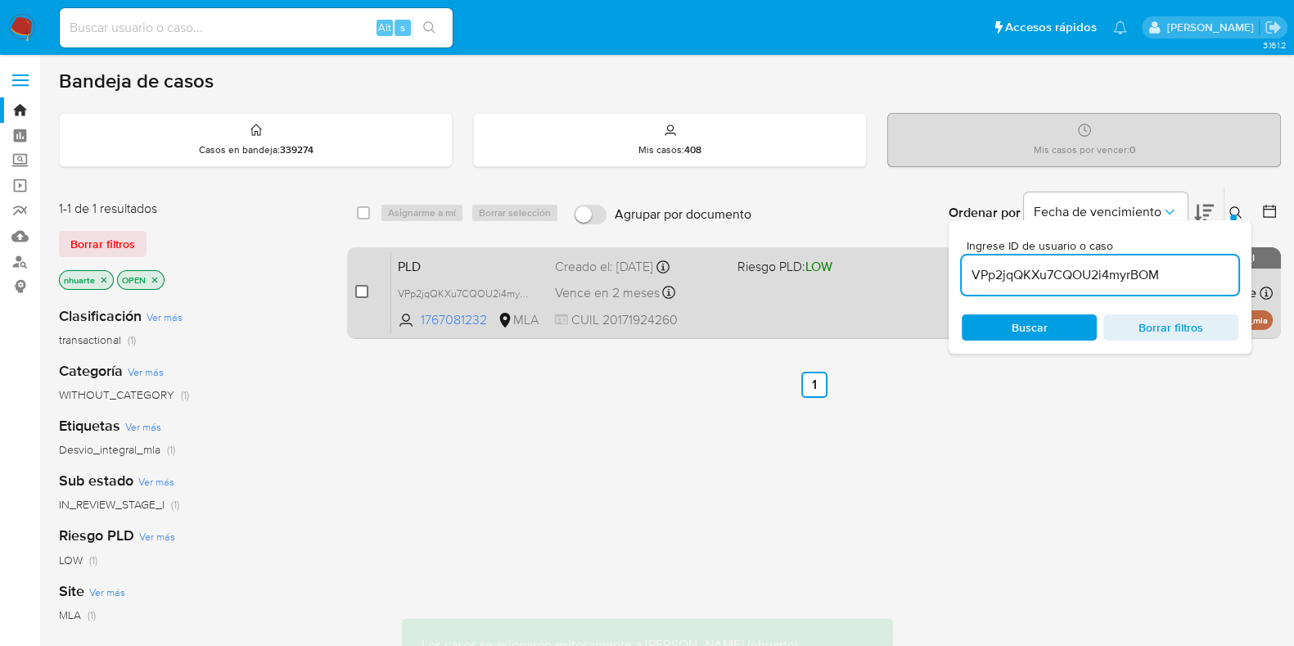
click at [362, 290] on input "checkbox" at bounding box center [361, 291] width 13 height 13
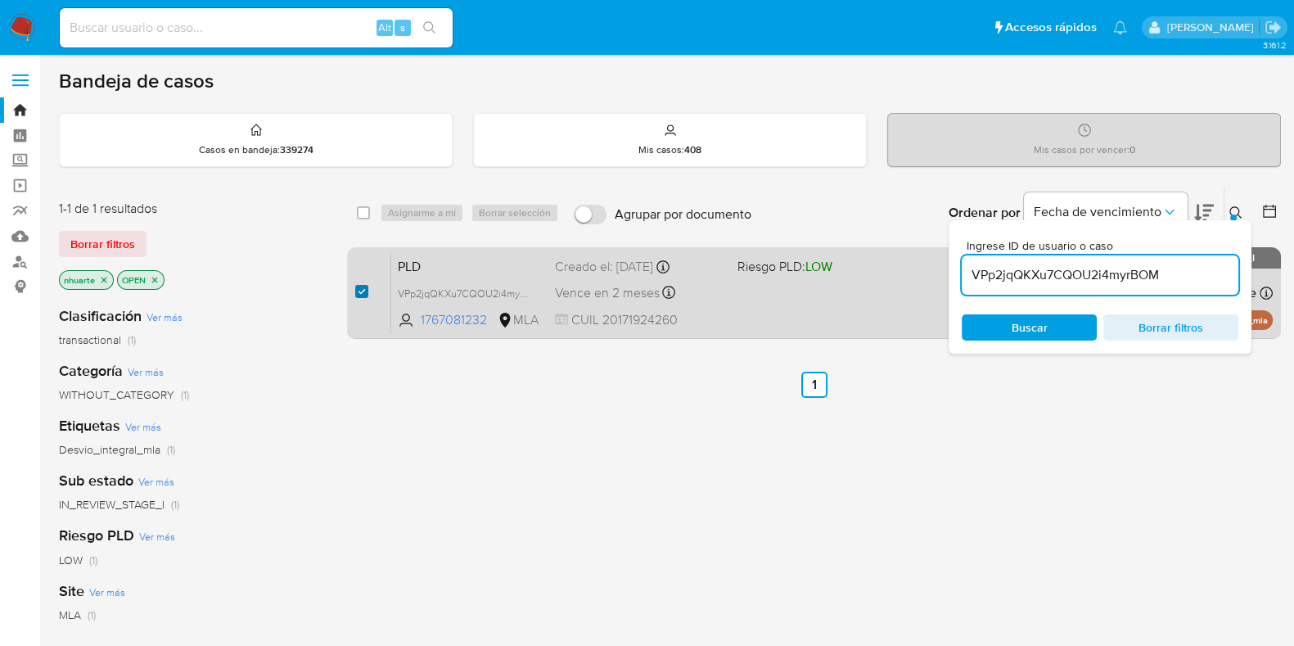
checkbox input "true"
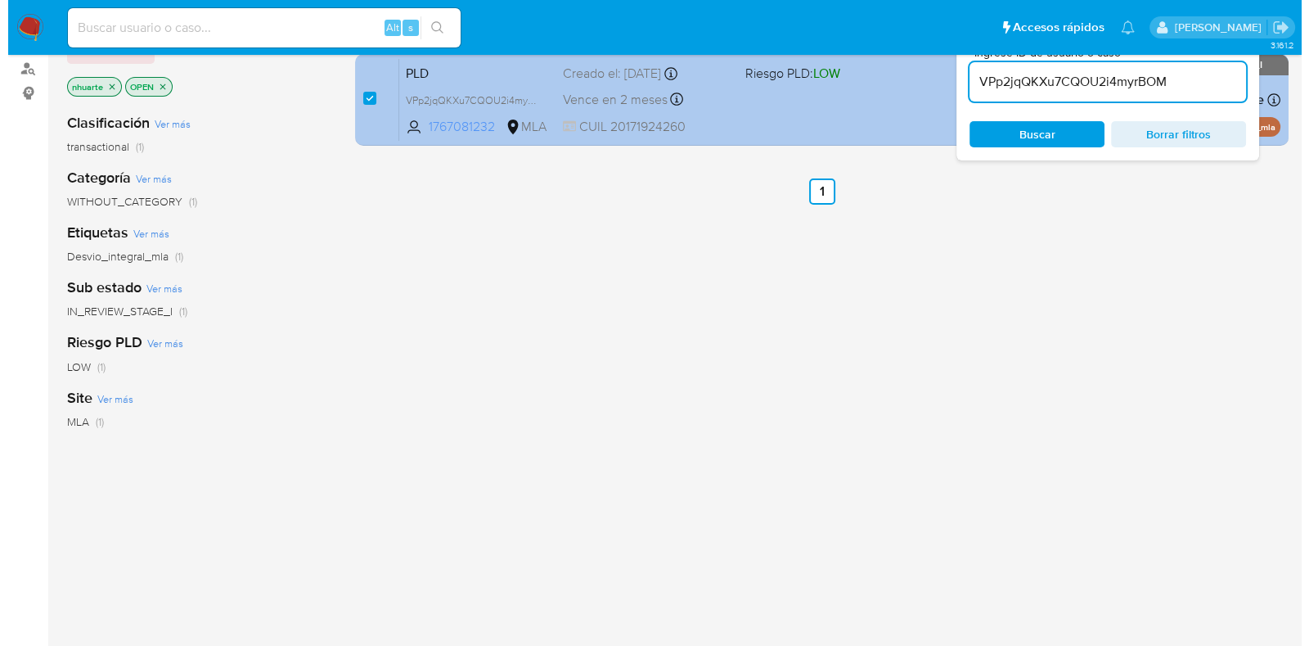
scroll to position [0, 0]
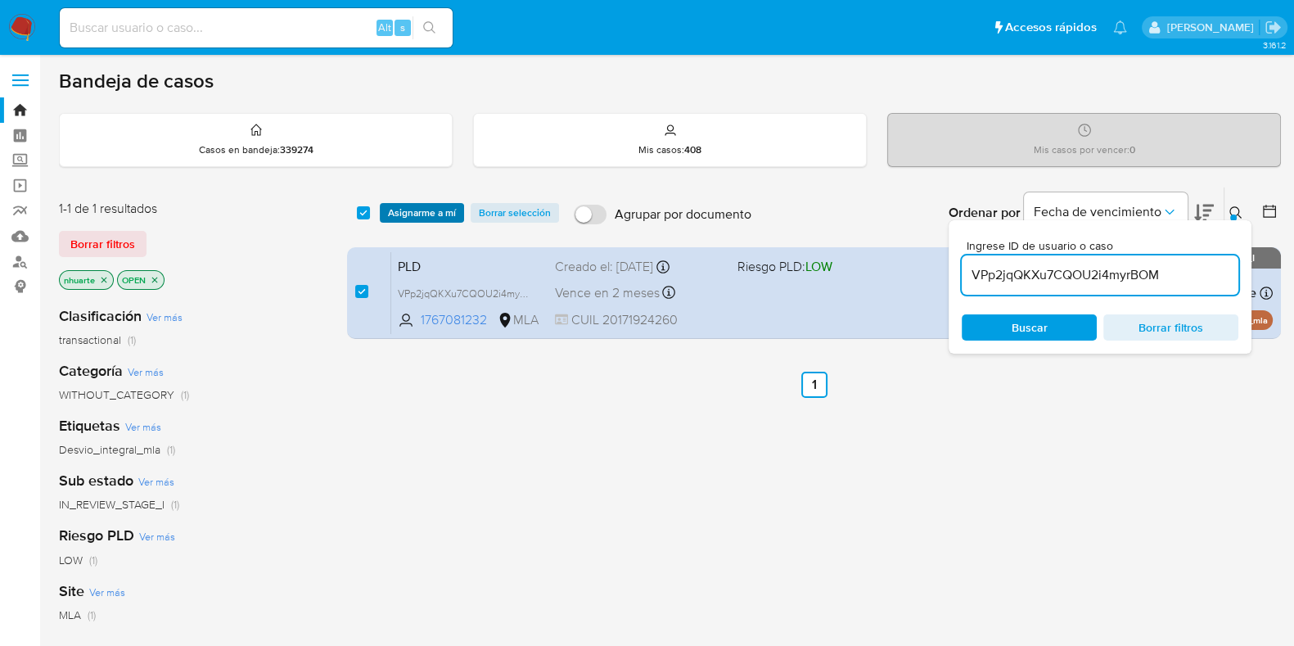
click at [430, 210] on span "Asignarme a mí" at bounding box center [422, 213] width 68 height 16
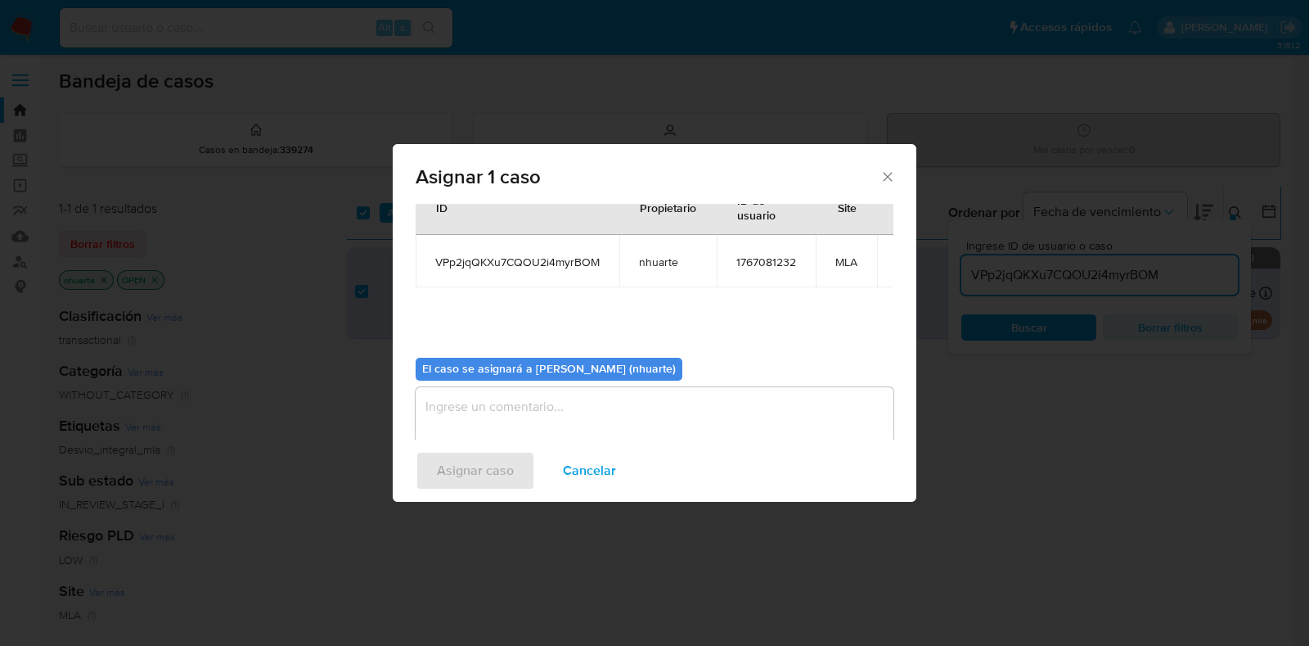
scroll to position [84, 0]
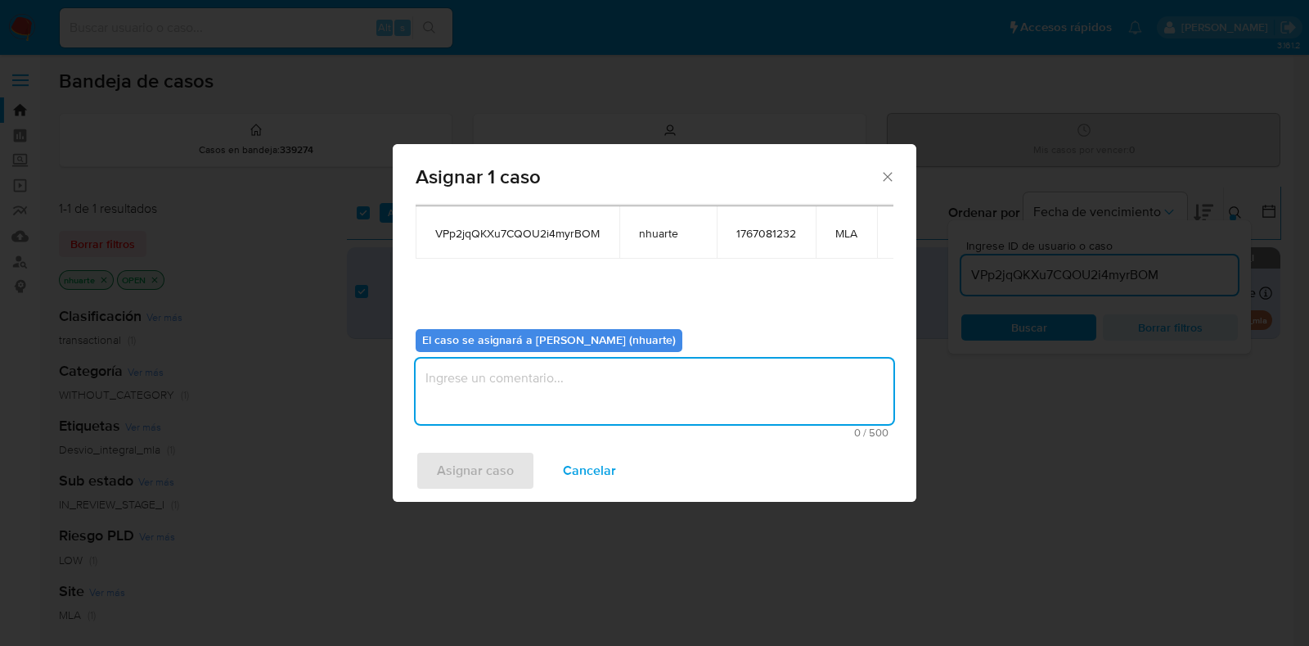
click at [632, 374] on textarea "assign-modal" at bounding box center [655, 390] width 478 height 65
type textarea "Asignación"
